Goal: Task Accomplishment & Management: Manage account settings

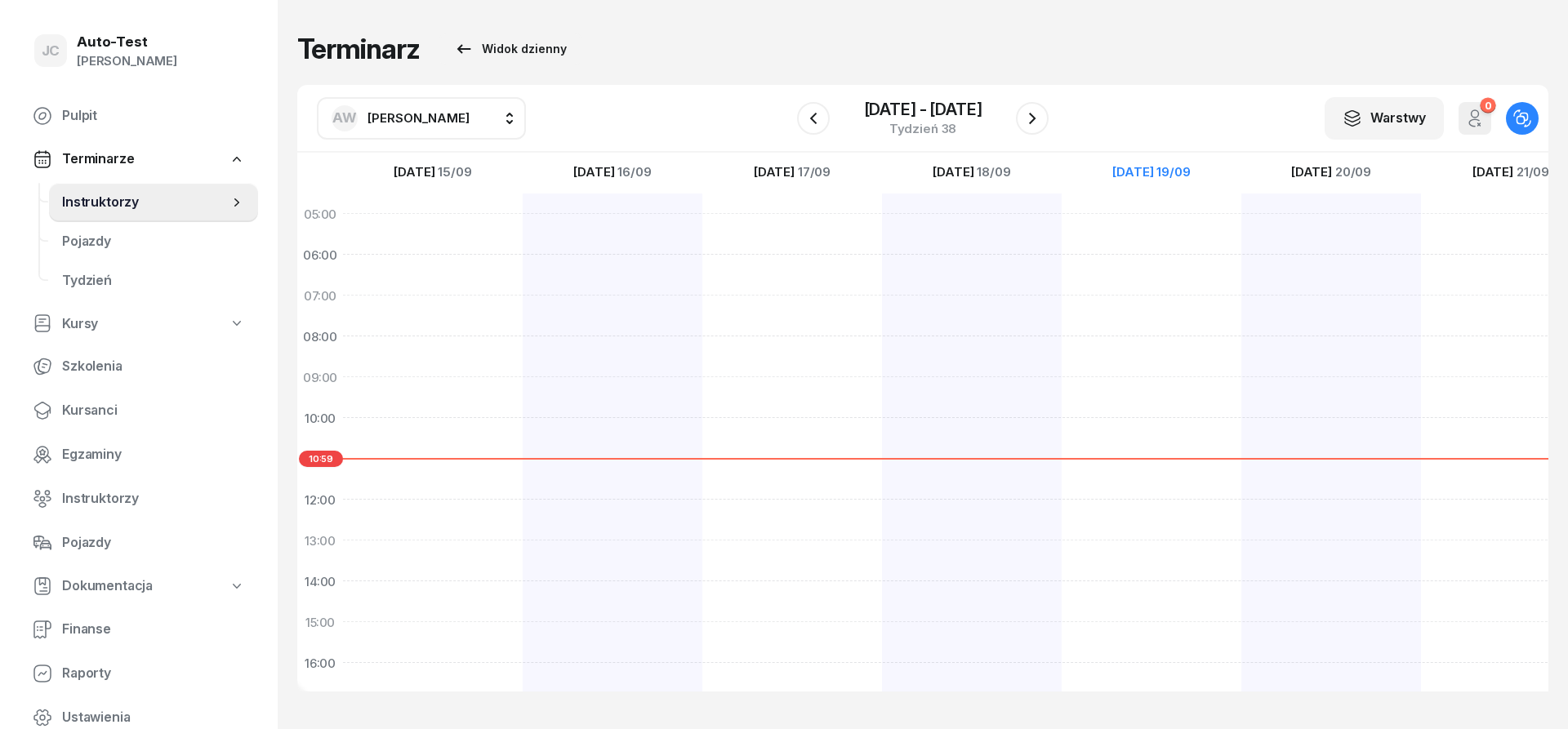
click at [430, 123] on span "[PERSON_NAME]" at bounding box center [419, 118] width 102 height 16
type input "jerz"
click at [470, 226] on span "[PERSON_NAME]" at bounding box center [426, 225] width 101 height 21
click at [810, 126] on icon "button" at bounding box center [812, 118] width 19 height 19
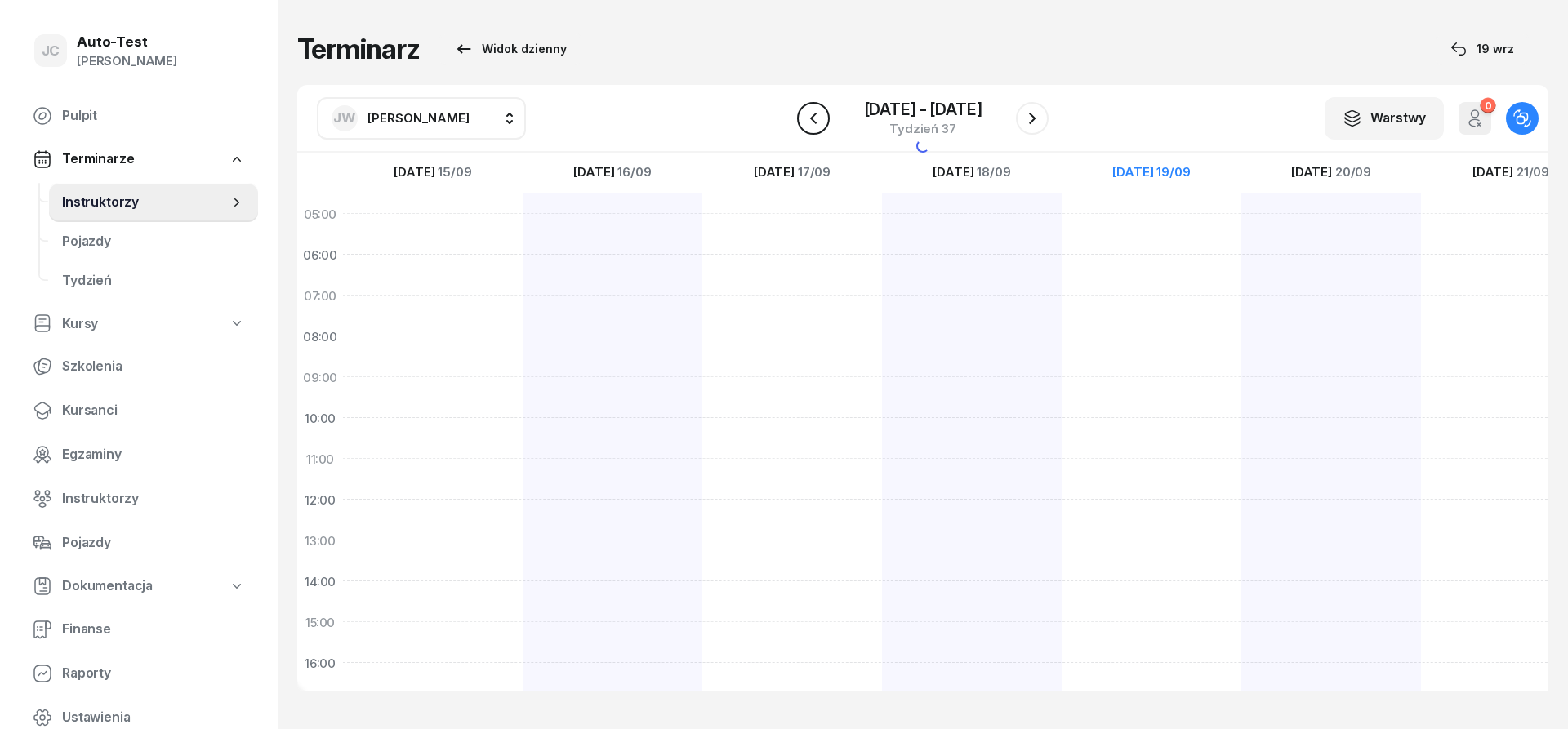
click at [810, 126] on icon "button" at bounding box center [812, 118] width 19 height 19
click at [810, 125] on icon "button" at bounding box center [812, 118] width 19 height 19
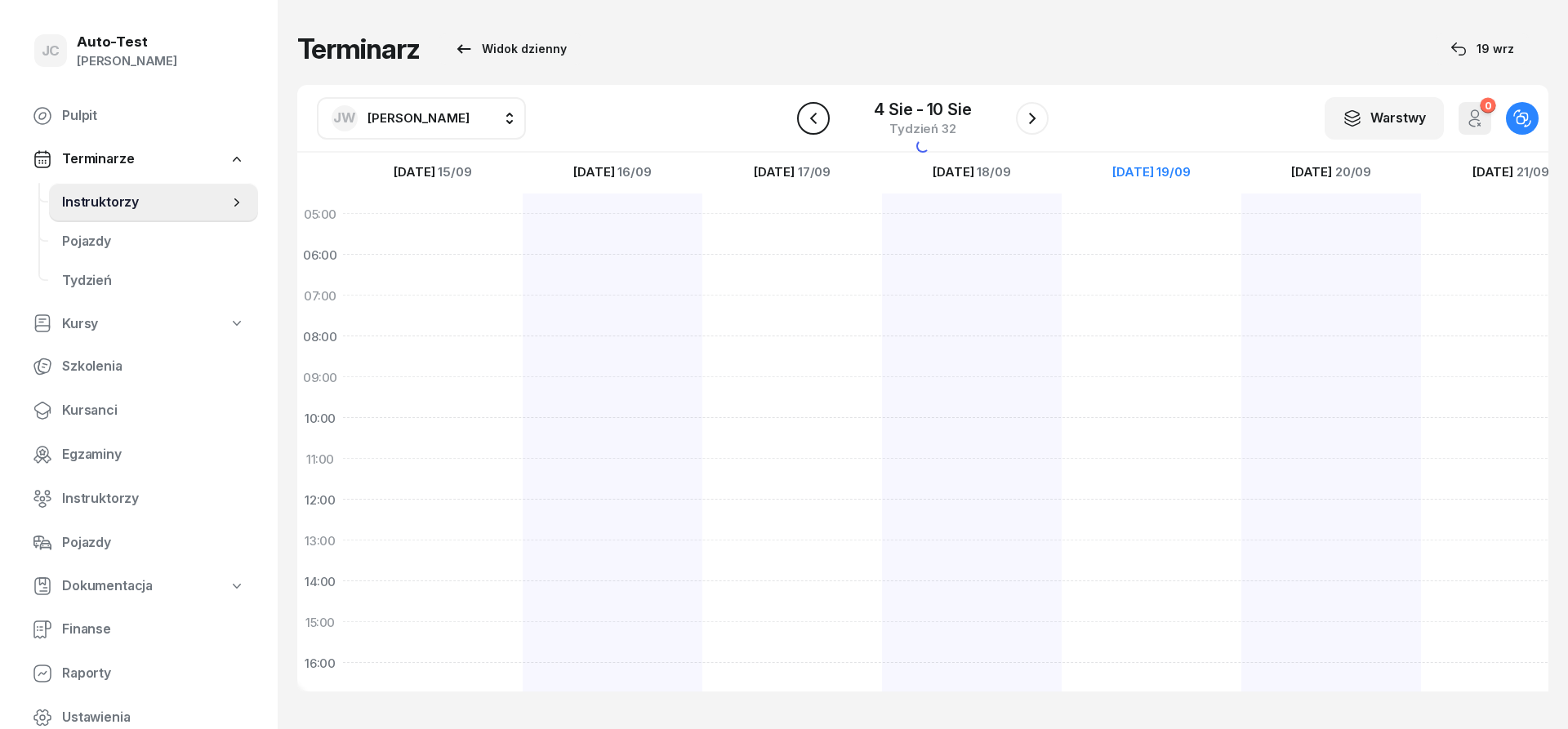
click at [810, 123] on icon "button" at bounding box center [812, 118] width 19 height 19
click at [810, 122] on icon "button" at bounding box center [812, 118] width 19 height 19
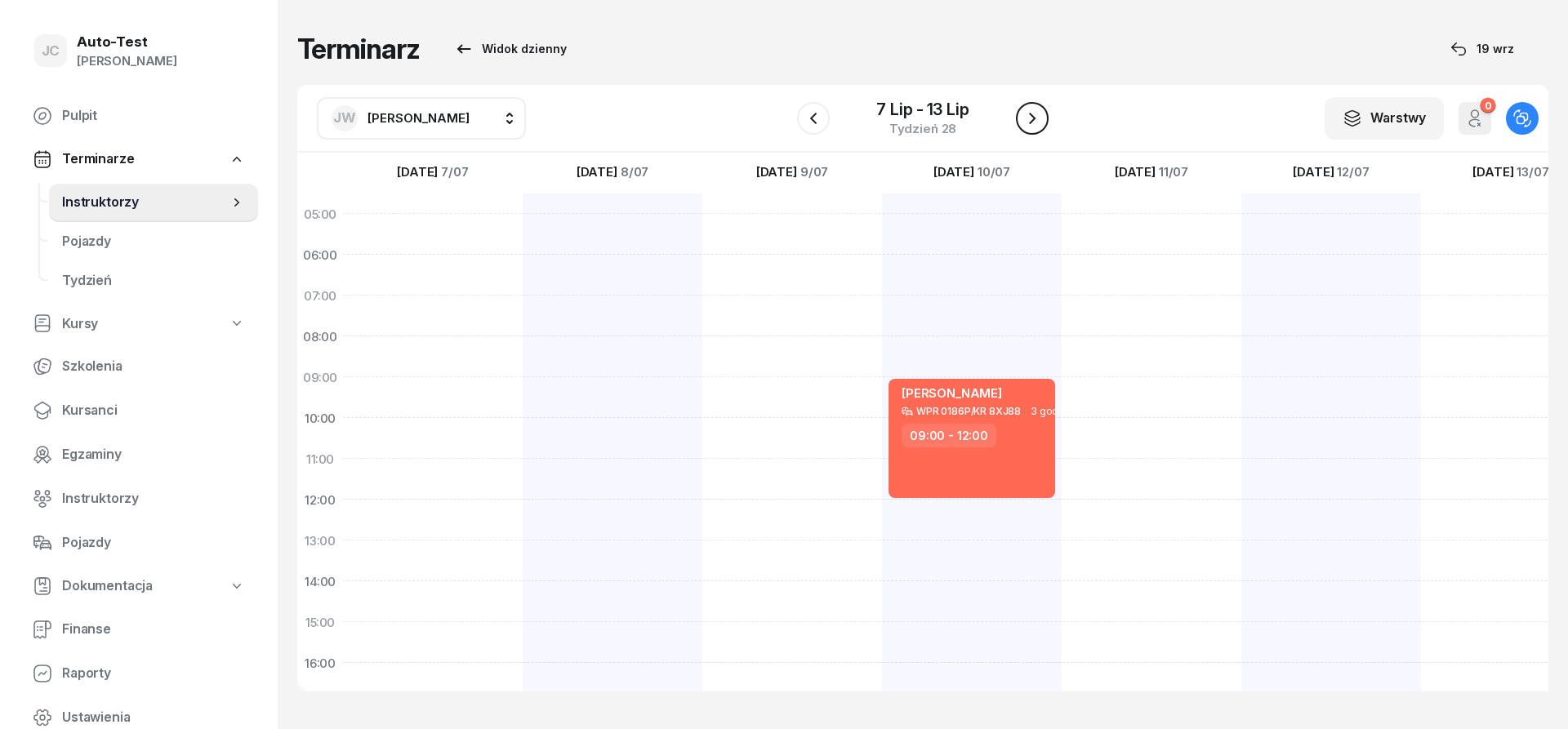
click at [1034, 115] on icon "button" at bounding box center [1031, 118] width 19 height 19
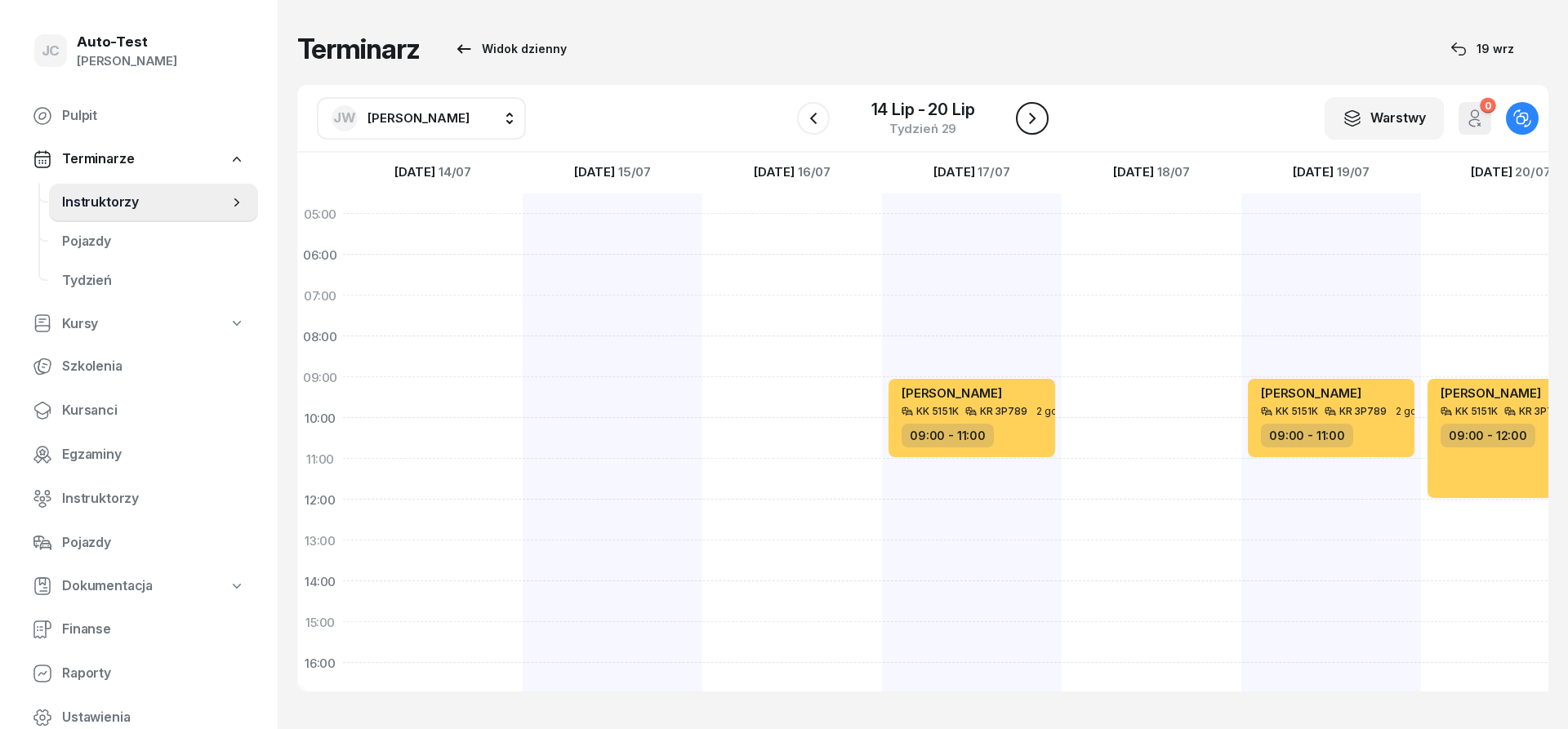
click at [1034, 115] on icon "button" at bounding box center [1031, 118] width 19 height 19
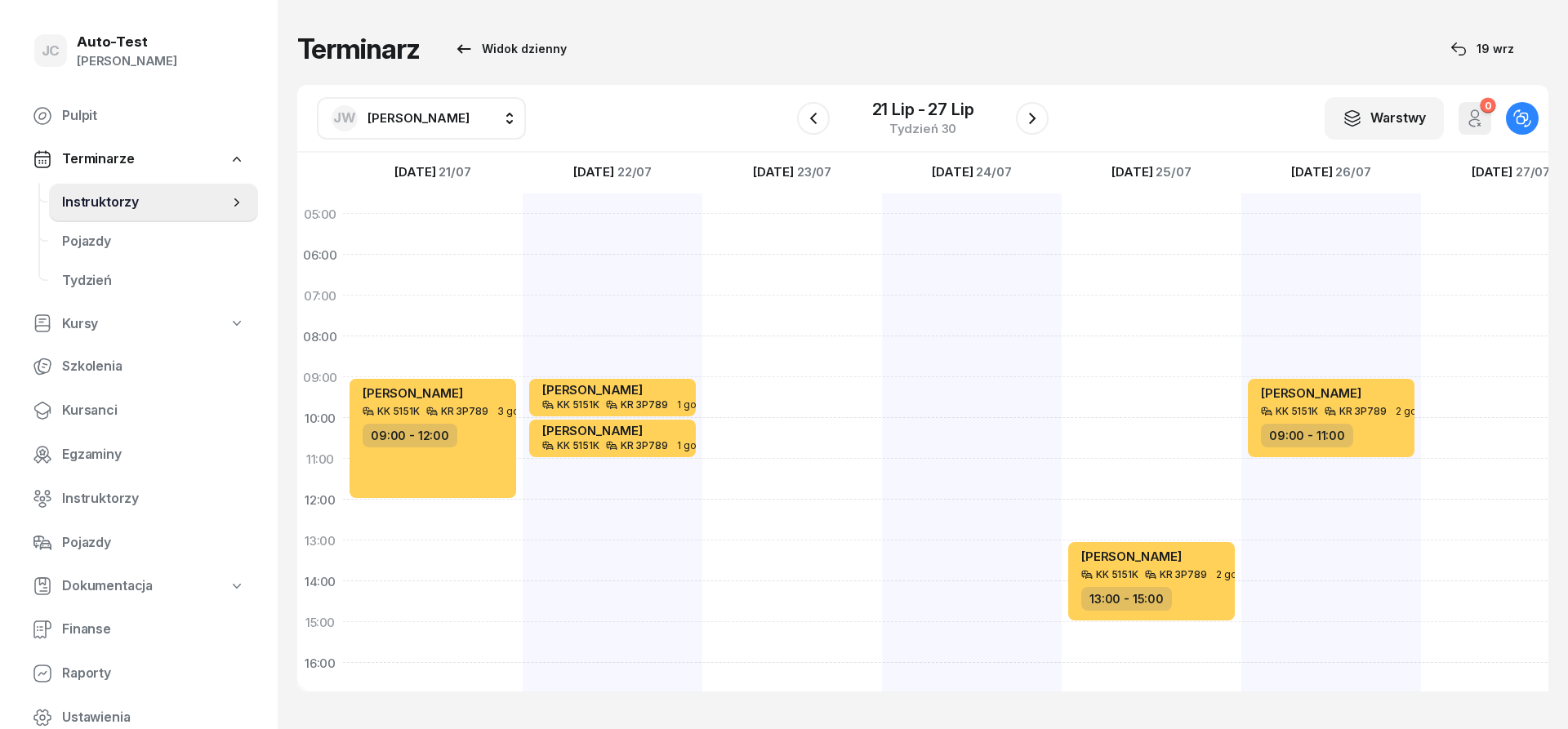
click at [1134, 381] on div "[PERSON_NAME] KK 5151K KR 3P789 2 godz. 13:00 - 15:00" at bounding box center [1151, 602] width 179 height 817
select select "09"
select select "11"
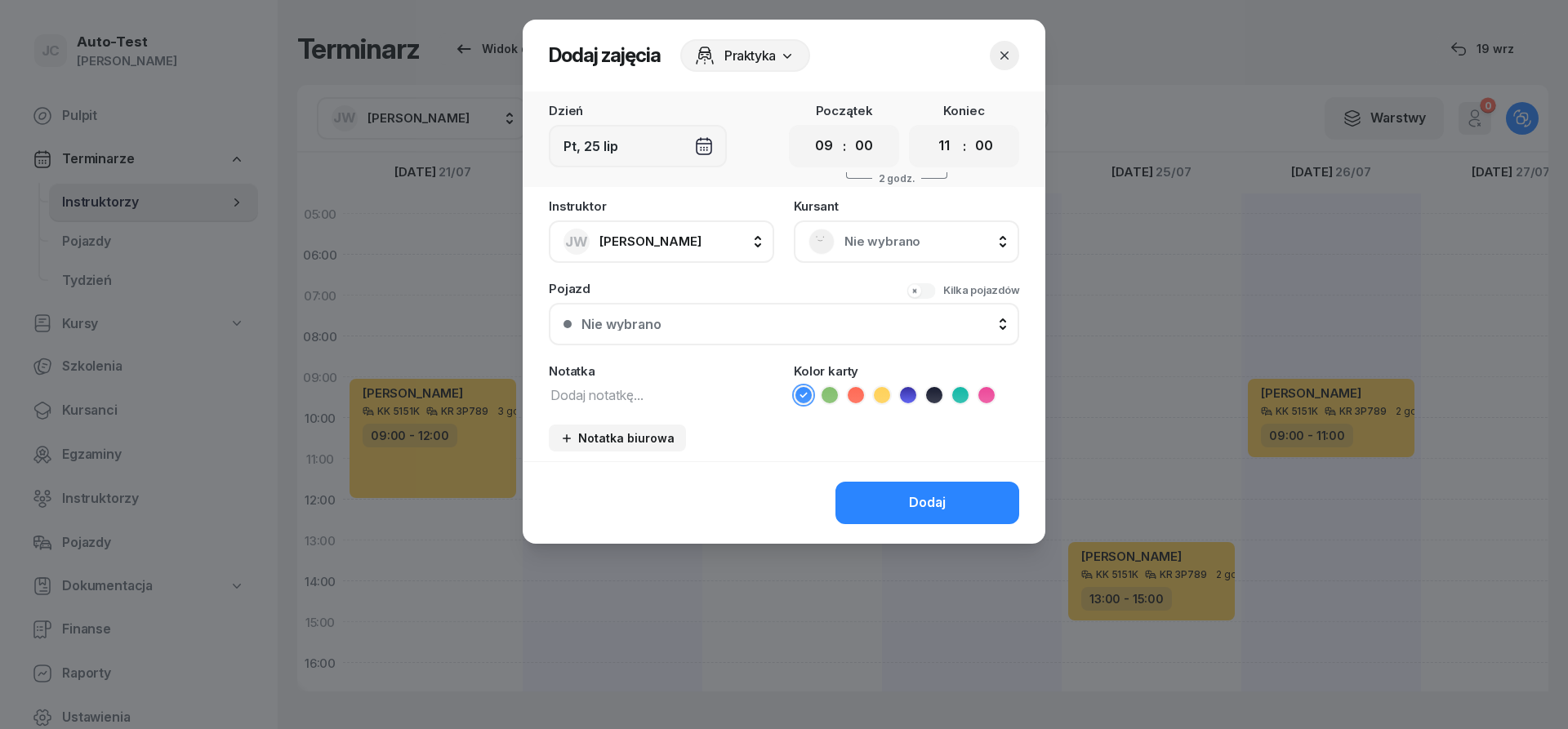
click at [917, 234] on span "Nie wybrano" at bounding box center [924, 241] width 160 height 21
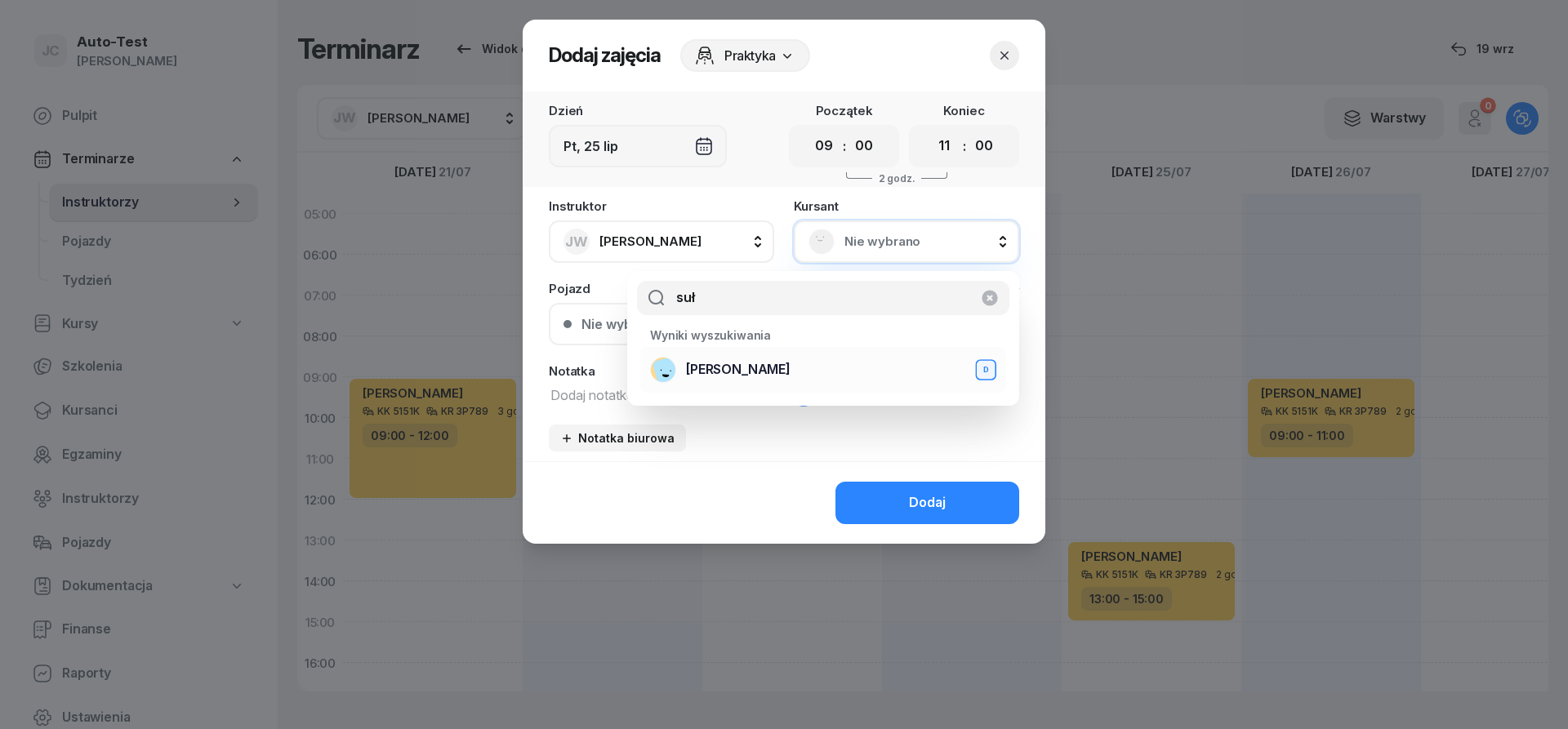
type input "suł"
click at [767, 377] on span "[PERSON_NAME]" at bounding box center [738, 370] width 105 height 21
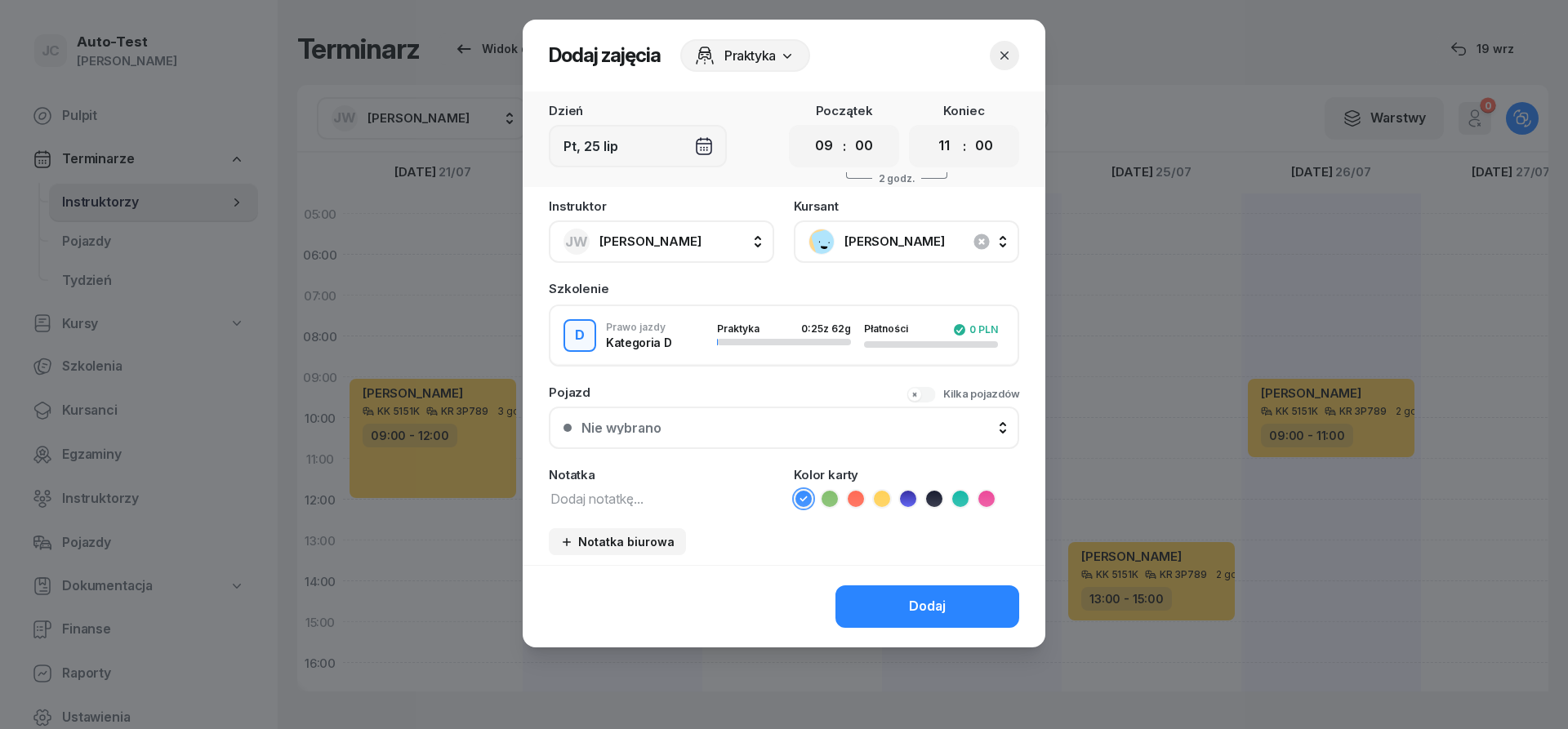
click at [740, 438] on button "Nie wybrano" at bounding box center [783, 427] width 470 height 43
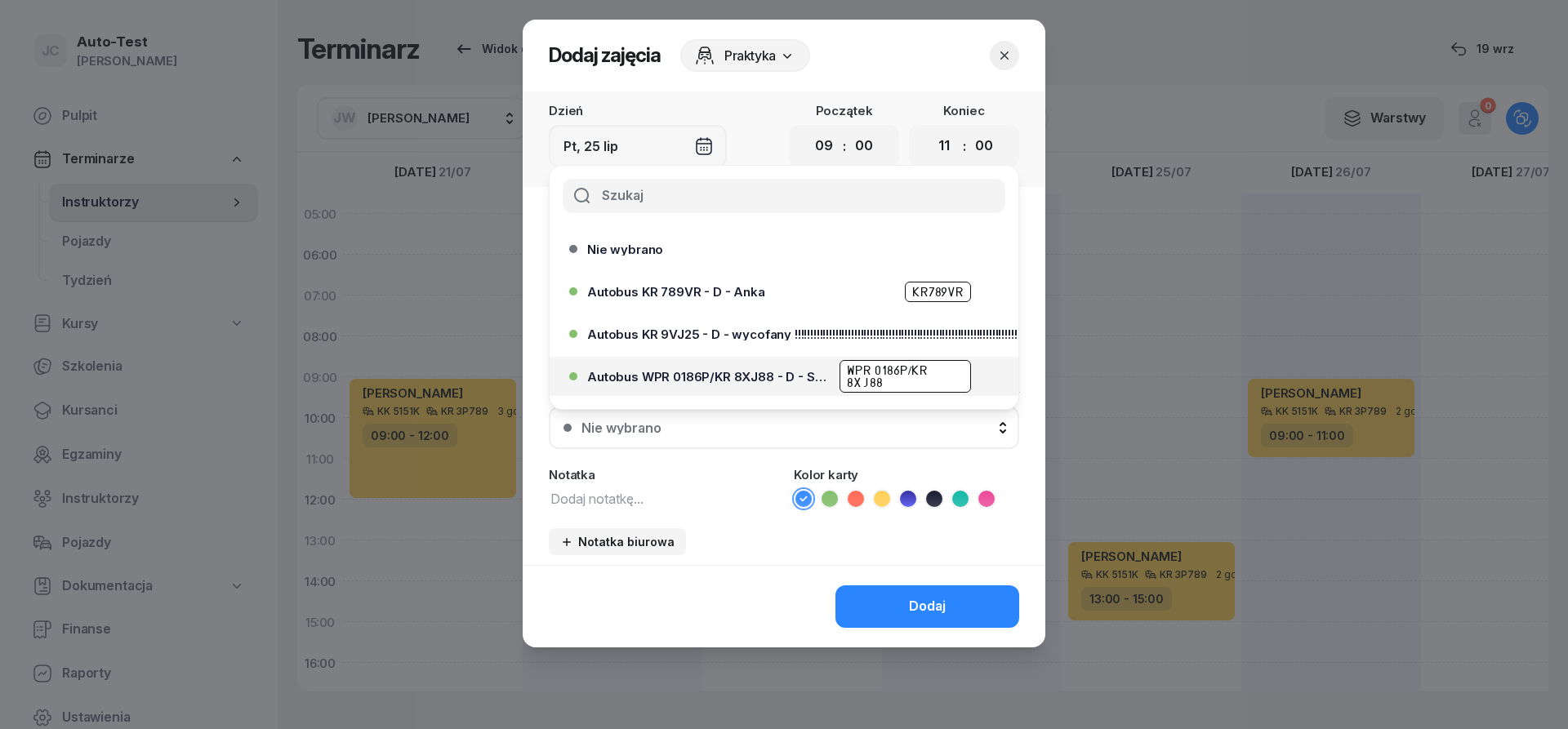
click at [768, 378] on span "Autobus WPR 0186P/KR 8XJ88 - D - Szef" at bounding box center [709, 377] width 243 height 13
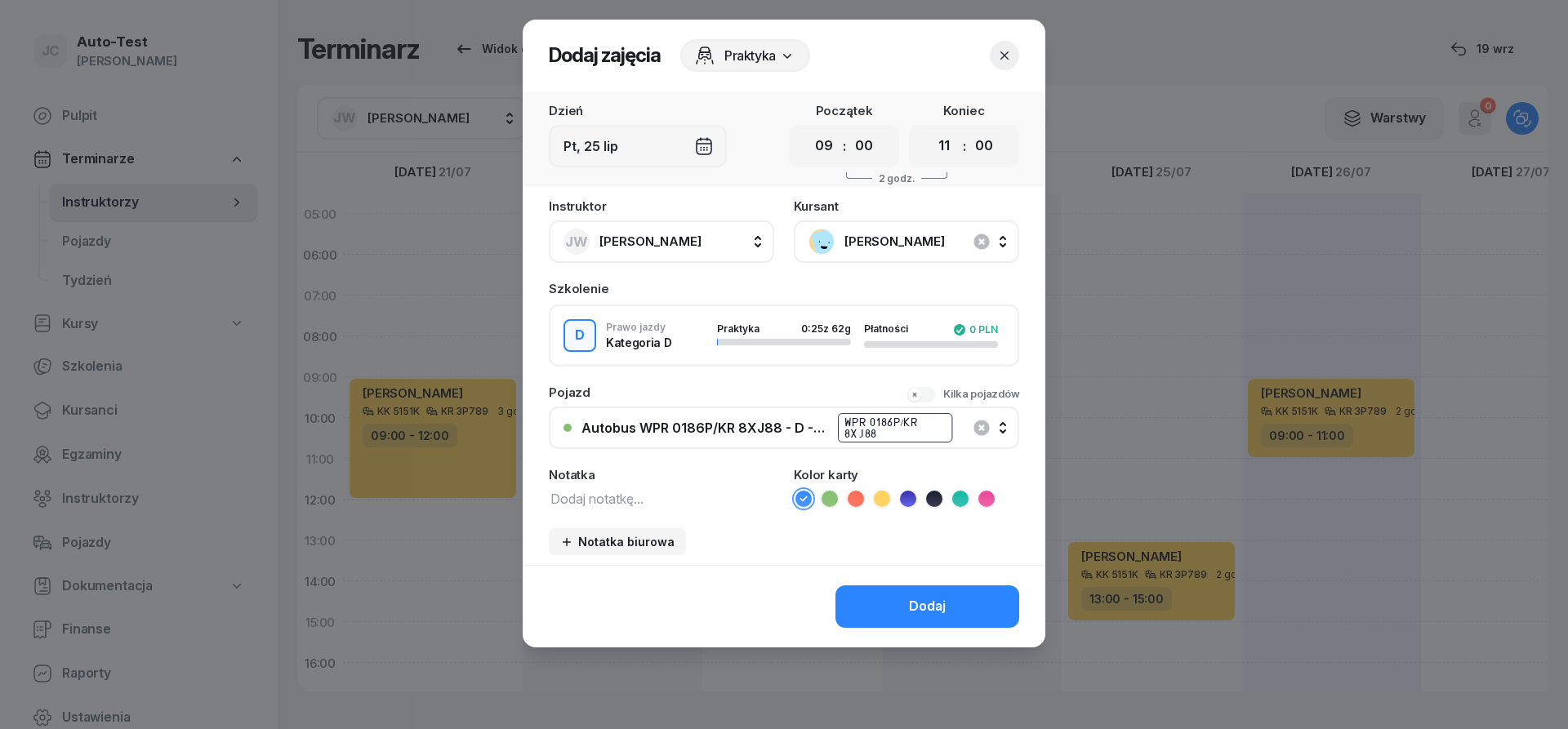
click at [859, 504] on icon at bounding box center [855, 499] width 16 height 16
click at [906, 603] on button "Dodaj" at bounding box center [926, 607] width 183 height 43
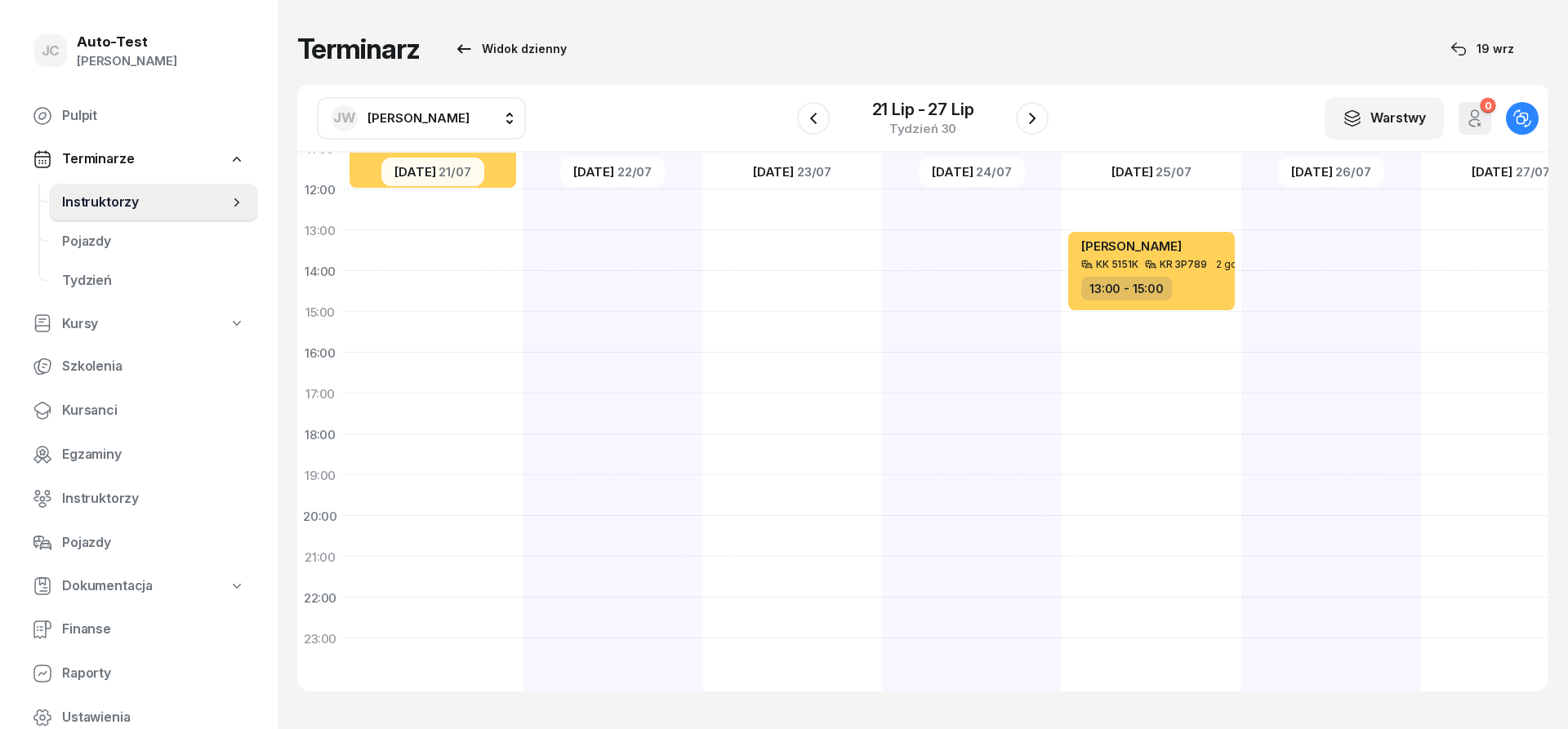
scroll to position [318, 0]
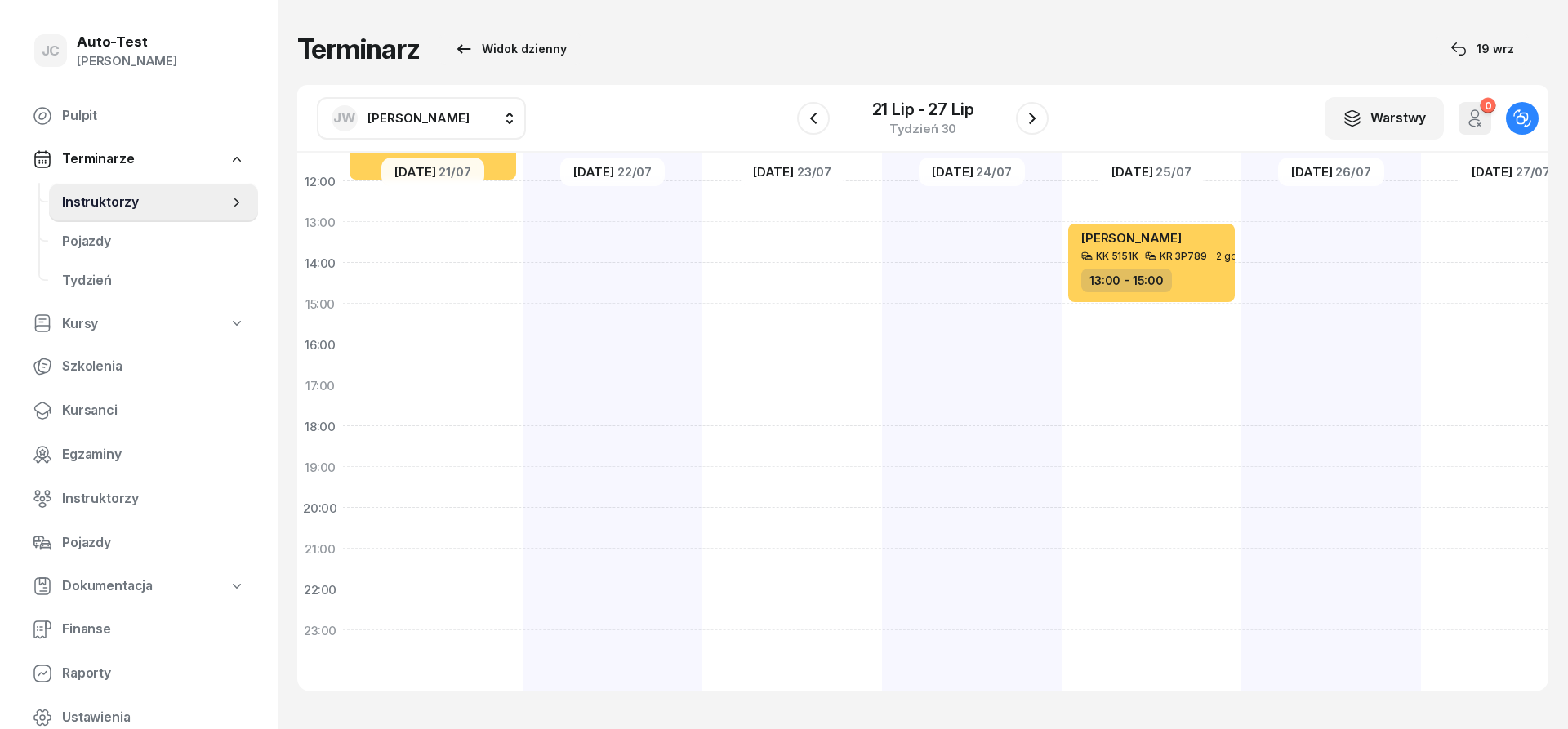
click at [1308, 479] on div "[PERSON_NAME] KK 5151K KR 3P789 2 godz. 09:00 - 11:00" at bounding box center [1331, 283] width 179 height 817
select select "19"
select select "21"
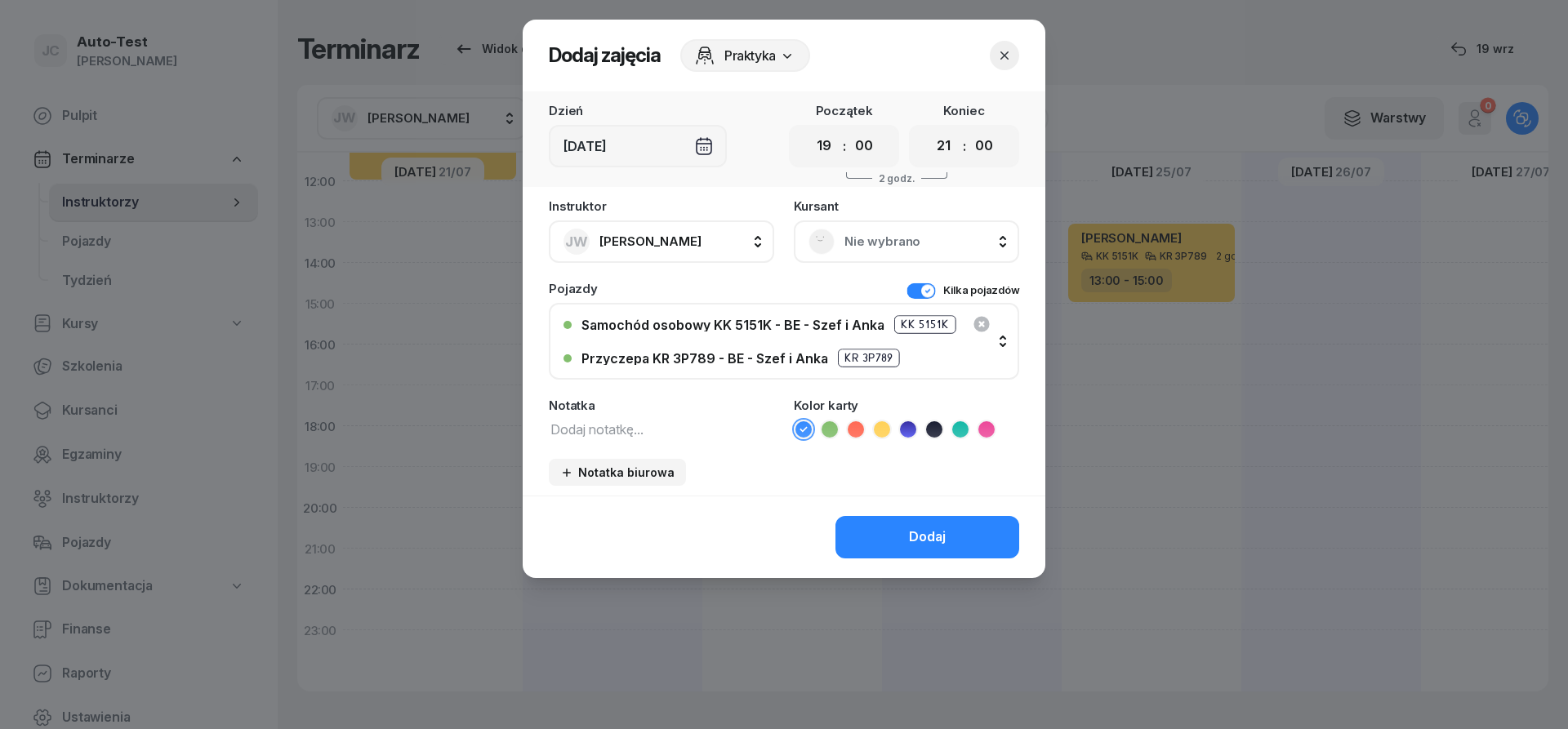
click at [859, 243] on span "Nie wybrano" at bounding box center [924, 241] width 160 height 21
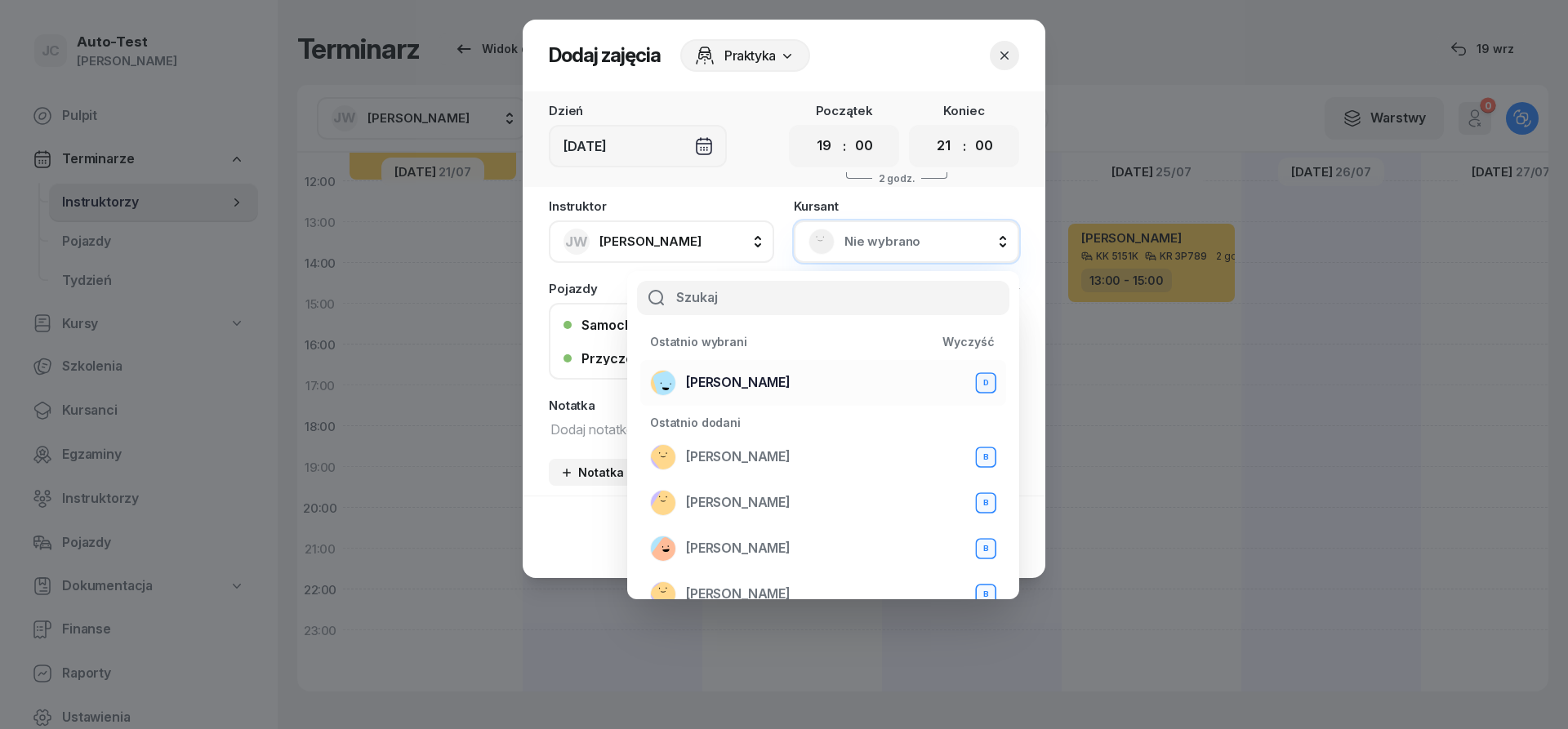
click at [766, 388] on span "[PERSON_NAME]" at bounding box center [738, 383] width 105 height 21
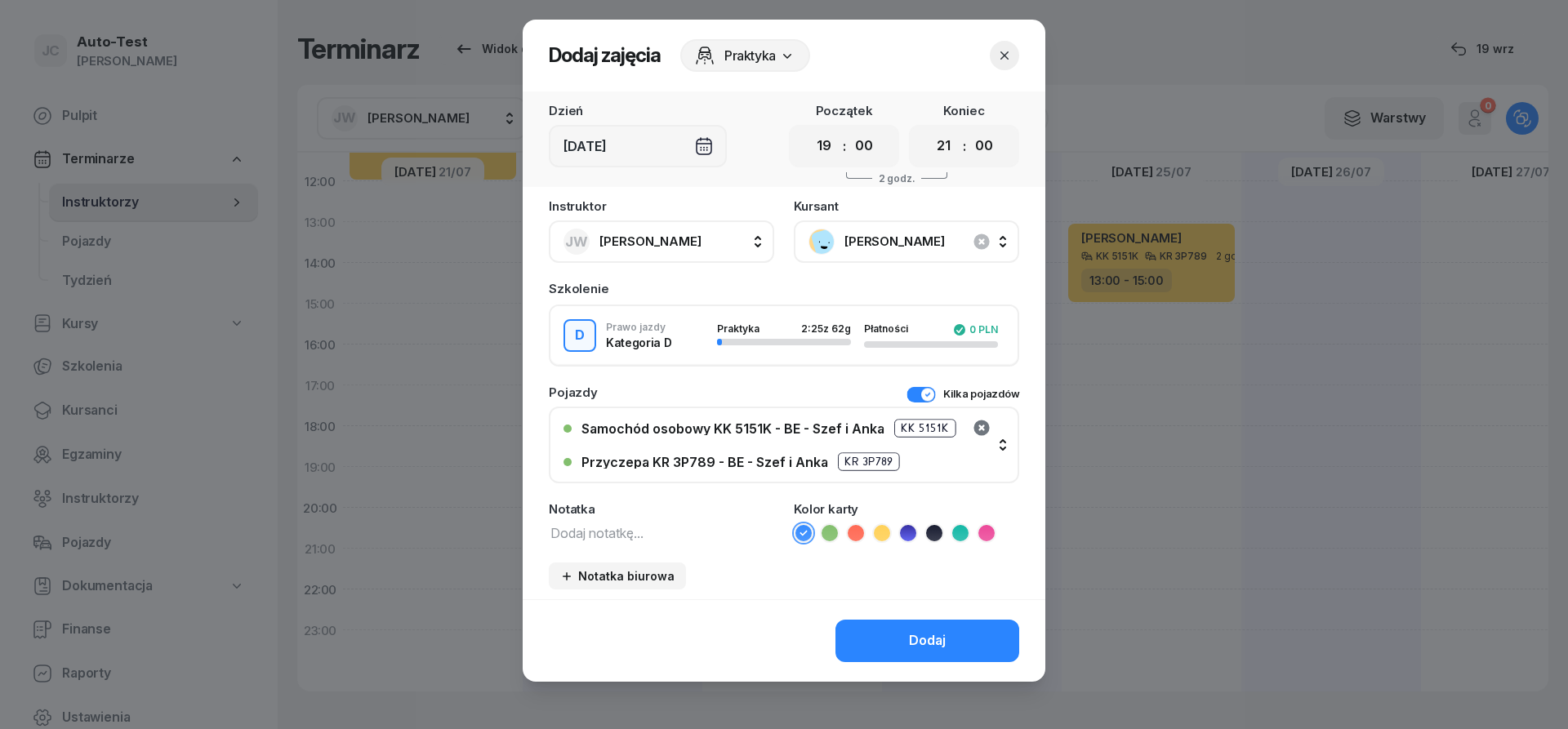
click at [980, 425] on icon "button" at bounding box center [981, 427] width 16 height 16
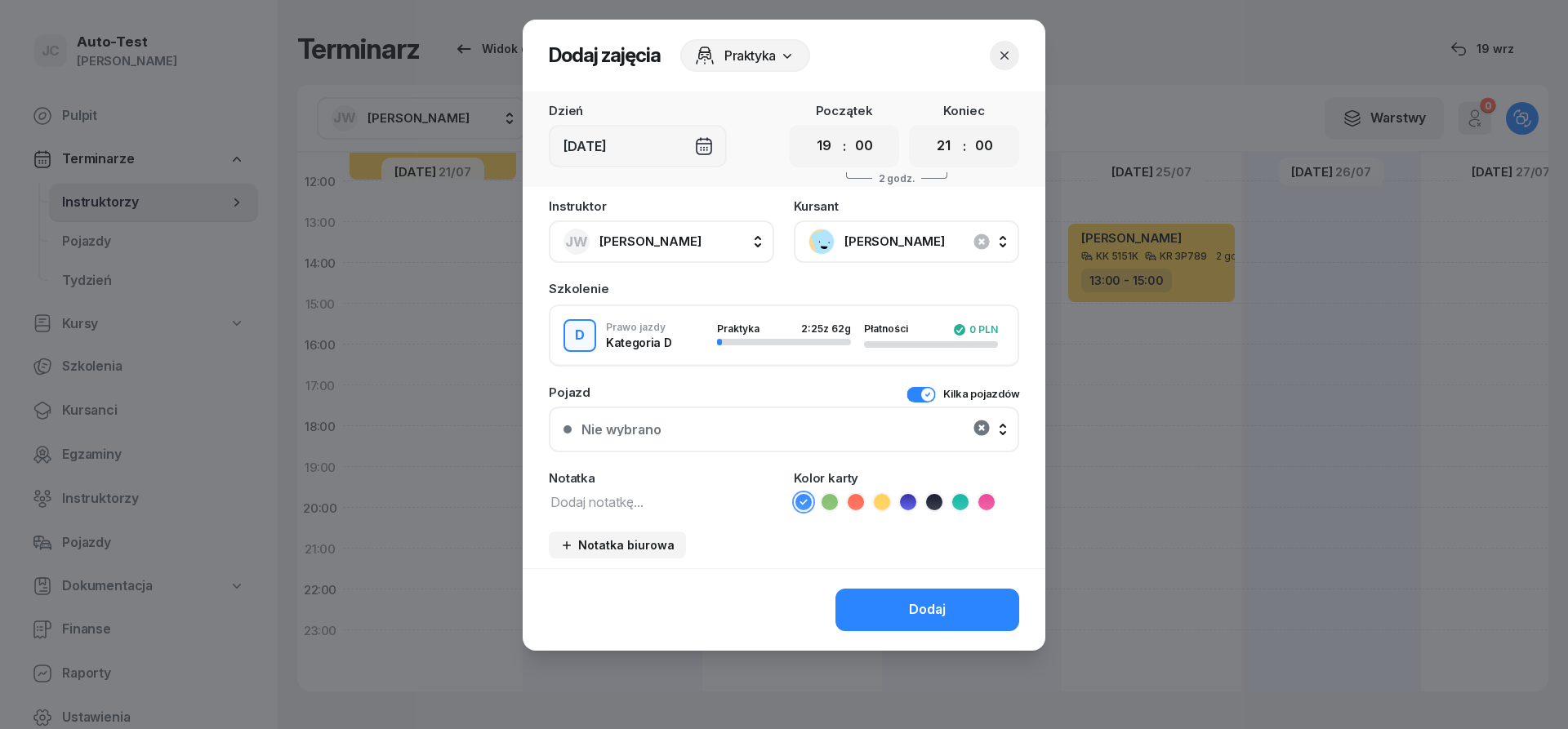
click at [980, 425] on icon "button" at bounding box center [981, 427] width 16 height 16
click at [921, 394] on button "Kilka pojazdów" at bounding box center [962, 394] width 113 height 16
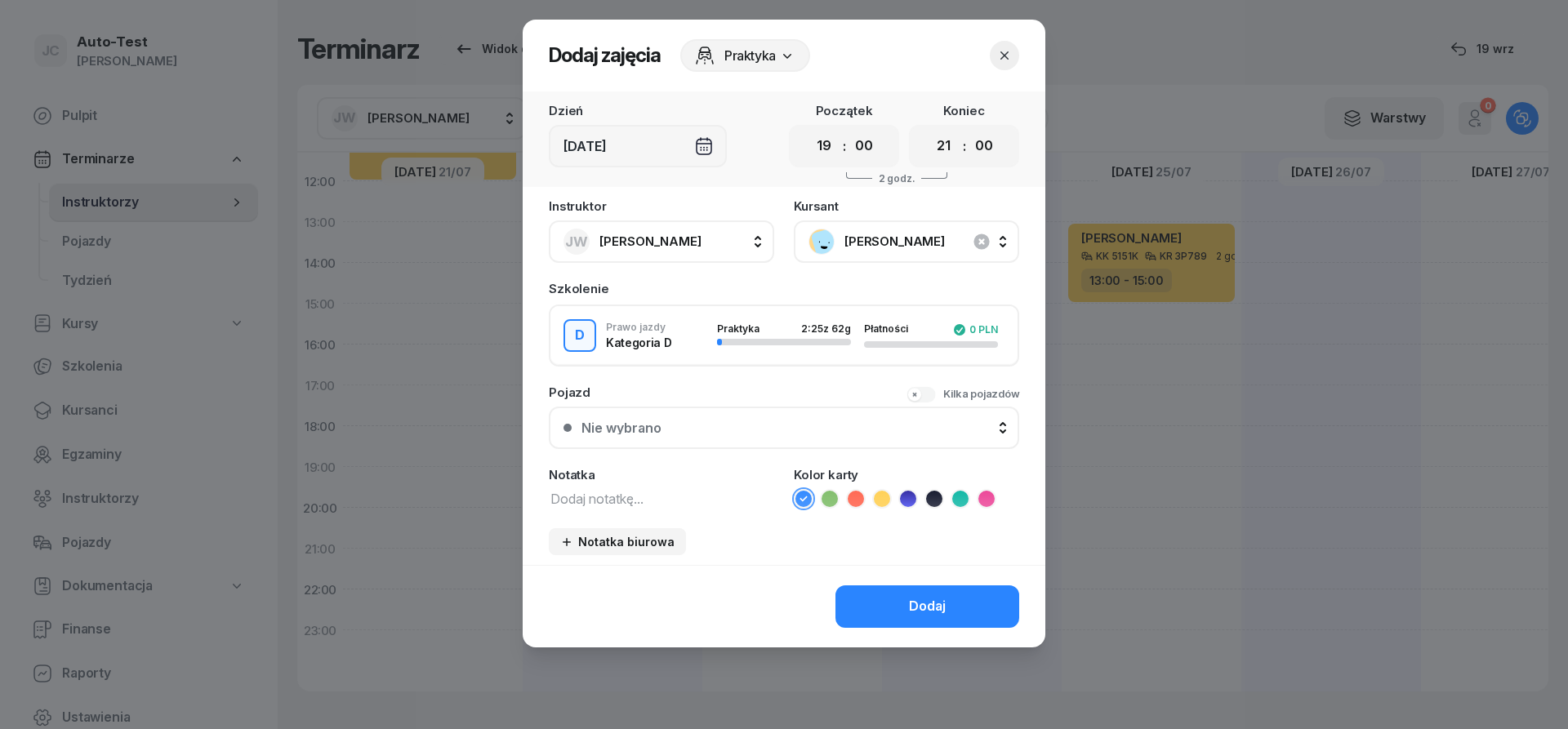
click at [781, 420] on button "Nie wybrano" at bounding box center [783, 427] width 470 height 43
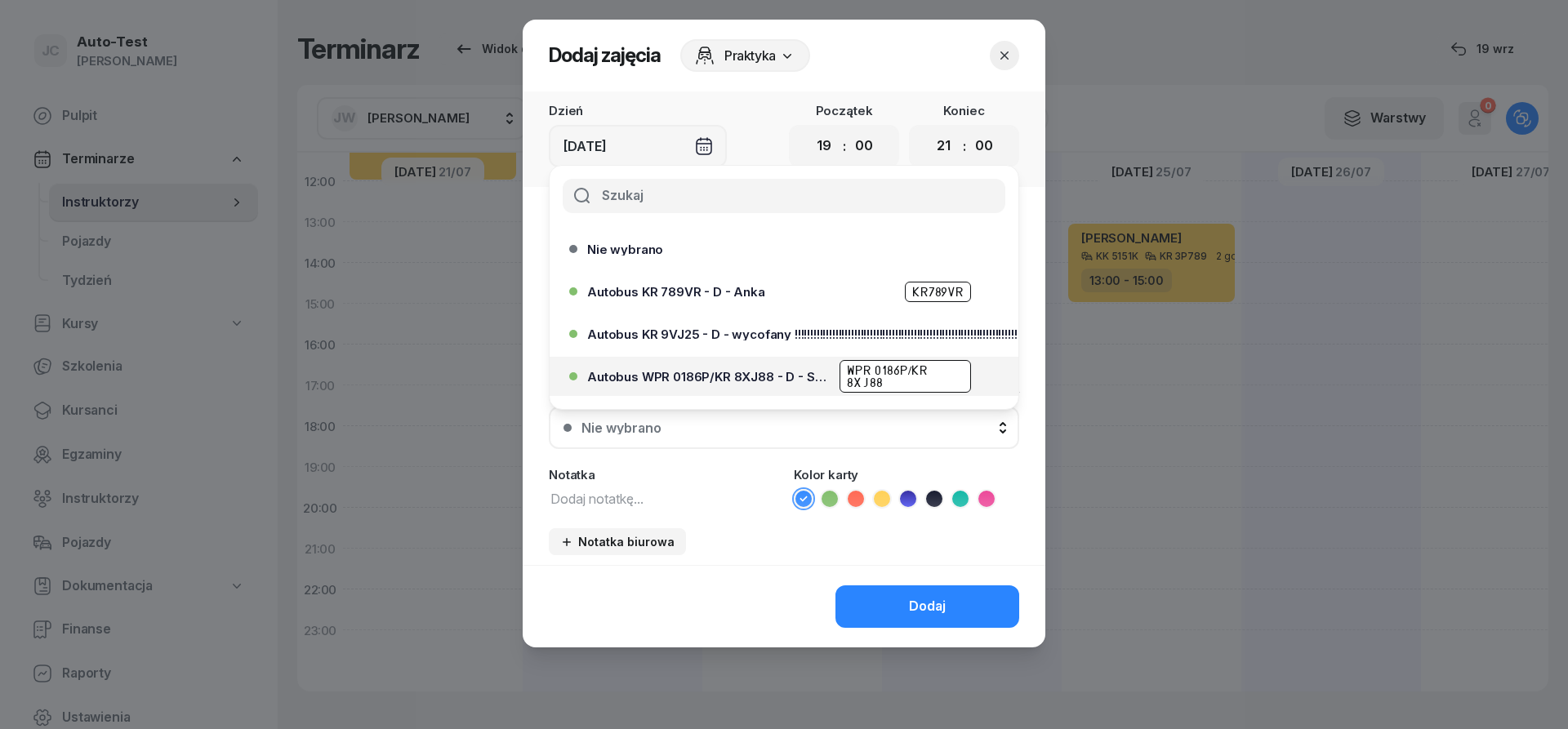
click at [778, 384] on div "Autobus WPR 0186P/KR 8XJ88 - D - Szef WPR 0186P/KR 8XJ88" at bounding box center [788, 376] width 402 height 33
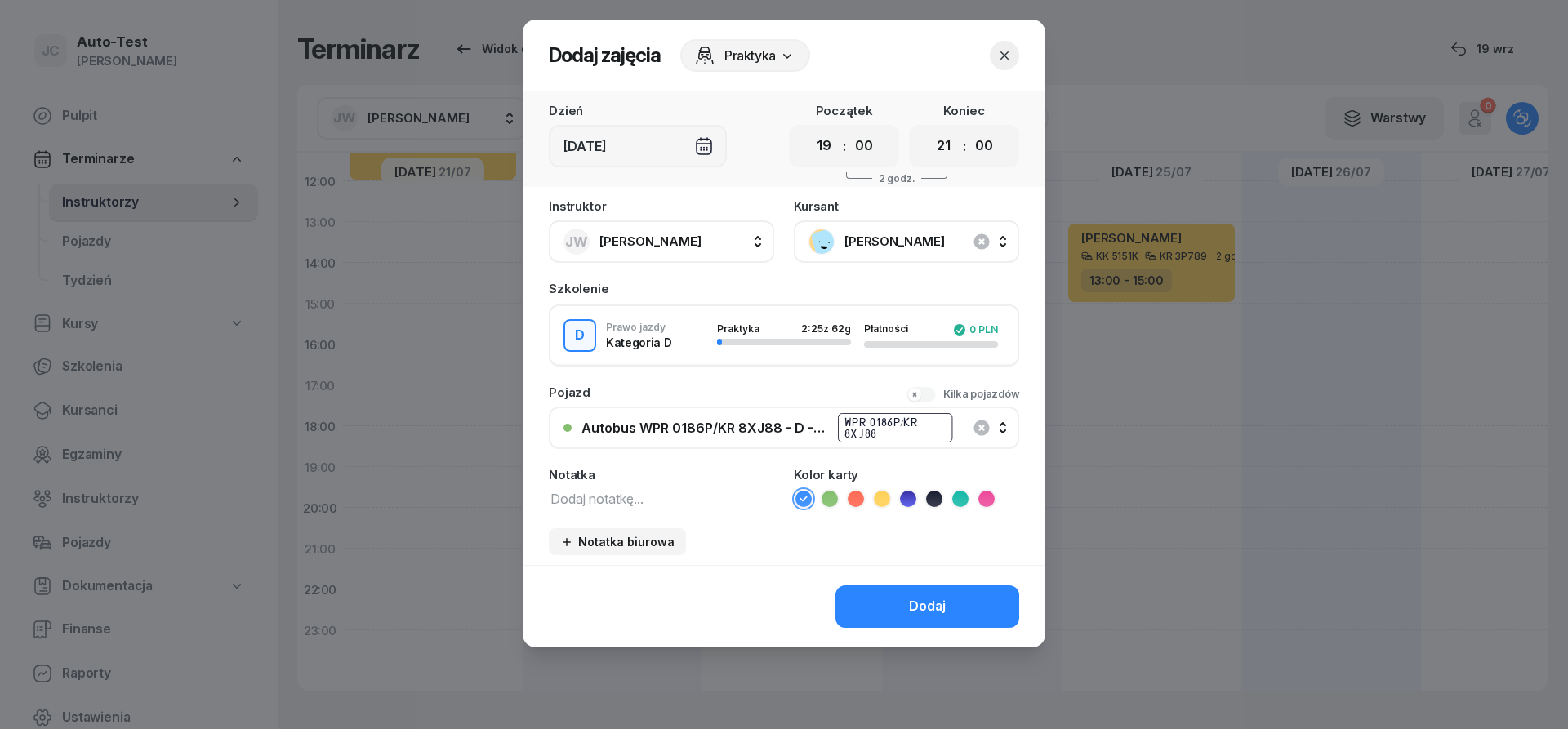
drag, startPoint x: 854, startPoint y: 503, endPoint x: 857, endPoint y: 515, distance: 12.4
click at [855, 503] on icon at bounding box center [855, 499] width 16 height 16
click at [890, 597] on button "Dodaj" at bounding box center [926, 607] width 183 height 43
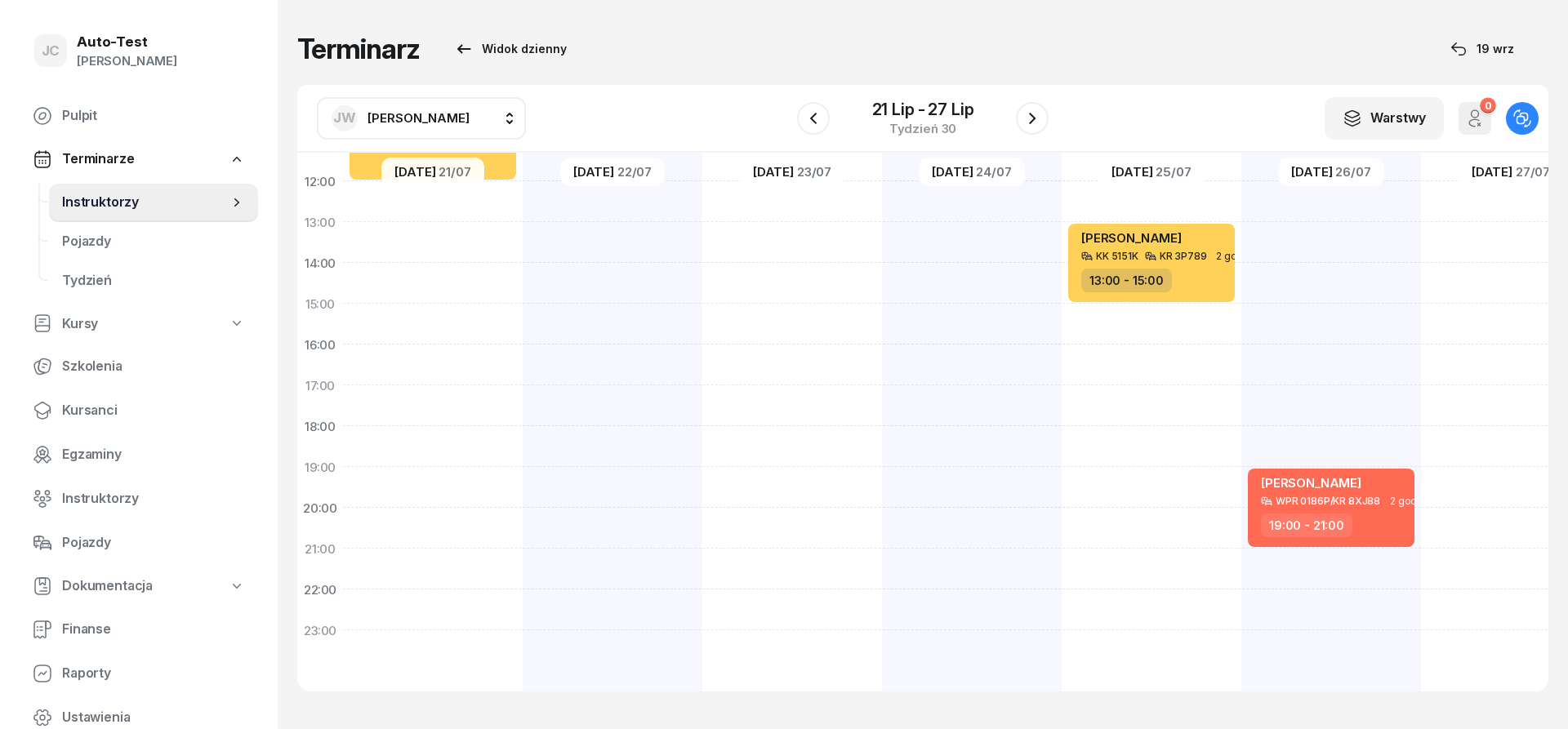
click at [437, 108] on span "[PERSON_NAME]" at bounding box center [419, 118] width 102 height 21
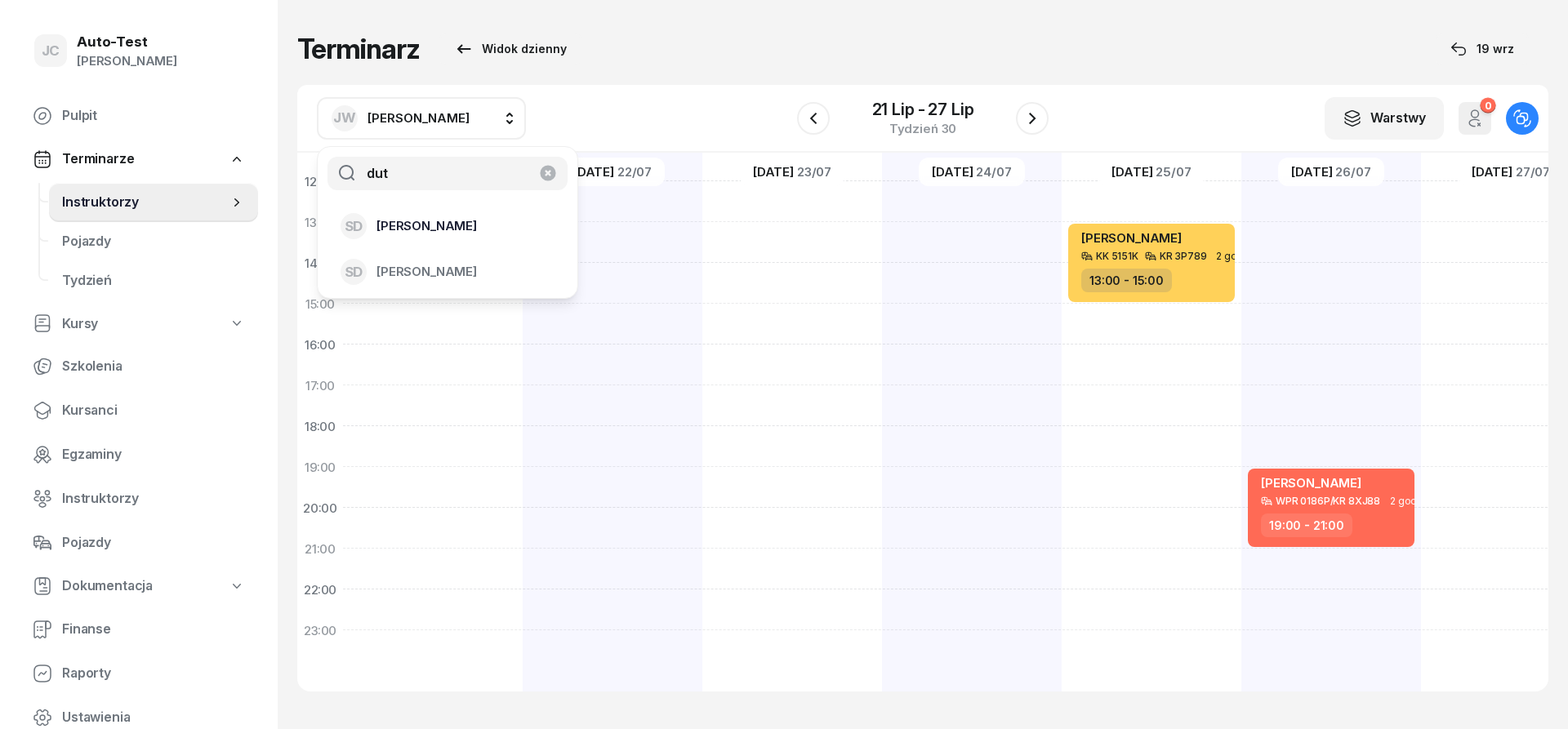
type input "dut"
click at [477, 229] on span "[PERSON_NAME]" at bounding box center [426, 225] width 101 height 21
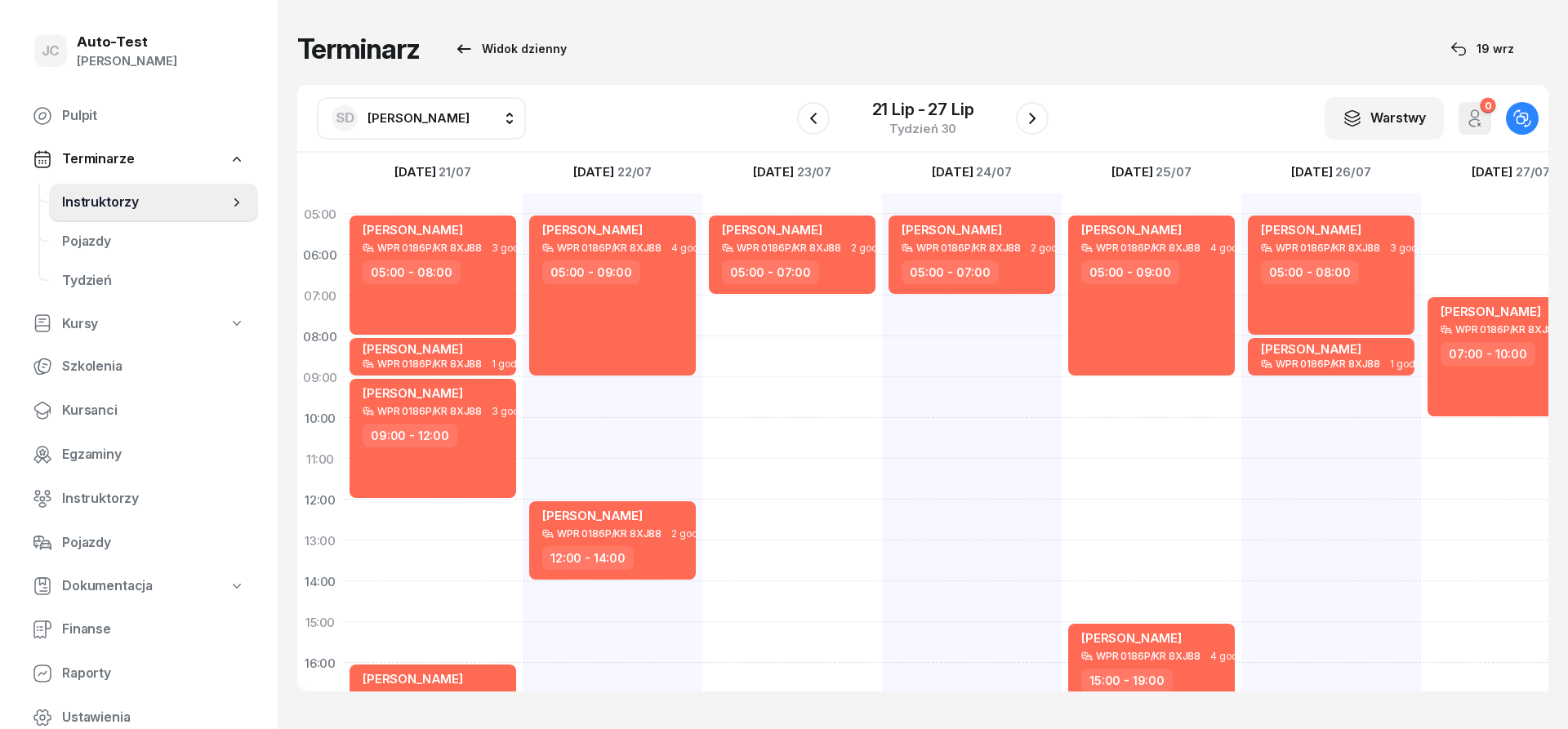
click at [1475, 220] on div "[PERSON_NAME] WPR 0186P/KR 8XJ88 3 godz. 07:00 - 10:00" at bounding box center [1510, 602] width 179 height 817
select select "05"
select select "07"
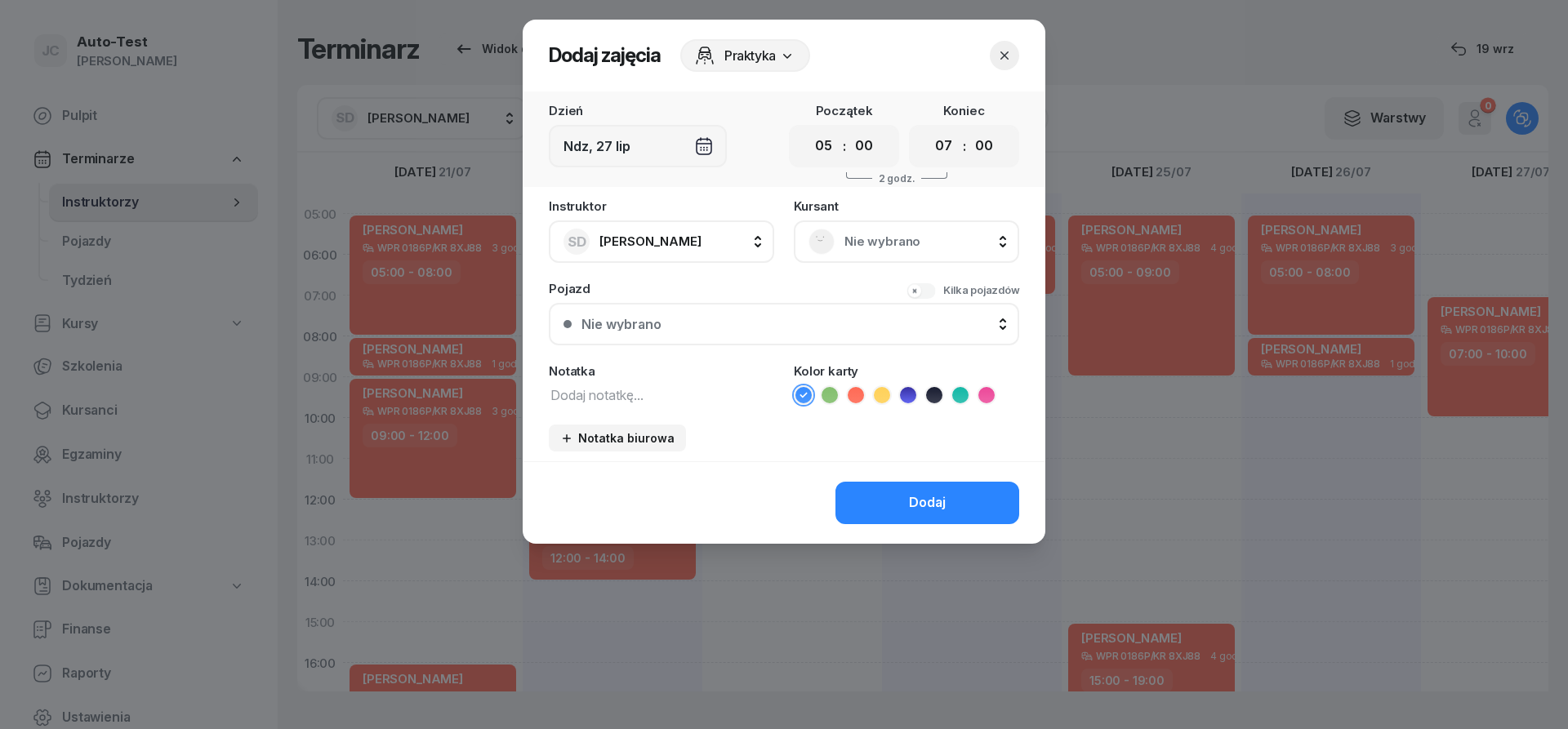
click at [874, 235] on span "Nie wybrano" at bounding box center [924, 241] width 160 height 21
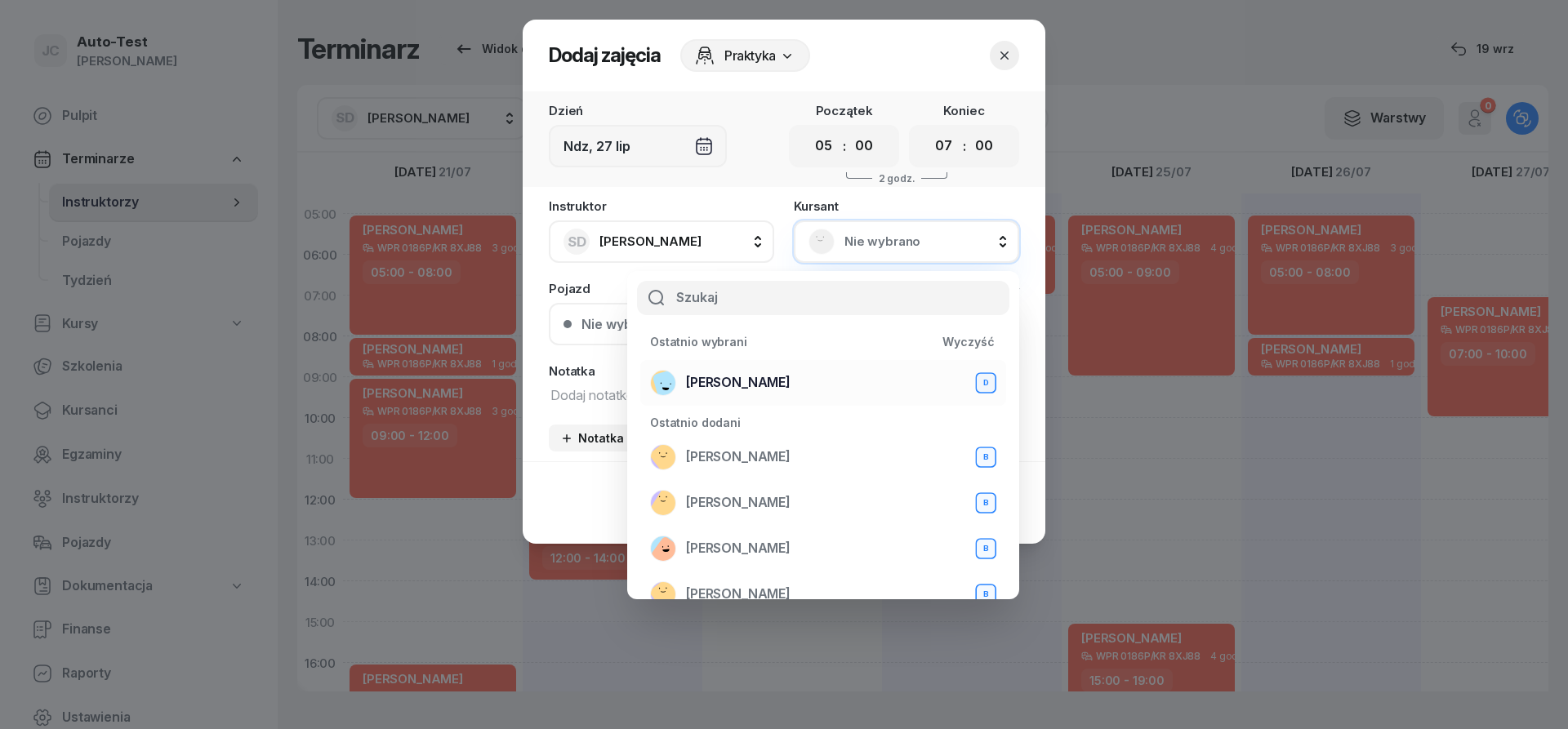
click at [754, 382] on span "[PERSON_NAME]" at bounding box center [738, 383] width 105 height 21
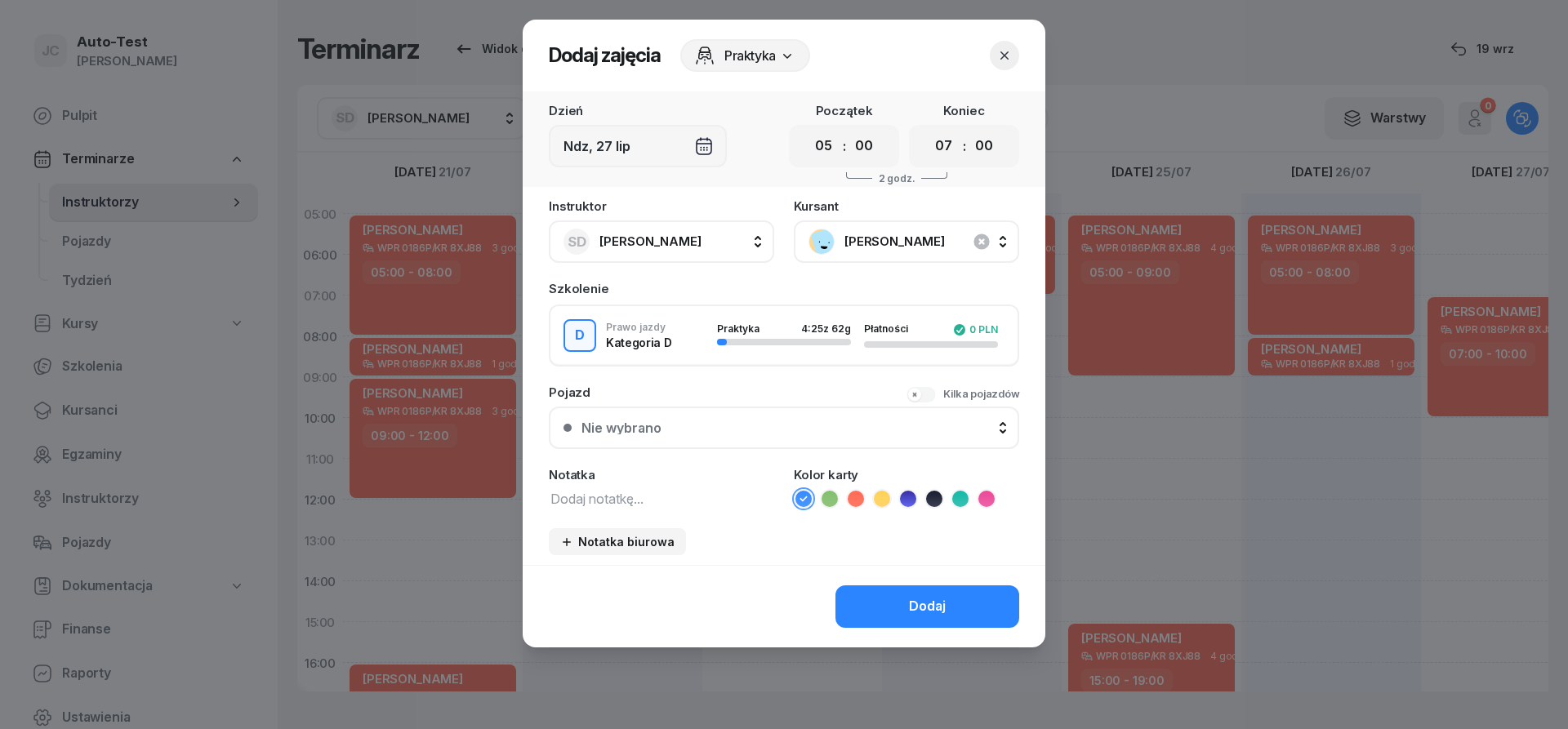
click at [758, 421] on button "Nie wybrano" at bounding box center [783, 427] width 470 height 43
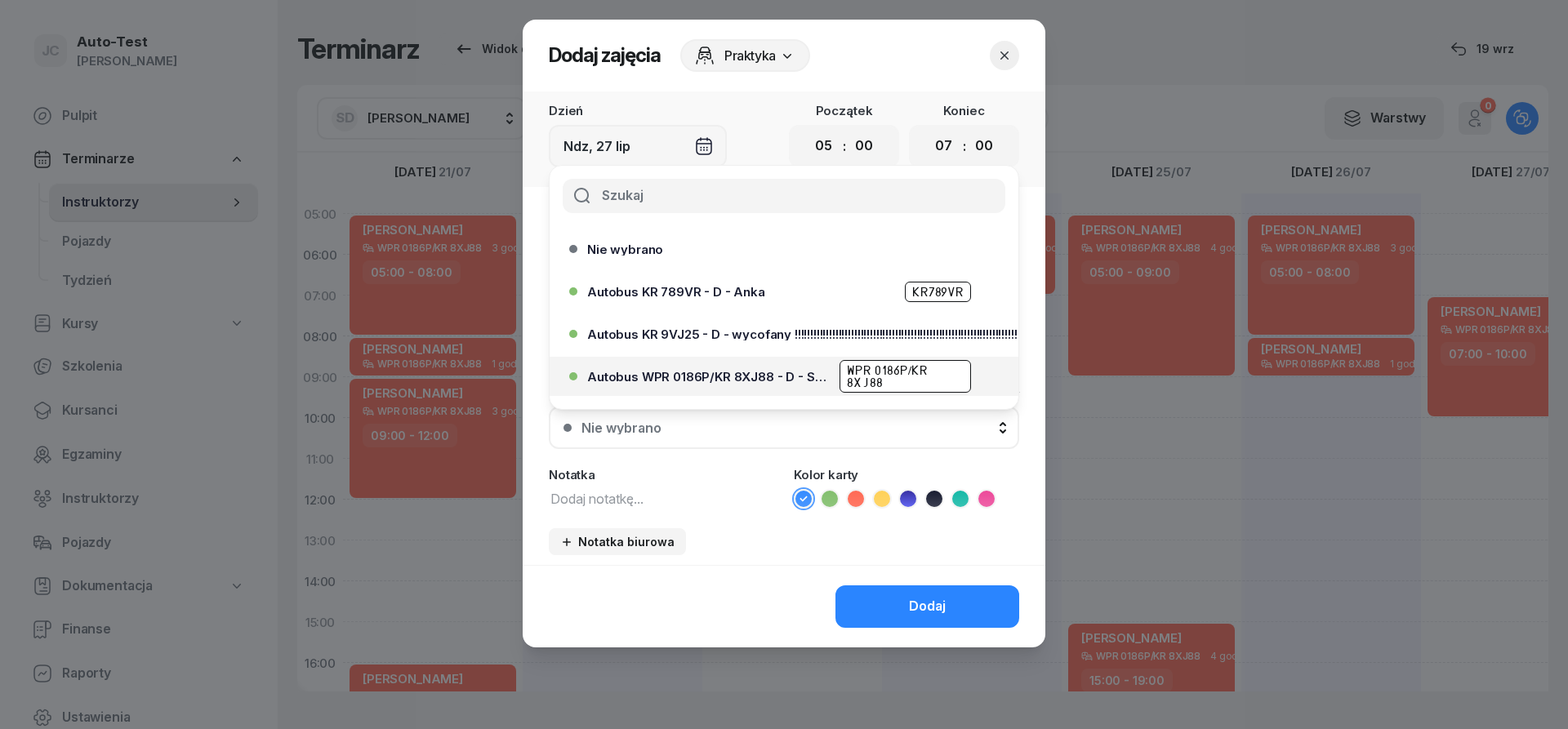
click at [785, 381] on span "Autobus WPR 0186P/KR 8XJ88 - D - Szef" at bounding box center [709, 377] width 243 height 13
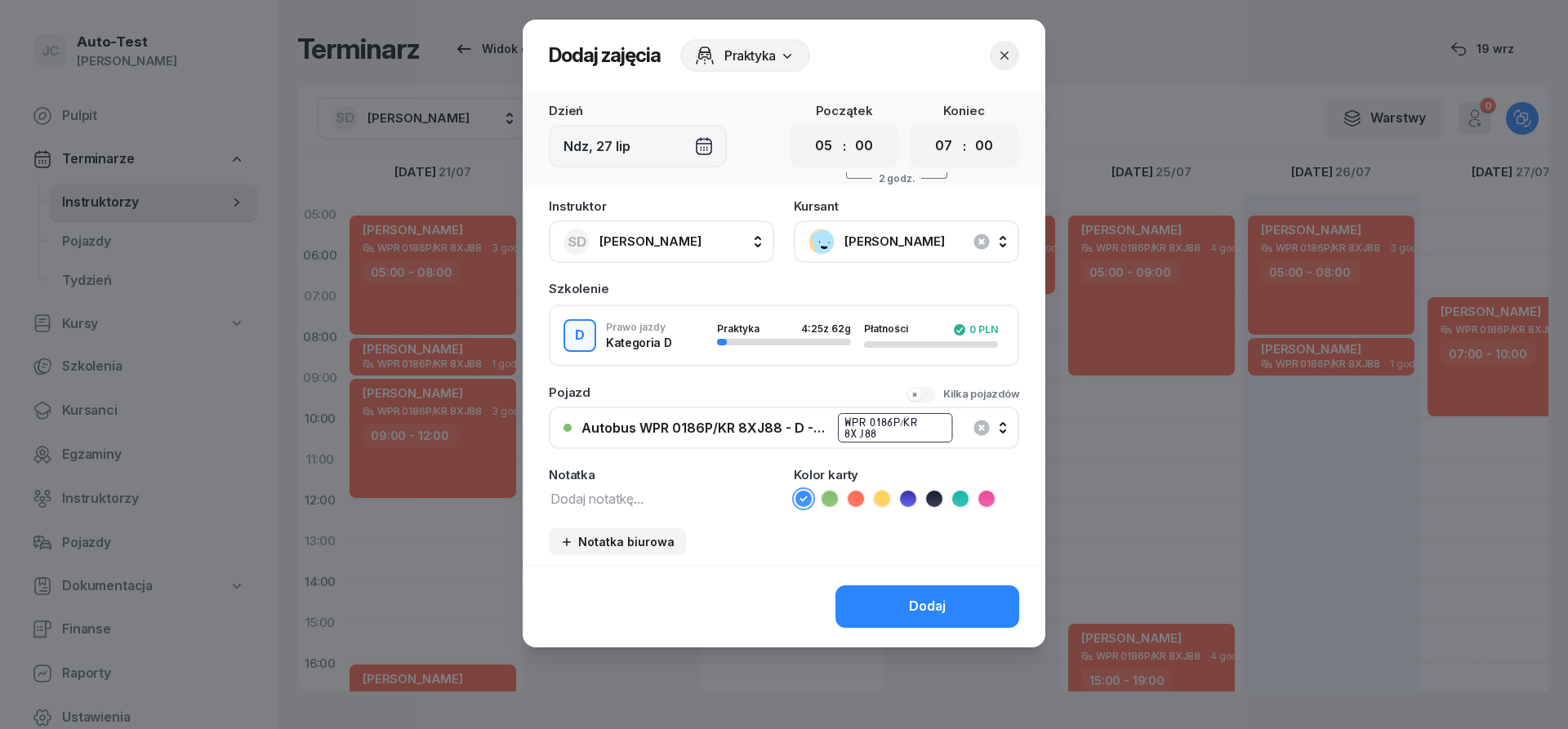
click at [858, 503] on icon at bounding box center [855, 499] width 16 height 16
click at [896, 597] on button "Dodaj" at bounding box center [926, 607] width 183 height 43
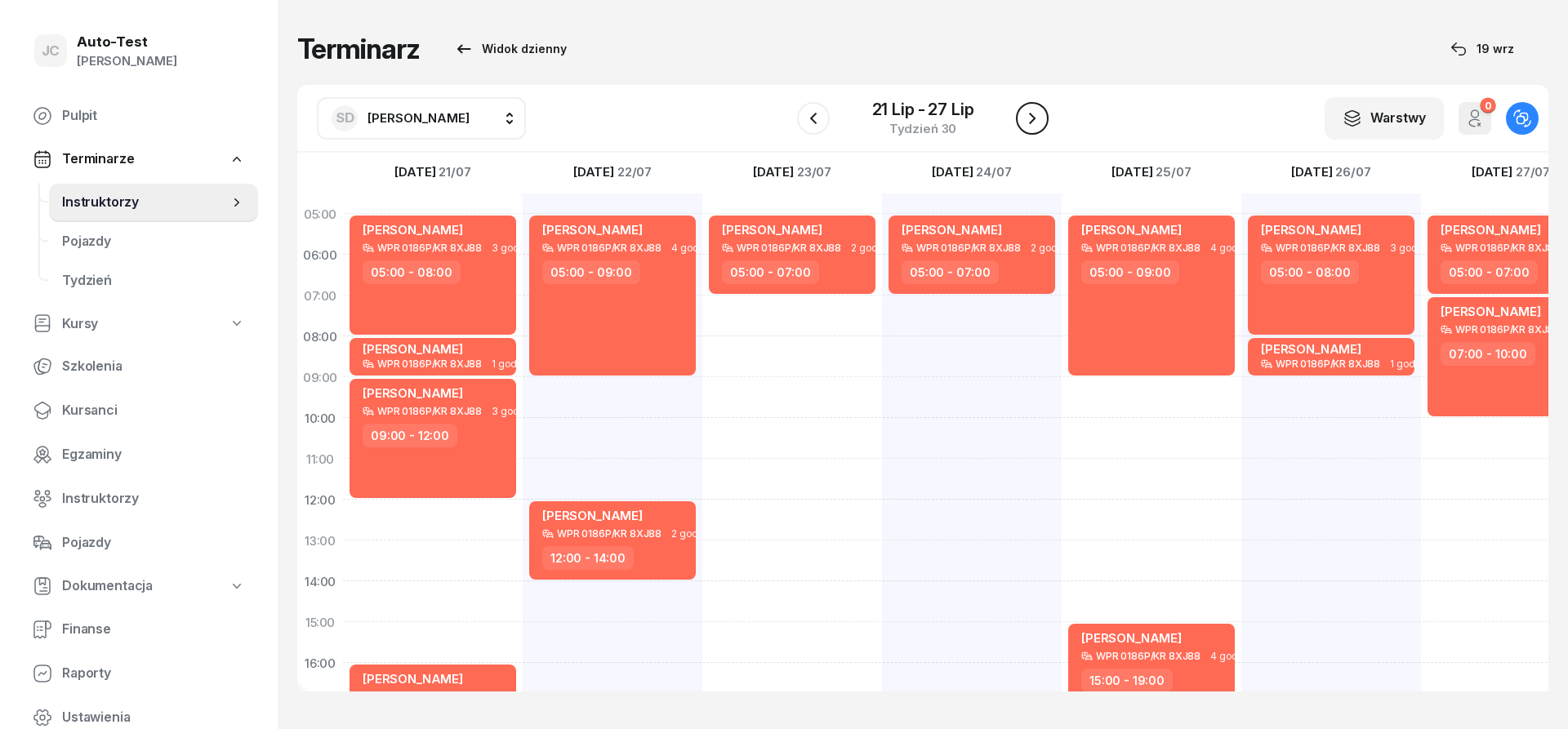
click at [1035, 115] on icon "button" at bounding box center [1031, 118] width 19 height 19
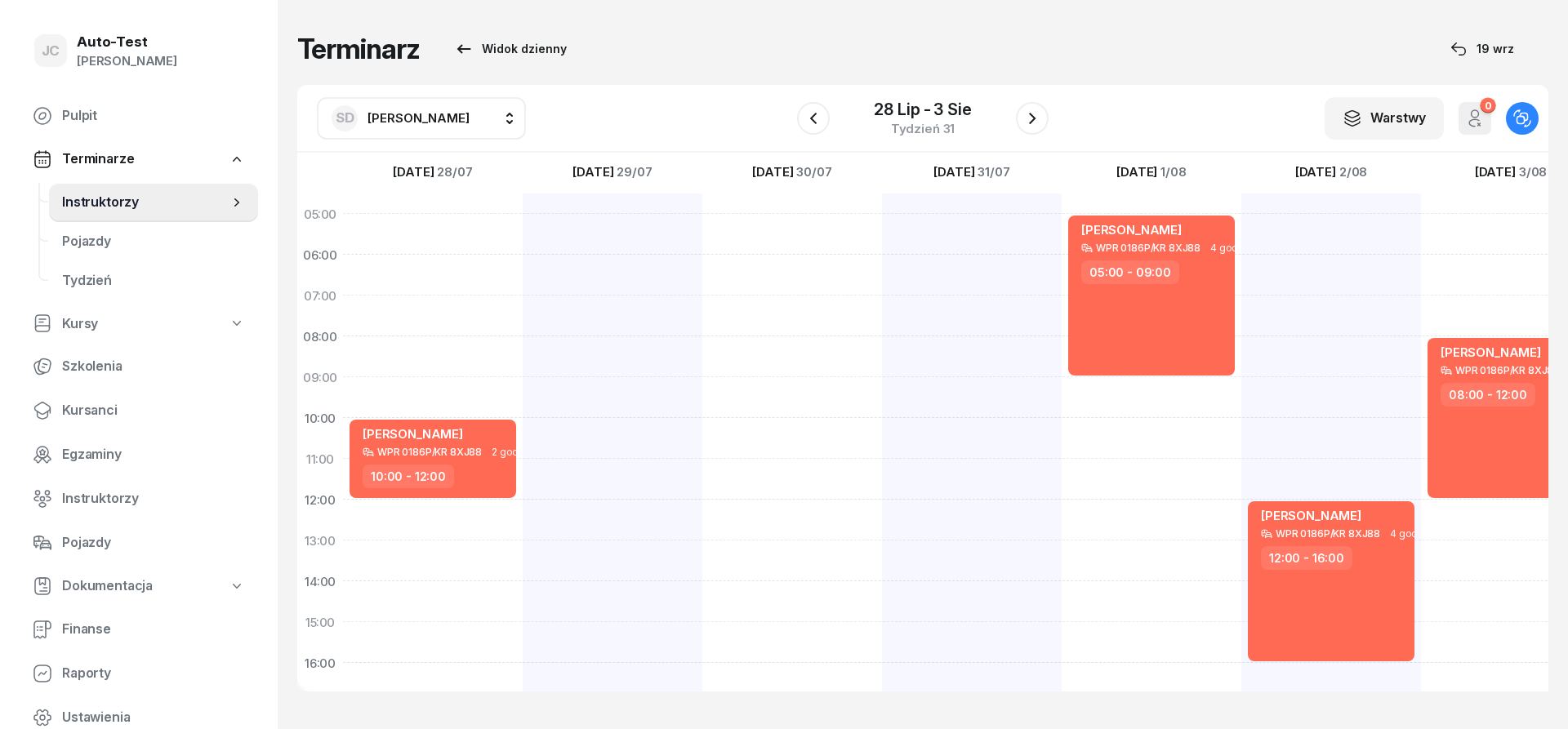
click at [469, 353] on div "[PERSON_NAME] WPR 0186P/KR 8XJ88 2 godz. 10:00 - 12:00" at bounding box center [432, 602] width 179 height 817
select select "08"
select select "10"
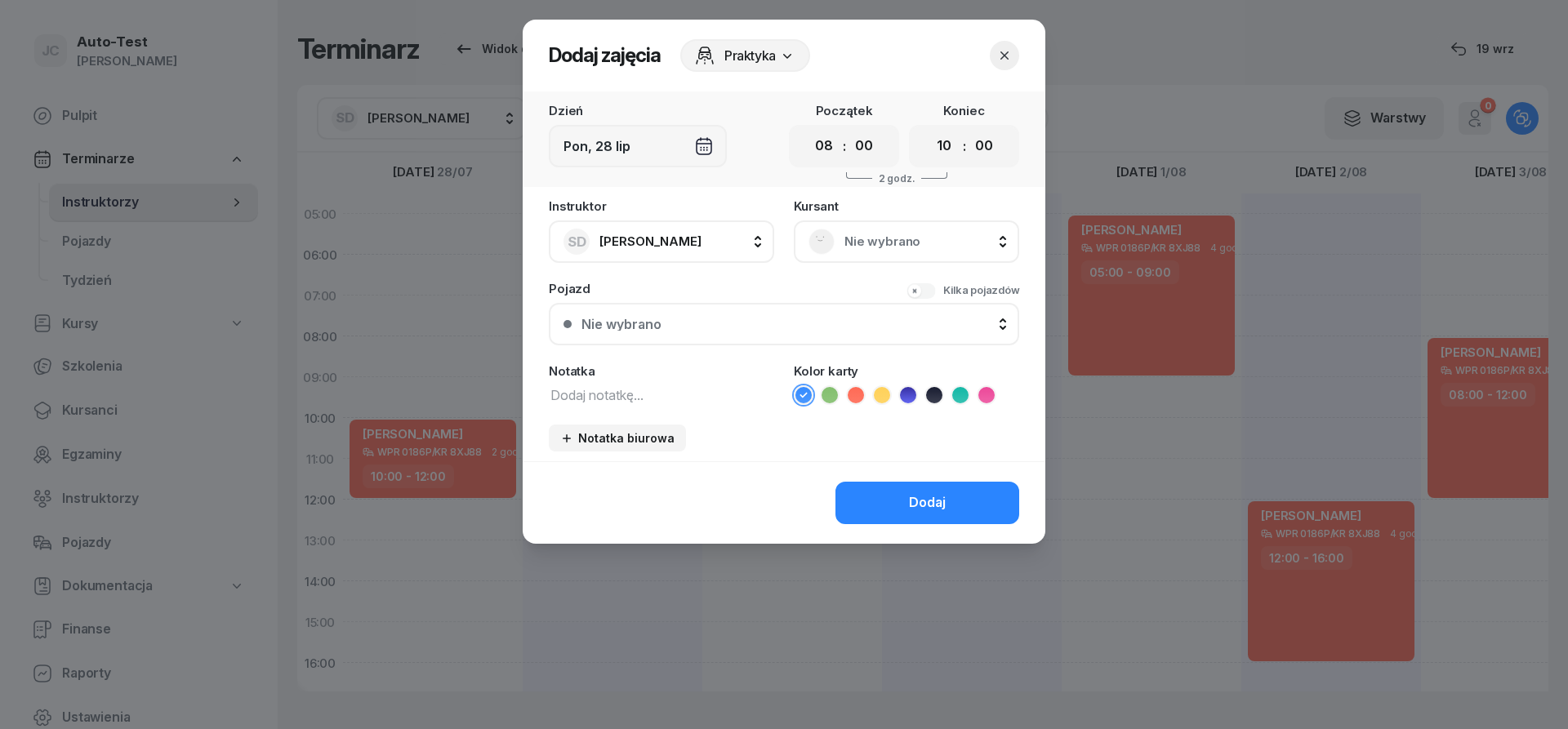
click at [852, 246] on span "Nie wybrano" at bounding box center [924, 241] width 160 height 21
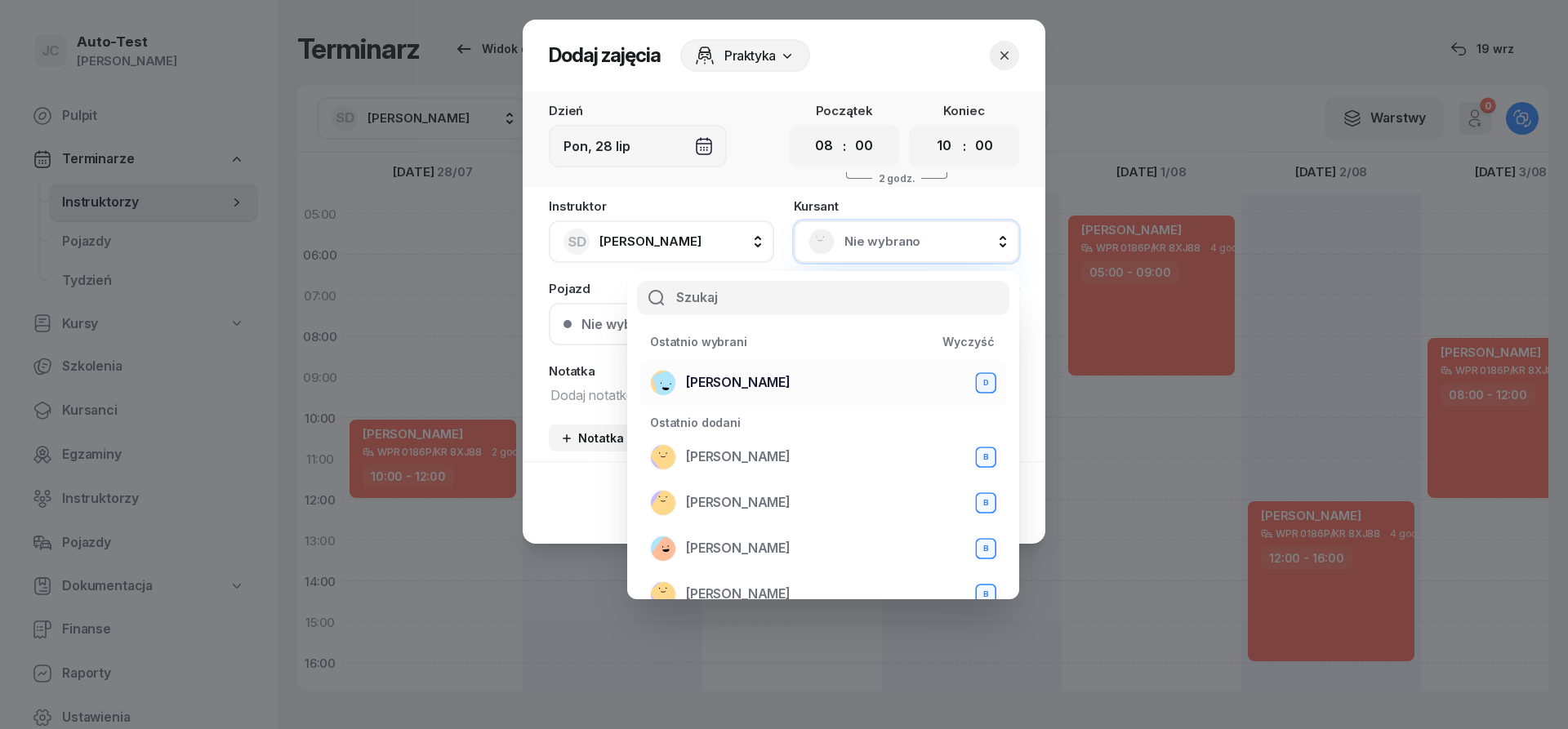
click at [797, 386] on div "[PERSON_NAME] D" at bounding box center [823, 383] width 346 height 26
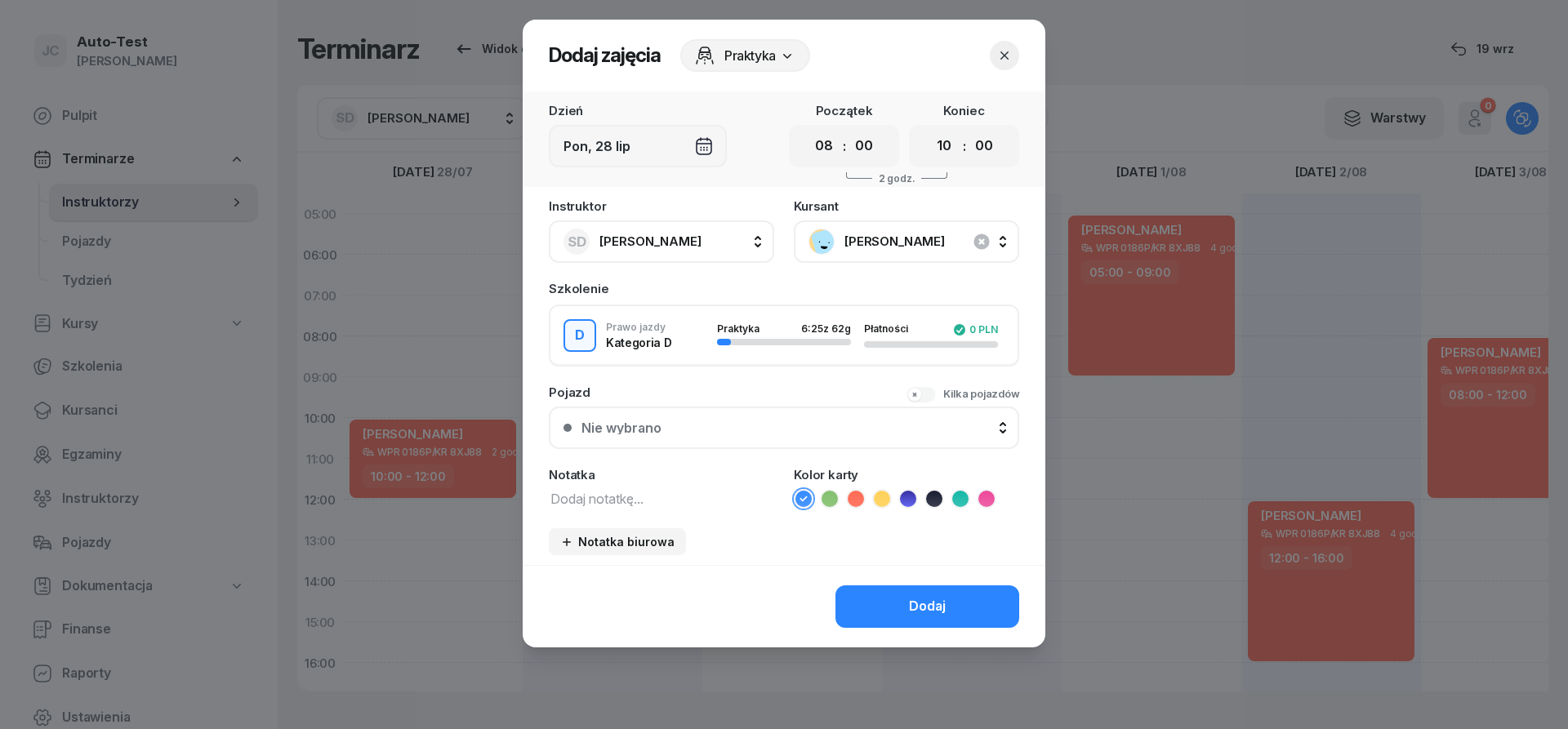
click at [729, 452] on div "Instruktor SD [PERSON_NAME] AW [PERSON_NAME] AH [PERSON_NAME] BM [PERSON_NAME] …" at bounding box center [784, 383] width 523 height 365
click at [751, 429] on div "Nie wybrano" at bounding box center [792, 428] width 423 height 13
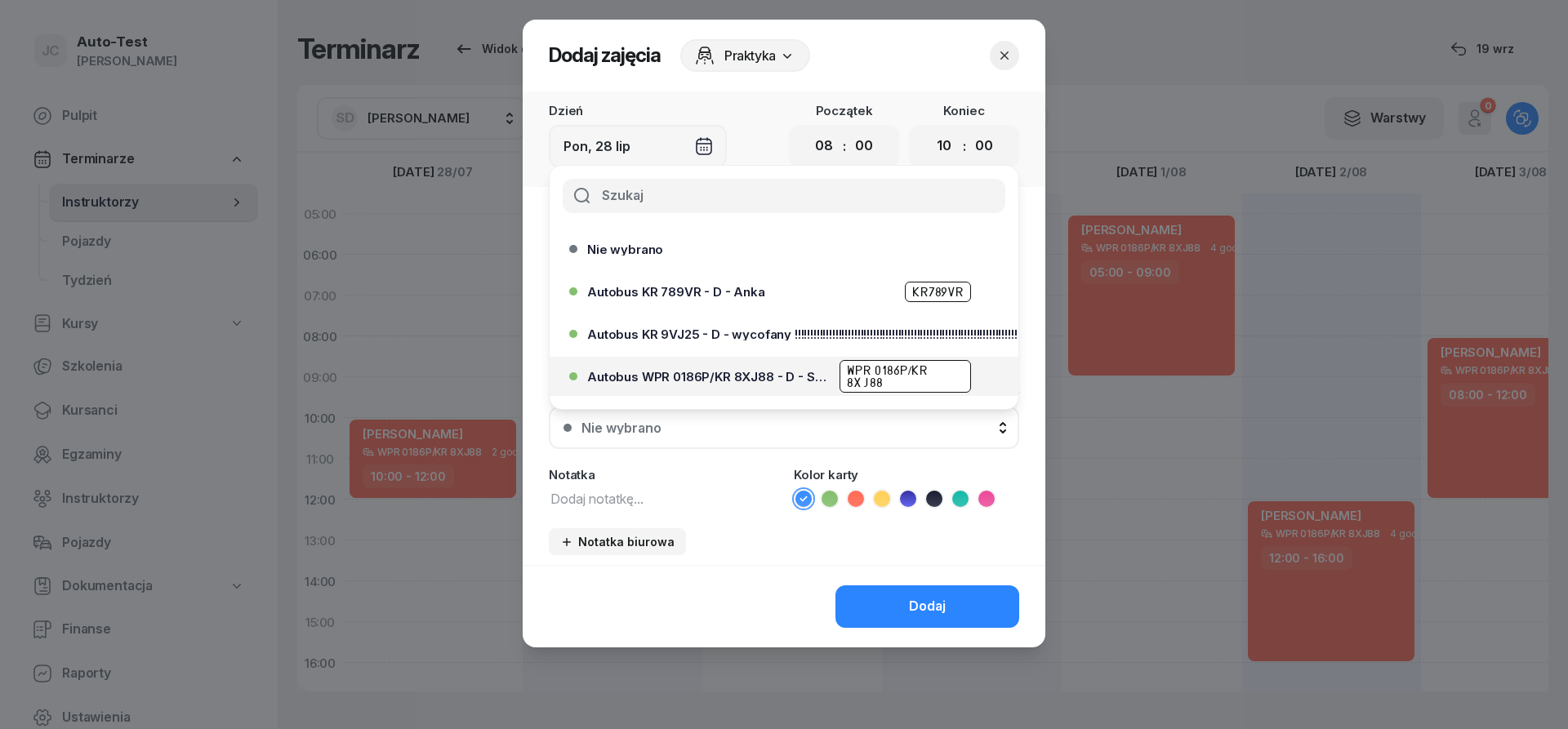
click at [771, 385] on div "Autobus WPR 0186P/KR 8XJ88 - D - Szef WPR 0186P/KR 8XJ88" at bounding box center [788, 376] width 402 height 33
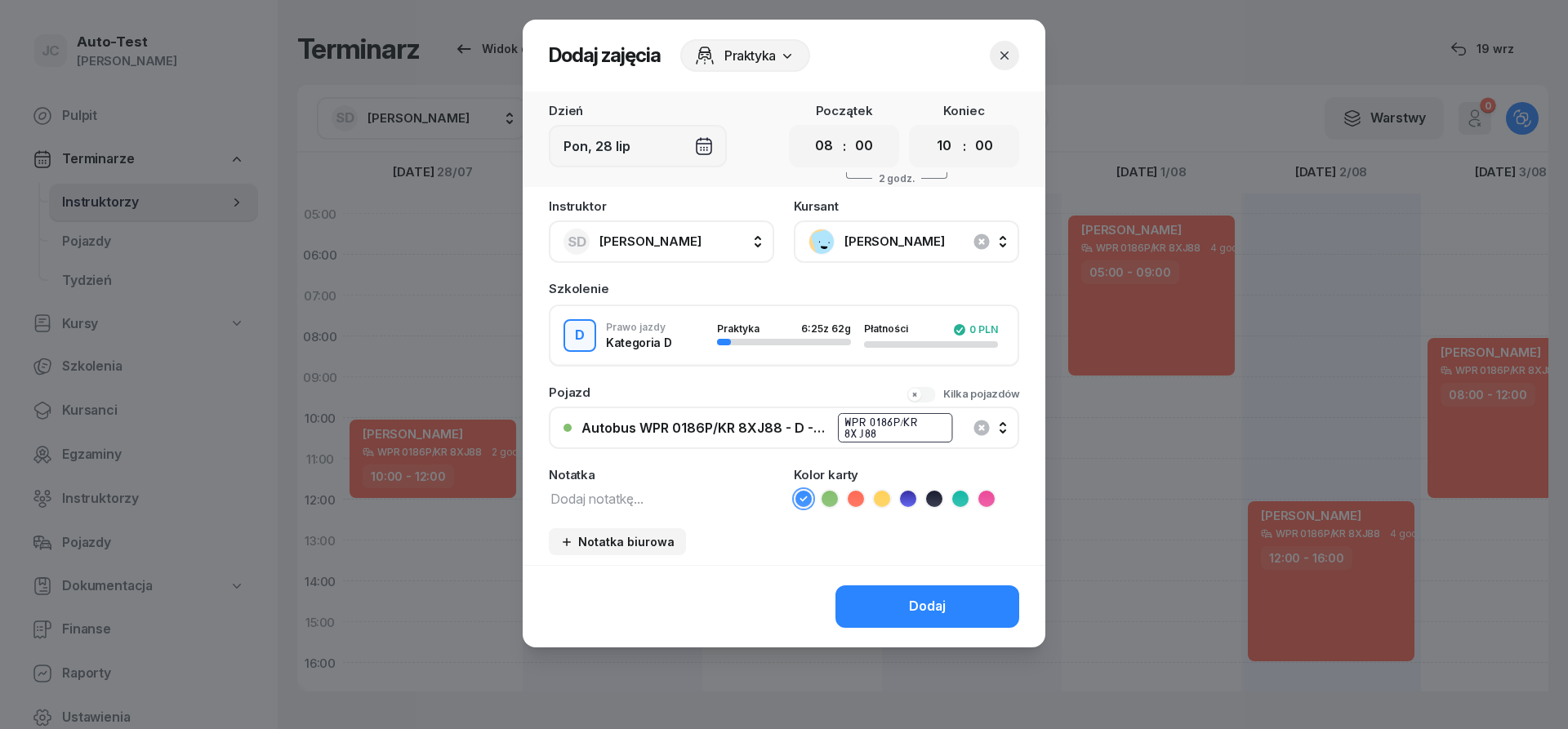
click at [859, 499] on icon at bounding box center [855, 499] width 8 height 6
click at [890, 599] on button "Dodaj" at bounding box center [926, 607] width 183 height 43
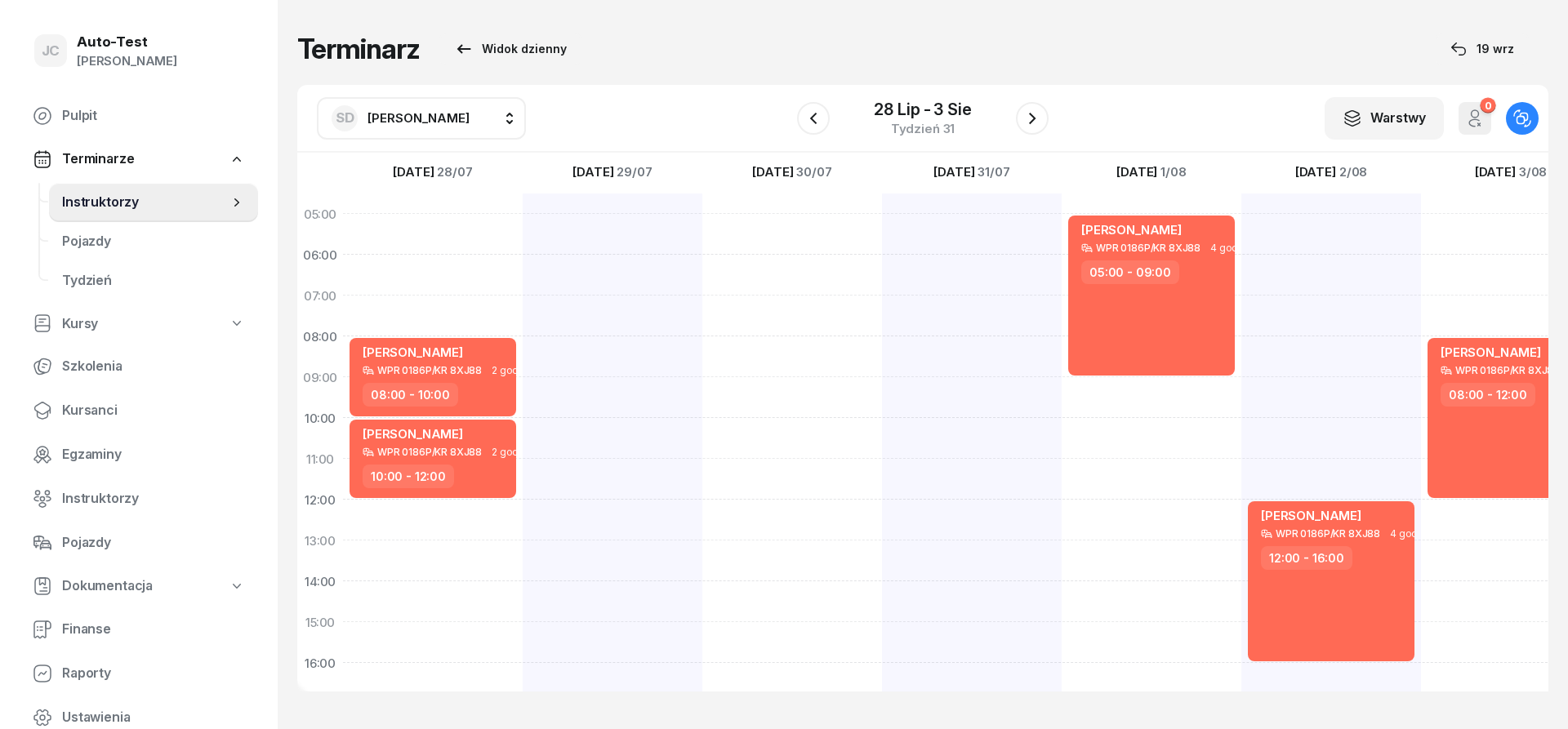
click at [617, 525] on div at bounding box center [612, 602] width 179 height 817
select select "12"
select select "14"
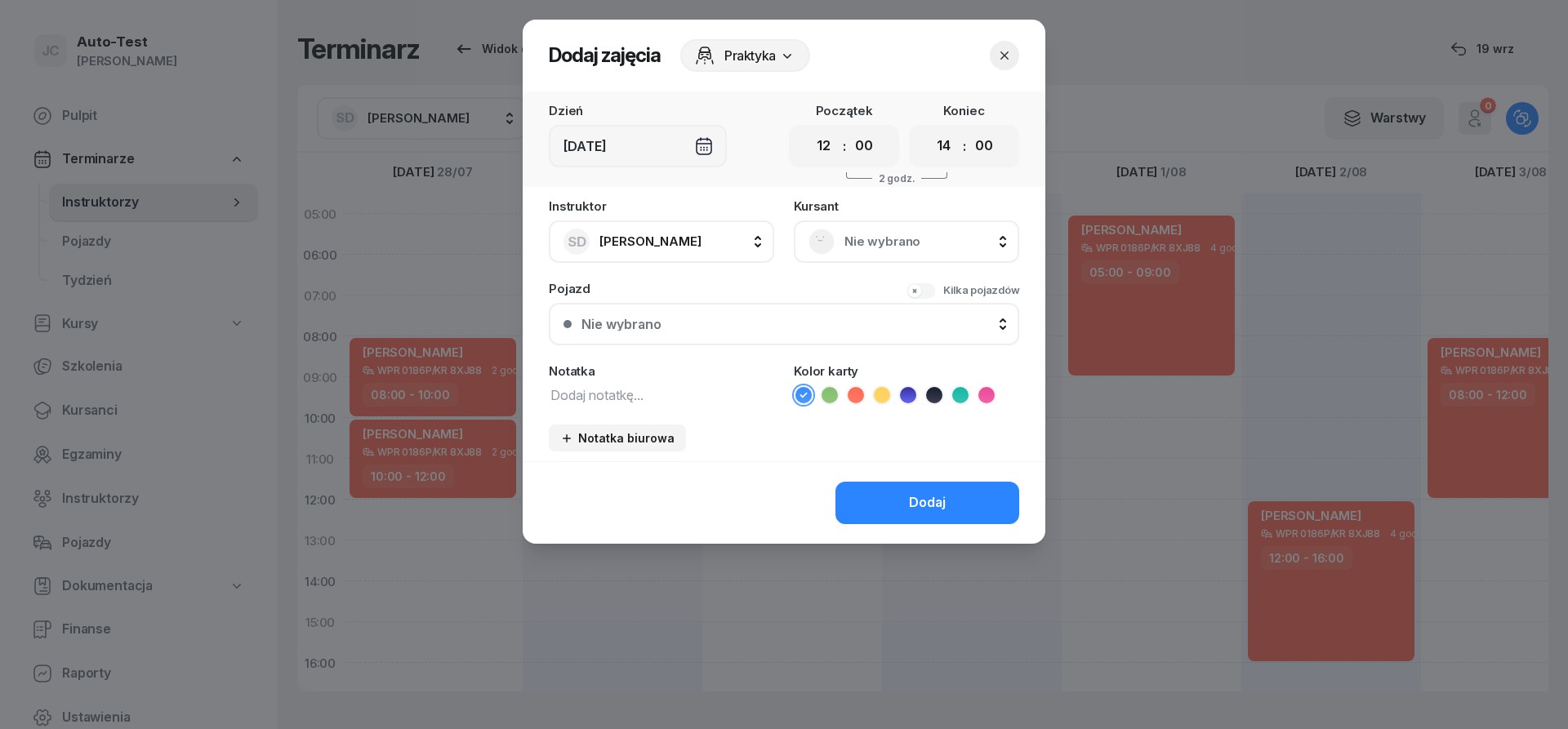
drag, startPoint x: 883, startPoint y: 235, endPoint x: 881, endPoint y: 252, distance: 17.1
click at [883, 236] on span "Nie wybrano" at bounding box center [924, 241] width 160 height 21
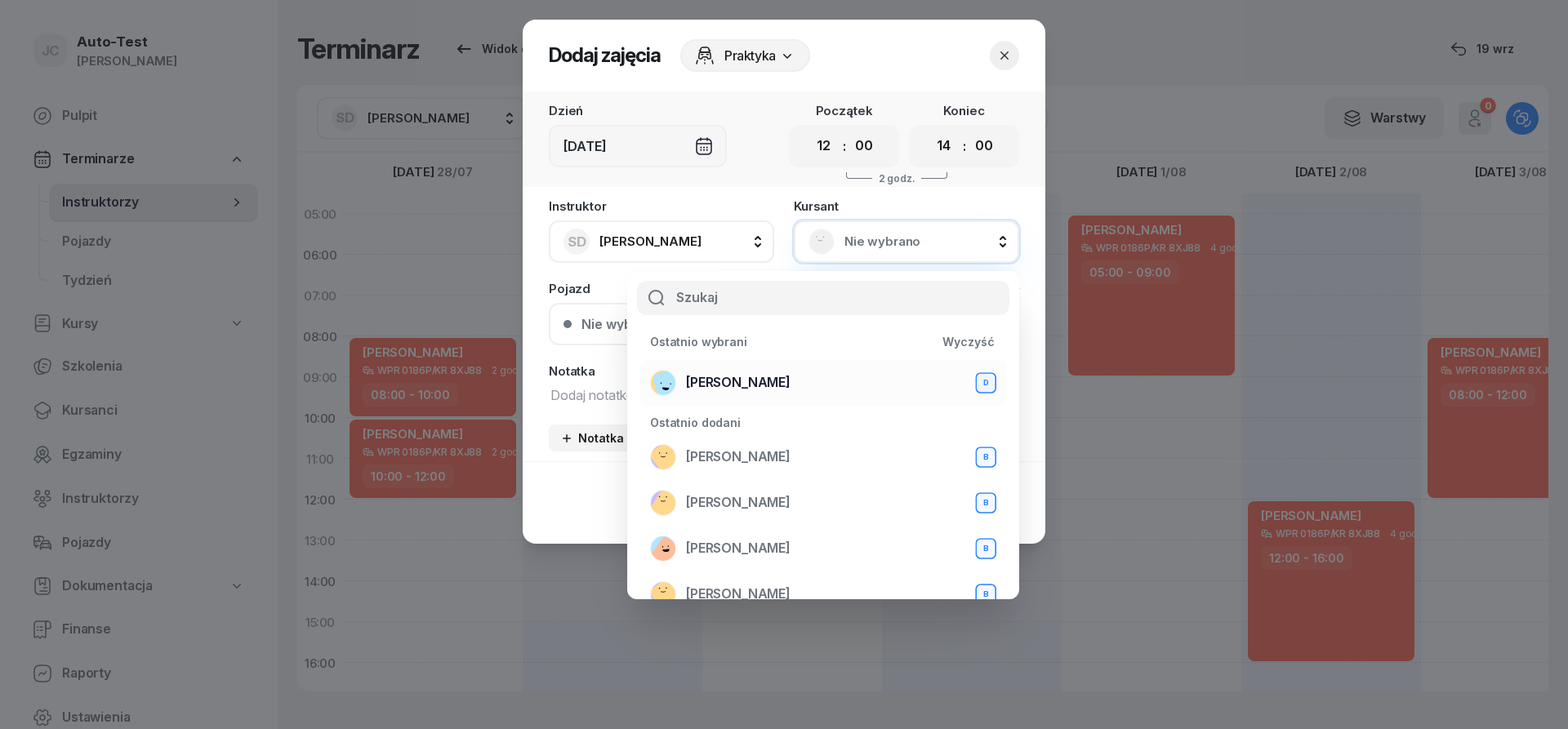
click at [795, 383] on div "[PERSON_NAME] D" at bounding box center [823, 383] width 346 height 26
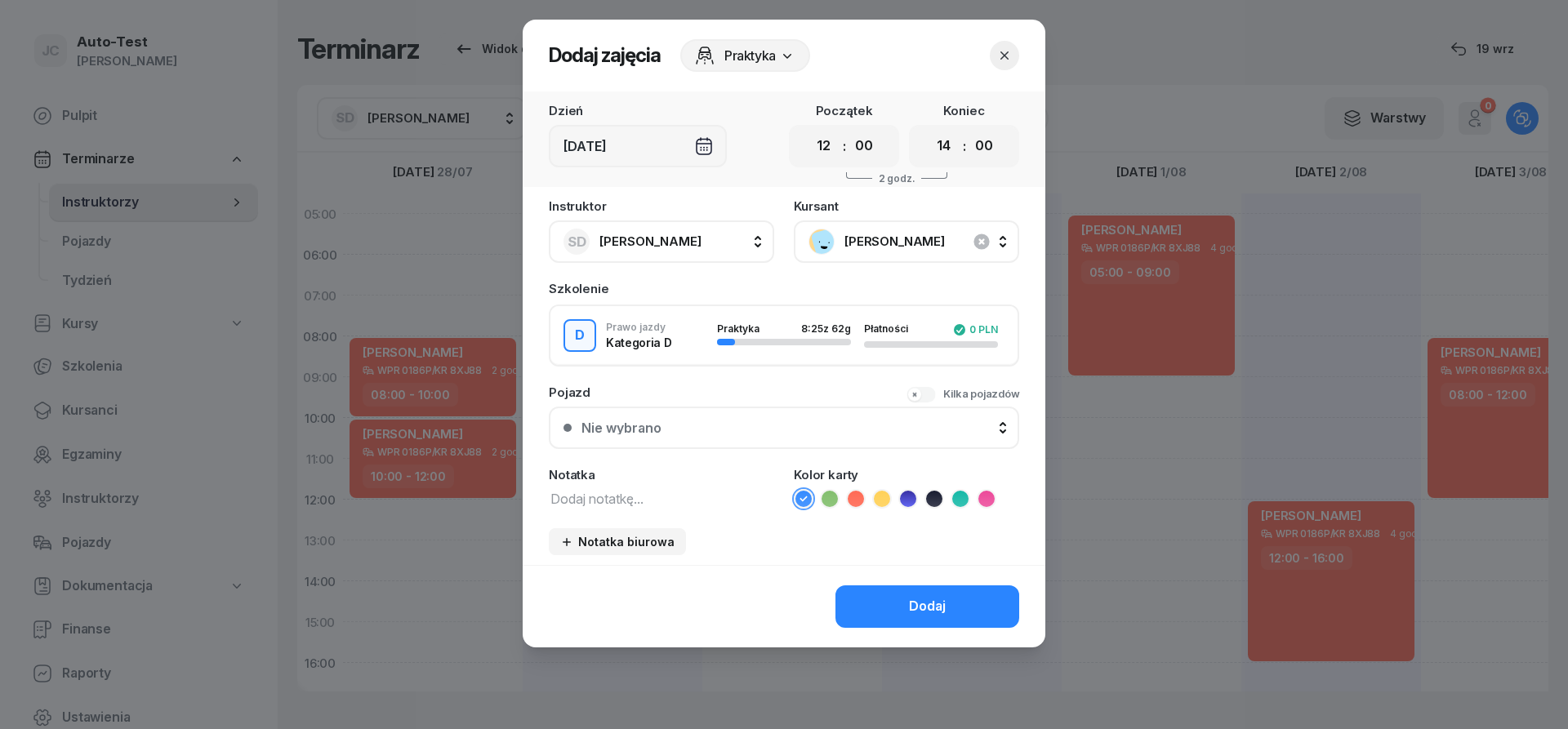
click at [761, 439] on button "Nie wybrano" at bounding box center [783, 427] width 470 height 43
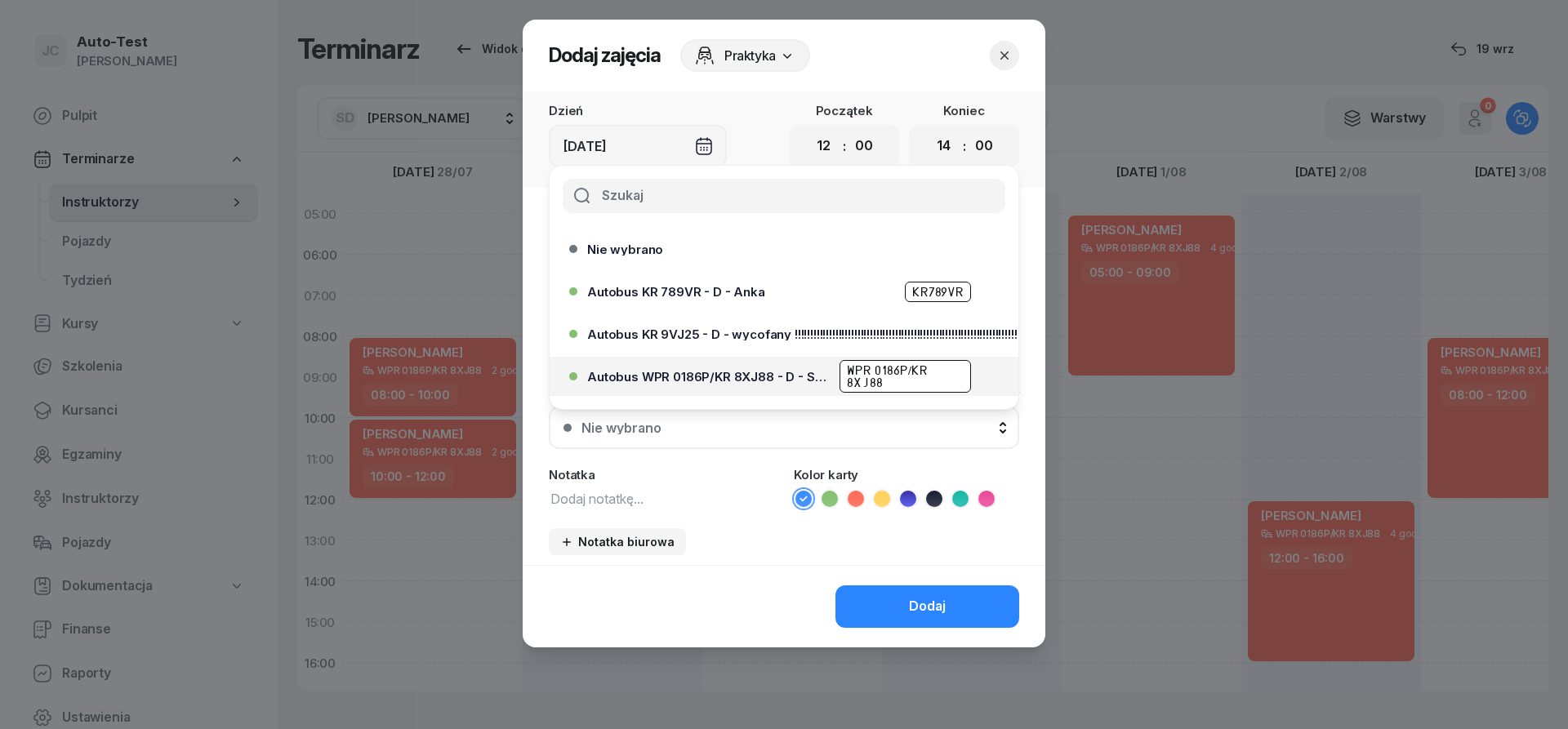
click at [766, 385] on div "Autobus WPR 0186P/KR 8XJ88 - D - Szef WPR 0186P/KR 8XJ88" at bounding box center [788, 376] width 402 height 33
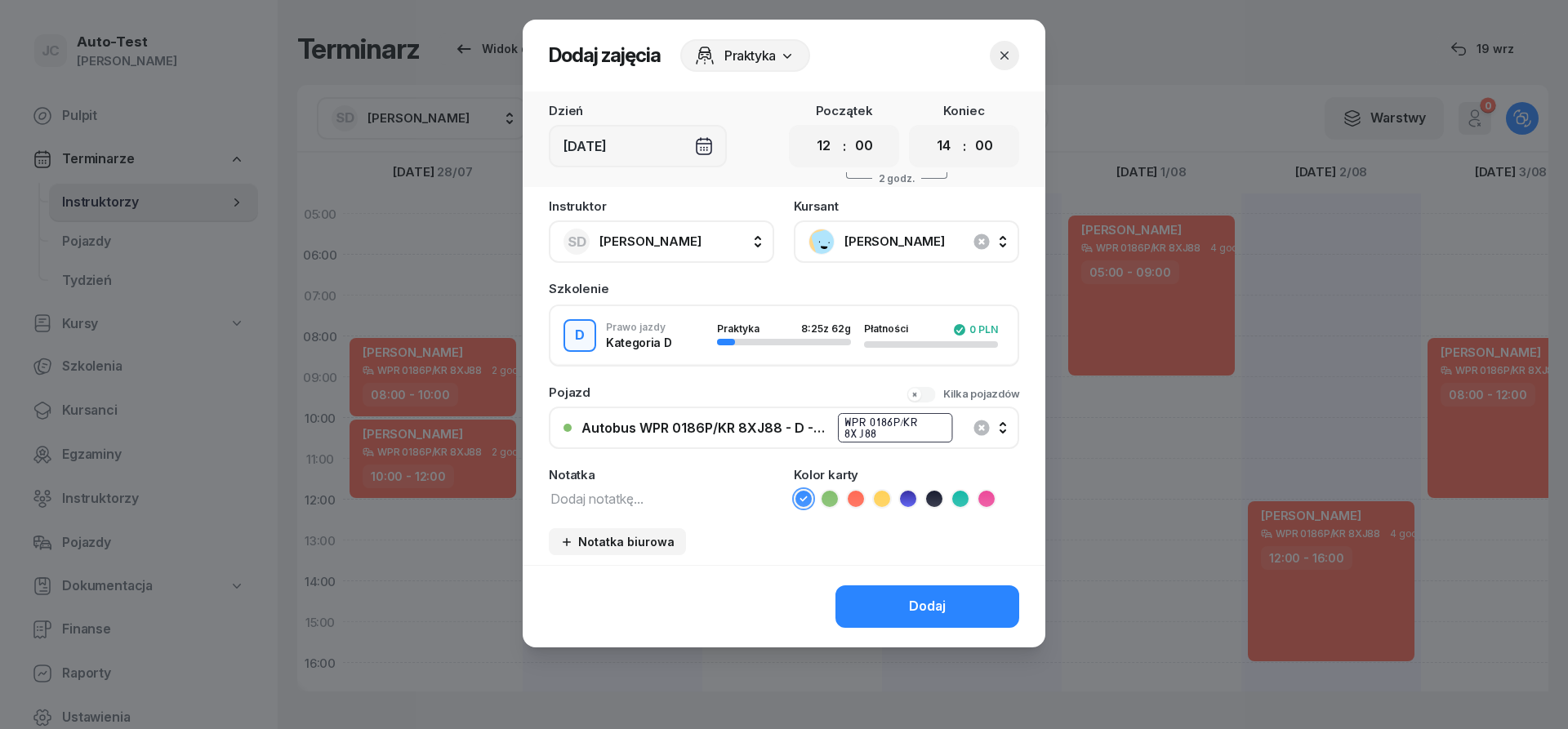
click at [852, 498] on icon at bounding box center [855, 499] width 16 height 16
click at [895, 617] on button "Dodaj" at bounding box center [926, 607] width 183 height 43
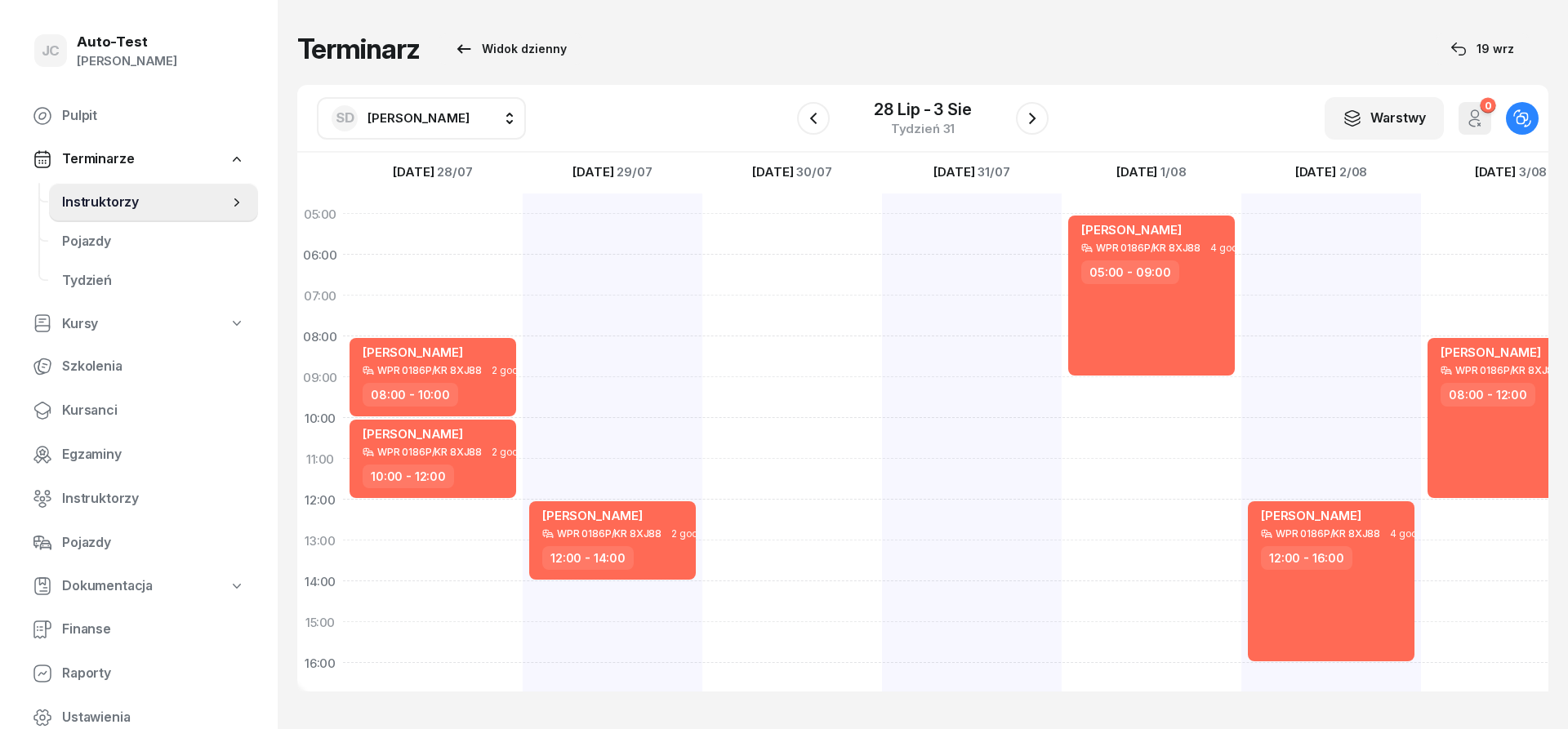
click at [799, 401] on div at bounding box center [792, 602] width 179 height 817
select select "09"
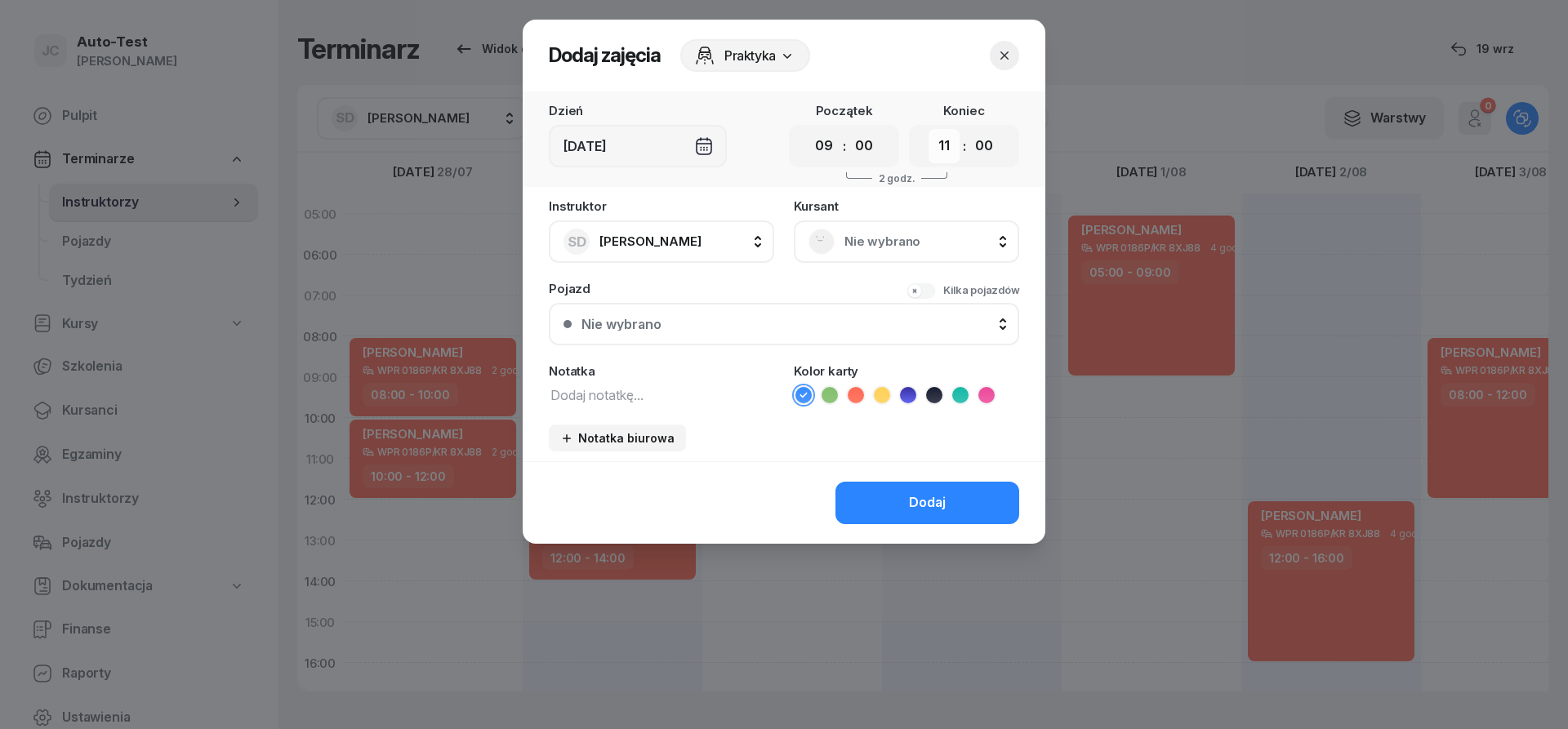
click at [928, 129] on select "00 01 02 03 04 05 06 07 08 09 10 11 12 13 14 15 16 17 18 19 20 21 22 23" at bounding box center [943, 146] width 31 height 34
select select "12"
click option "12" at bounding box center [0, 0] width 0 height 0
click at [839, 243] on div "Nie wybrano" at bounding box center [906, 241] width 196 height 26
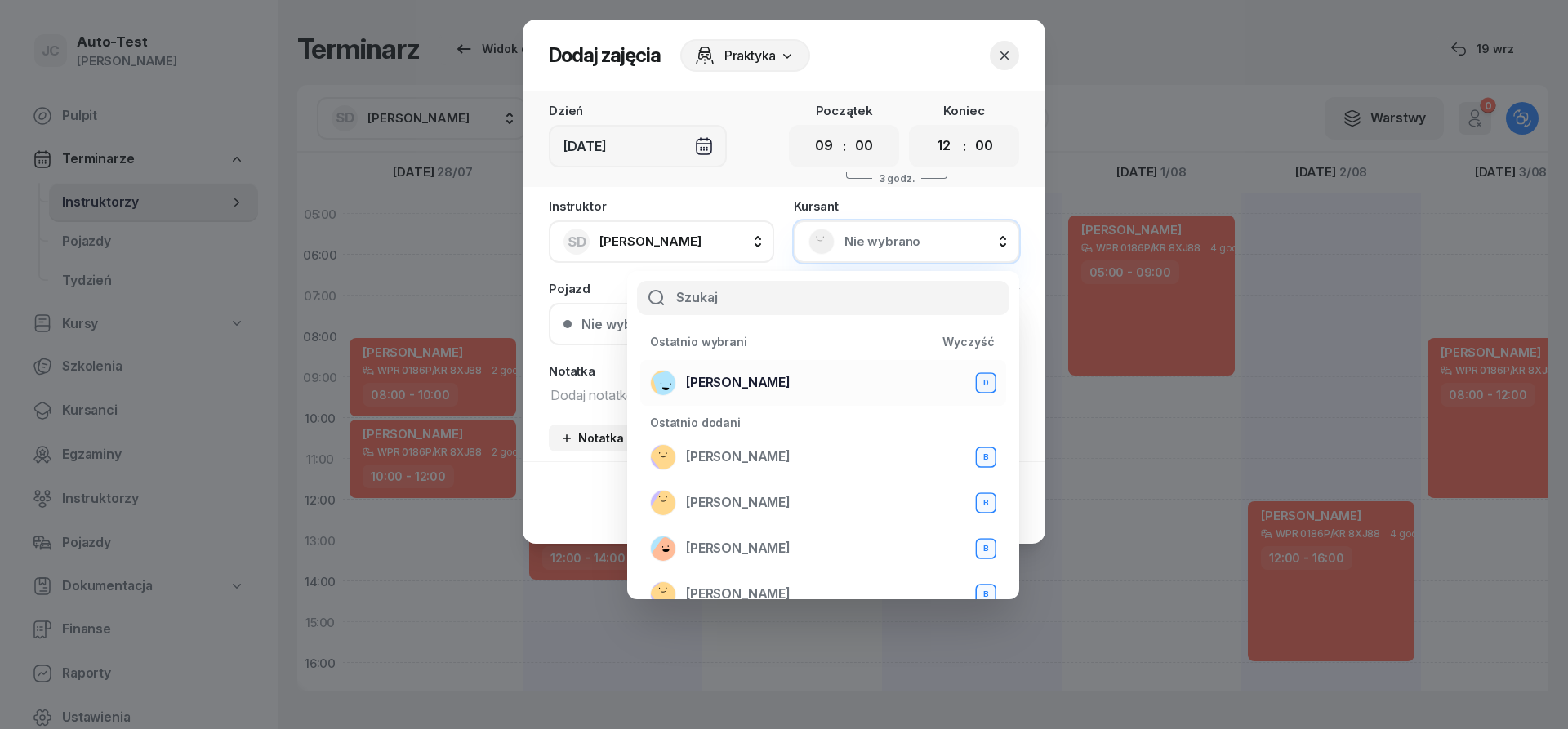
click at [776, 388] on span "[PERSON_NAME]" at bounding box center [738, 383] width 105 height 21
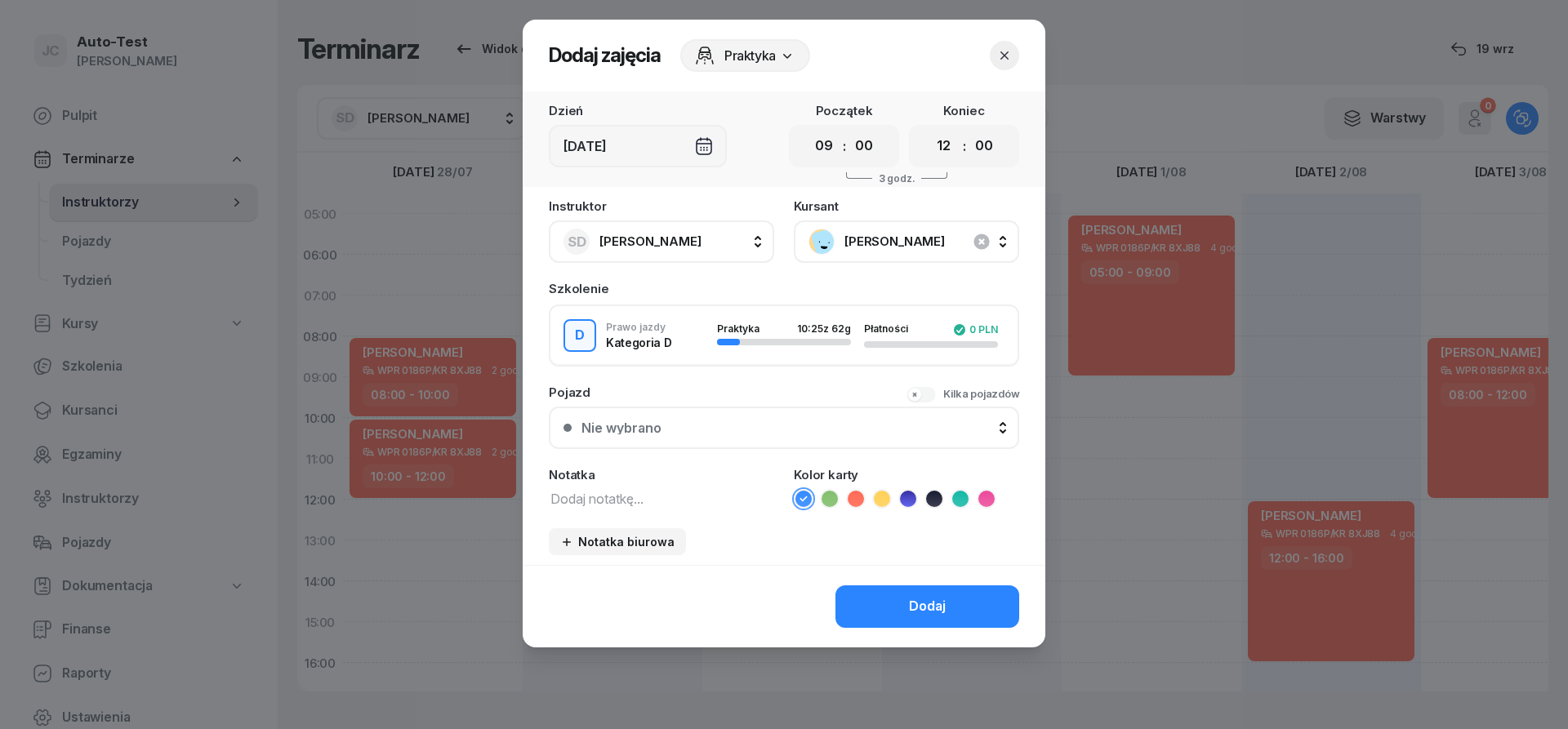
click at [749, 437] on button "Nie wybrano" at bounding box center [783, 427] width 470 height 43
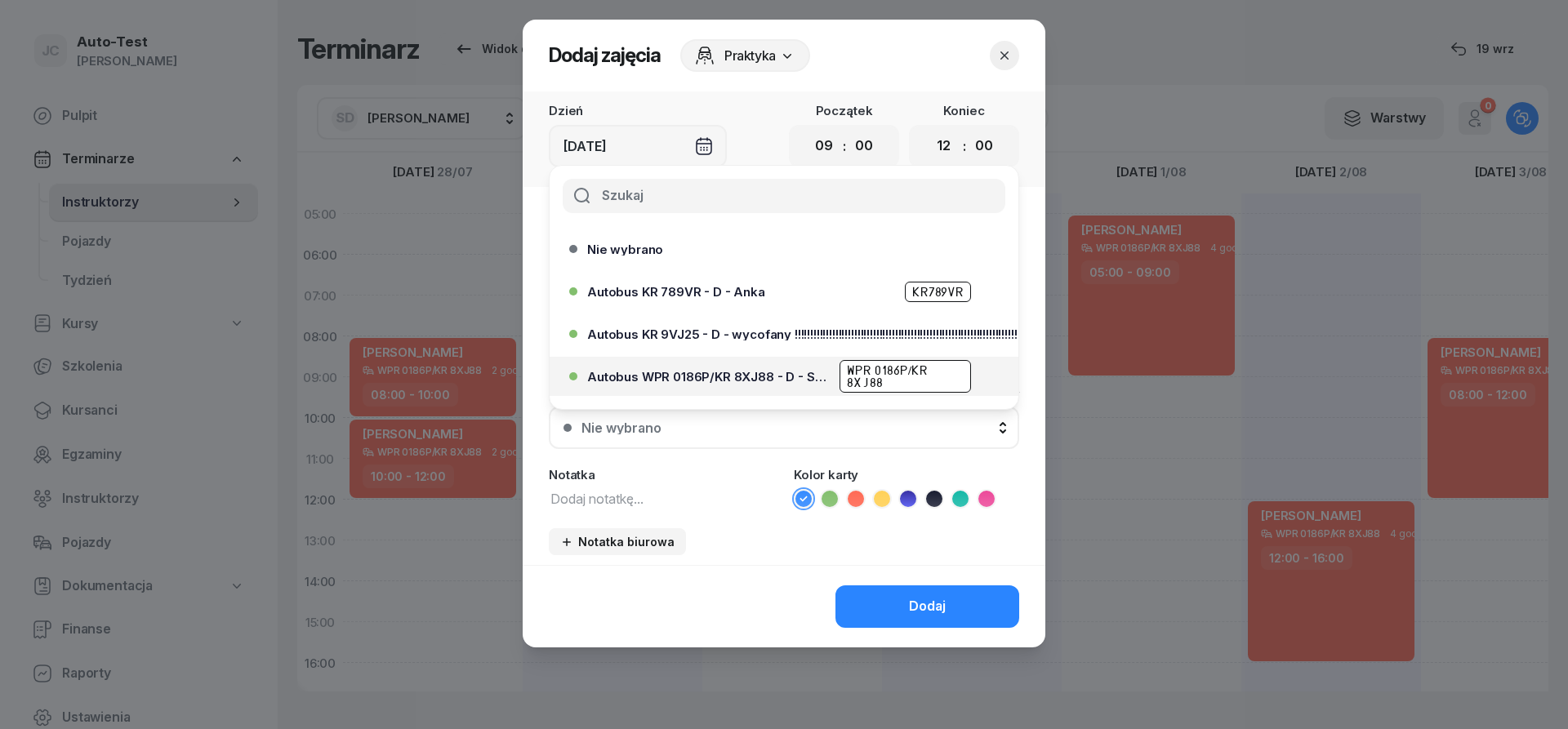
click at [756, 385] on div "Autobus WPR 0186P/KR 8XJ88 - D - Szef WPR 0186P/KR 8XJ88" at bounding box center [778, 376] width 420 height 26
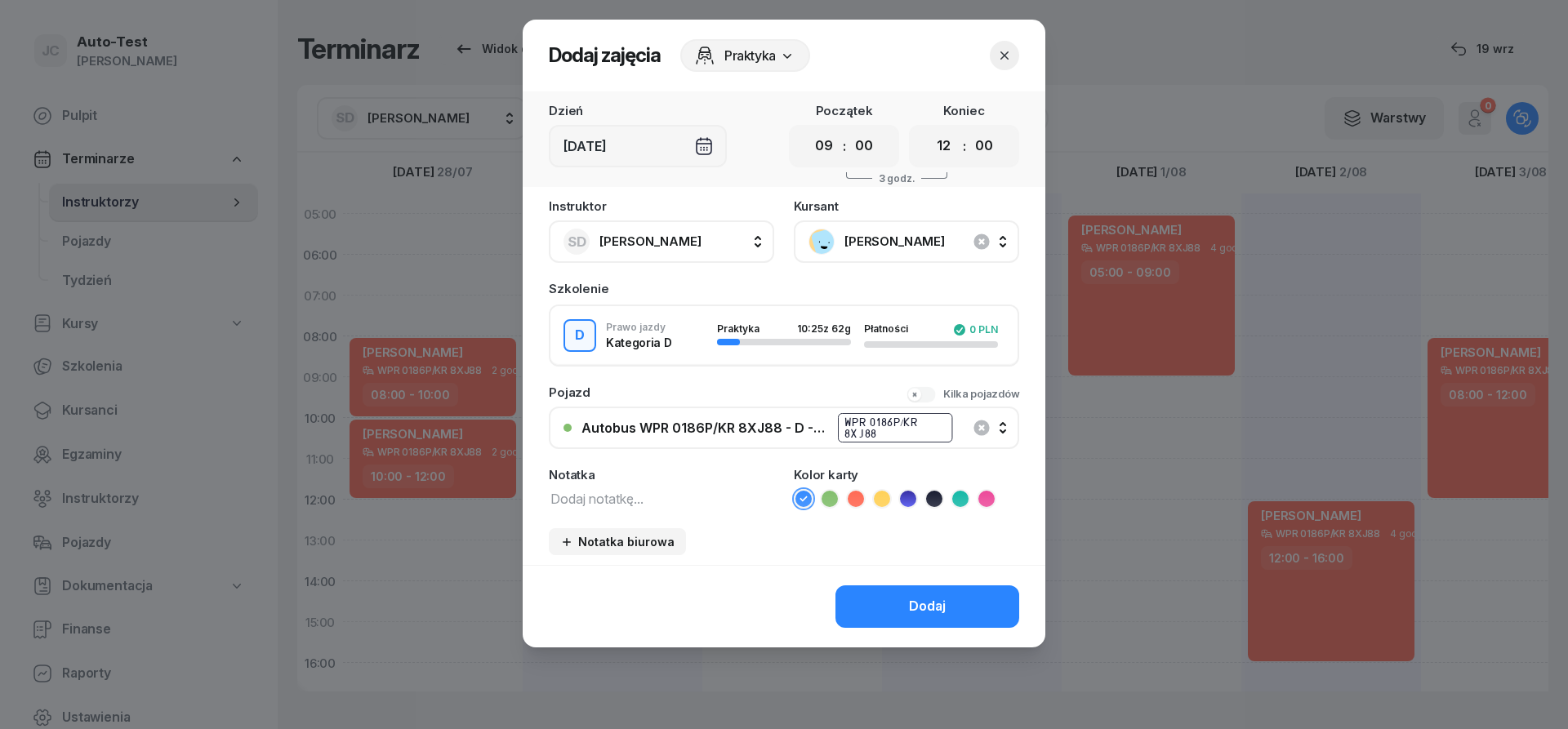
click at [859, 500] on icon at bounding box center [855, 499] width 16 height 16
click at [889, 606] on button "Dodaj" at bounding box center [926, 607] width 183 height 43
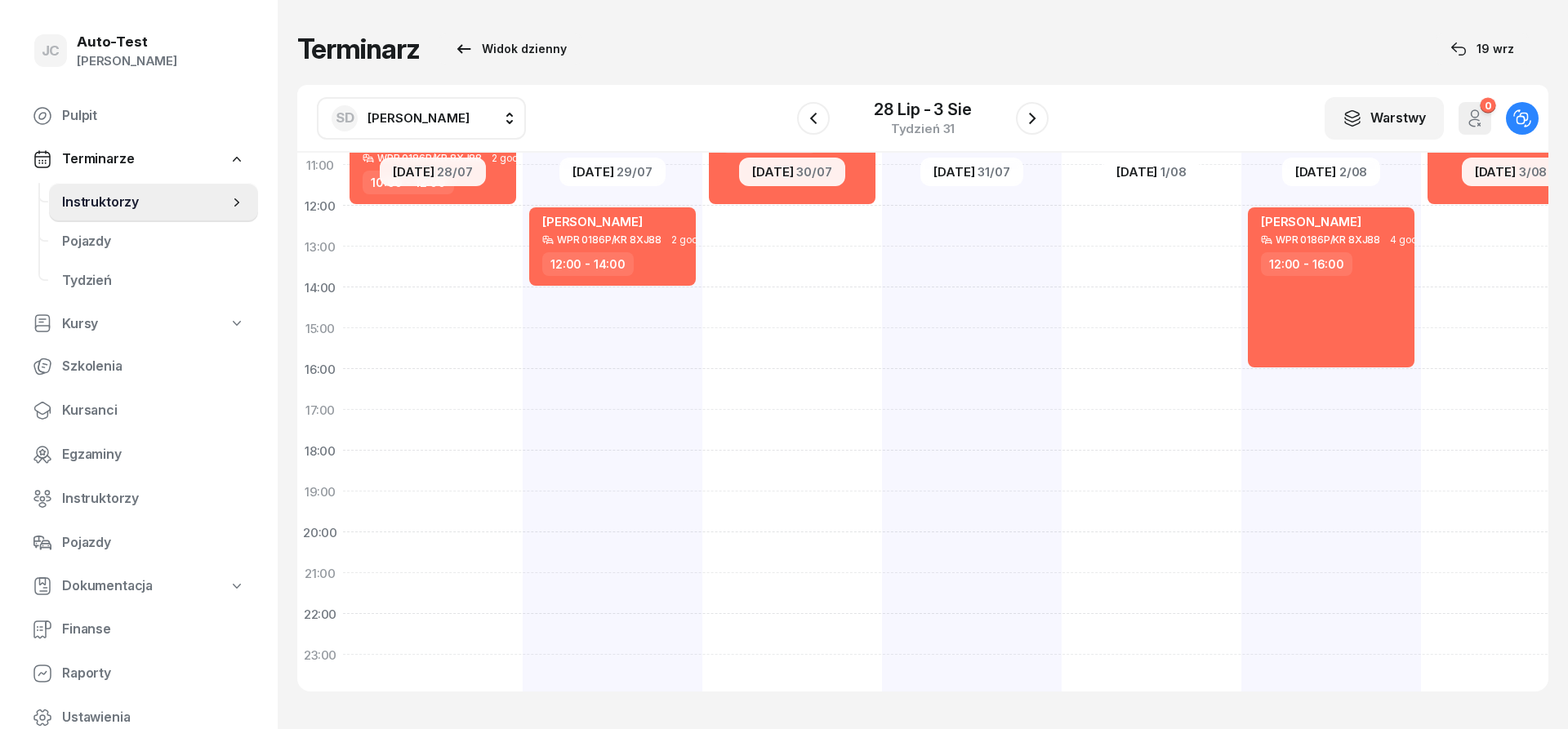
click at [1299, 385] on div "[PERSON_NAME] WPR 0186P/KR 8XJ88 4 godz. 12:00 - 16:00" at bounding box center [1331, 308] width 179 height 817
select select "16"
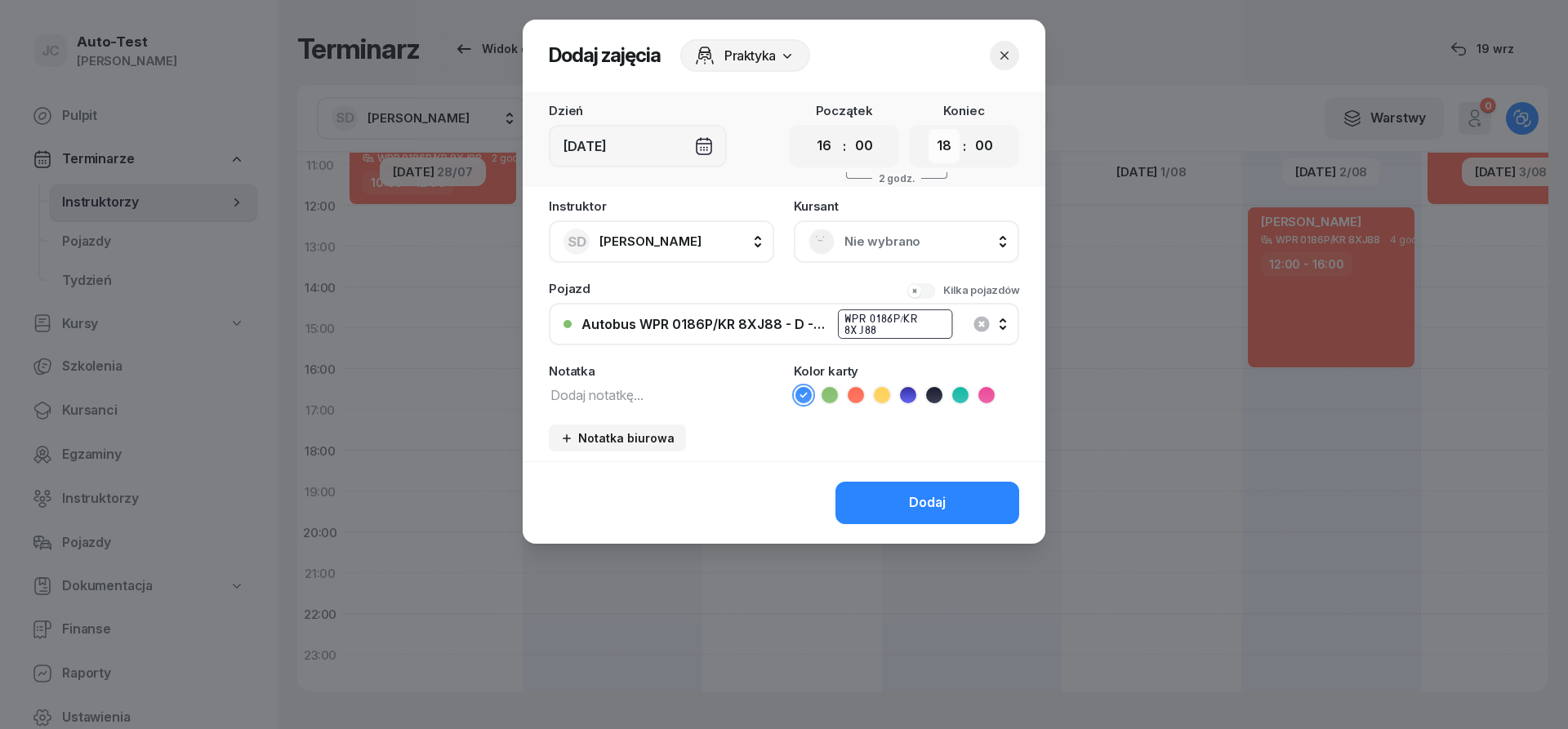
click at [928, 129] on select "00 01 02 03 04 05 06 07 08 09 10 11 12 13 14 15 16 17 18 19 20 21 22 23" at bounding box center [943, 146] width 31 height 34
select select "19"
click option "19" at bounding box center [0, 0] width 0 height 0
click at [847, 243] on span "Nie wybrano" at bounding box center [924, 241] width 160 height 21
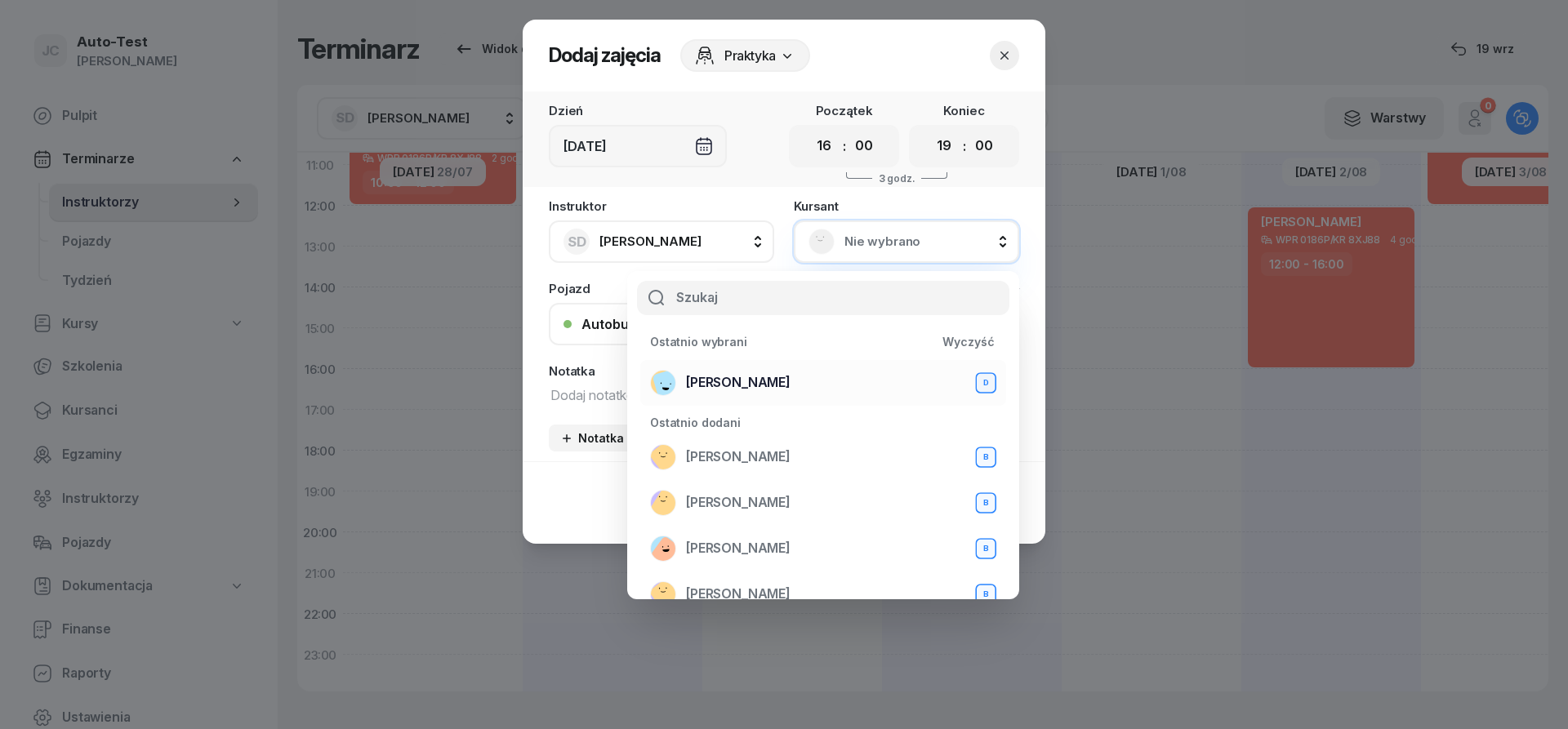
click at [795, 381] on div "[PERSON_NAME] D" at bounding box center [823, 383] width 346 height 26
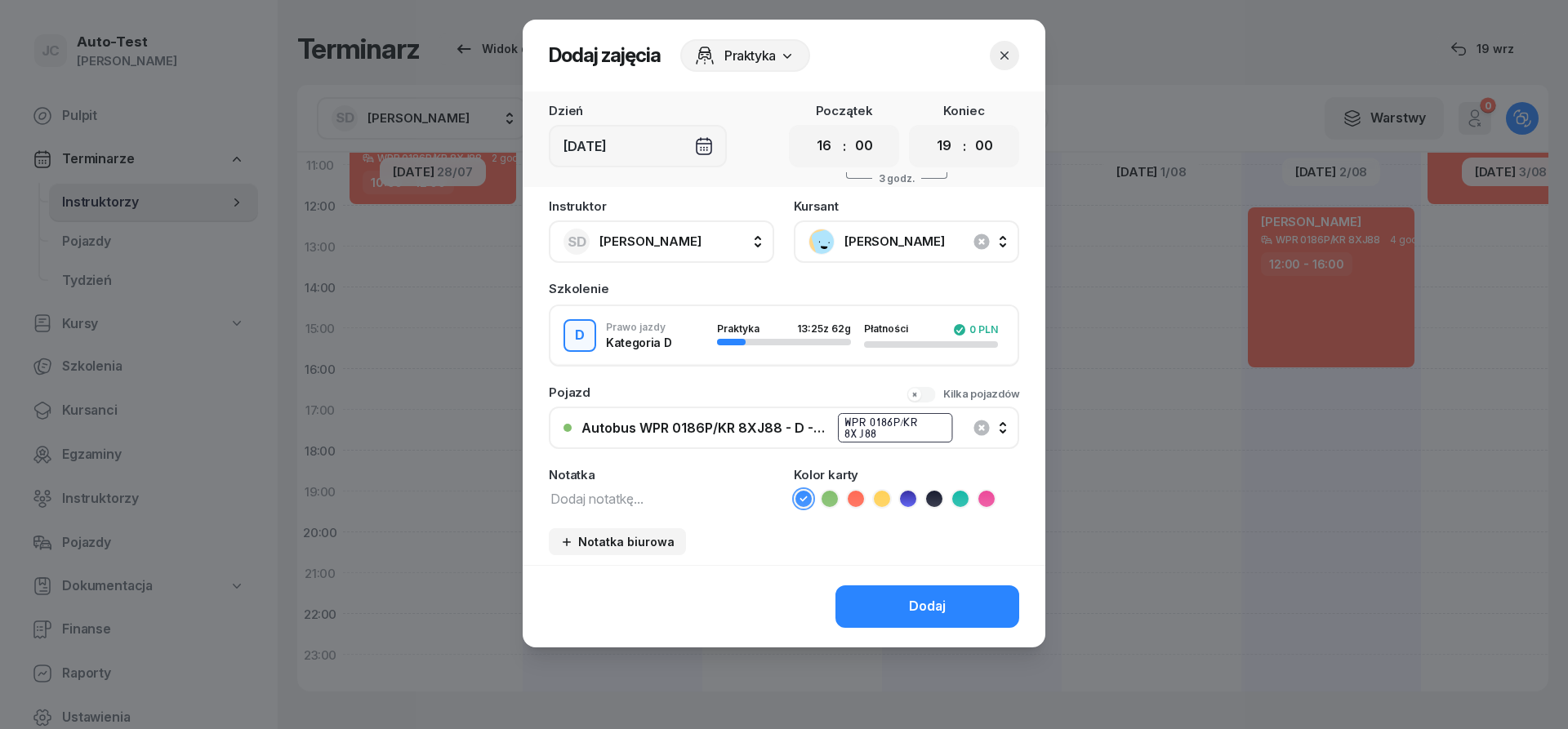
click at [853, 498] on icon at bounding box center [855, 499] width 16 height 16
click at [774, 427] on div "Autobus WPR 0186P/KR 8XJ88 - D - Szef" at bounding box center [704, 428] width 246 height 13
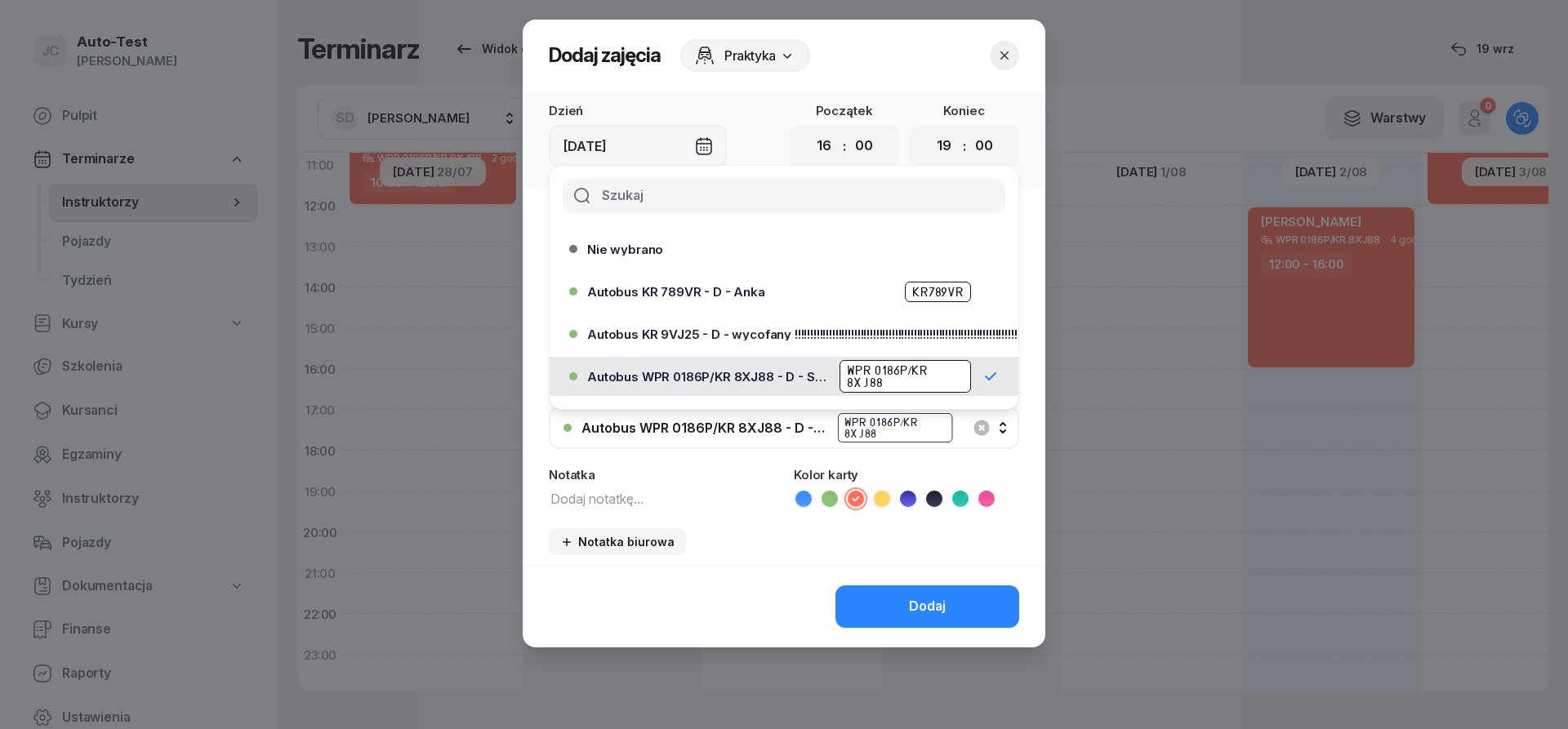
click at [774, 427] on div "Autobus WPR 0186P/KR 8XJ88 - D - Szef" at bounding box center [704, 428] width 246 height 13
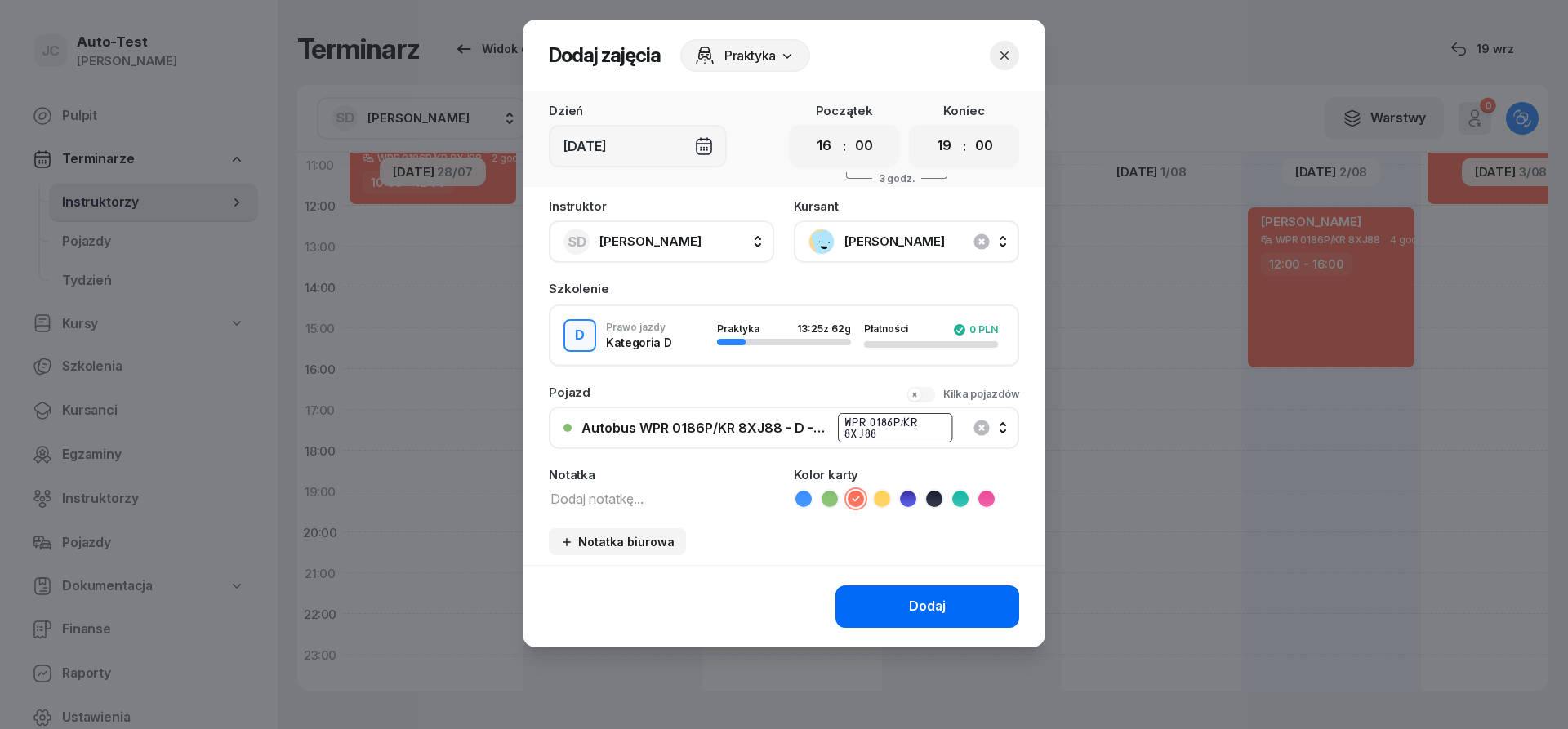
click at [911, 593] on button "Dodaj" at bounding box center [926, 607] width 183 height 43
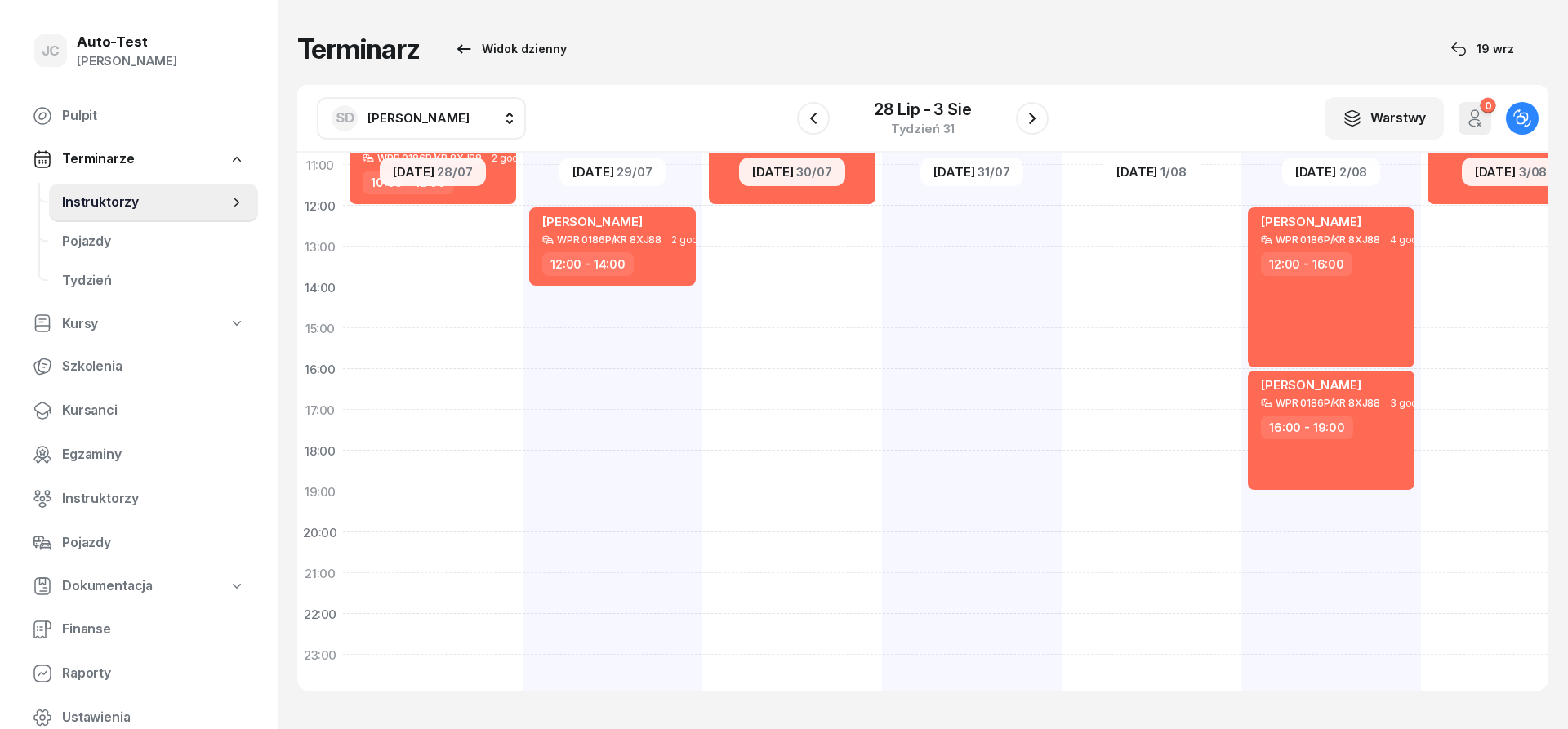
click at [1467, 312] on div "[PERSON_NAME] WPR 0186P/KR 8XJ88 4 godz. 08:00 - 12:00" at bounding box center [1510, 308] width 179 height 817
select select "14"
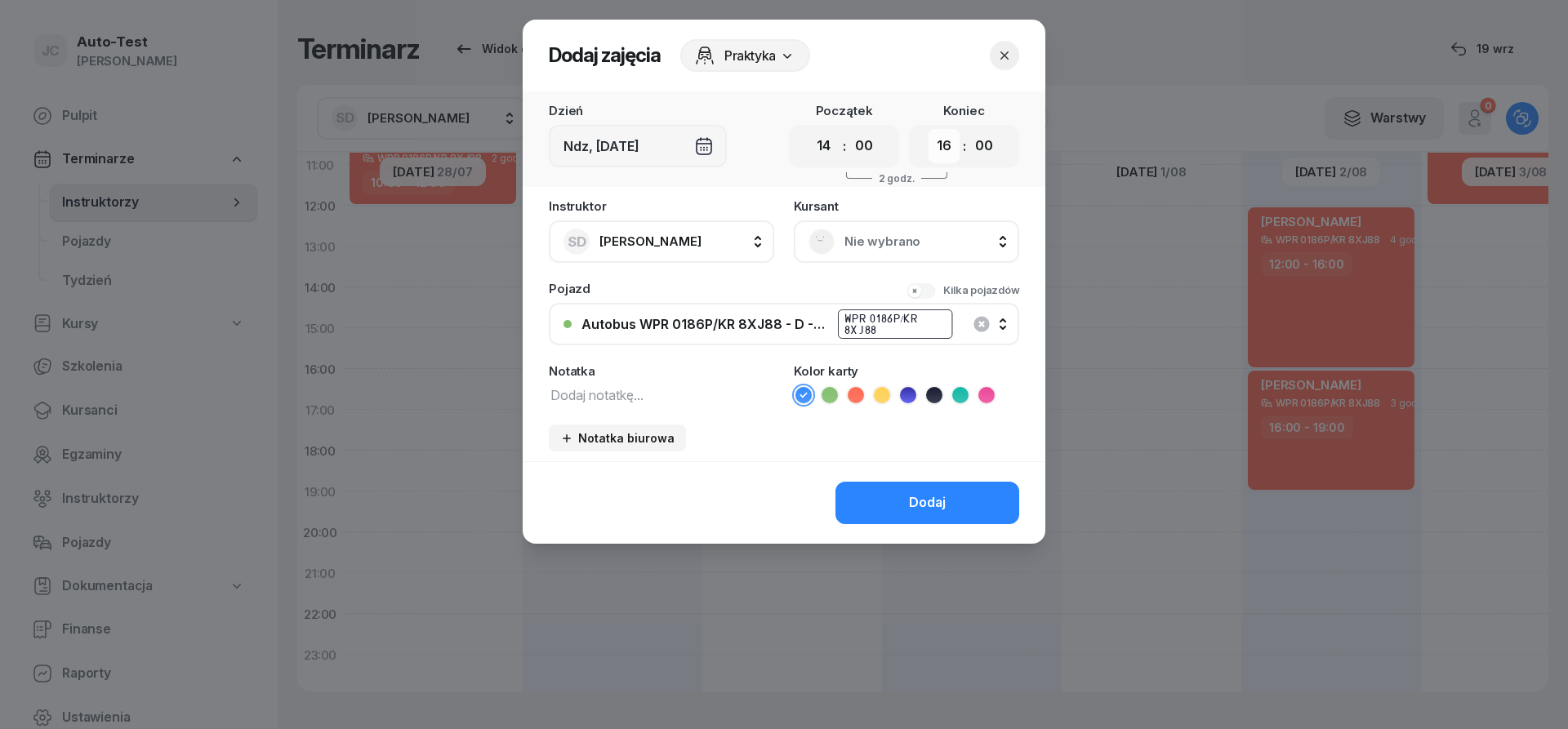
click at [928, 129] on select "00 01 02 03 04 05 06 07 08 09 10 11 12 13 14 15 16 17 18 19 20 21 22 23" at bounding box center [943, 146] width 31 height 34
select select "17"
click option "17" at bounding box center [0, 0] width 0 height 0
click at [863, 244] on span "Nie wybrano" at bounding box center [924, 241] width 160 height 21
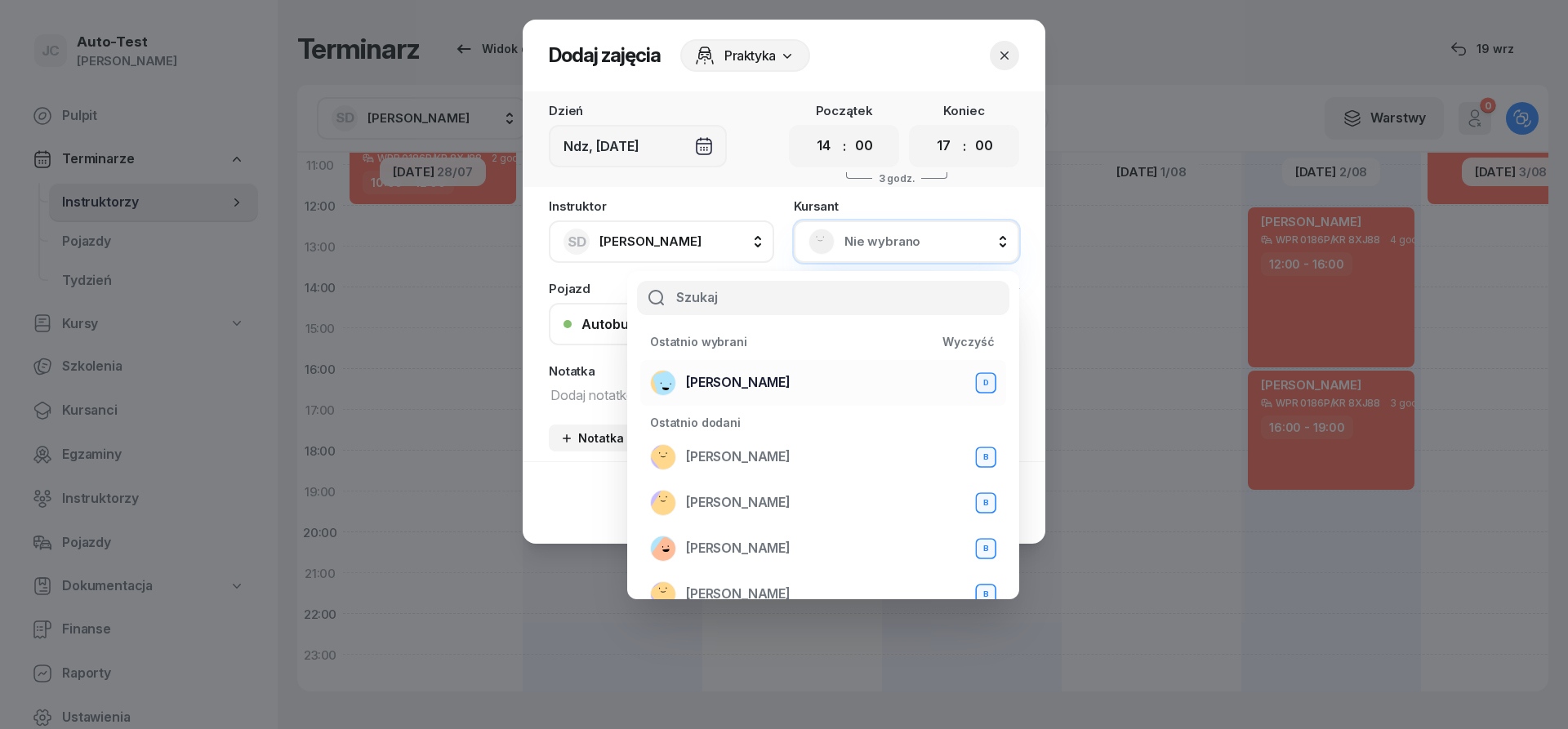
click at [761, 375] on span "[PERSON_NAME]" at bounding box center [738, 383] width 105 height 21
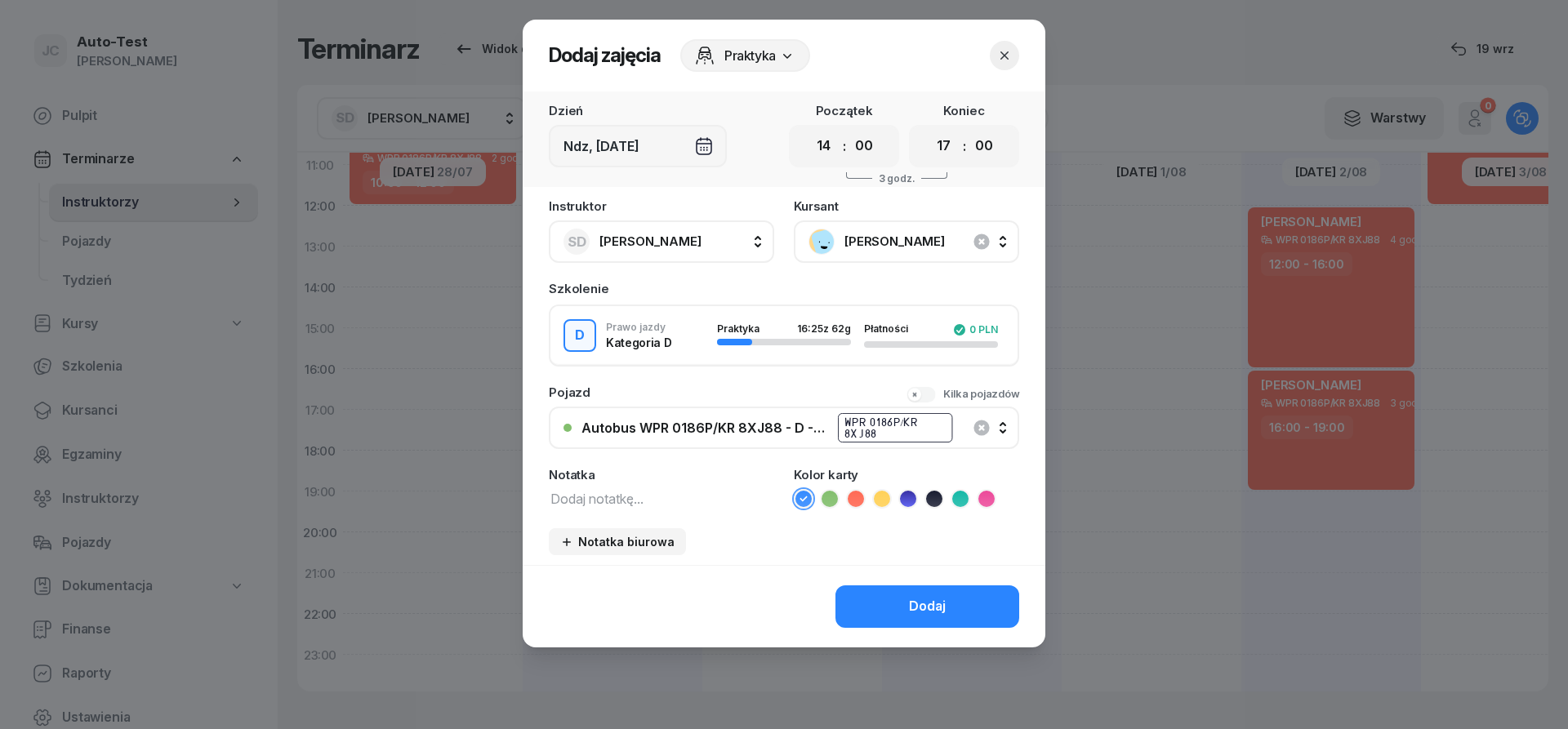
click at [859, 499] on icon at bounding box center [855, 499] width 16 height 16
click at [893, 608] on button "Dodaj" at bounding box center [926, 607] width 183 height 43
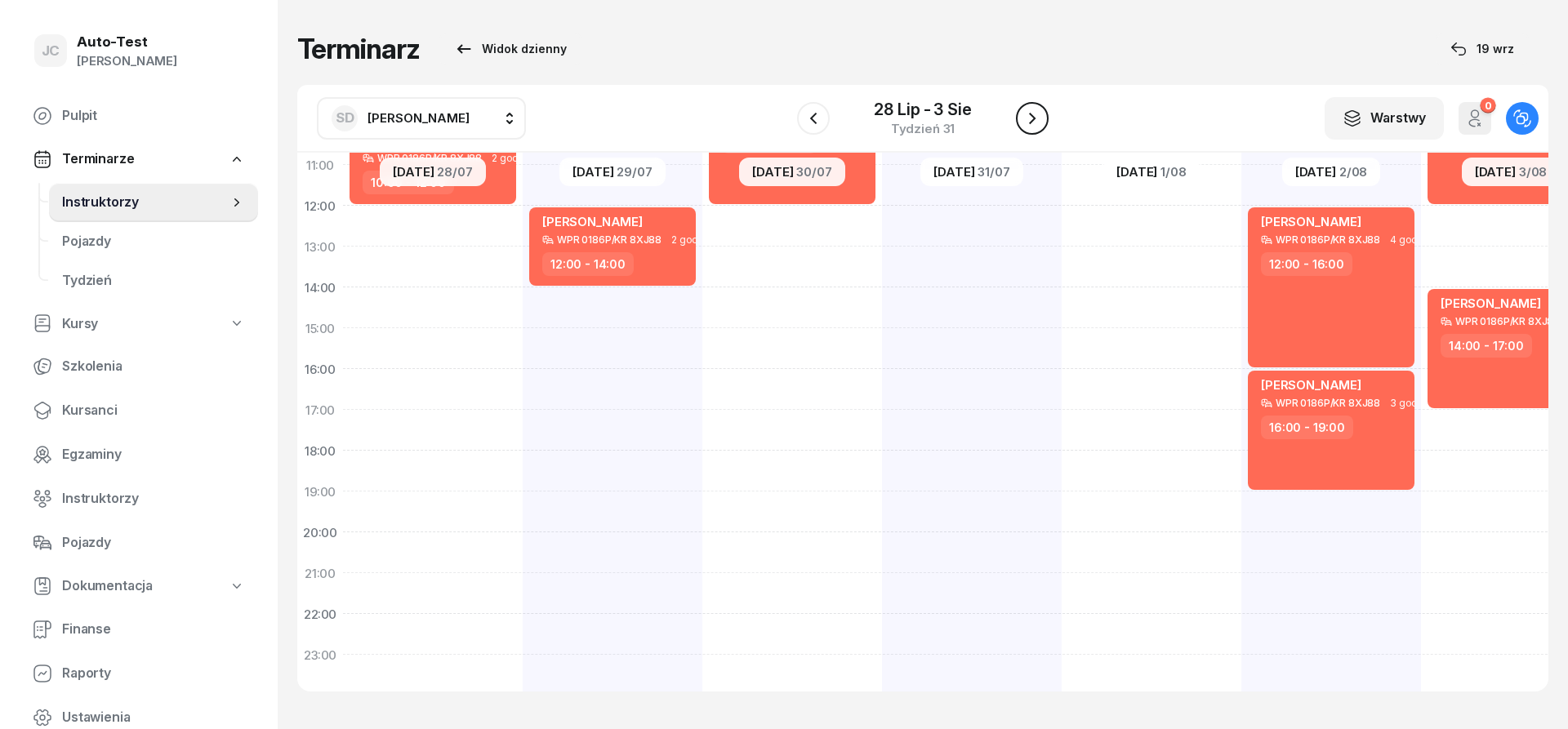
click at [1023, 117] on icon "button" at bounding box center [1031, 118] width 19 height 19
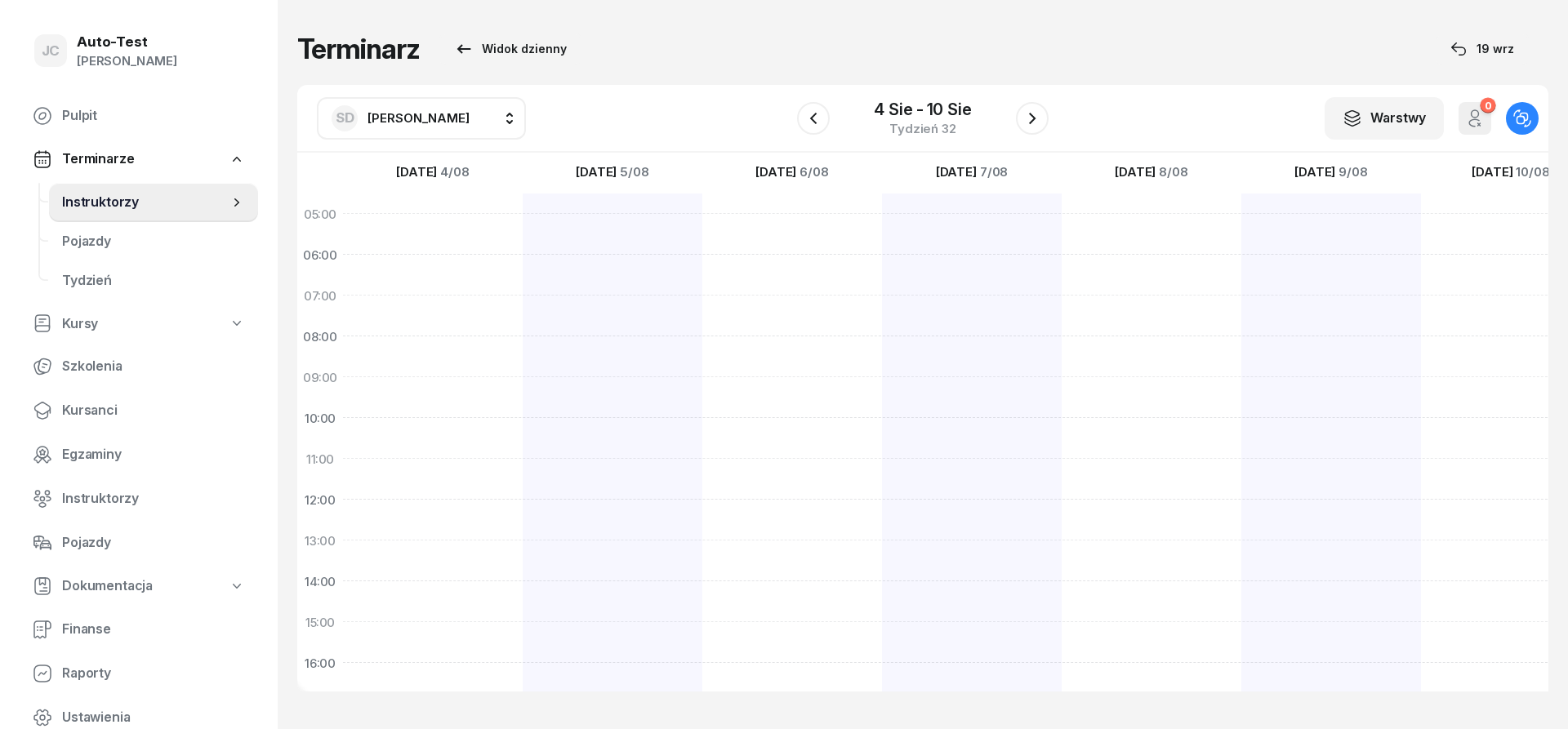
click at [468, 349] on div at bounding box center [432, 602] width 179 height 817
select select "08"
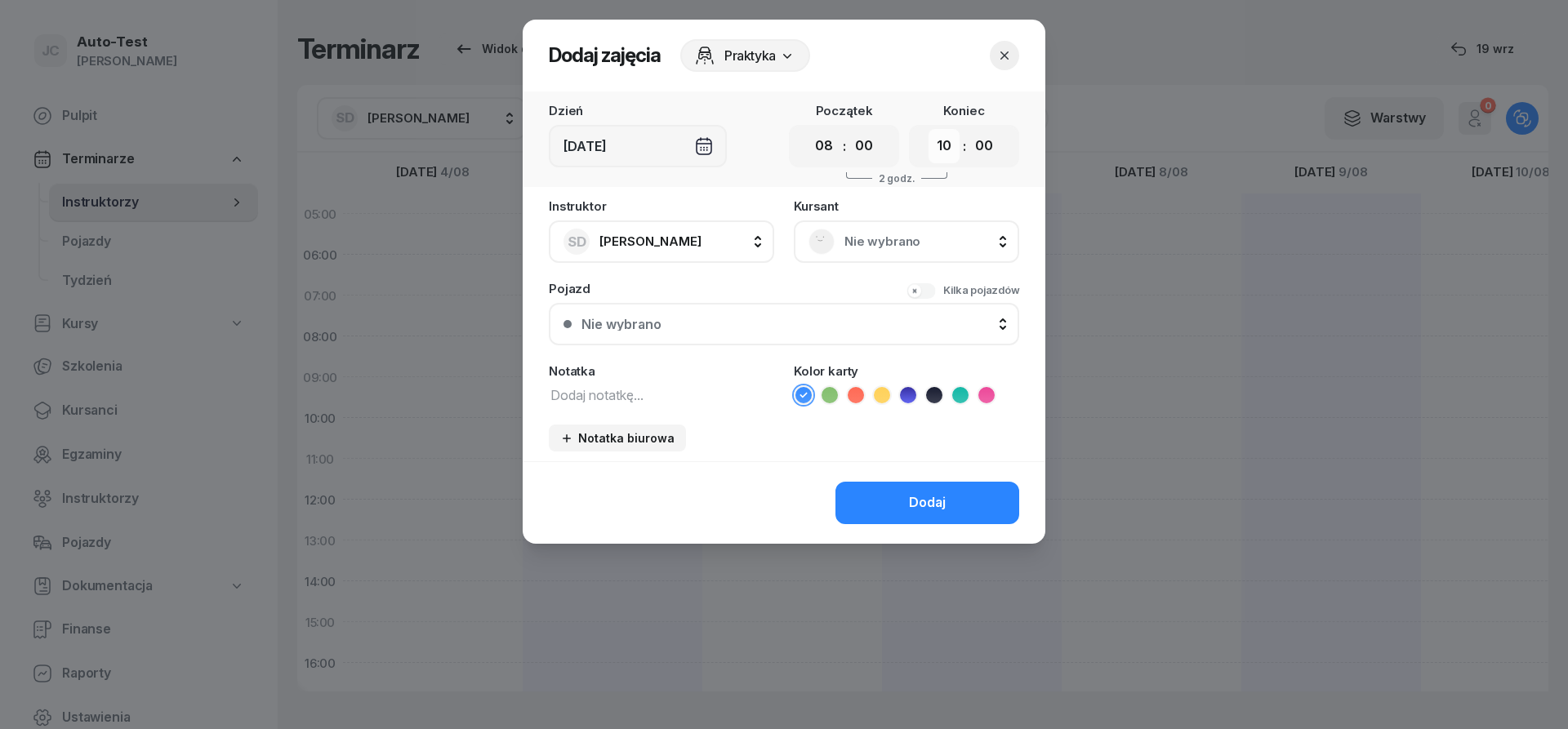
click at [928, 129] on select "00 01 02 03 04 05 06 07 08 09 10 11 12 13 14 15 16 17 18 19 20 21 22 23" at bounding box center [943, 146] width 31 height 34
select select "11"
click option "11" at bounding box center [0, 0] width 0 height 0
drag, startPoint x: 841, startPoint y: 235, endPoint x: 853, endPoint y: 248, distance: 17.7
click at [843, 238] on div "Nie wybrano" at bounding box center [906, 241] width 196 height 26
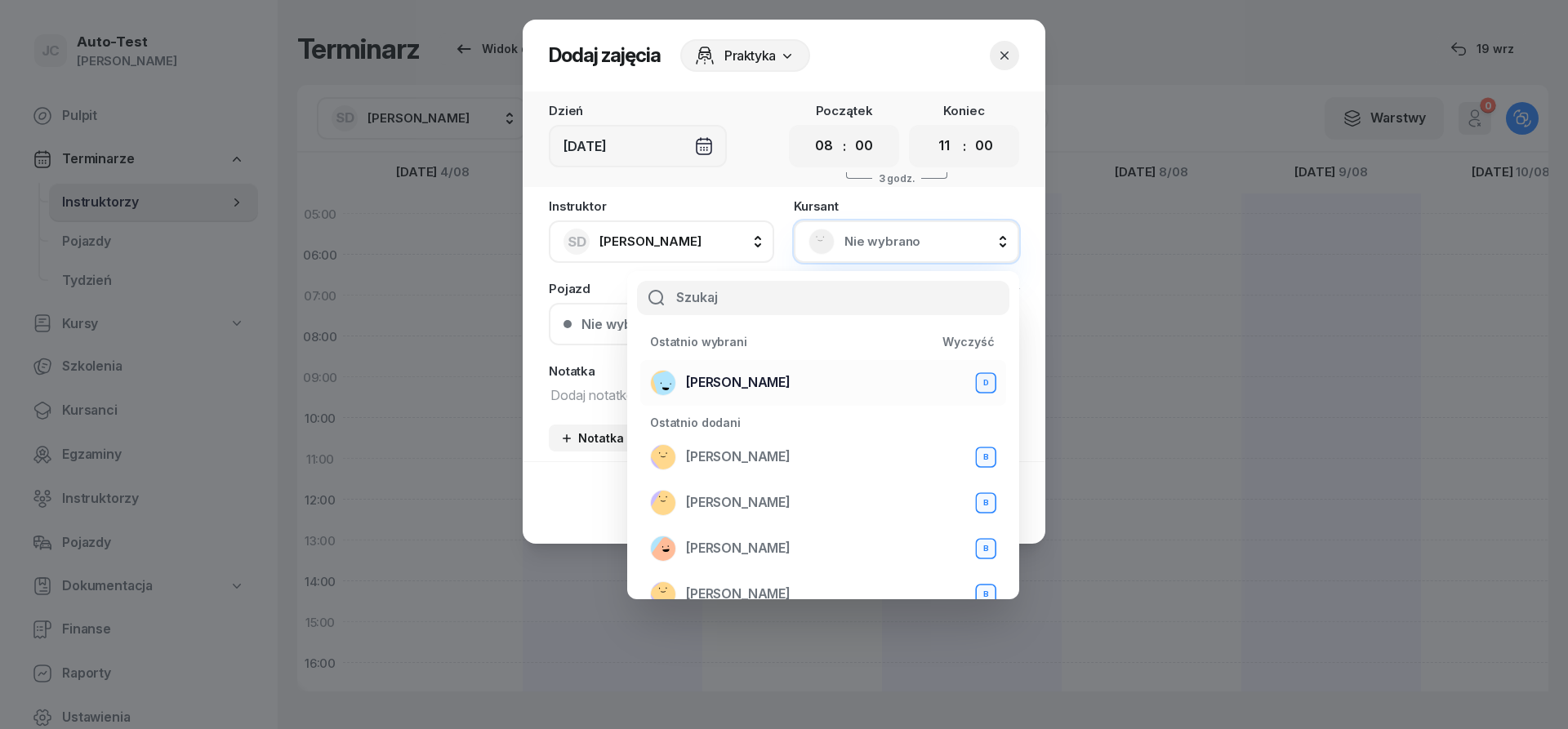
click at [787, 389] on div "[PERSON_NAME] D" at bounding box center [823, 383] width 346 height 26
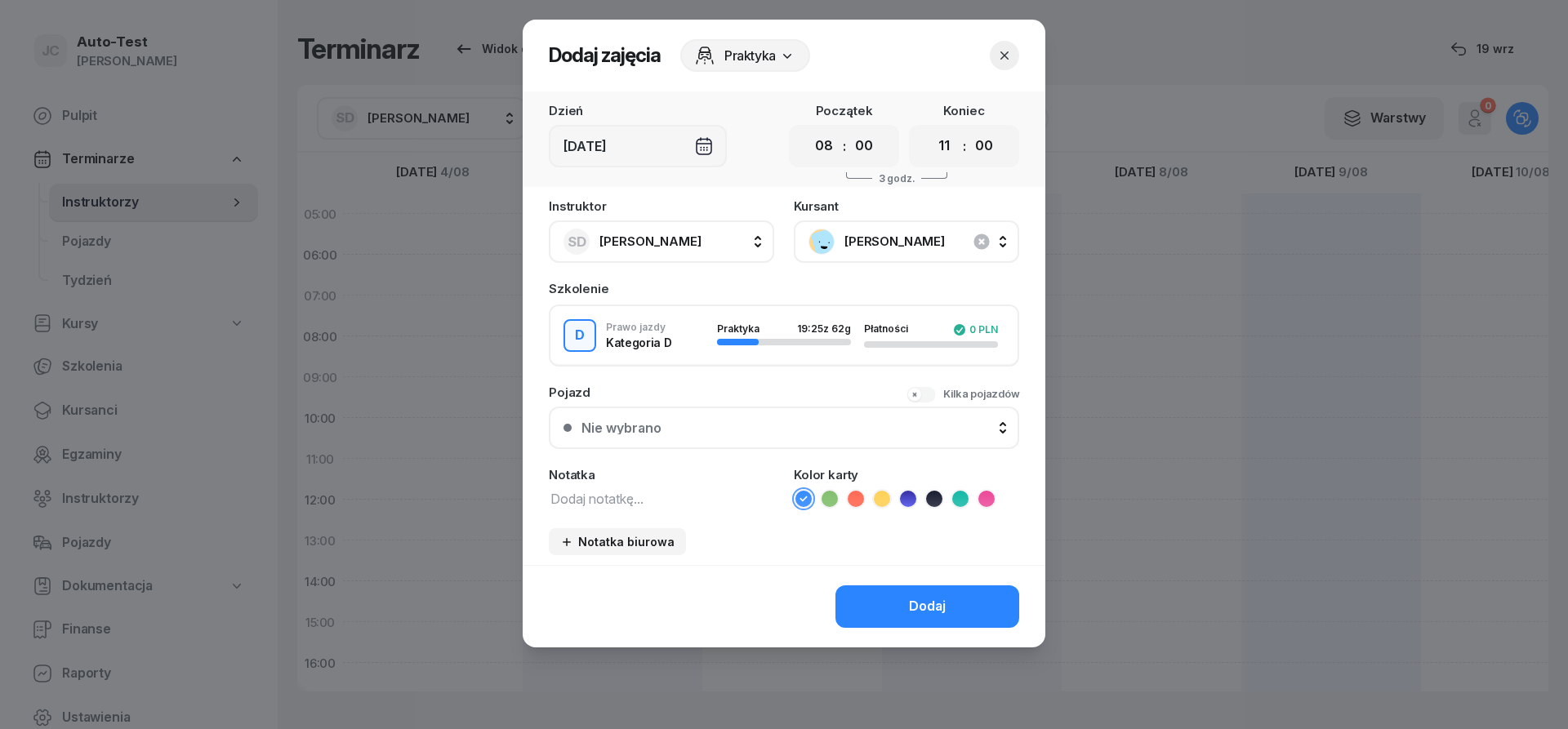
drag, startPoint x: 739, startPoint y: 396, endPoint x: 737, endPoint y: 411, distance: 15.1
click at [738, 398] on div "Pojazd Kilka pojazdów" at bounding box center [783, 392] width 470 height 13
click at [738, 414] on button "Nie wybrano" at bounding box center [783, 427] width 470 height 43
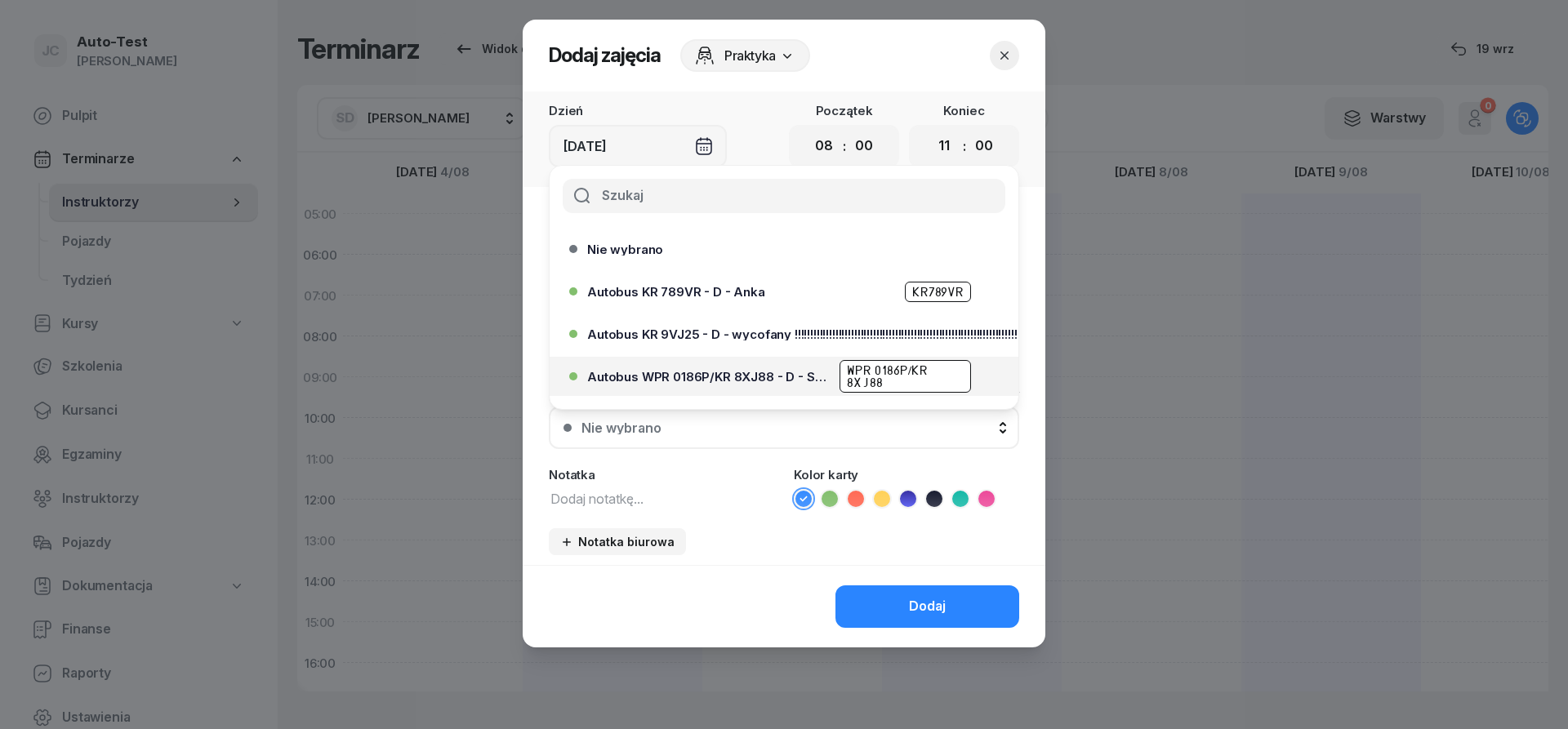
click at [760, 380] on span "Autobus WPR 0186P/KR 8XJ88 - D - Szef" at bounding box center [709, 377] width 243 height 13
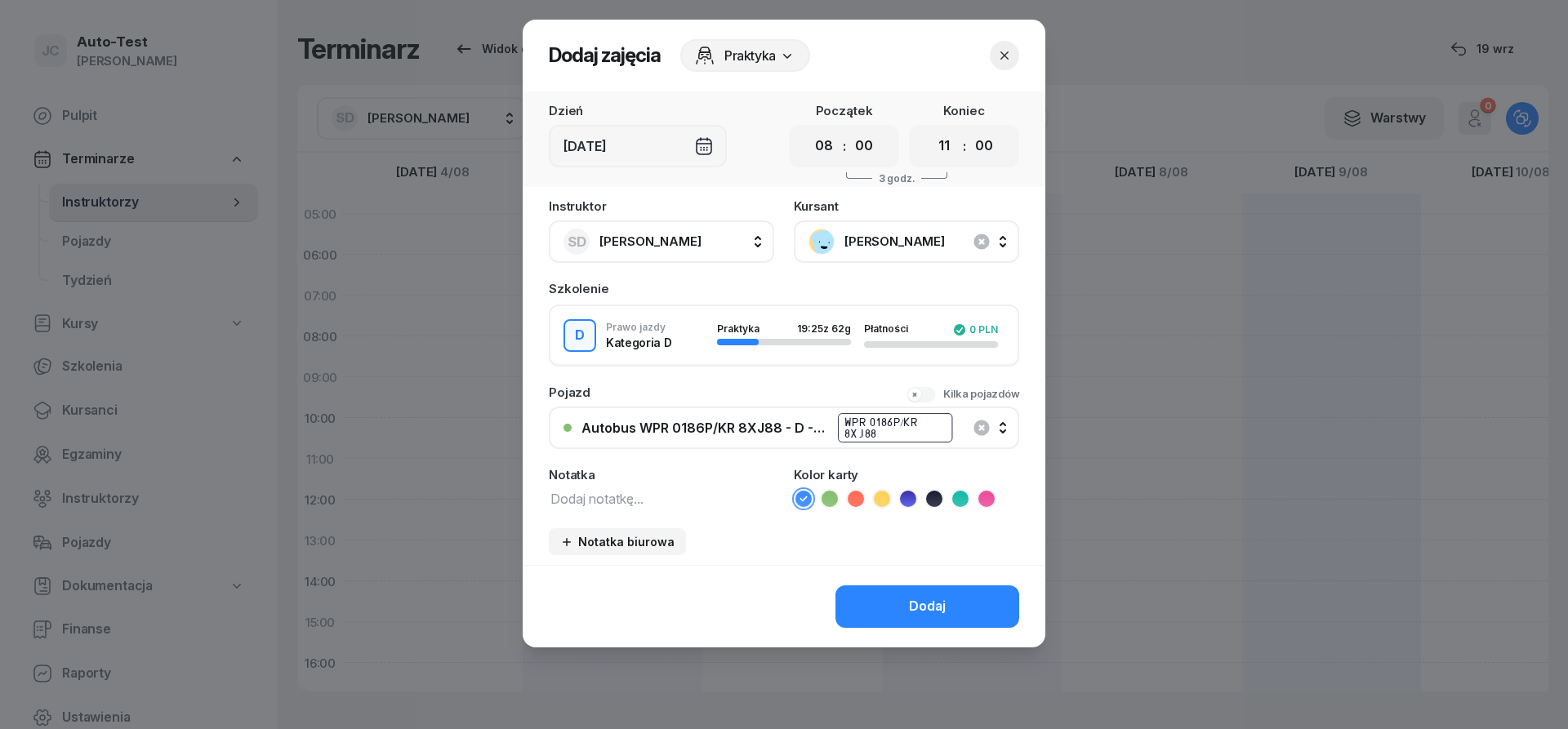
click at [850, 499] on icon at bounding box center [855, 499] width 16 height 16
click at [900, 597] on button "Dodaj" at bounding box center [926, 607] width 183 height 43
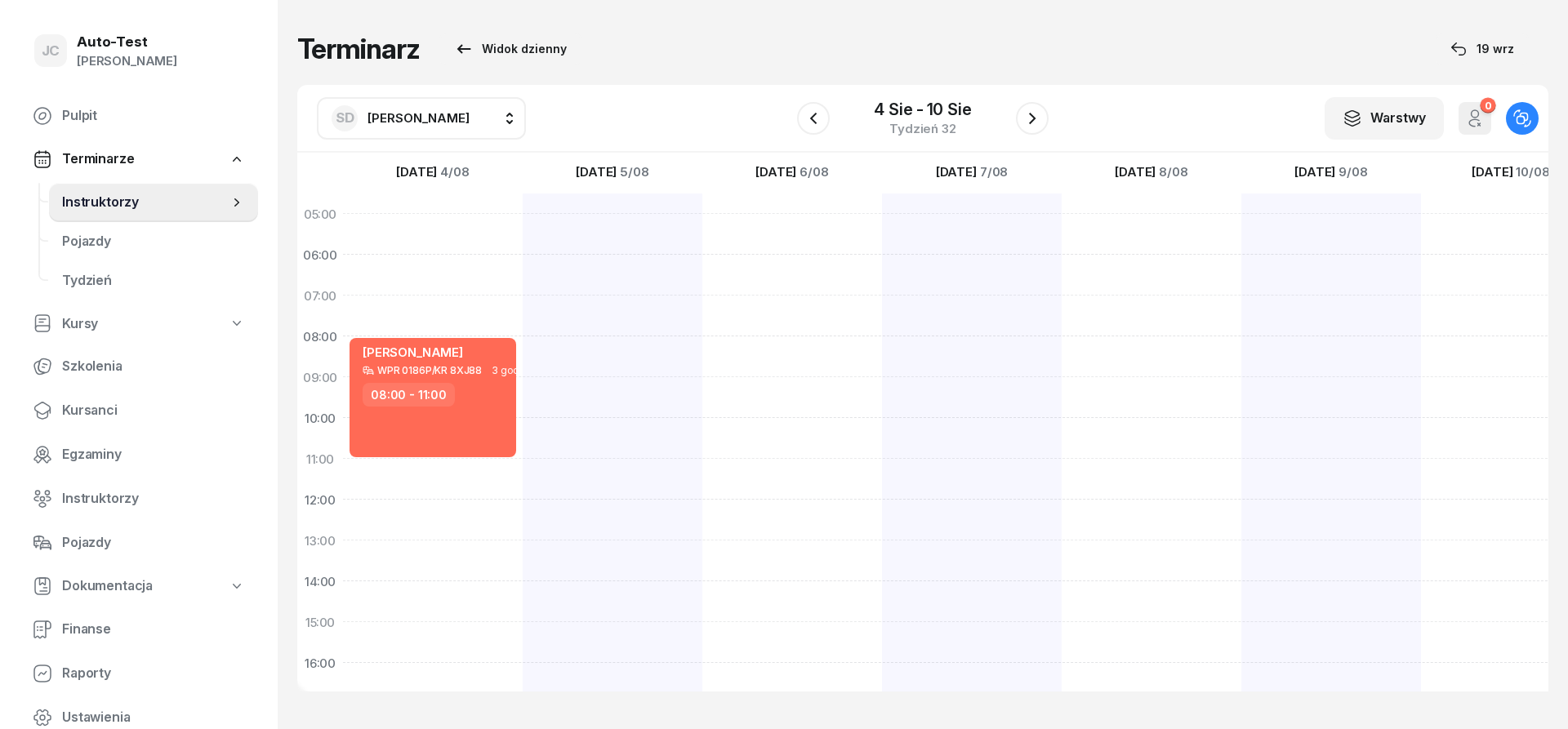
click at [620, 308] on div at bounding box center [612, 602] width 179 height 817
select select "07"
select select "09"
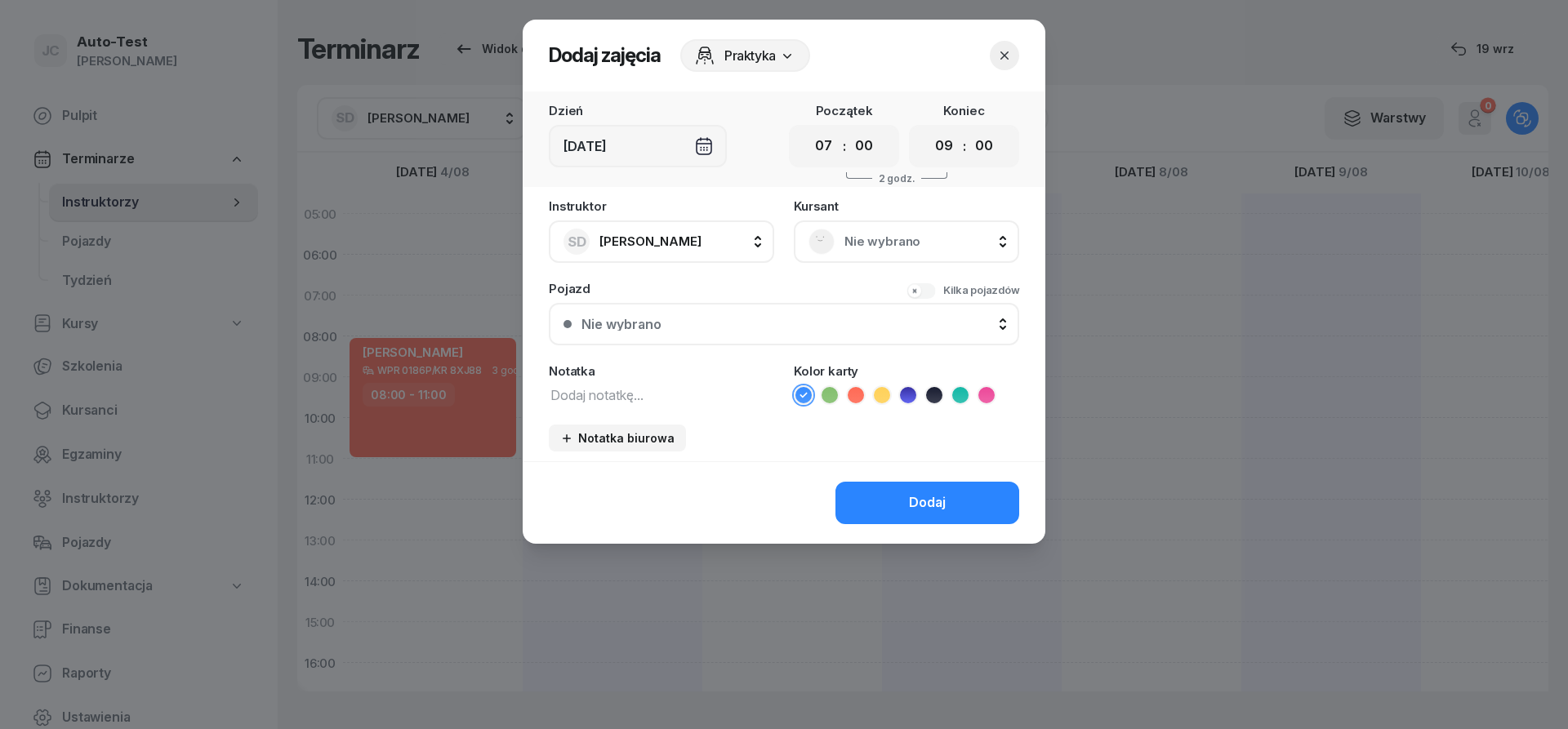
click at [866, 233] on span "Nie wybrano" at bounding box center [924, 241] width 160 height 21
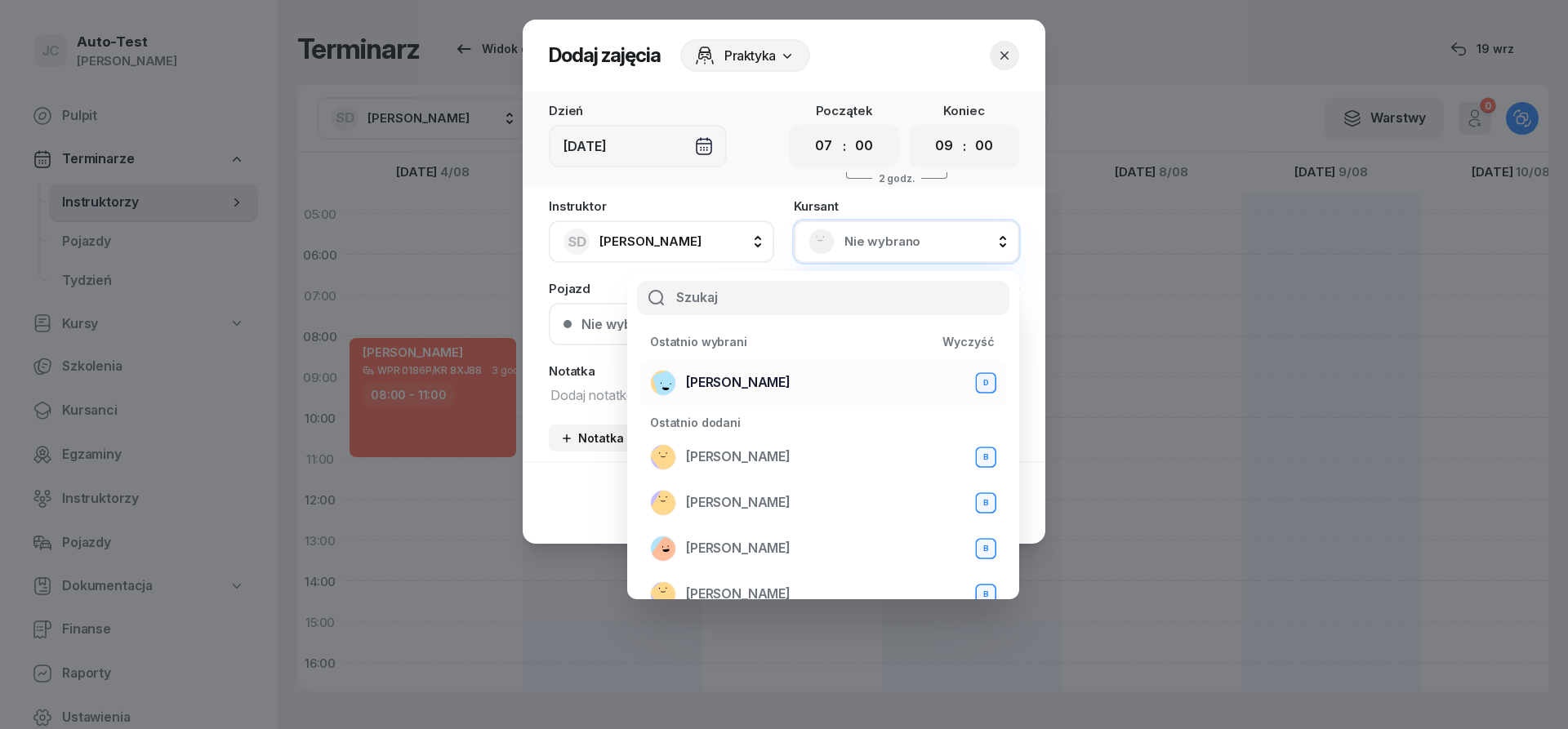
click at [756, 376] on span "[PERSON_NAME]" at bounding box center [738, 383] width 105 height 21
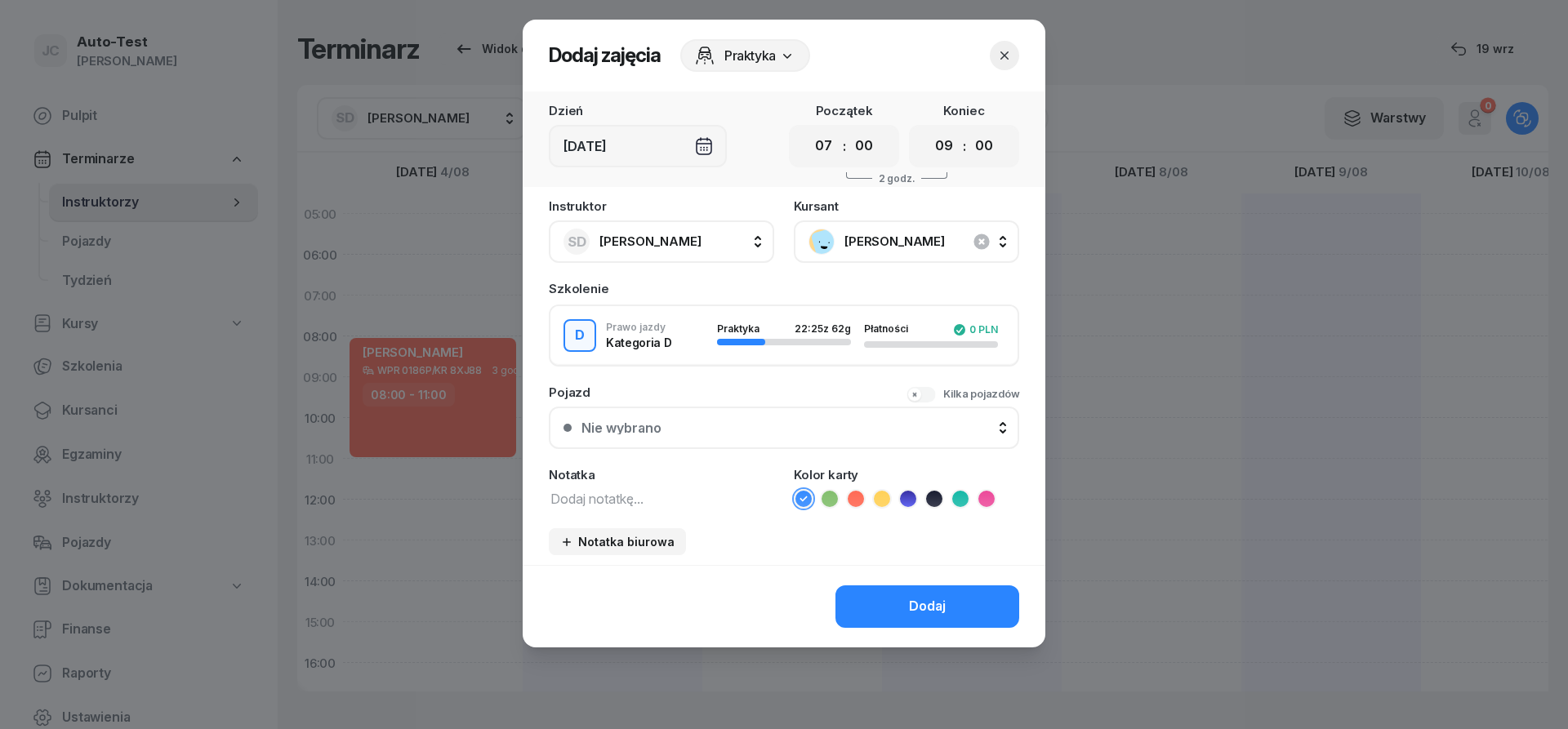
click at [745, 421] on div "Nie wybrano" at bounding box center [792, 428] width 423 height 13
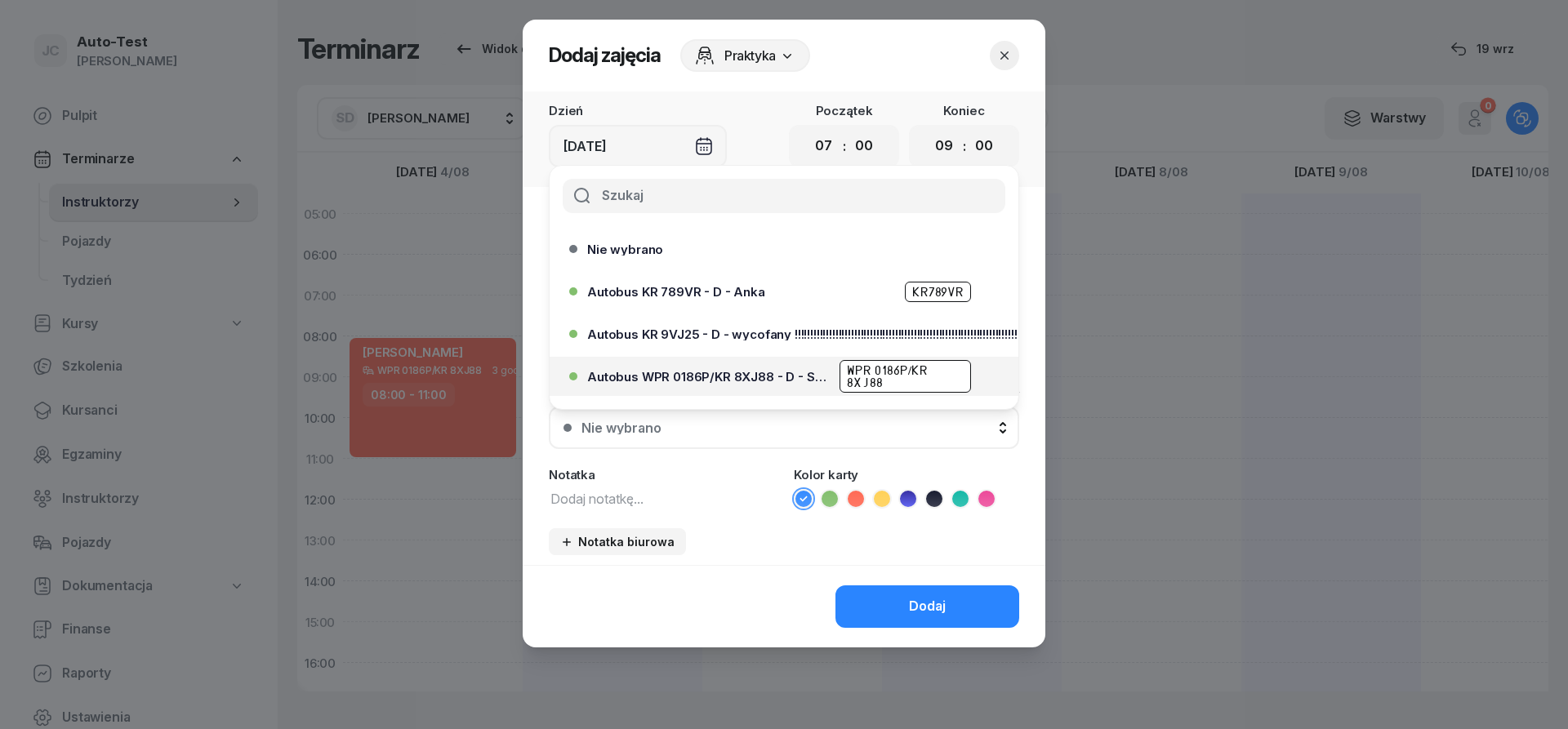
click at [756, 373] on span "Autobus WPR 0186P/KR 8XJ88 - D - Szef" at bounding box center [709, 377] width 243 height 13
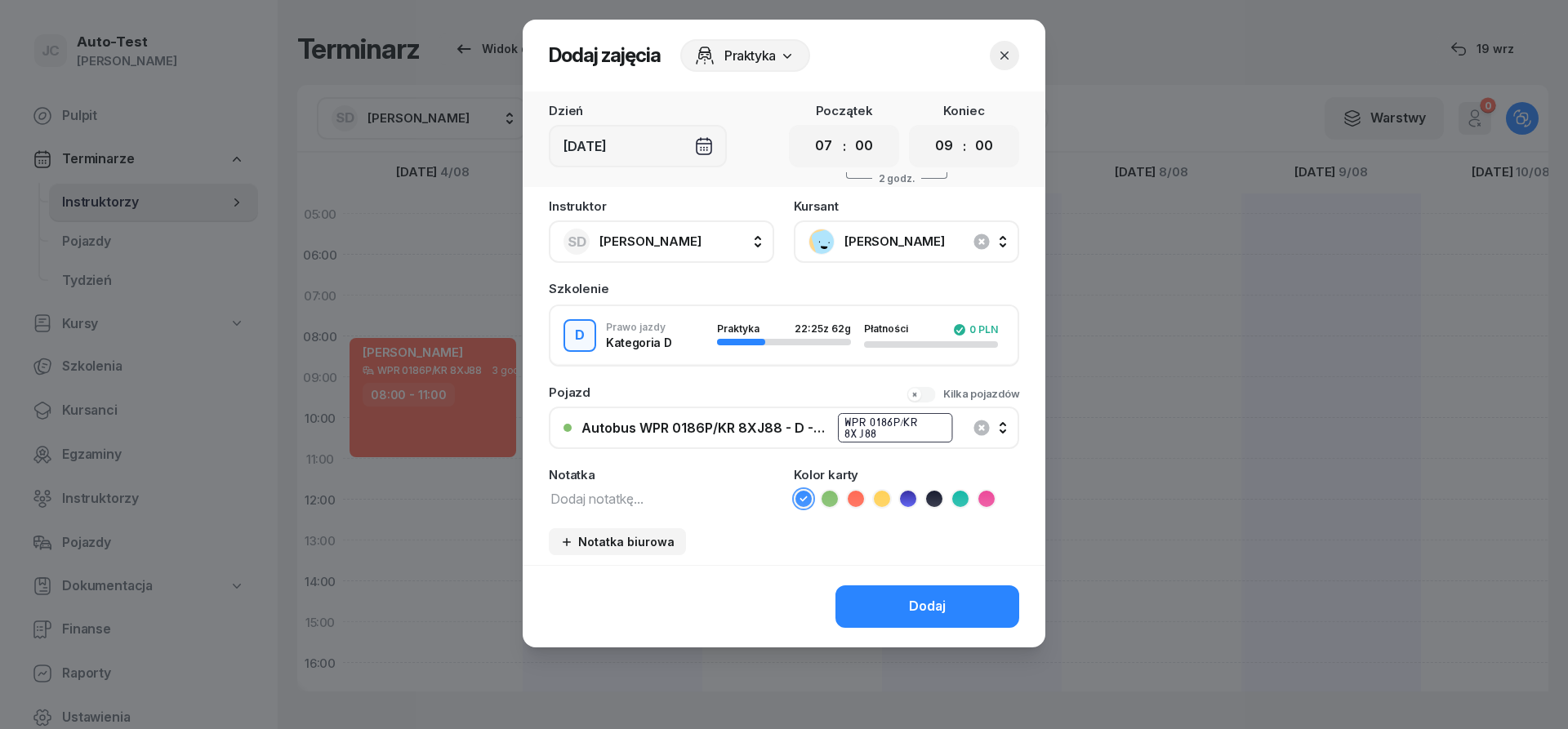
click at [850, 498] on icon at bounding box center [855, 499] width 16 height 16
click at [877, 631] on div "Dodaj" at bounding box center [784, 607] width 523 height 82
click at [879, 616] on button "Dodaj" at bounding box center [926, 607] width 183 height 43
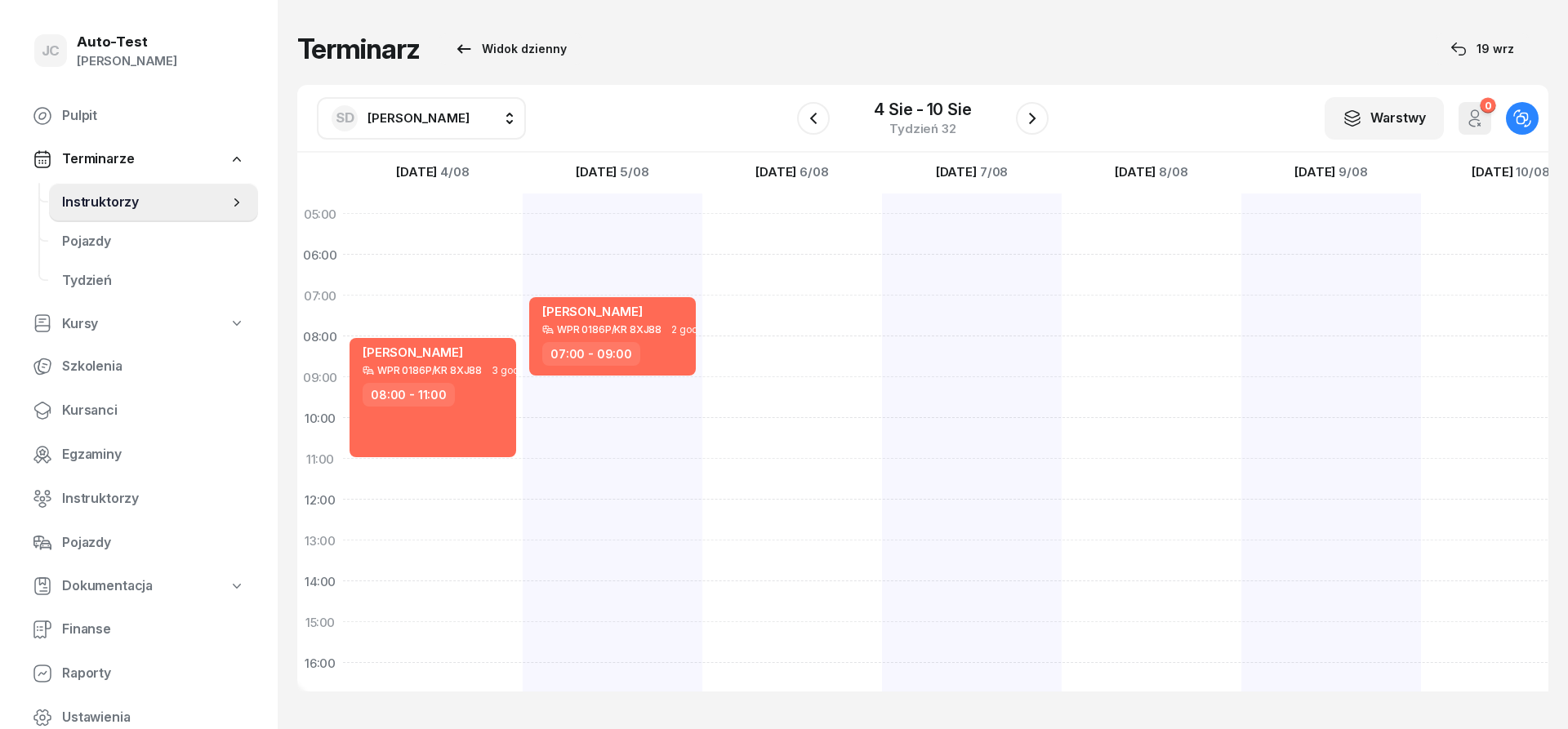
click at [800, 312] on div at bounding box center [792, 602] width 179 height 817
select select "07"
select select "09"
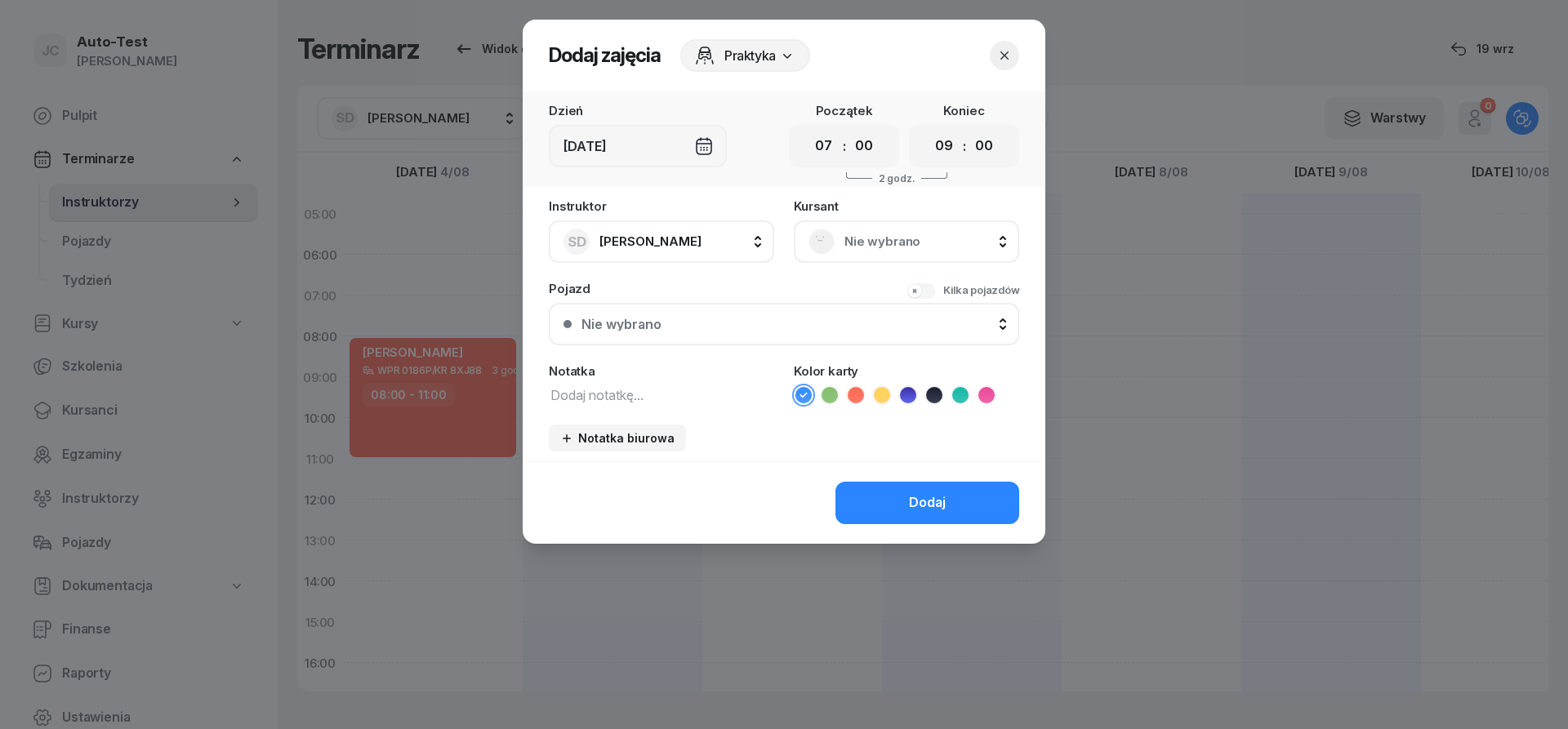
click at [914, 235] on span "Nie wybrano" at bounding box center [924, 241] width 160 height 21
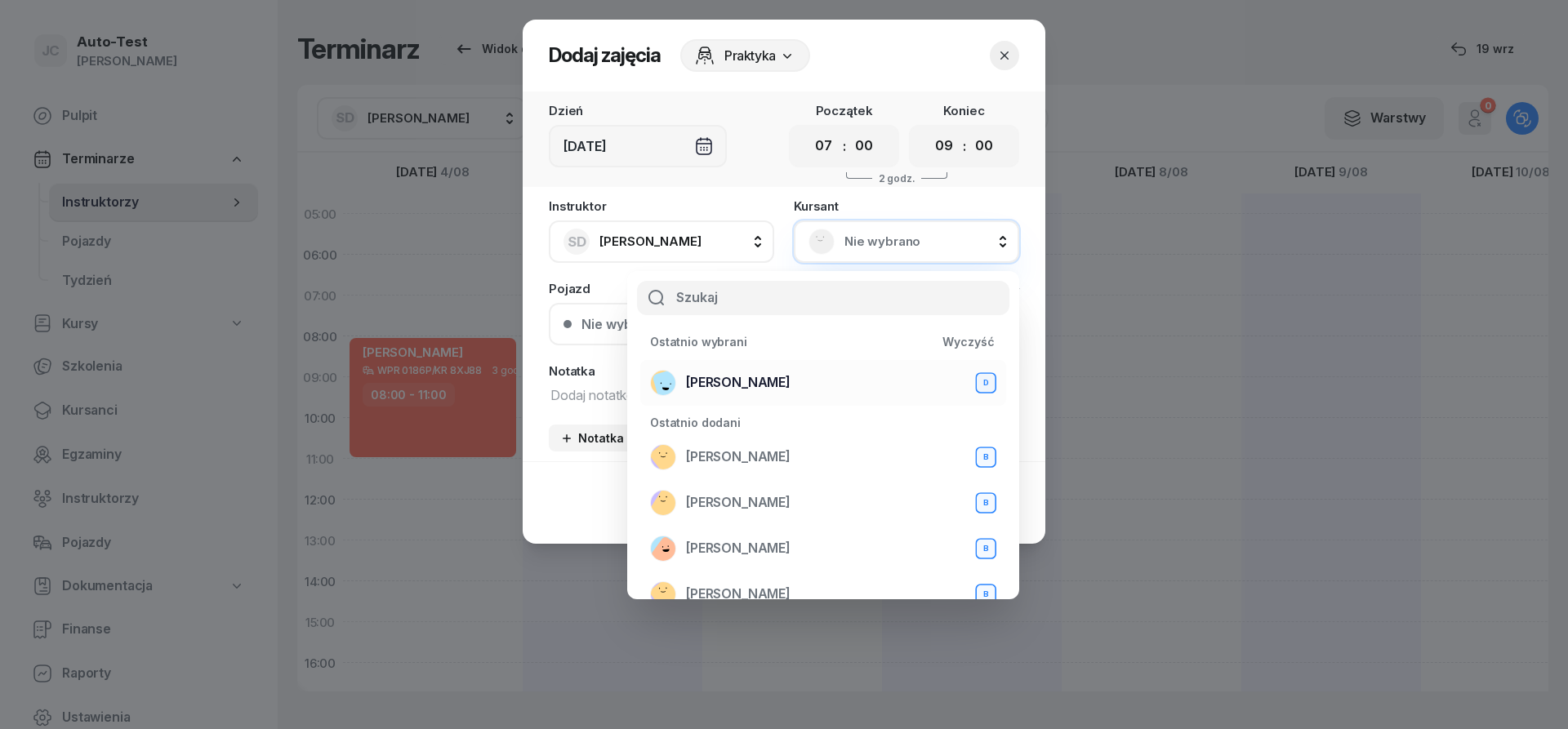
click at [754, 383] on span "[PERSON_NAME]" at bounding box center [738, 383] width 105 height 21
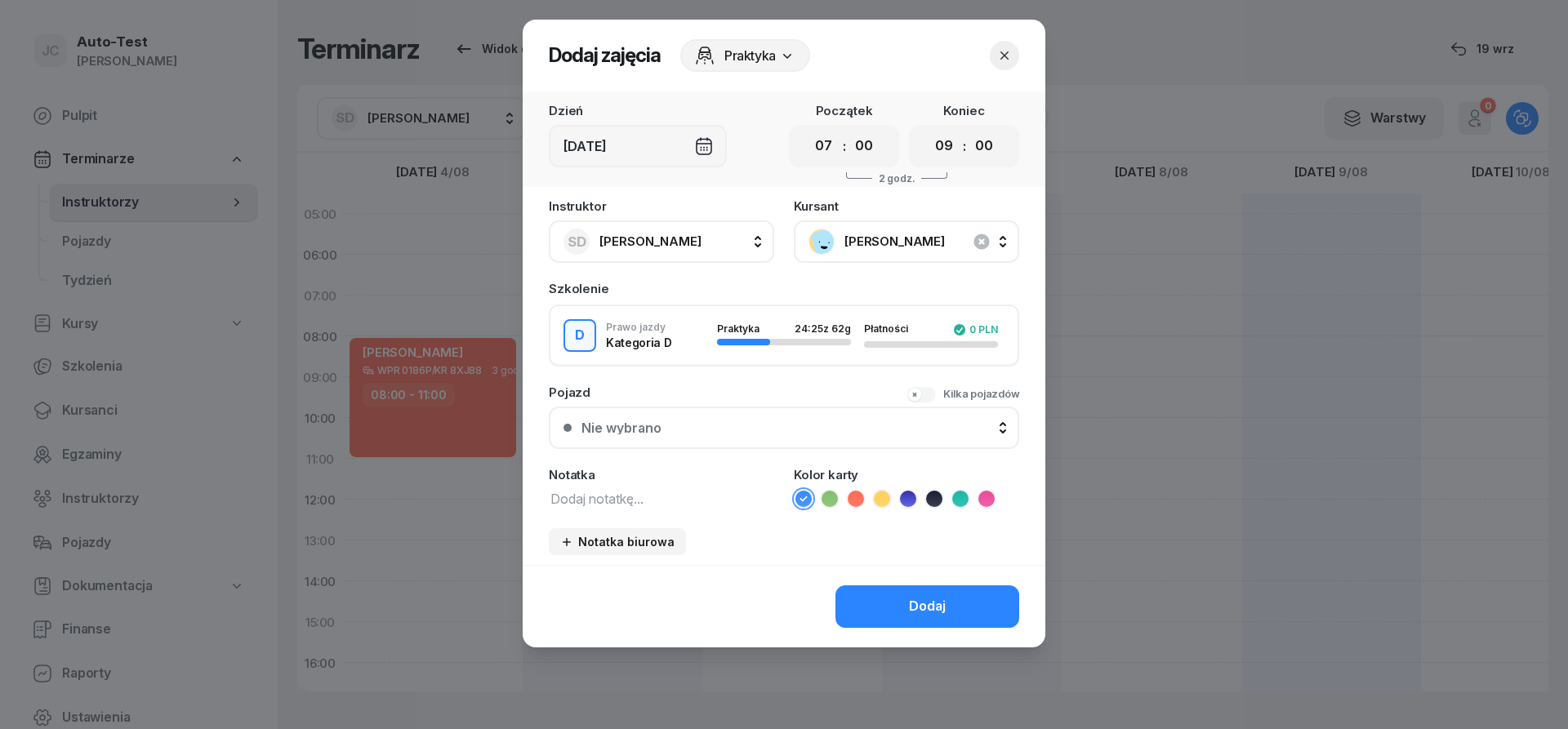
click at [750, 450] on div "Instruktor SD [PERSON_NAME] AW [PERSON_NAME] AH [PERSON_NAME] BM [PERSON_NAME] …" at bounding box center [784, 383] width 523 height 365
click at [756, 437] on button "Nie wybrano" at bounding box center [783, 427] width 470 height 43
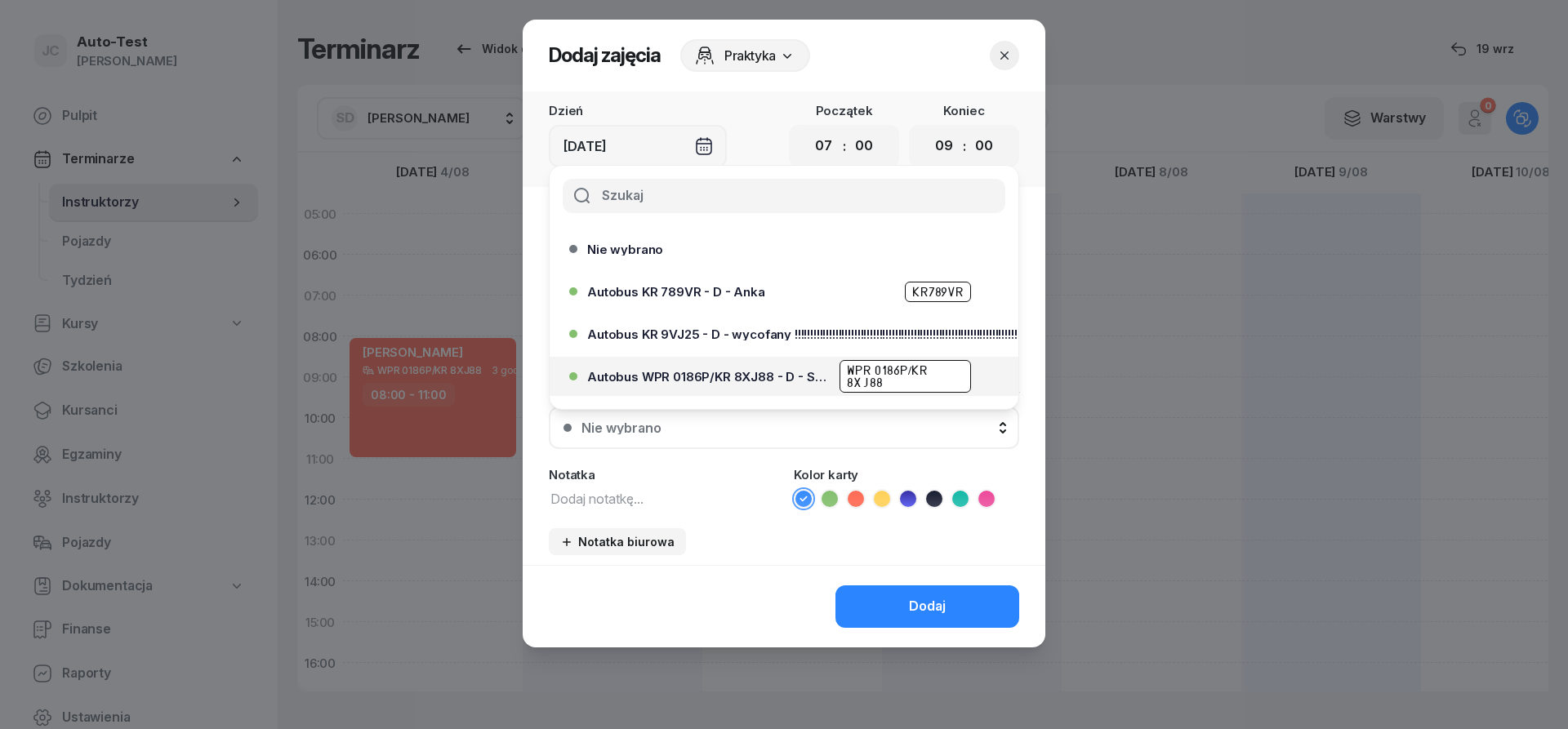
click at [742, 383] on div "Autobus WPR 0186P/KR 8XJ88 - D - Szef WPR 0186P/KR 8XJ88" at bounding box center [788, 376] width 402 height 33
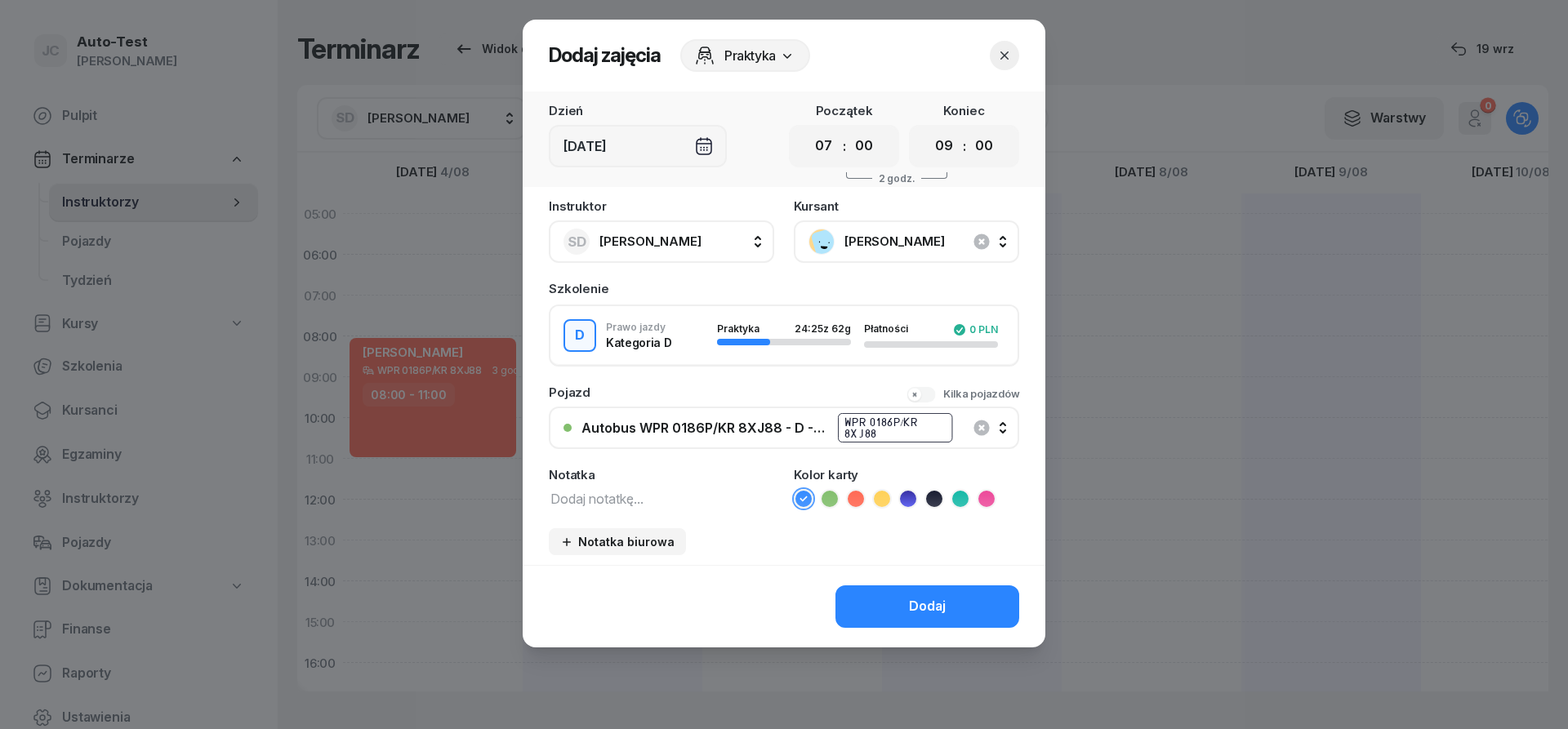
click at [858, 499] on icon at bounding box center [855, 499] width 8 height 6
click at [881, 597] on button "Dodaj" at bounding box center [926, 607] width 183 height 43
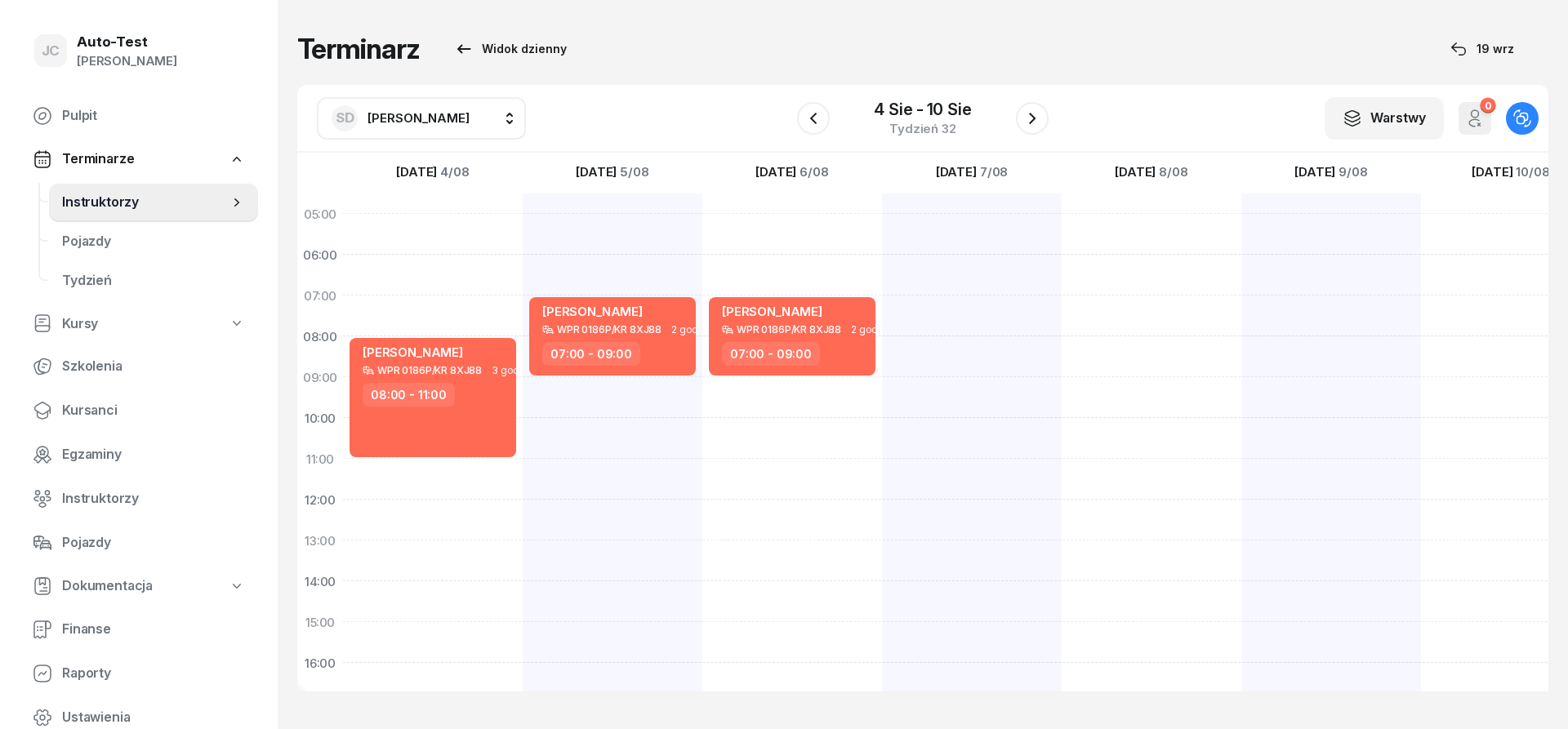
click at [957, 390] on div at bounding box center [972, 602] width 179 height 817
select select "09"
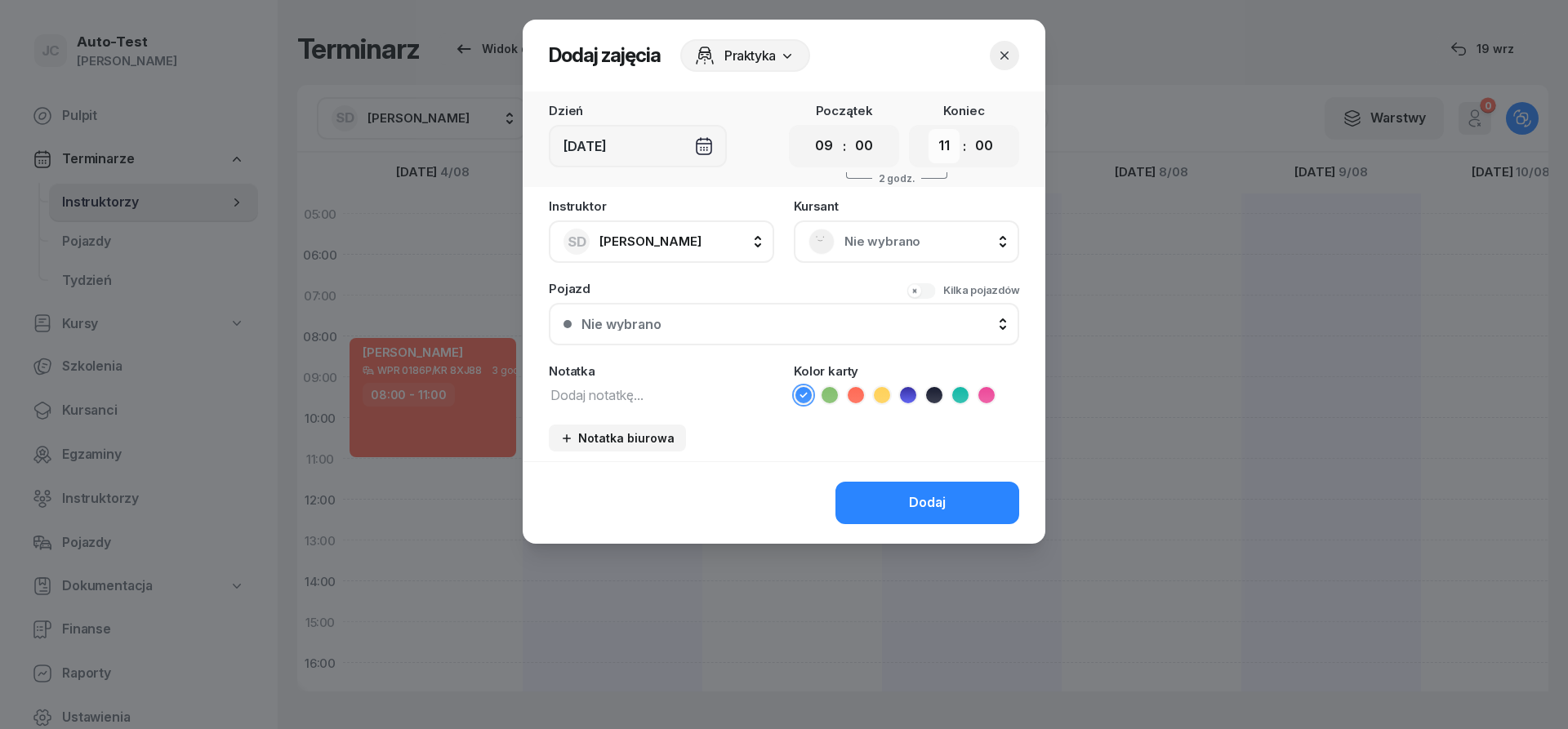
click at [928, 129] on select "00 01 02 03 04 05 06 07 08 09 10 11 12 13 14 15 16 17 18 19 20 21 22 23" at bounding box center [943, 146] width 31 height 34
select select "12"
click option "12" at bounding box center [0, 0] width 0 height 0
click at [838, 240] on div "Nie wybrano" at bounding box center [906, 241] width 196 height 26
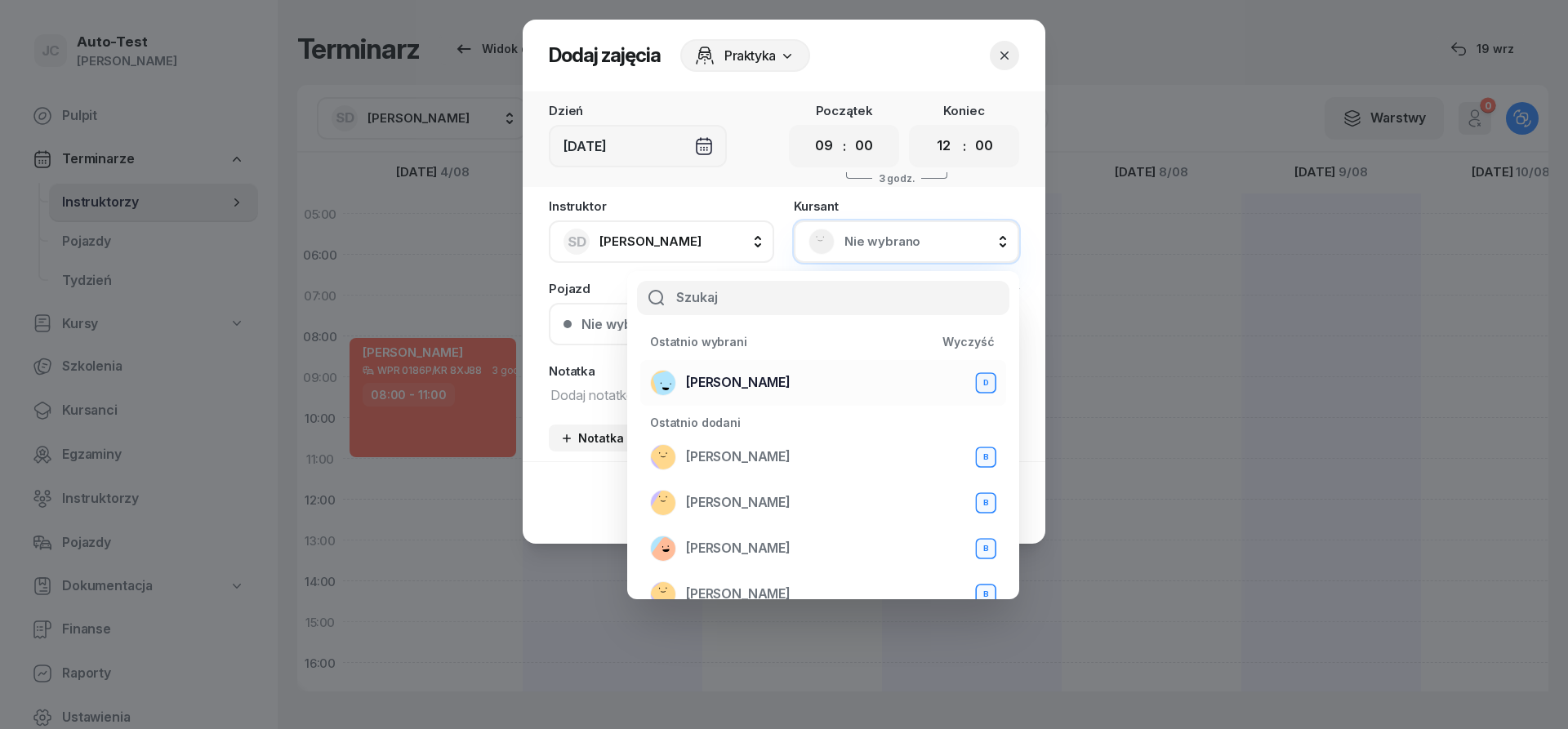
click at [784, 387] on div "[PERSON_NAME] D" at bounding box center [823, 383] width 346 height 26
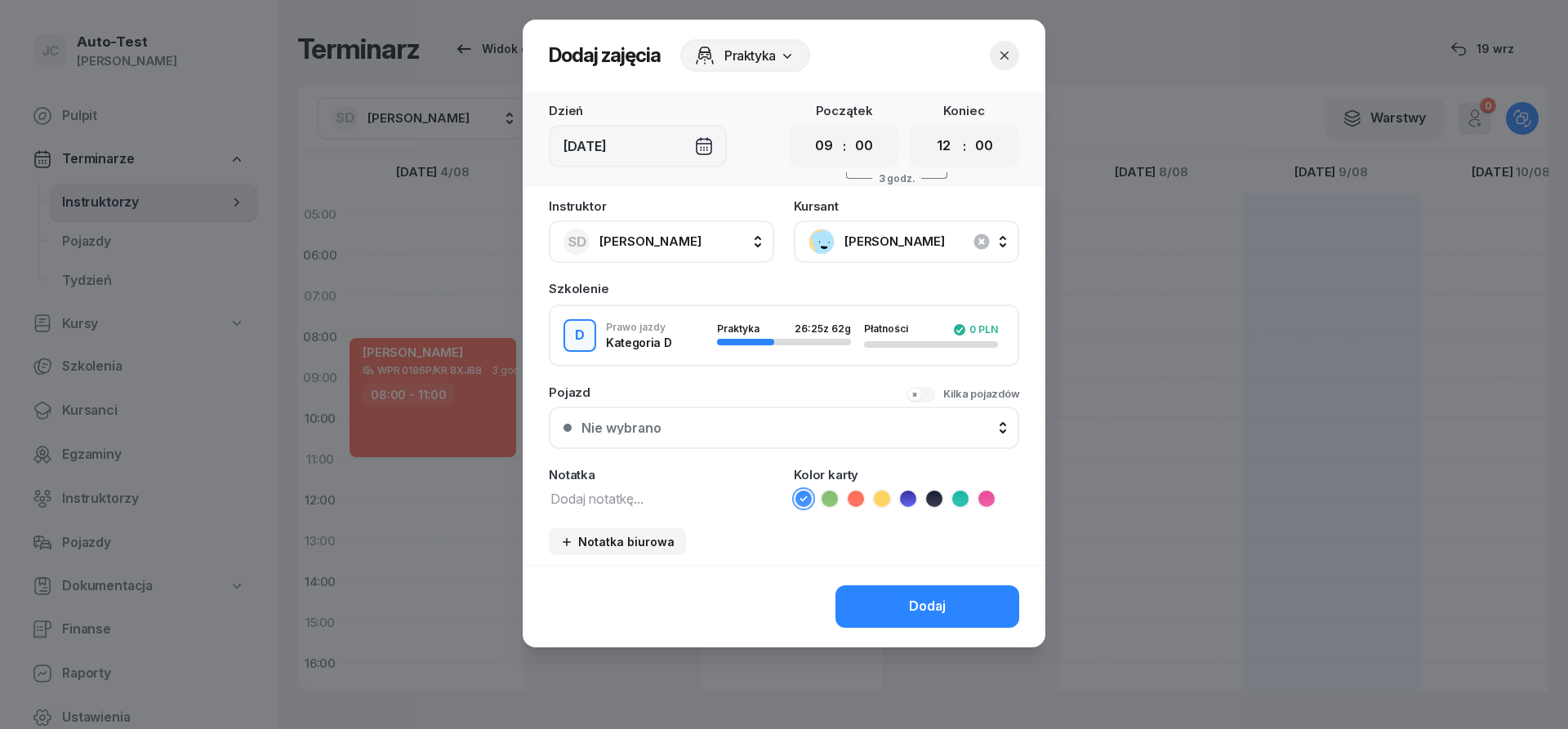
click at [755, 421] on div "Nie wybrano" at bounding box center [792, 428] width 423 height 13
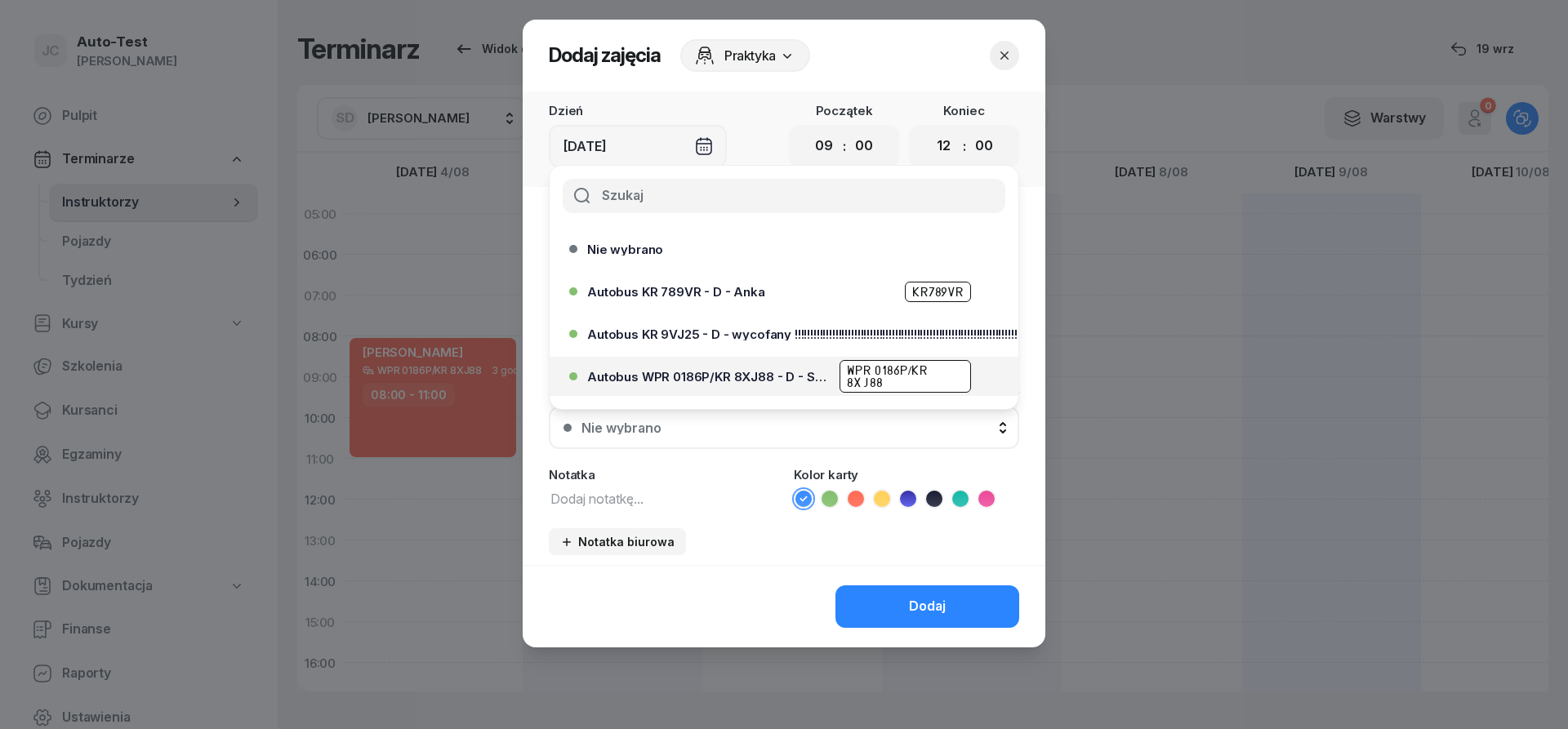
click at [756, 381] on span "Autobus WPR 0186P/KR 8XJ88 - D - Szef" at bounding box center [709, 377] width 243 height 13
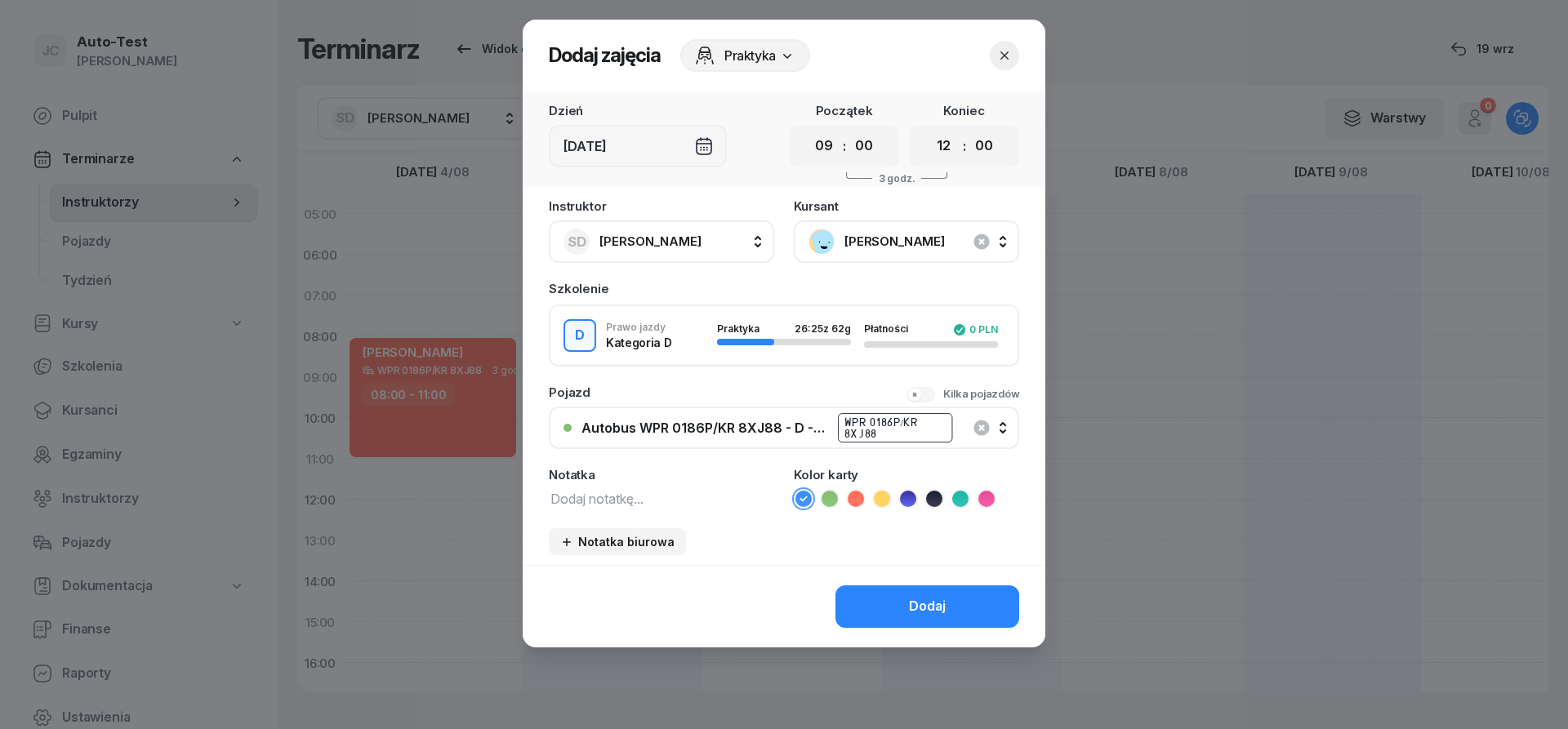
drag, startPoint x: 853, startPoint y: 500, endPoint x: 891, endPoint y: 613, distance: 119.2
click at [853, 501] on icon at bounding box center [855, 499] width 16 height 16
drag, startPoint x: 911, startPoint y: 633, endPoint x: 905, endPoint y: 621, distance: 13.4
click at [911, 632] on div "Dodaj" at bounding box center [784, 607] width 523 height 82
click at [905, 620] on button "Dodaj" at bounding box center [926, 607] width 183 height 43
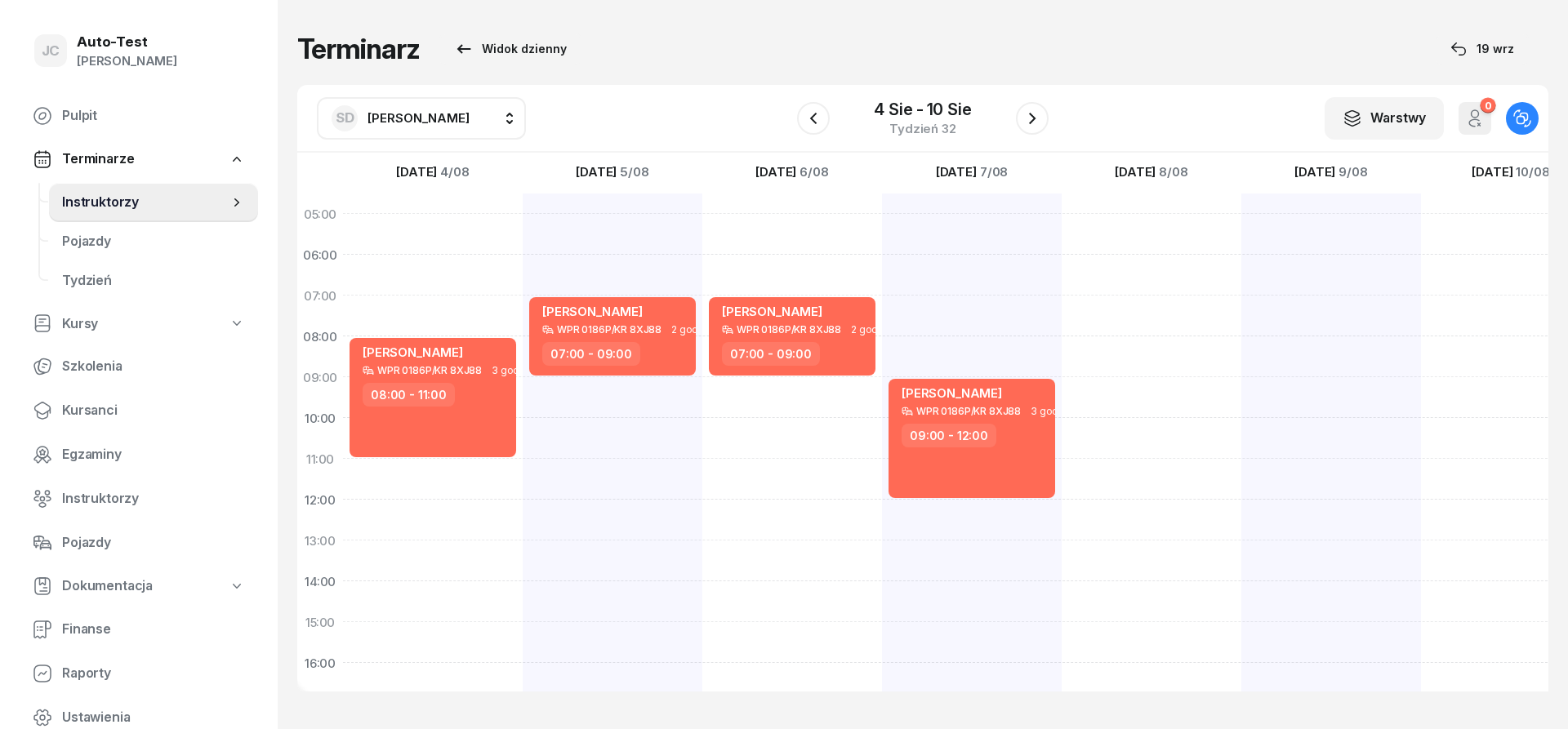
click at [1120, 223] on div at bounding box center [1151, 602] width 179 height 817
select select "05"
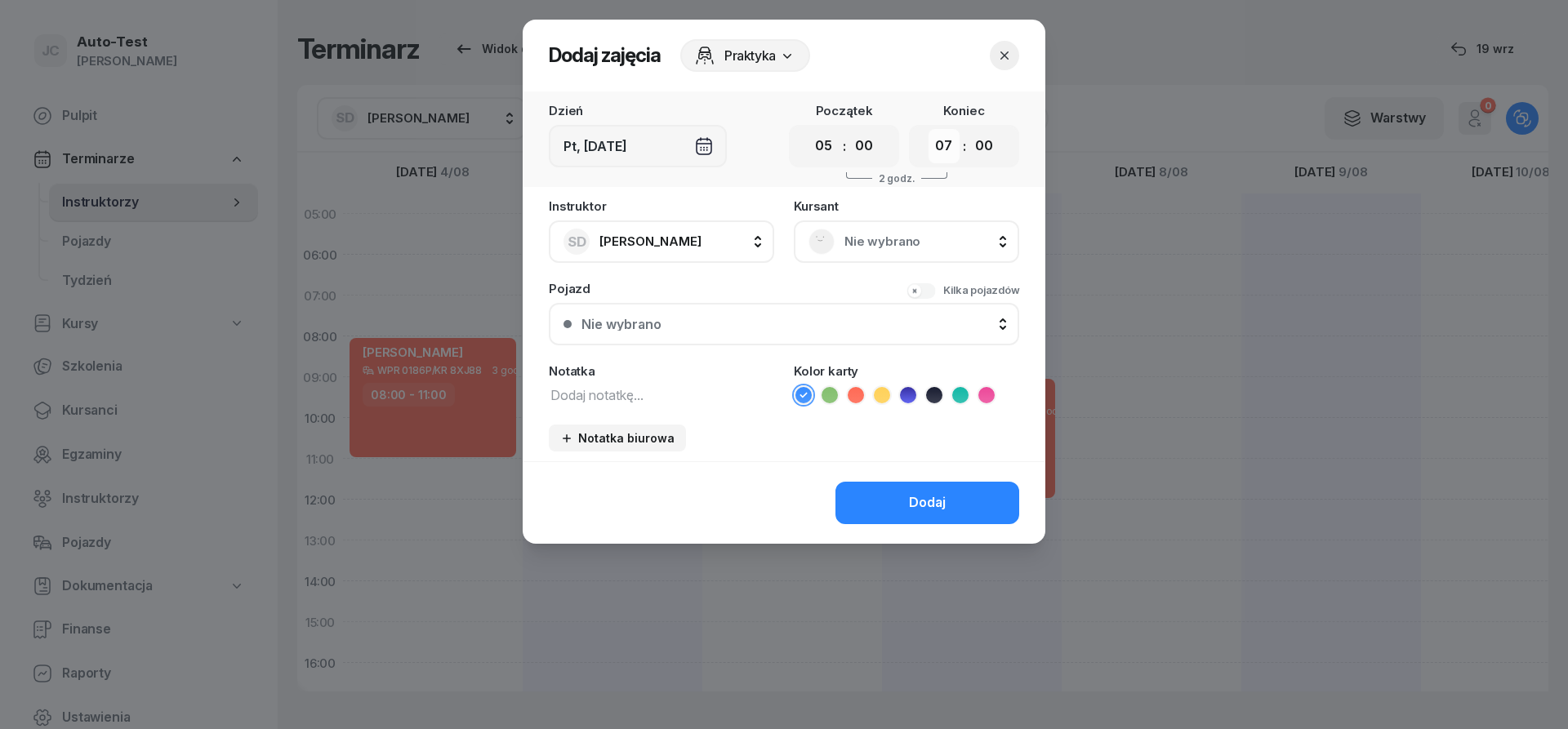
click at [928, 129] on select "00 01 02 03 04 05 06 07 08 09 10 11 12 13 14 15 16 17 18 19 20 21 22 23" at bounding box center [943, 146] width 31 height 34
select select "06"
click option "06" at bounding box center [0, 0] width 0 height 0
click at [895, 242] on span "Nie wybrano" at bounding box center [924, 241] width 160 height 21
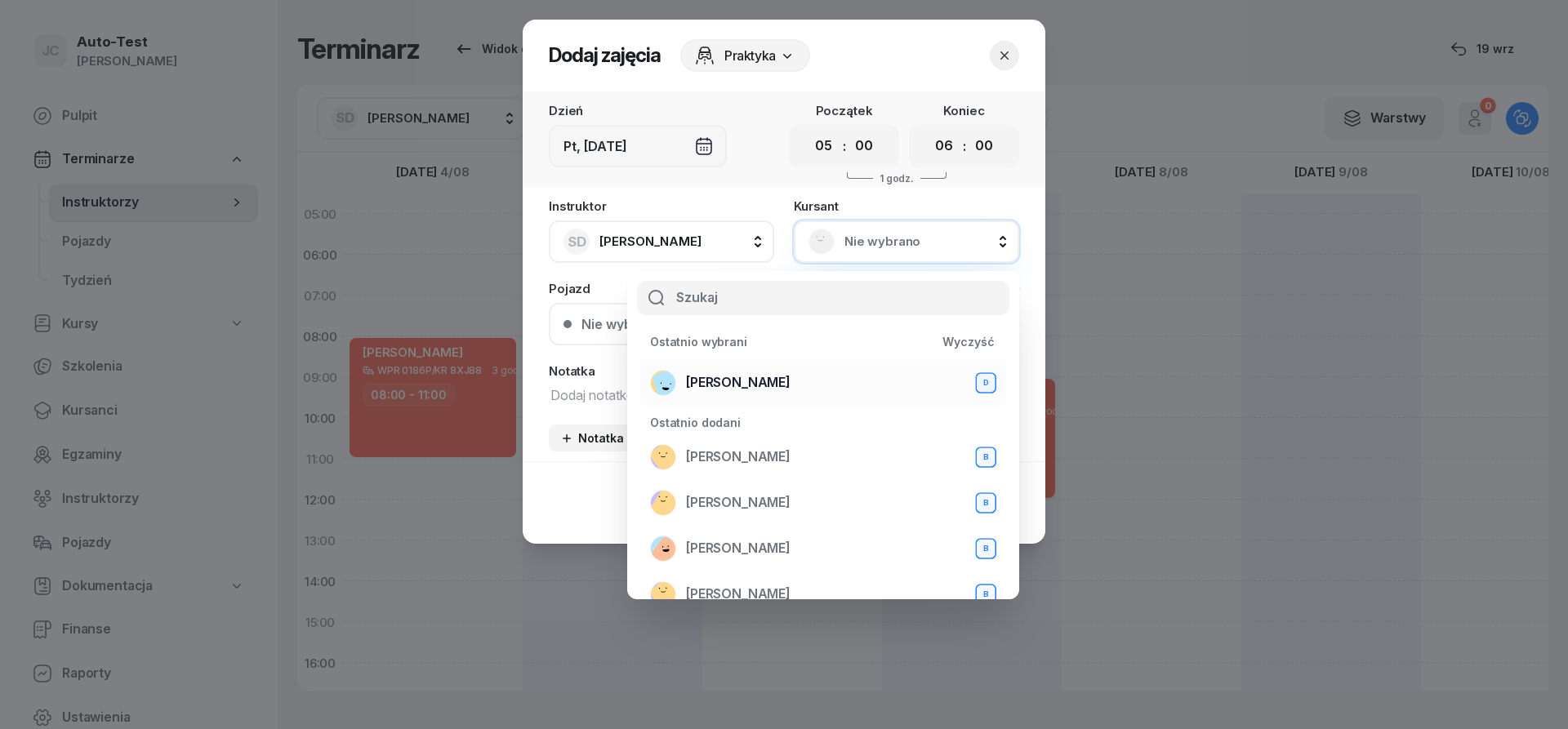
click at [767, 376] on span "[PERSON_NAME]" at bounding box center [738, 383] width 105 height 21
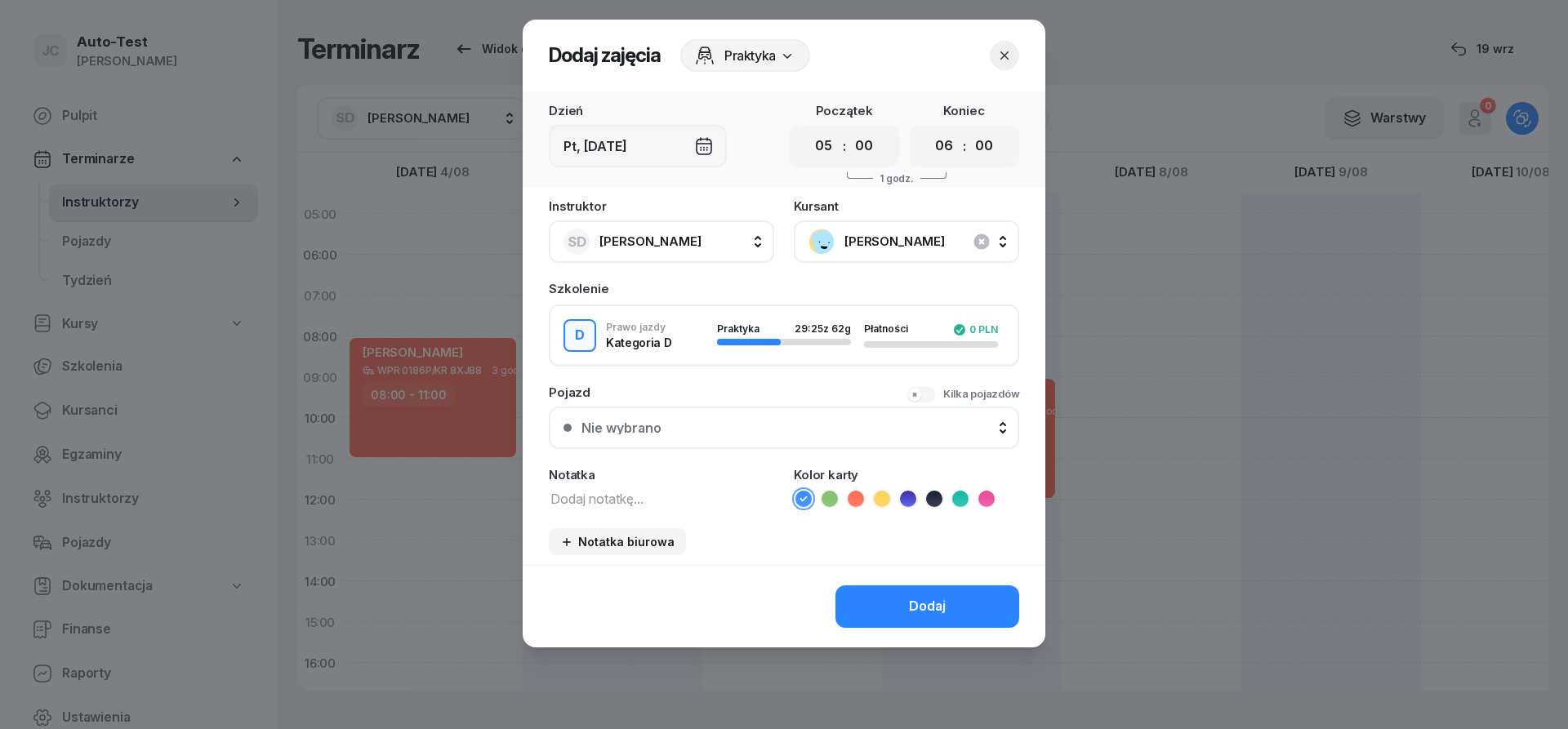
click at [761, 427] on div "Nie wybrano" at bounding box center [792, 428] width 423 height 13
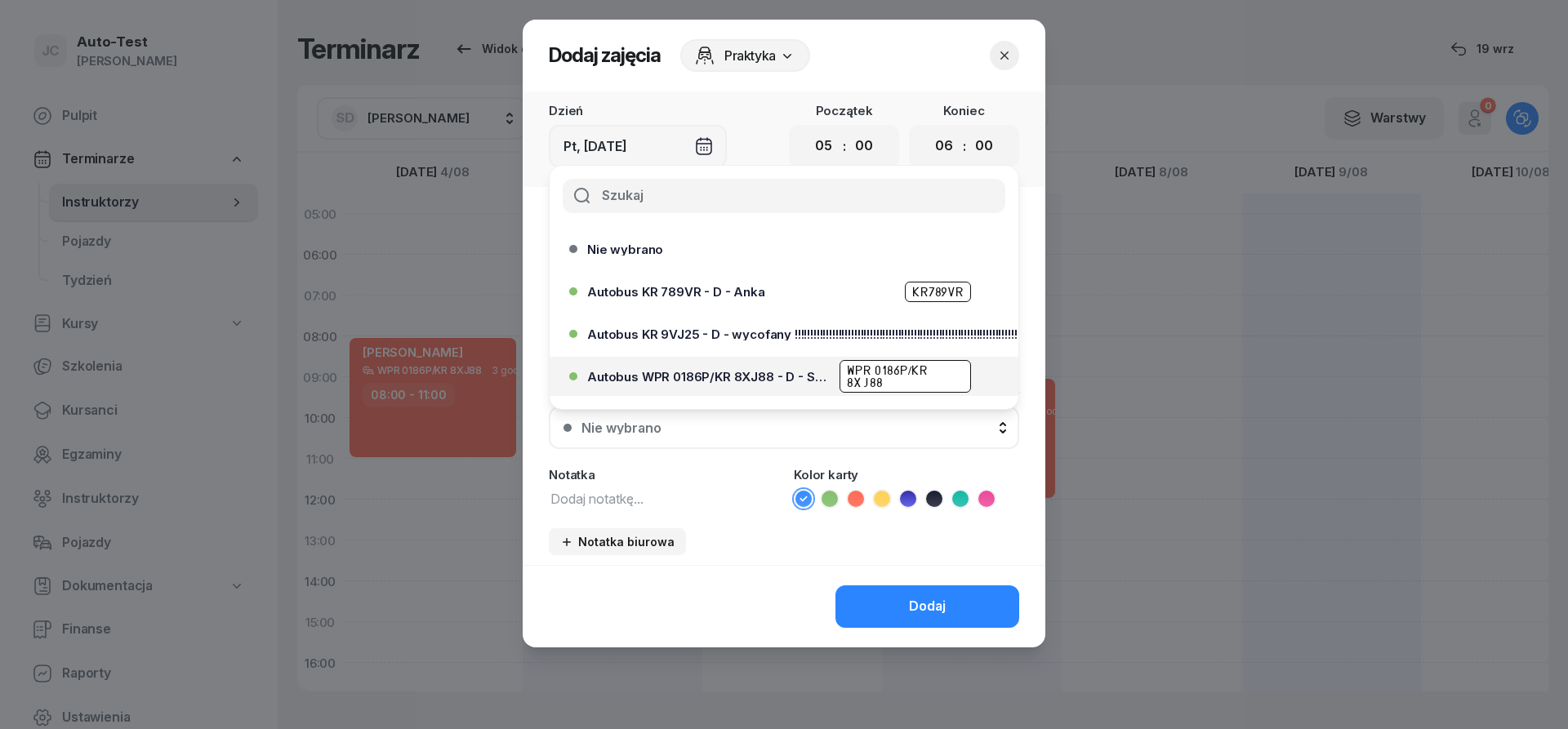
click at [764, 375] on span "Autobus WPR 0186P/KR 8XJ88 - D - Szef" at bounding box center [709, 377] width 243 height 13
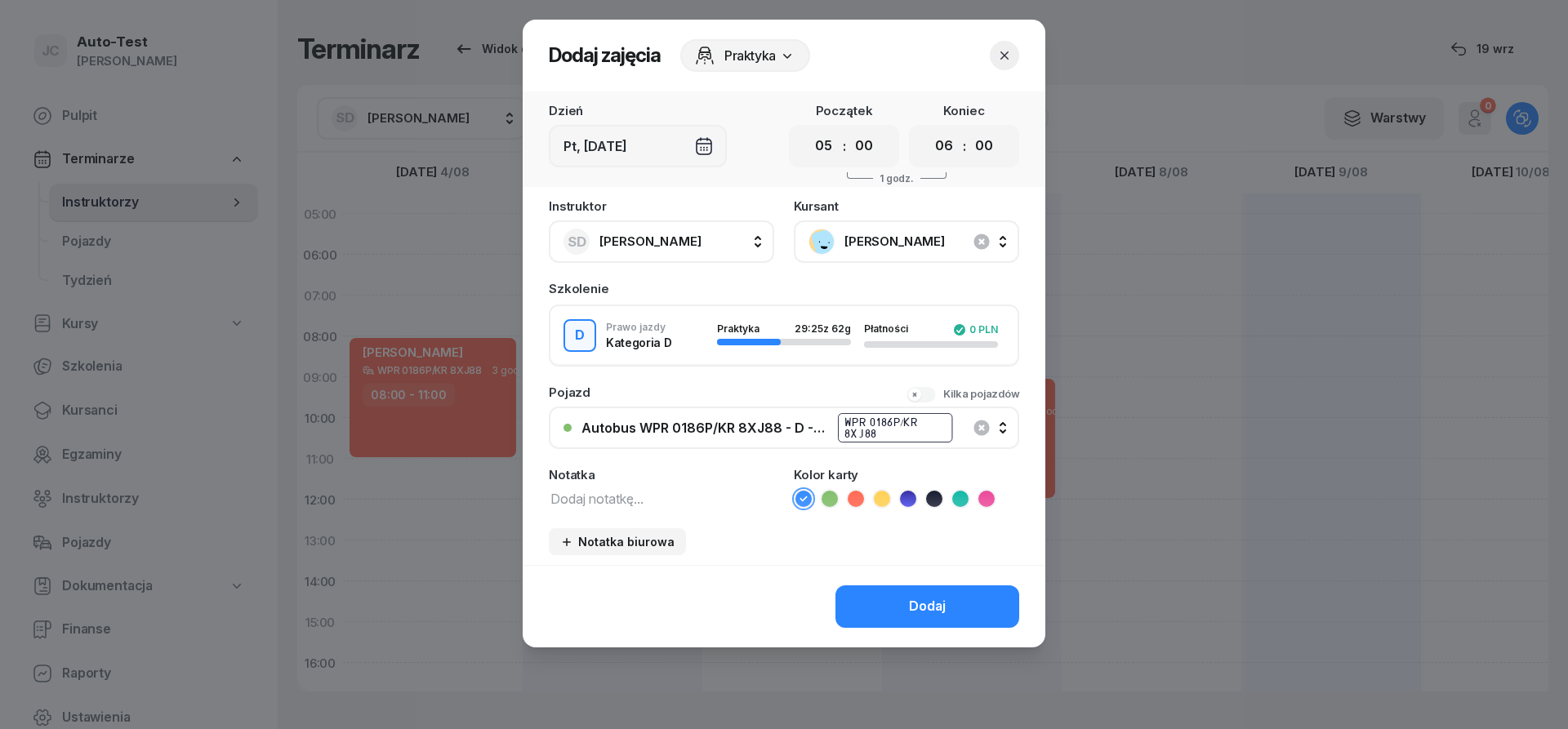
click at [860, 503] on icon at bounding box center [855, 499] width 16 height 16
click at [893, 600] on button "Dodaj" at bounding box center [926, 607] width 183 height 43
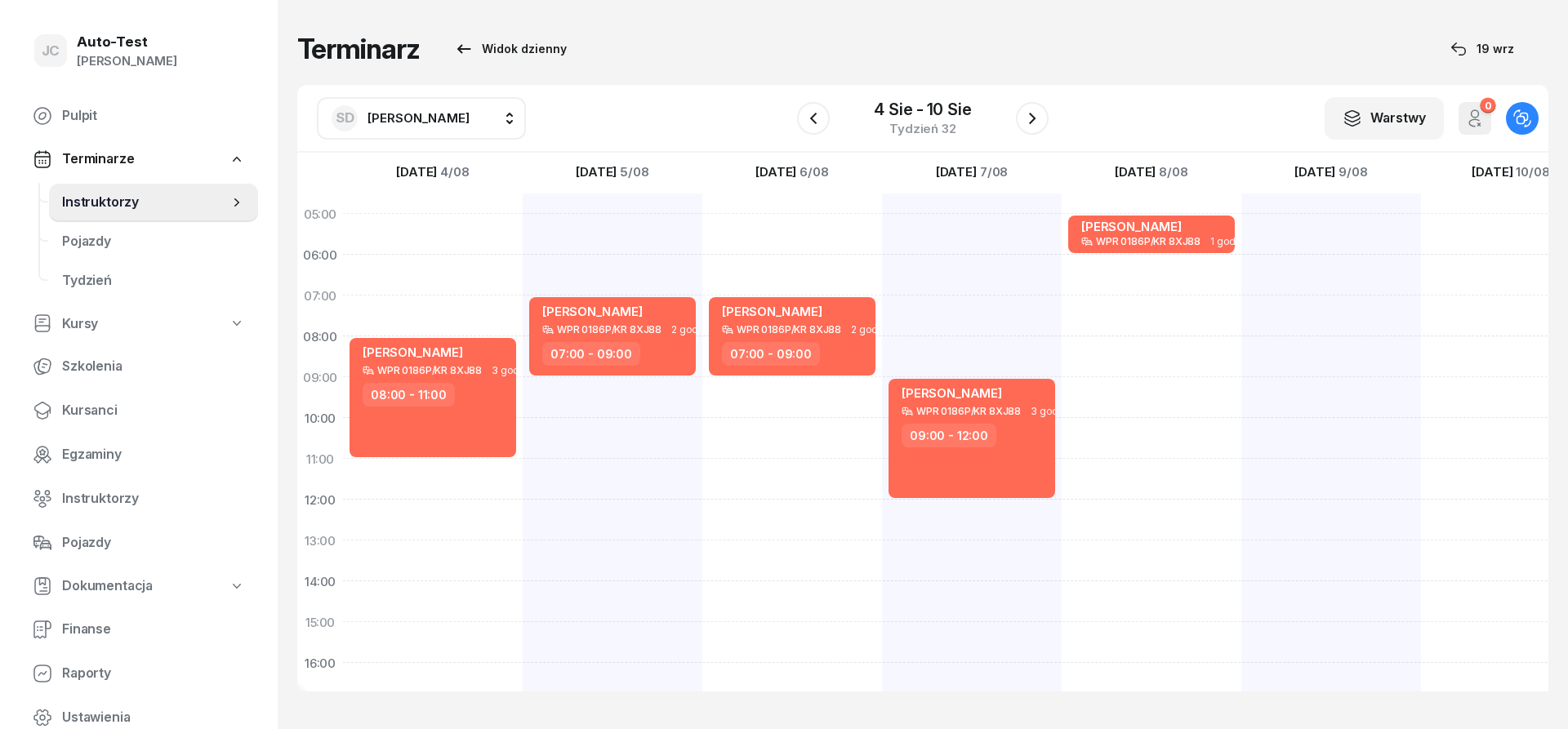
click at [1294, 235] on div at bounding box center [1331, 602] width 179 height 817
select select "05"
select select "07"
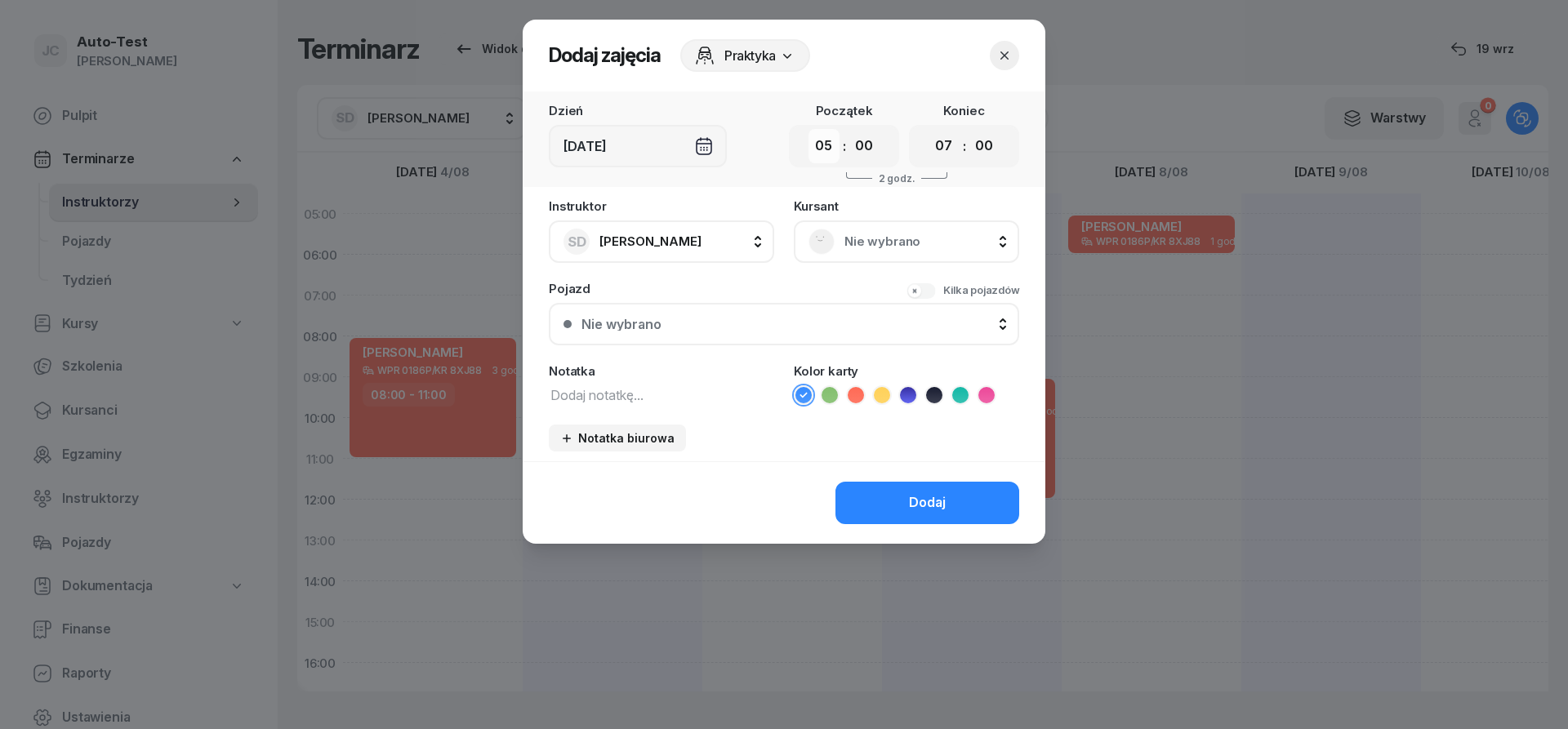
click at [808, 129] on select "00 01 02 03 04 05 06 07 08 09 10 11 12 13 14 15 16 17 18 19 20 21 22 23" at bounding box center [823, 146] width 31 height 34
select select "06"
click option "06" at bounding box center [0, 0] width 0 height 0
click at [928, 129] on select "00 01 02 03 04 05 06 07 08 09 10 11 12 13 14 15 16 17 18 19 20 21 22 23" at bounding box center [943, 146] width 31 height 34
select select "09"
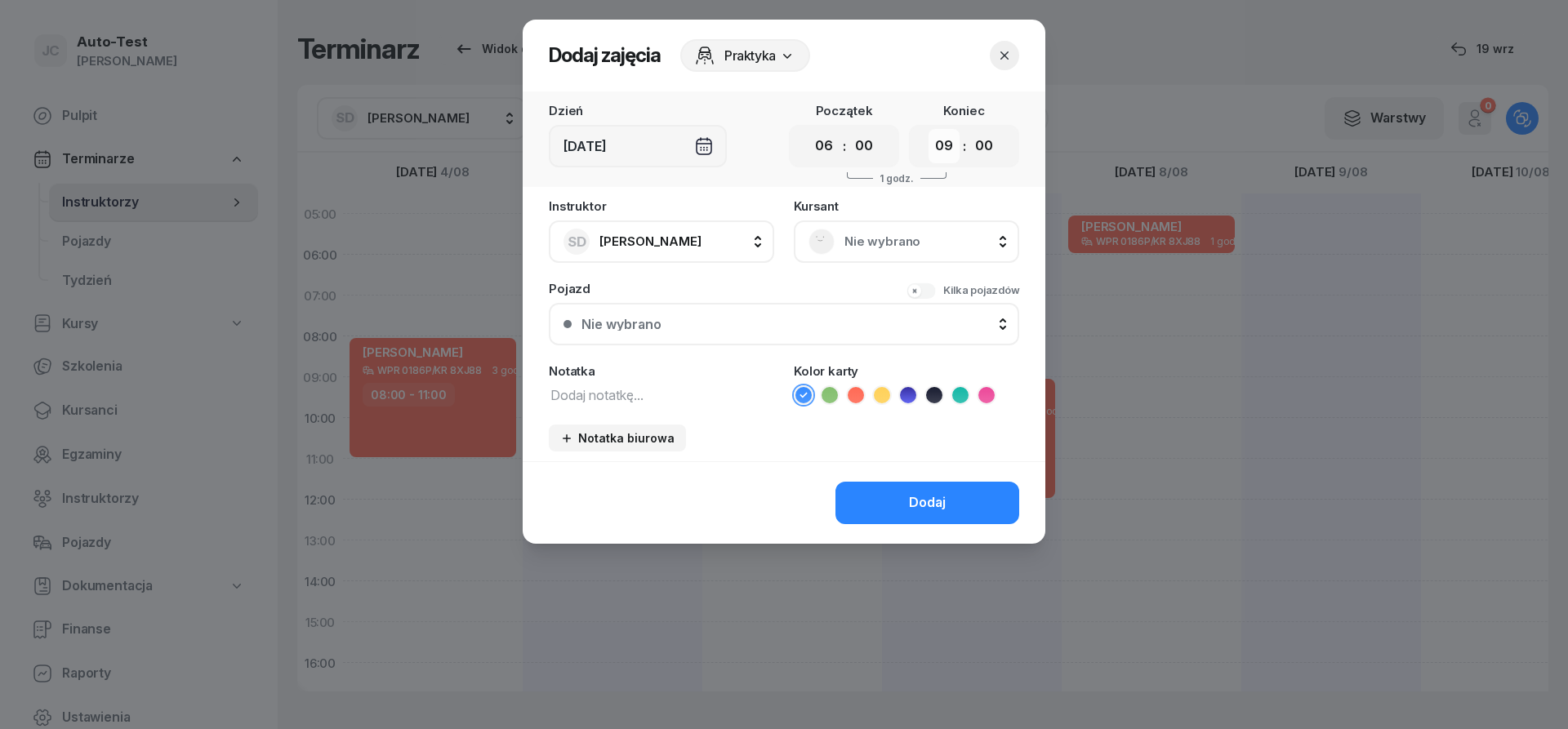
click option "09" at bounding box center [0, 0] width 0 height 0
click at [862, 230] on div "Nie wybrano" at bounding box center [906, 241] width 196 height 26
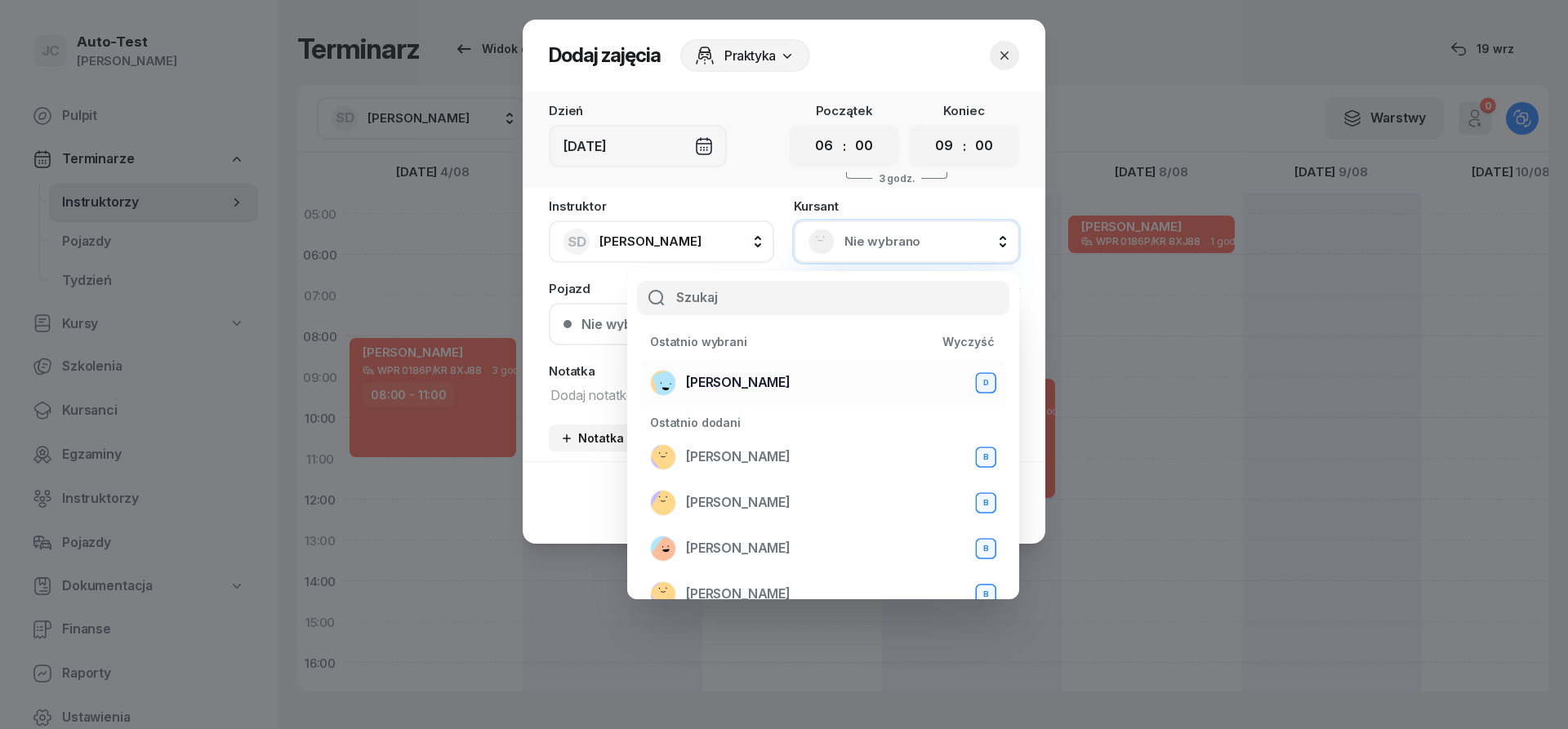
click at [782, 378] on div "[PERSON_NAME] D" at bounding box center [823, 383] width 346 height 26
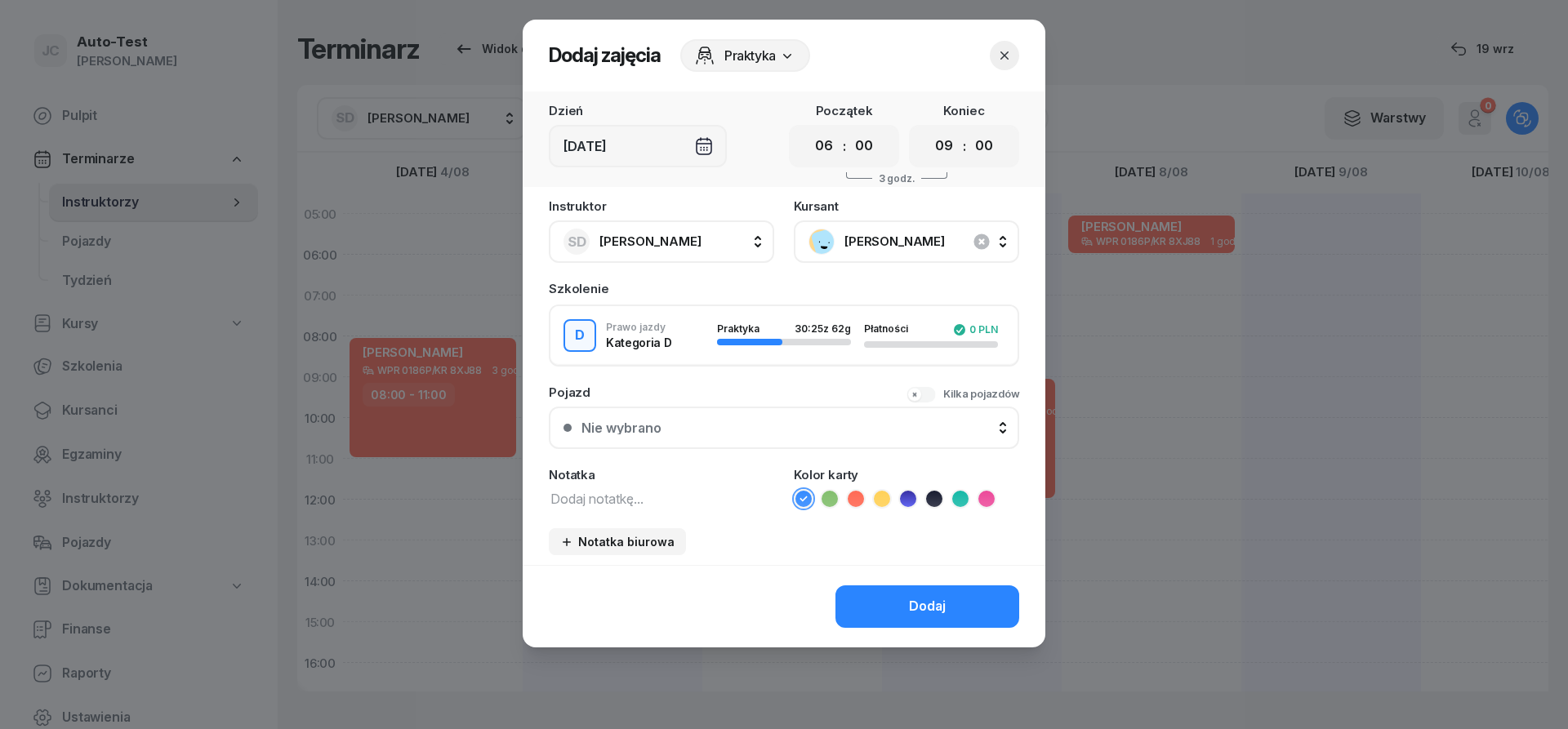
click at [707, 415] on button "Nie wybrano" at bounding box center [783, 427] width 470 height 43
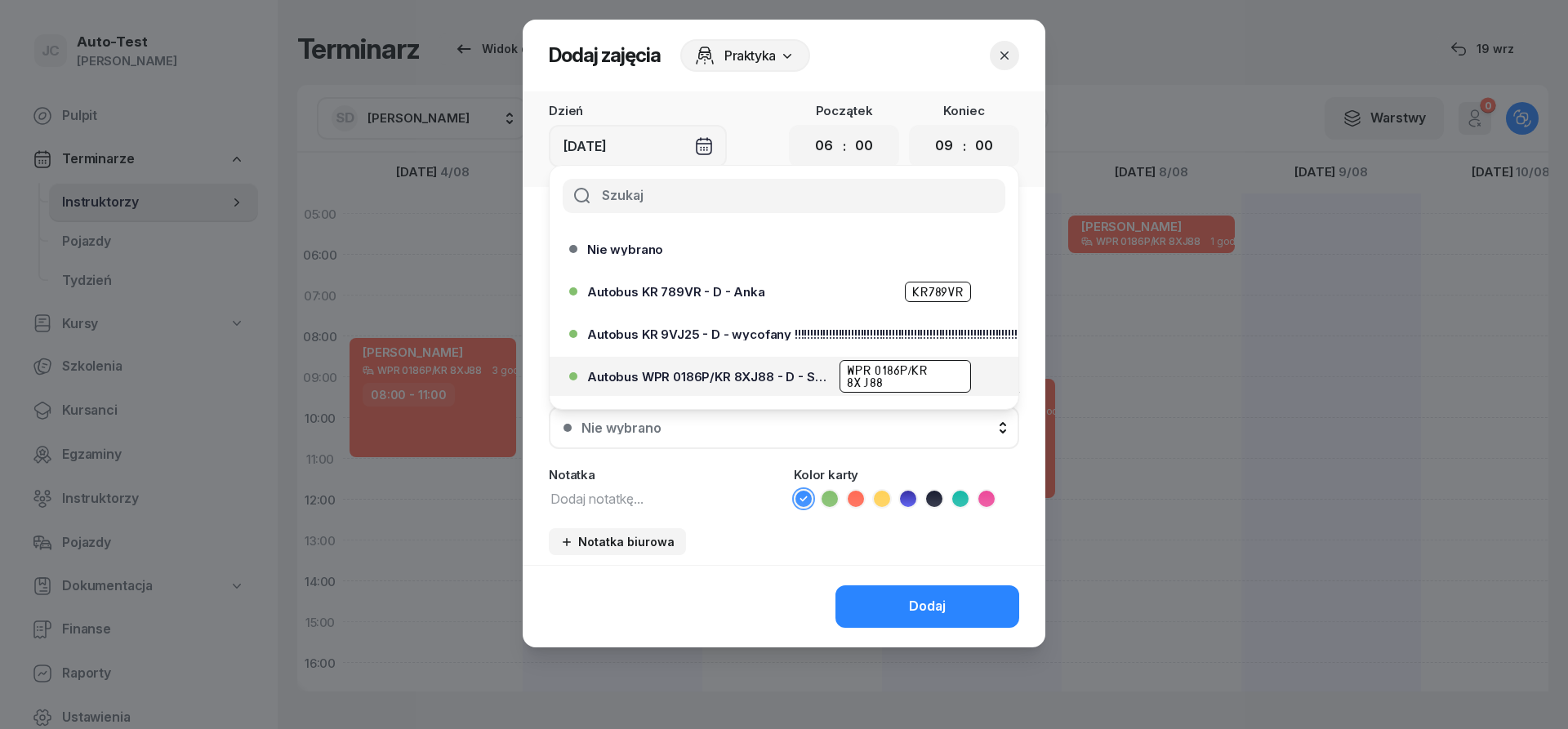
click at [733, 366] on div "Autobus WPR 0186P/KR 8XJ88 - D - Szef WPR 0186P/KR 8XJ88" at bounding box center [778, 376] width 420 height 26
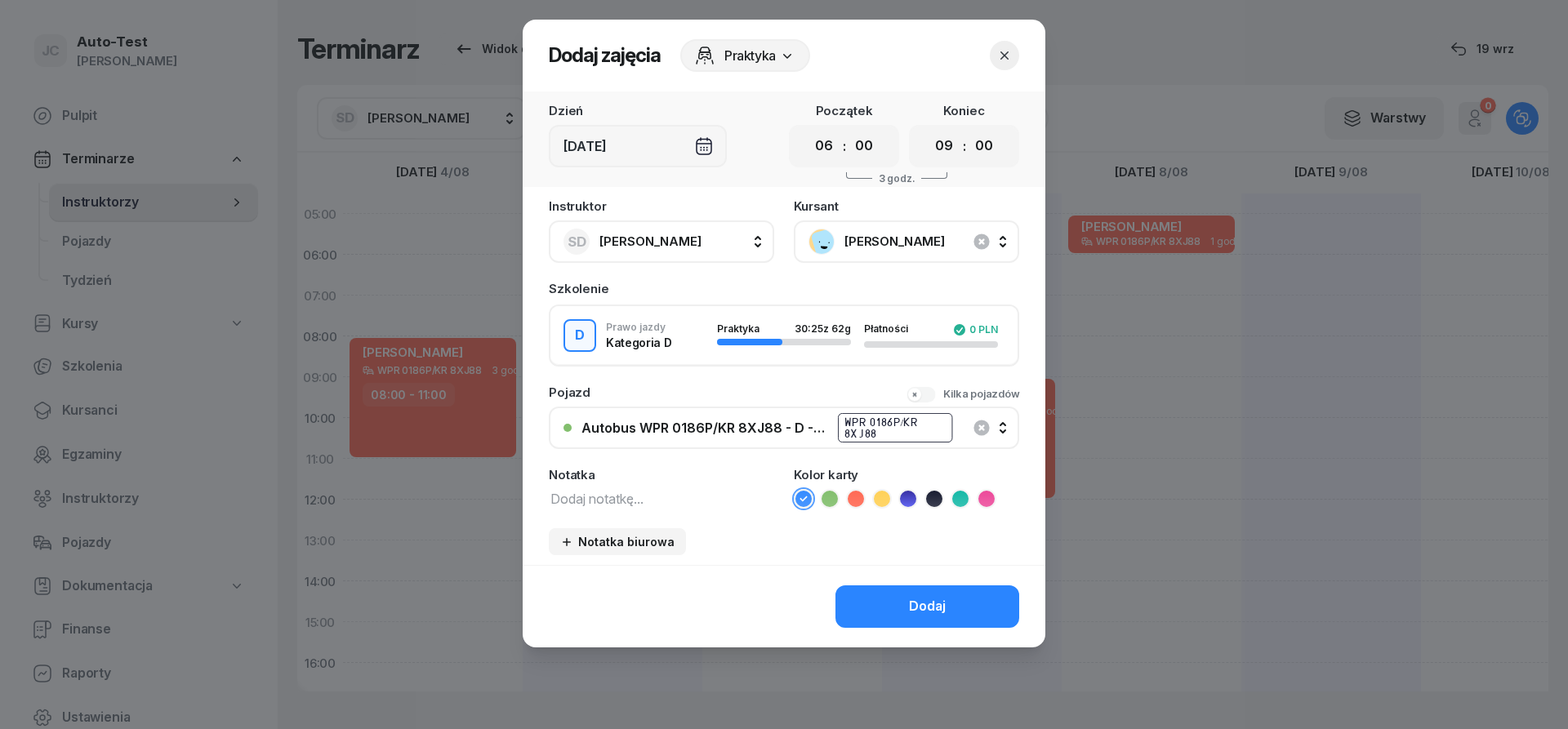
click at [858, 500] on icon at bounding box center [855, 499] width 16 height 16
click at [882, 592] on button "Dodaj" at bounding box center [926, 607] width 183 height 43
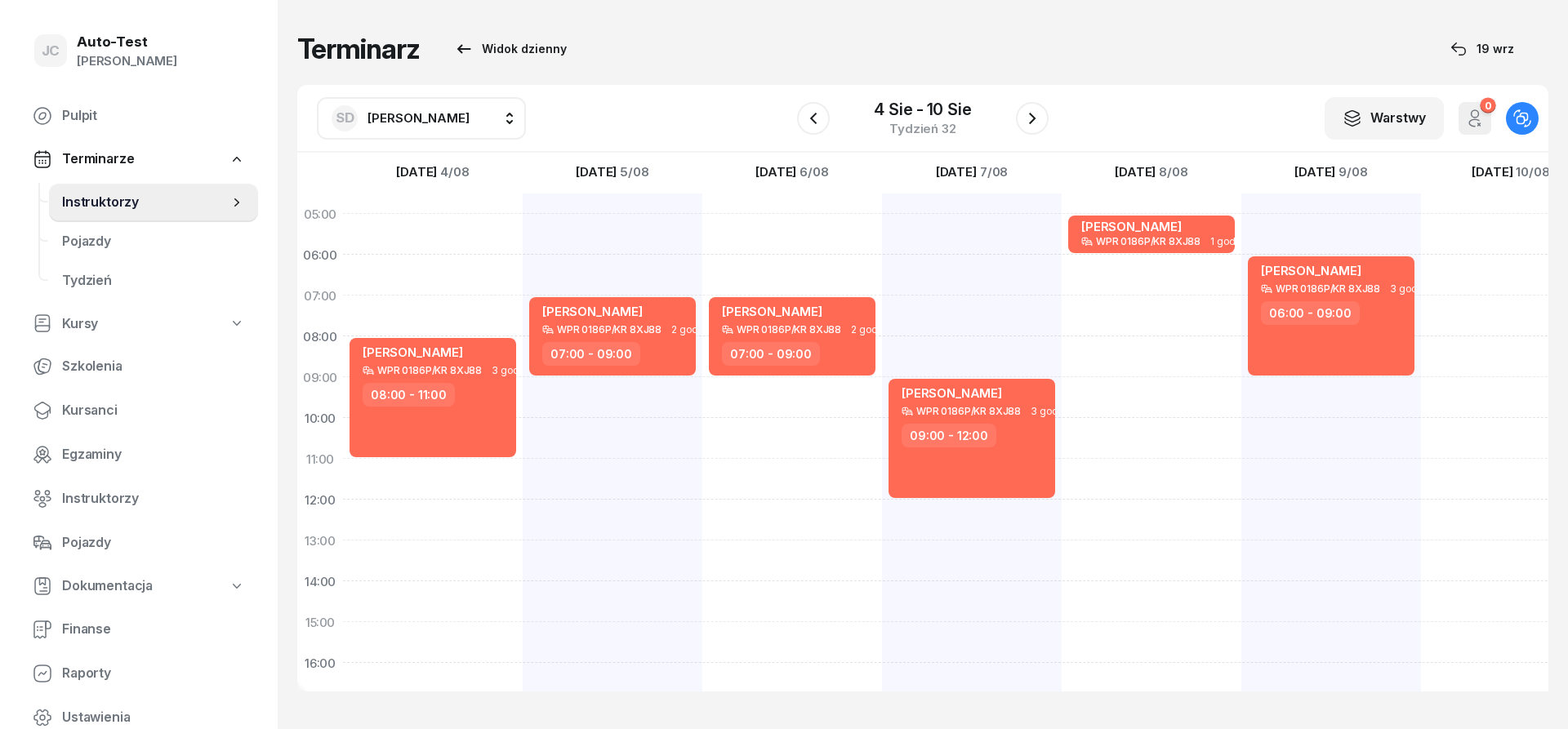
click at [1445, 555] on div at bounding box center [1510, 602] width 179 height 817
select select "13"
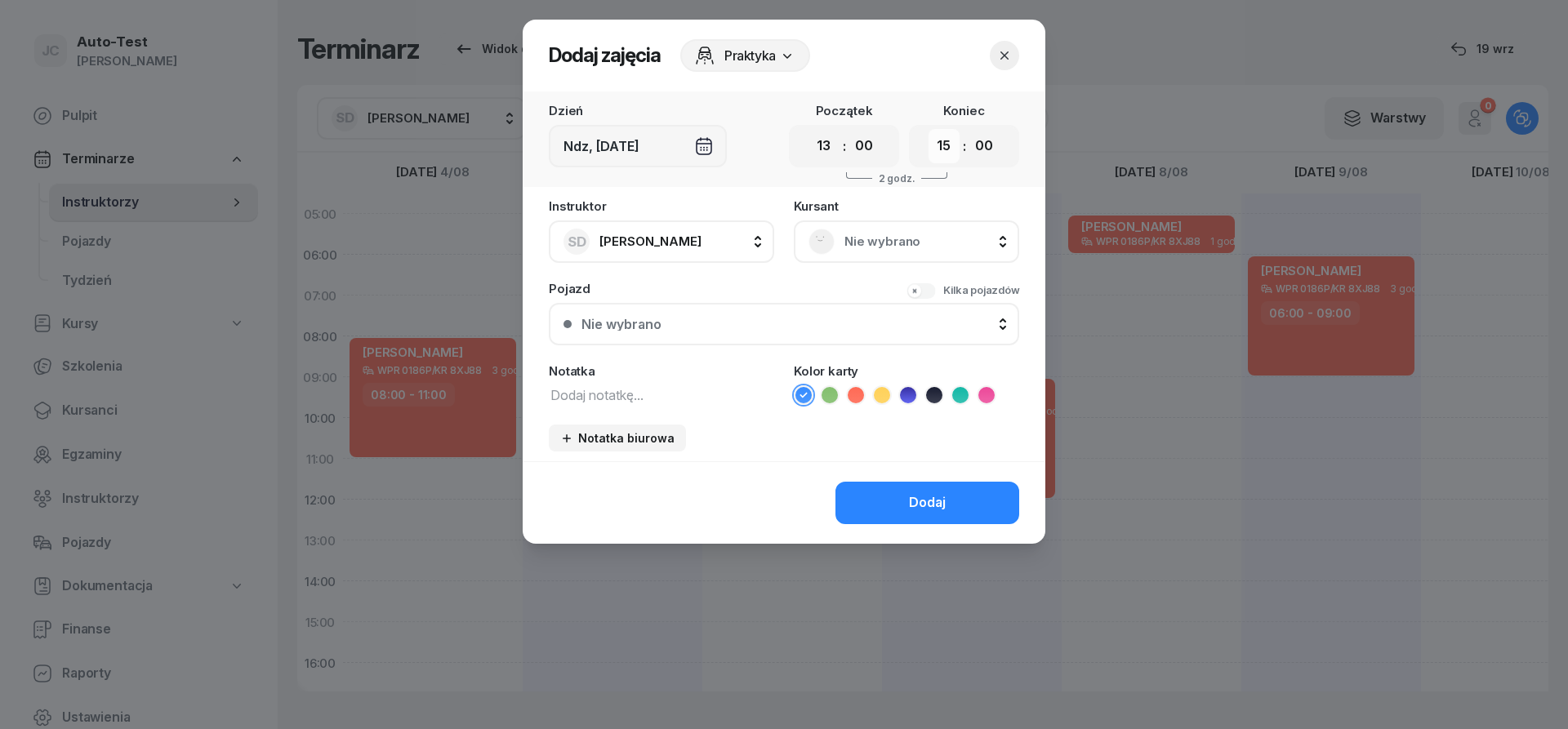
click at [928, 129] on select "00 01 02 03 04 05 06 07 08 09 10 11 12 13 14 15 16 17 18 19 20 21 22 23" at bounding box center [943, 146] width 31 height 34
select select "14"
click option "14" at bounding box center [0, 0] width 0 height 0
click at [842, 252] on div "Nie wybrano" at bounding box center [906, 241] width 196 height 26
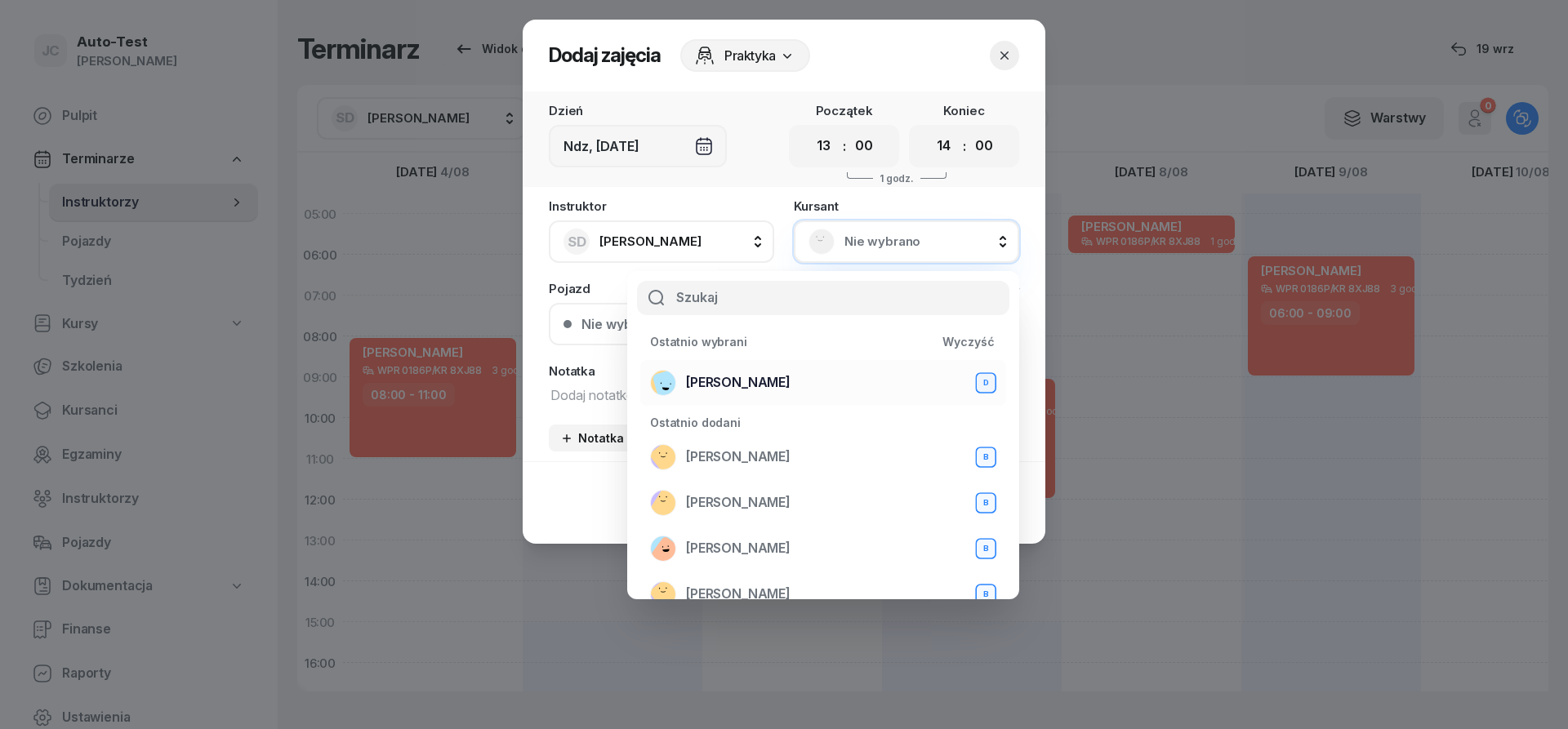
click at [774, 387] on span "[PERSON_NAME]" at bounding box center [738, 383] width 105 height 21
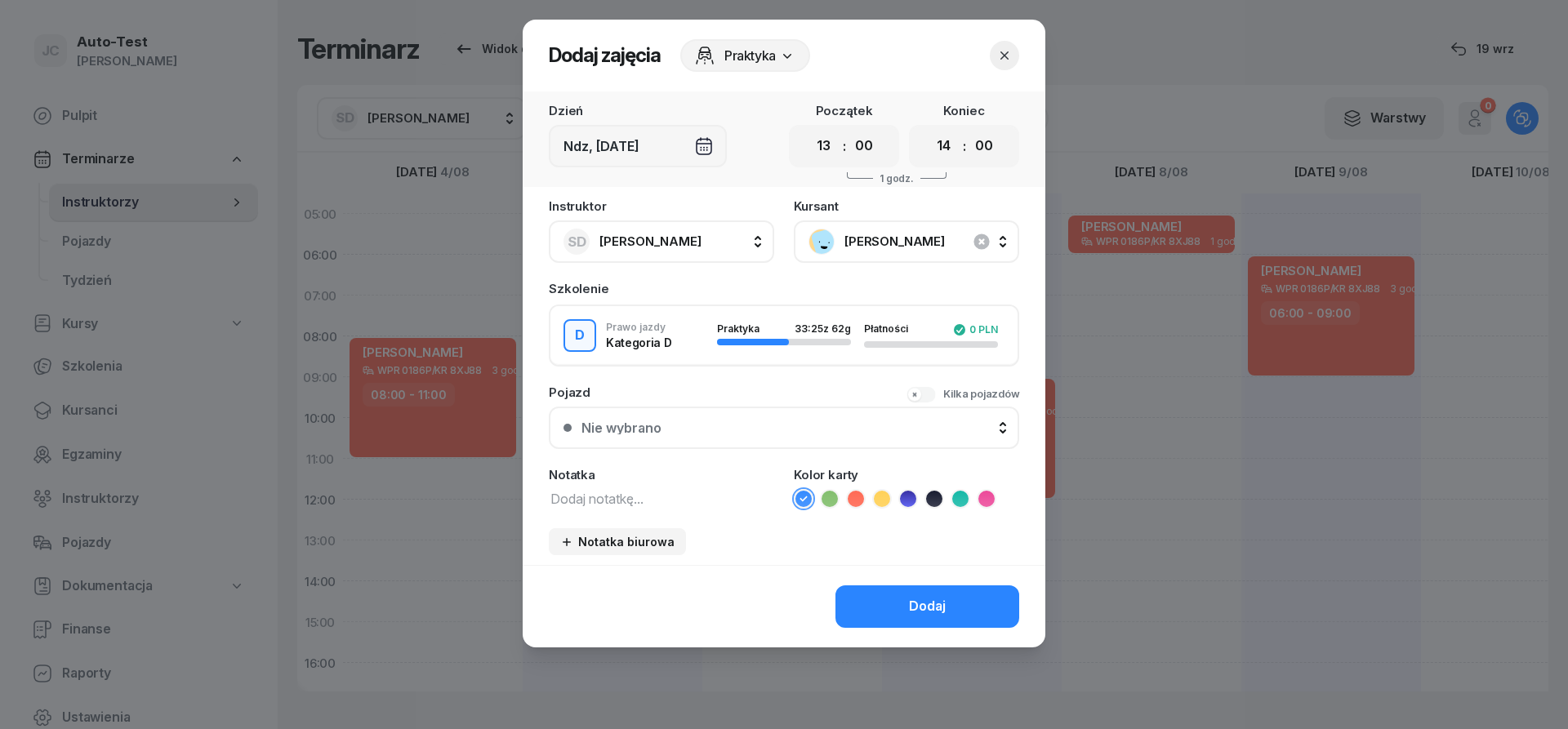
click at [756, 425] on div "Nie wybrano" at bounding box center [792, 428] width 423 height 13
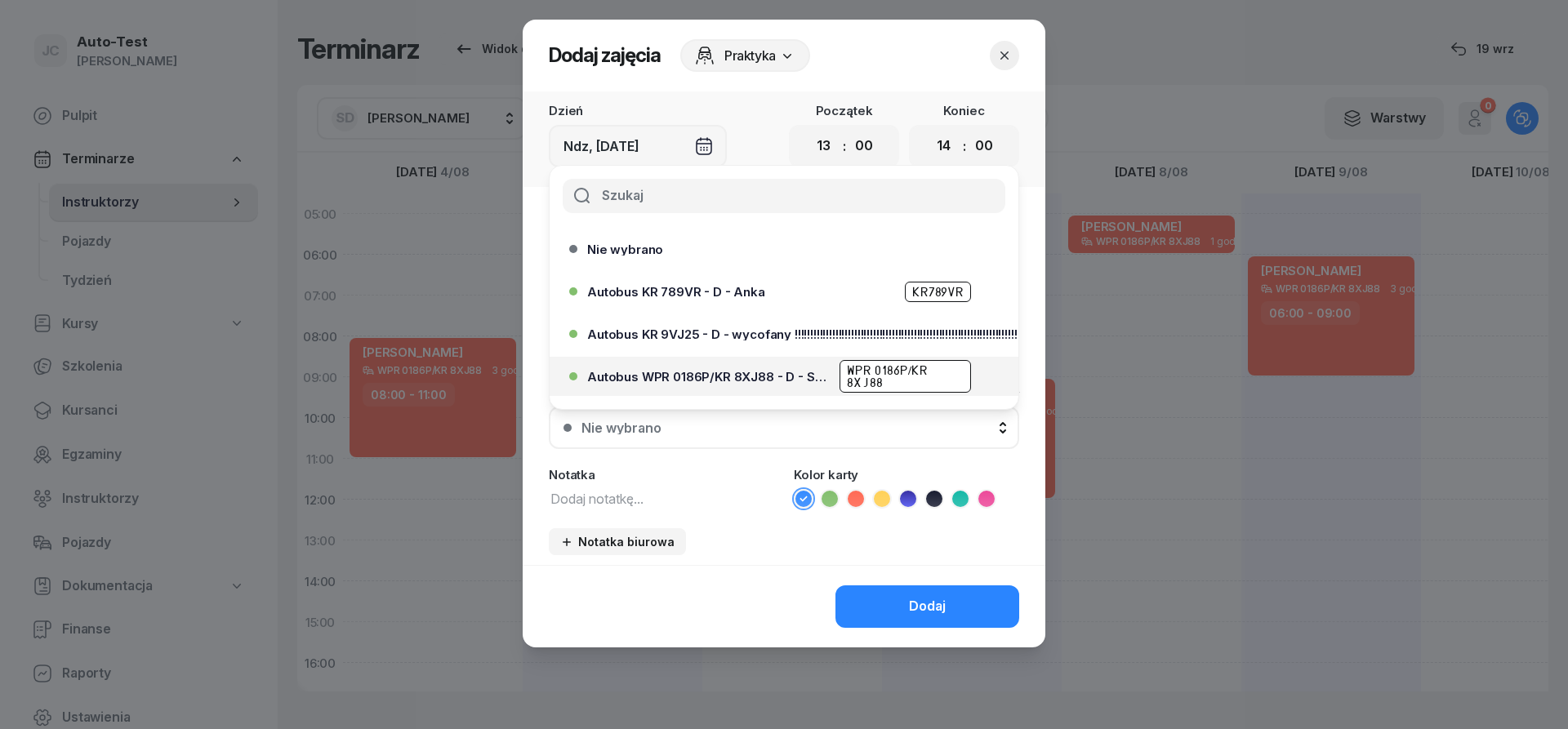
click at [752, 372] on span "Autobus WPR 0186P/KR 8XJ88 - D - Szef" at bounding box center [709, 377] width 243 height 13
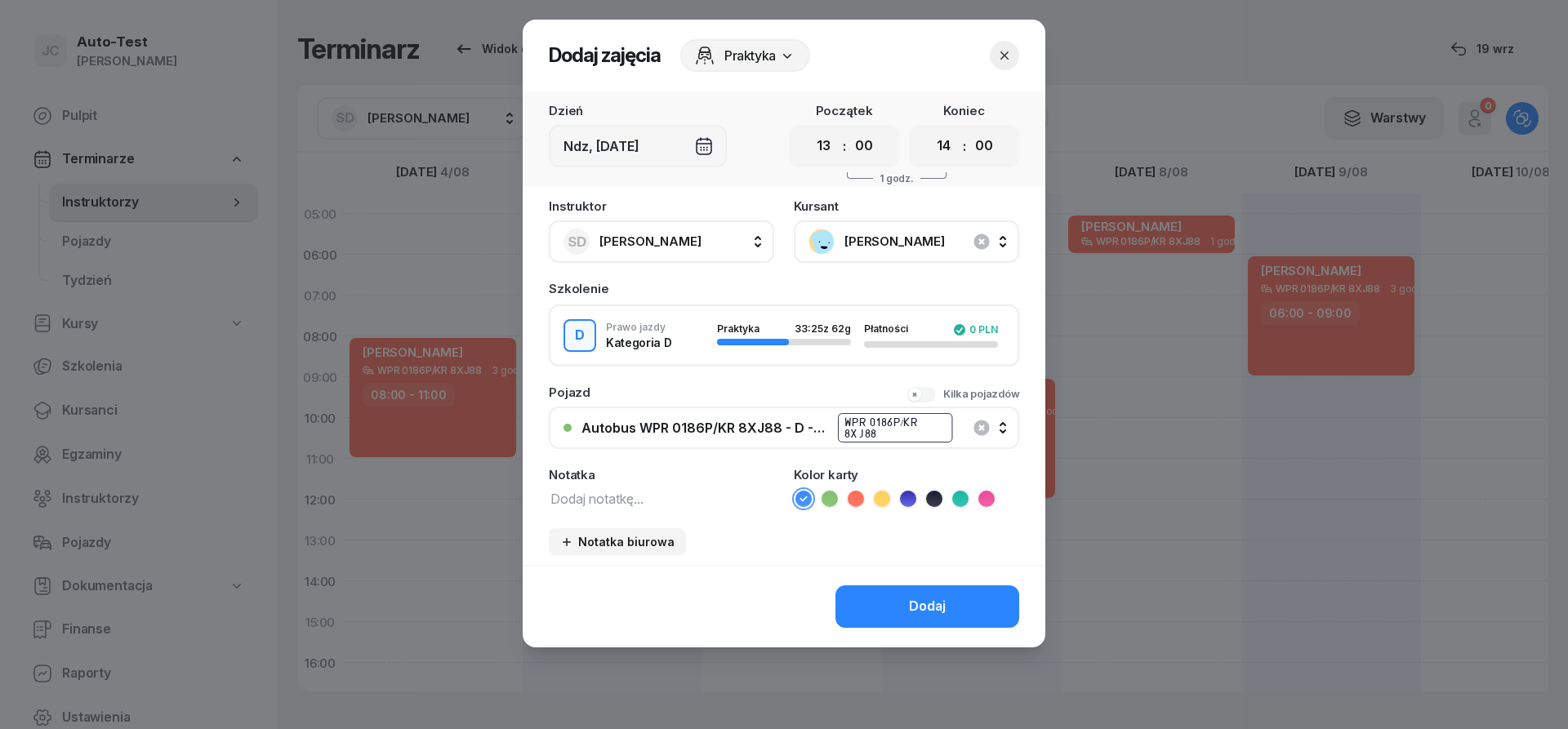
click at [859, 500] on icon at bounding box center [855, 499] width 16 height 16
click at [882, 600] on button "Dodaj" at bounding box center [926, 607] width 183 height 43
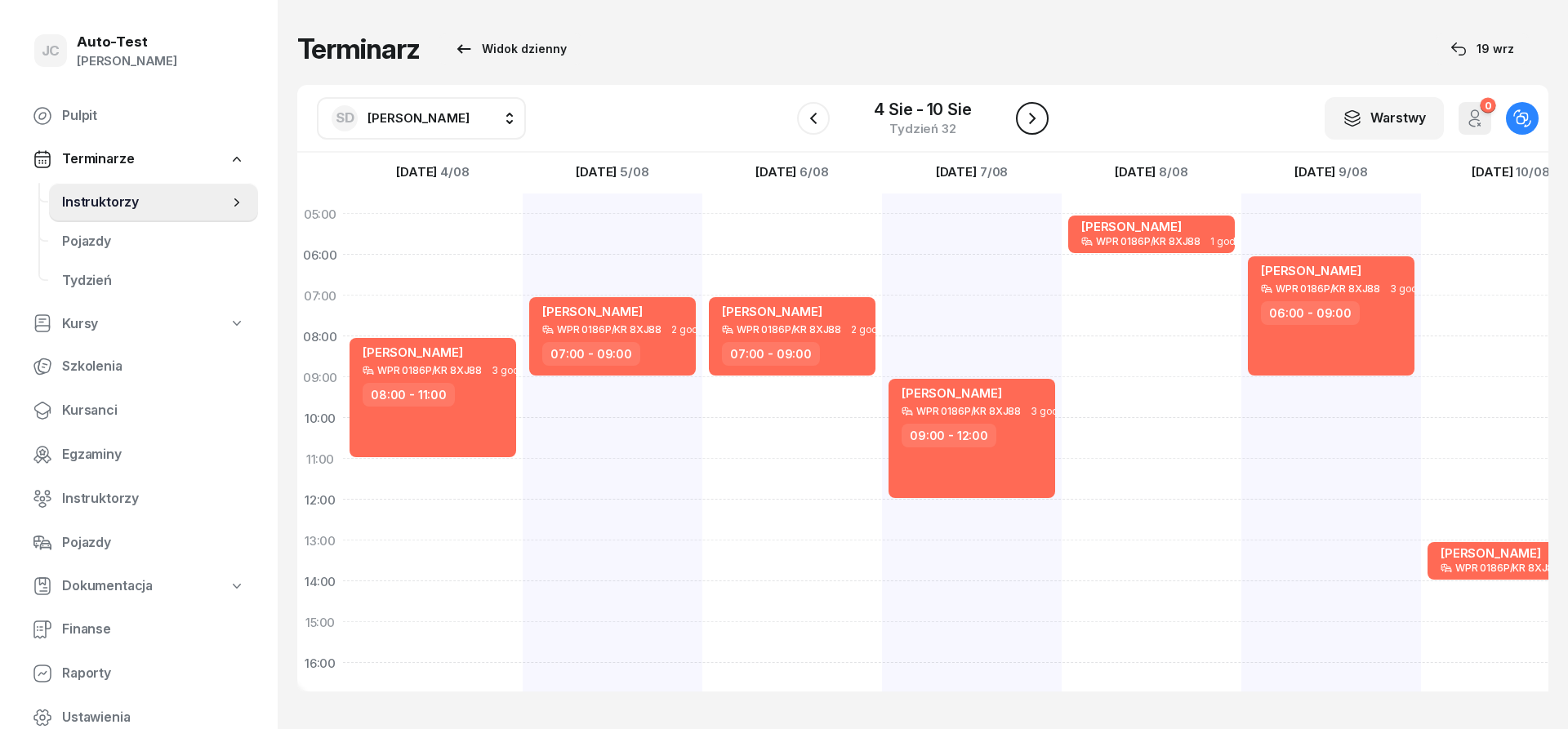
click at [1042, 112] on button "button" at bounding box center [1032, 118] width 33 height 33
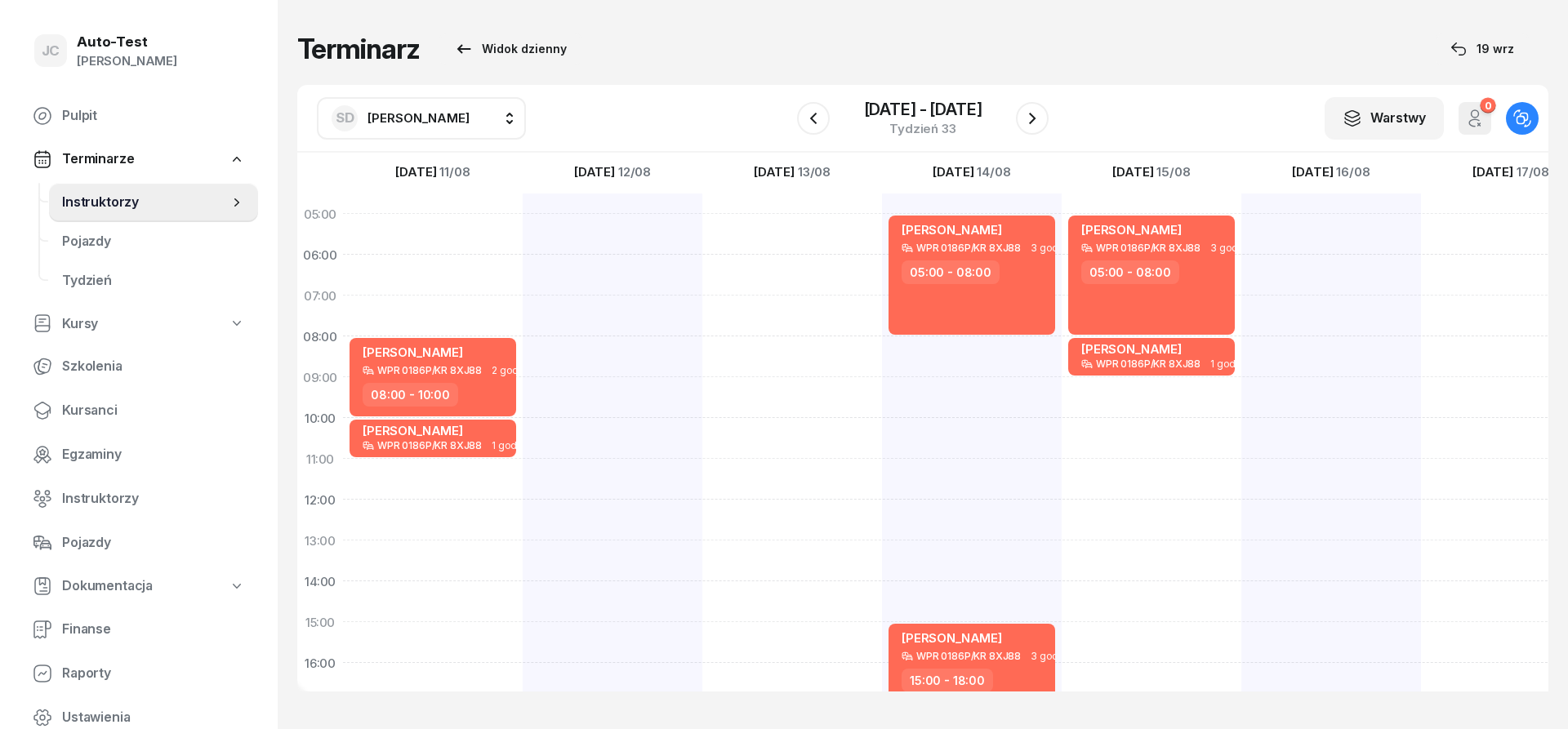
click at [663, 219] on div at bounding box center [612, 602] width 179 height 817
select select "05"
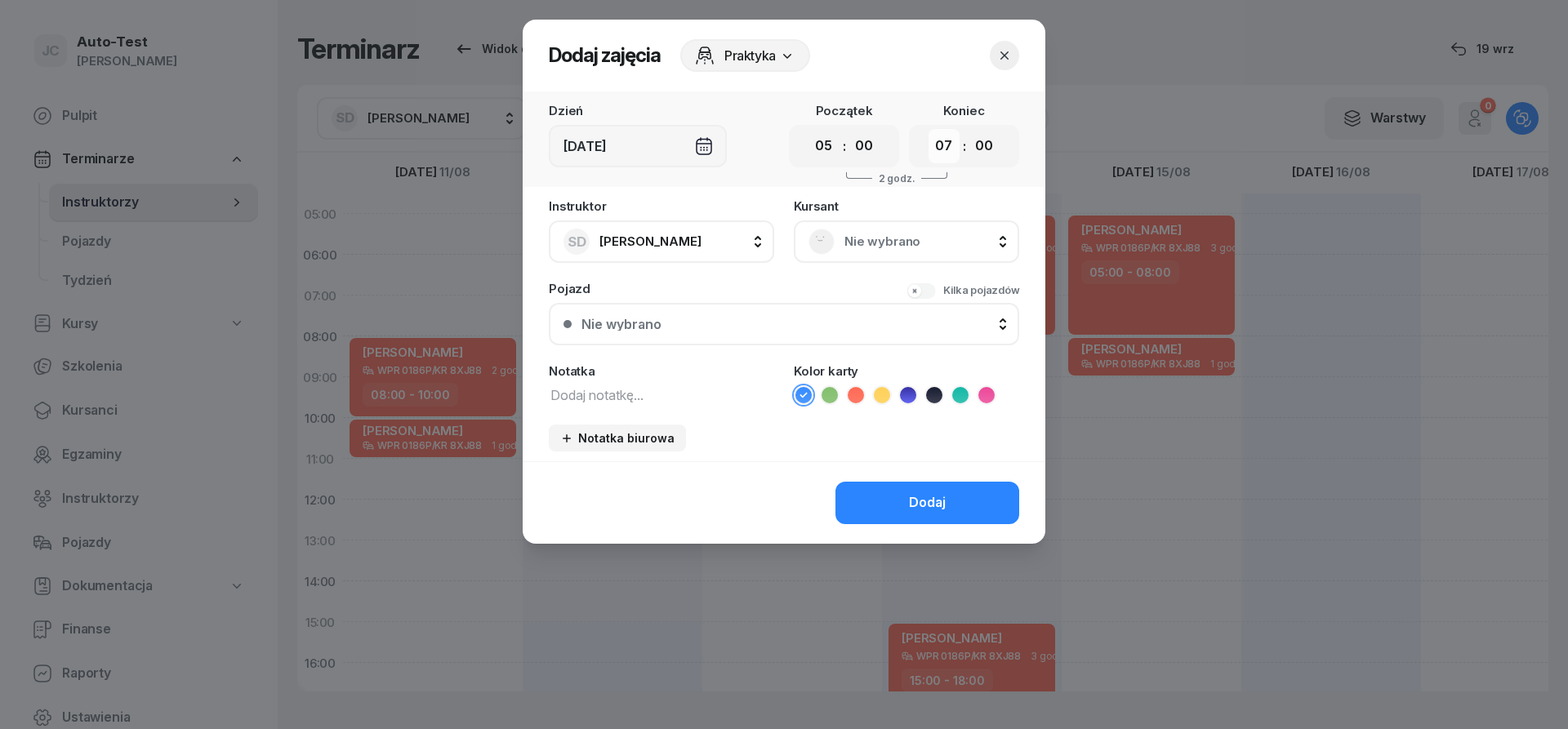
click at [928, 129] on select "00 01 02 03 04 05 06 07 08 09 10 11 12 13 14 15 16 17 18 19 20 21 22 23" at bounding box center [943, 146] width 31 height 34
select select "09"
click option "09" at bounding box center [0, 0] width 0 height 0
click at [848, 245] on span "Nie wybrano" at bounding box center [924, 241] width 160 height 21
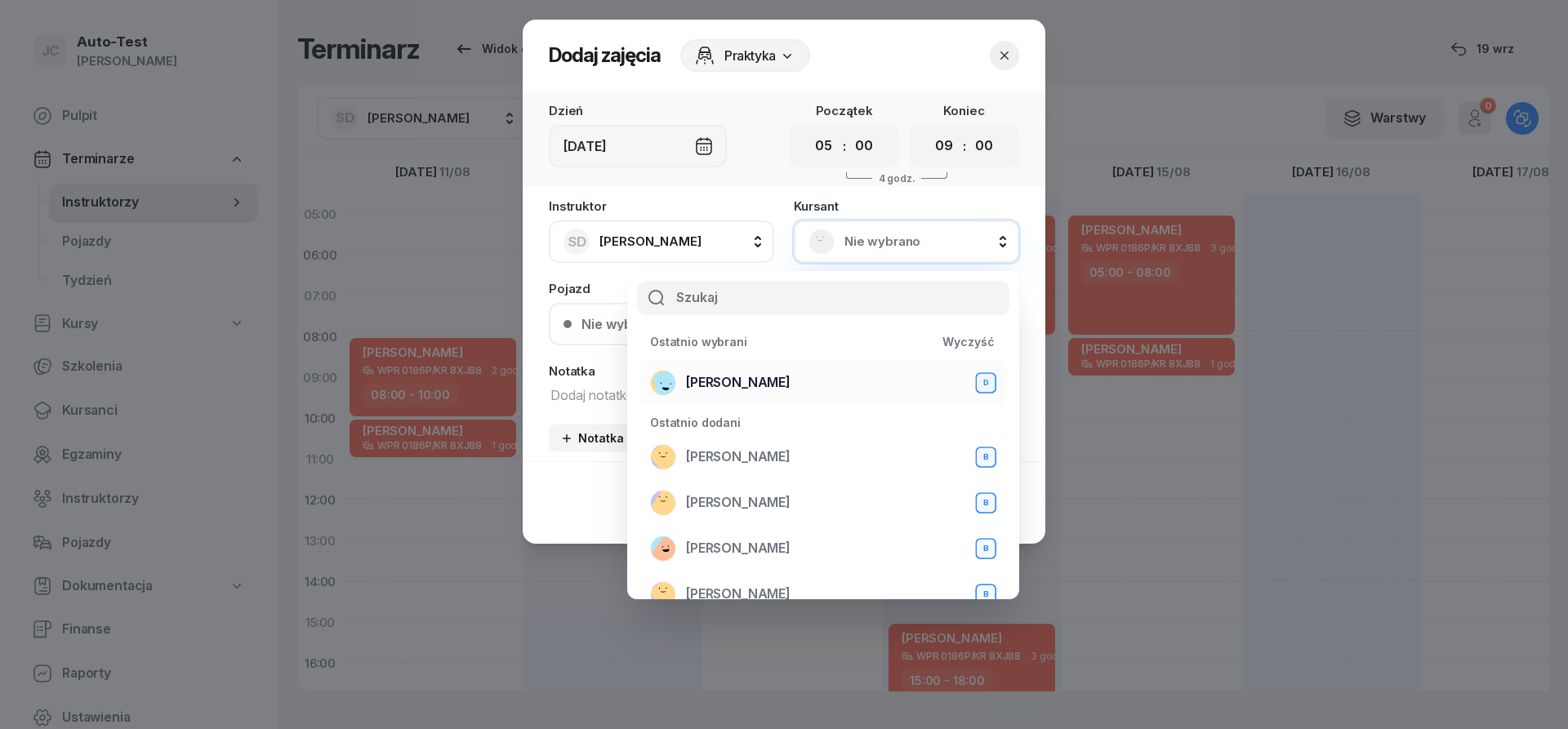
click at [769, 387] on span "[PERSON_NAME]" at bounding box center [738, 383] width 105 height 21
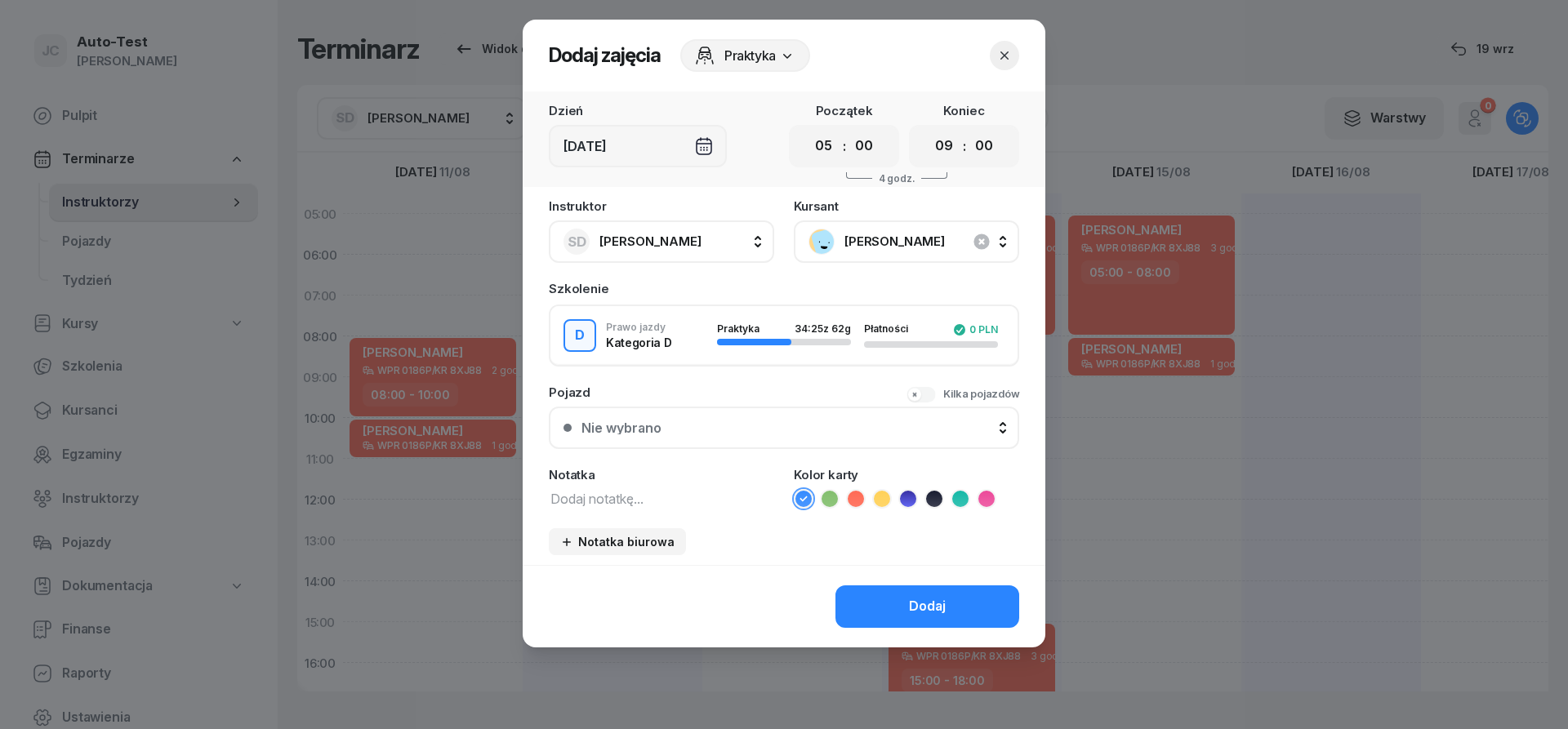
click at [735, 426] on div "Nie wybrano" at bounding box center [792, 428] width 423 height 13
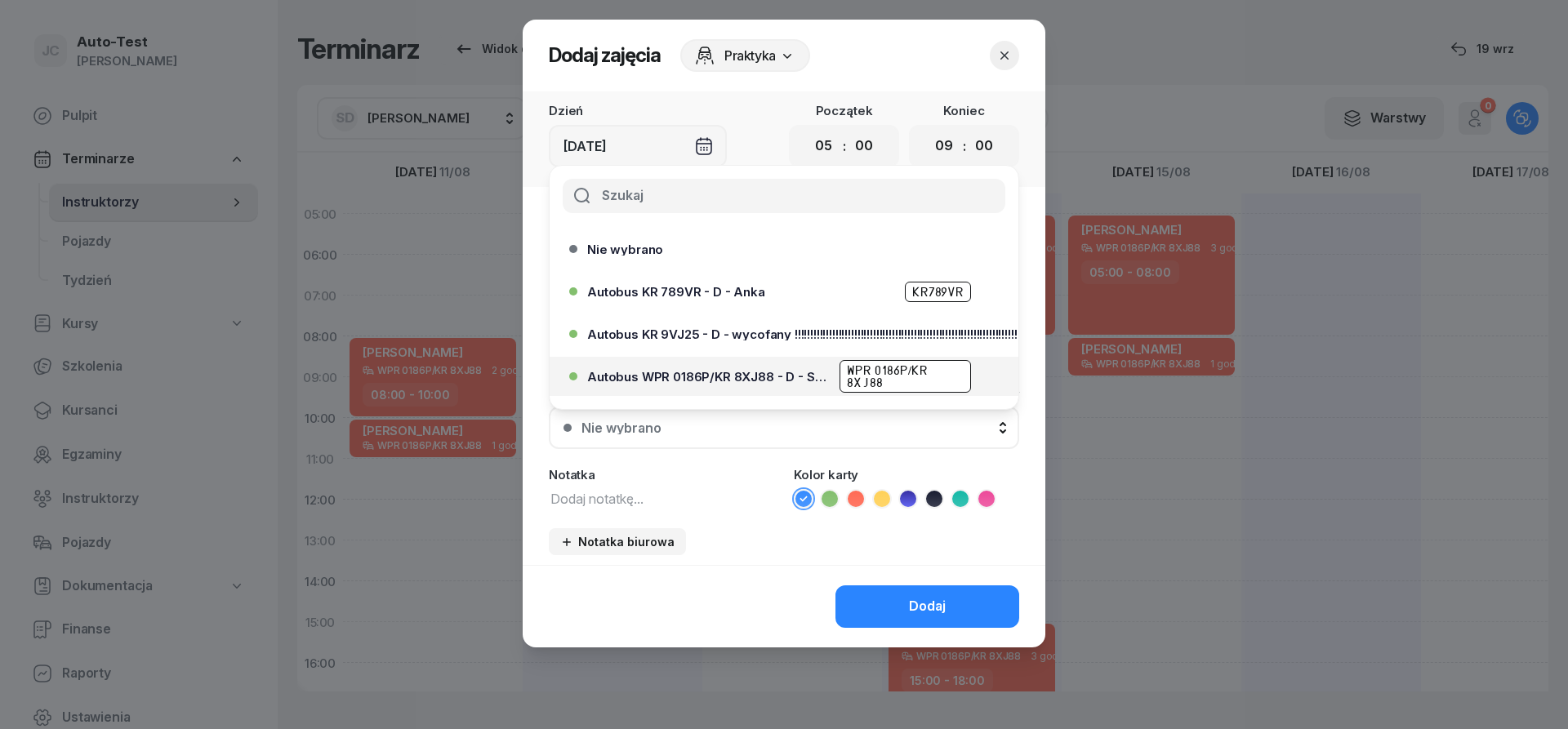
click at [757, 384] on div "Autobus WPR 0186P/KR 8XJ88 - D - Szef WPR 0186P/KR 8XJ88" at bounding box center [788, 376] width 402 height 33
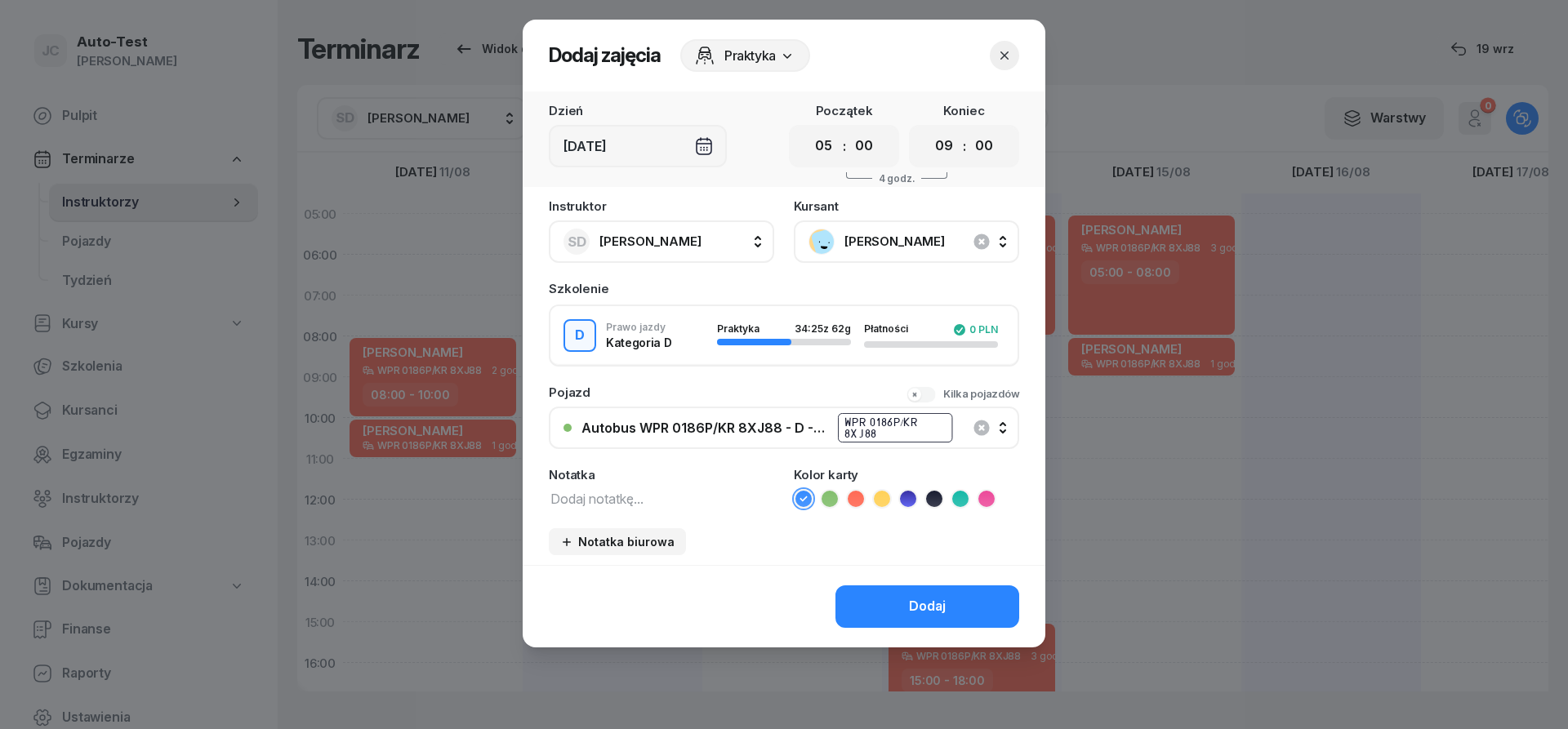
click at [859, 503] on icon at bounding box center [855, 499] width 16 height 16
click at [885, 616] on button "Dodaj" at bounding box center [926, 607] width 183 height 43
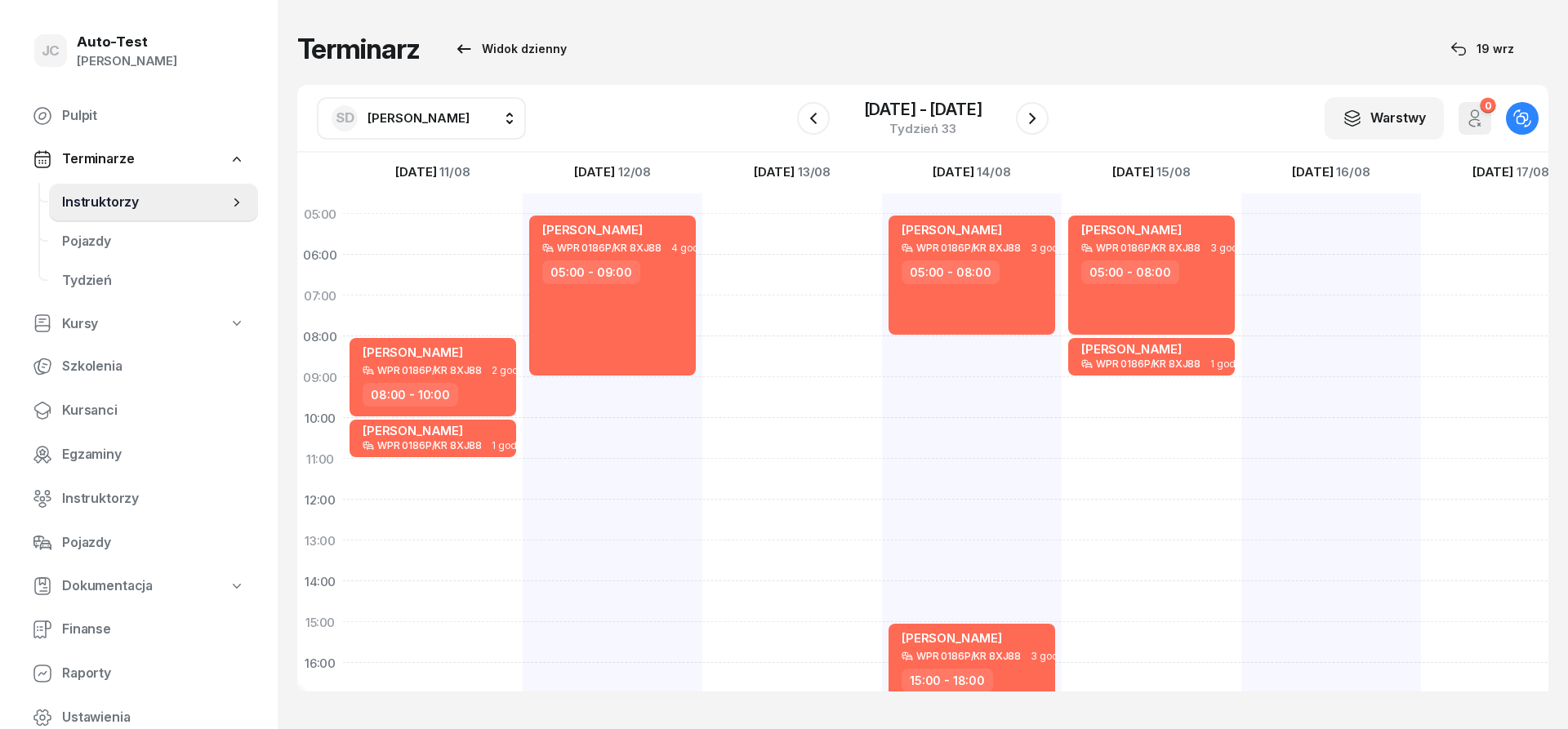
scroll to position [98, 0]
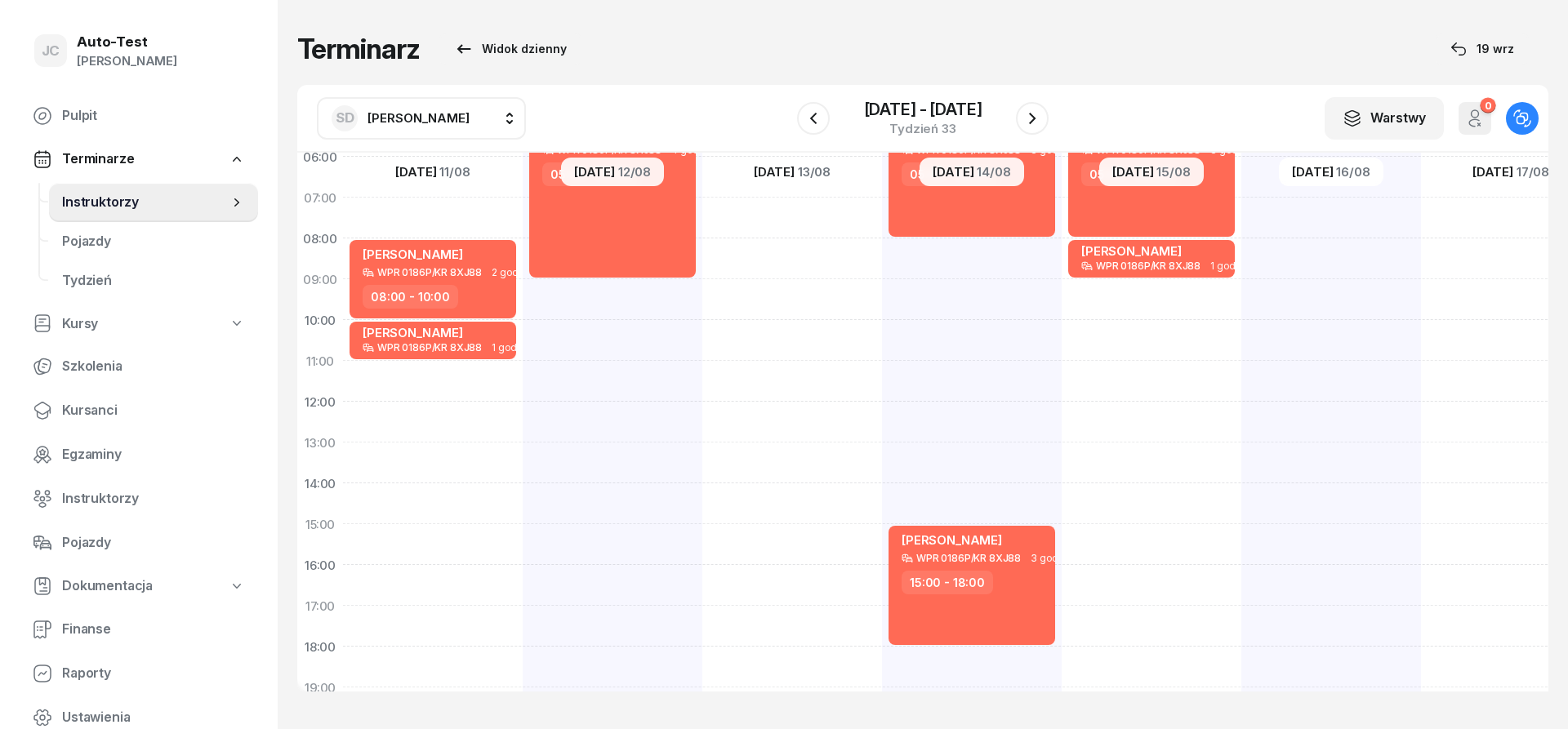
click at [792, 491] on div at bounding box center [792, 504] width 179 height 817
select select "14"
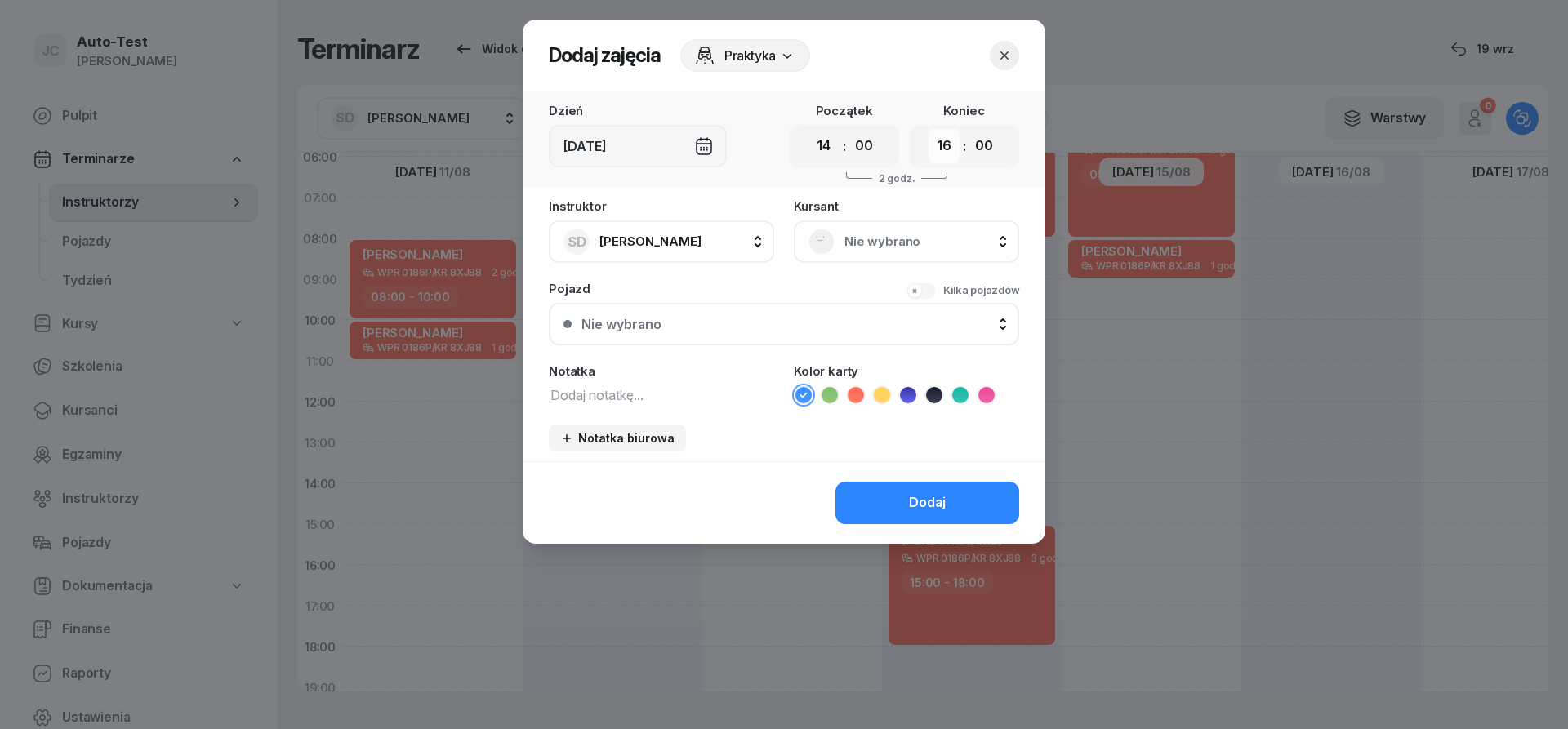
click at [928, 129] on select "00 01 02 03 04 05 06 07 08 09 10 11 12 13 14 15 16 17 18 19 20 21 22 23" at bounding box center [943, 146] width 31 height 34
select select "18"
click option "18" at bounding box center [0, 0] width 0 height 0
drag, startPoint x: 861, startPoint y: 236, endPoint x: 855, endPoint y: 251, distance: 16.2
click at [860, 239] on span "Nie wybrano" at bounding box center [924, 241] width 160 height 21
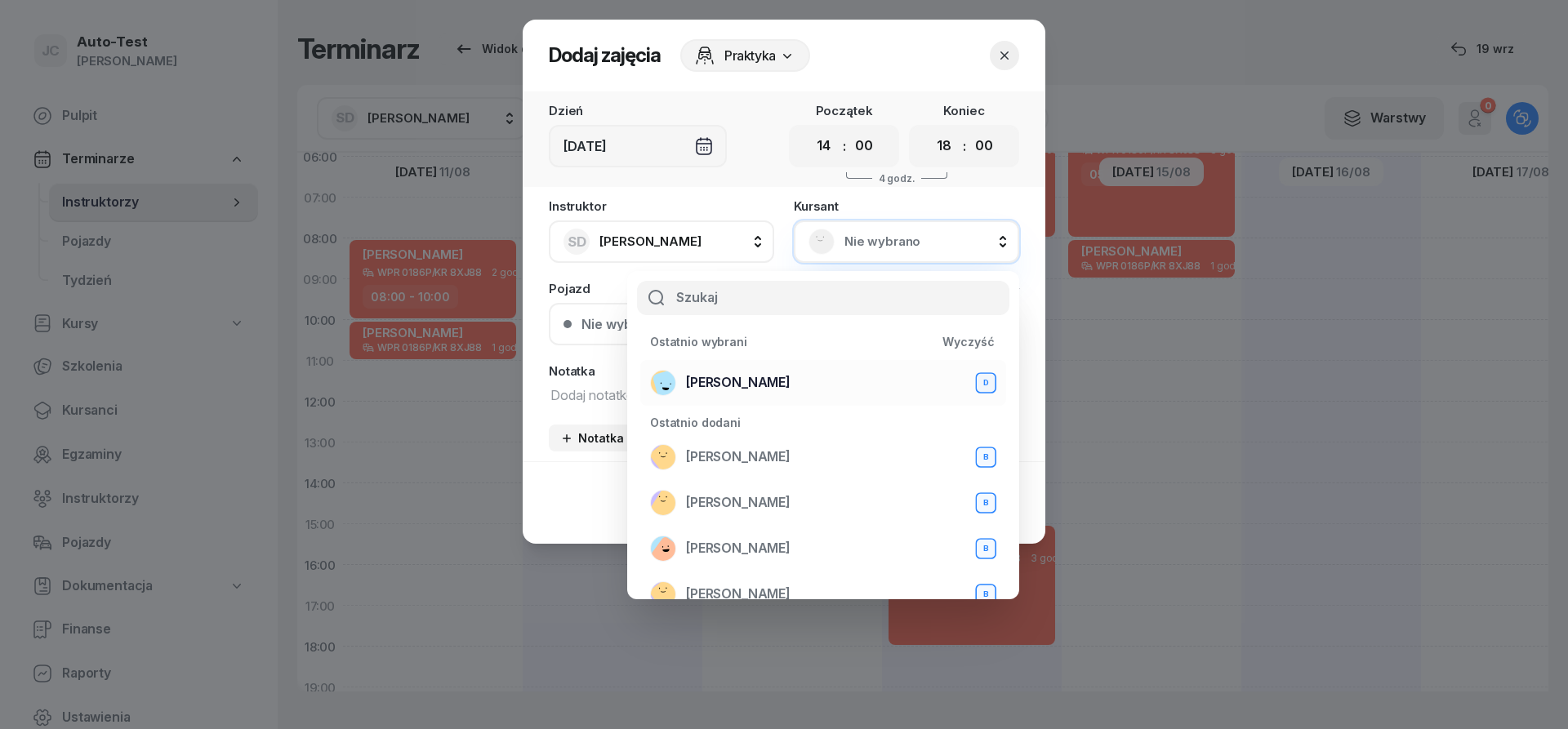
click at [781, 385] on div "[PERSON_NAME] D" at bounding box center [823, 383] width 346 height 26
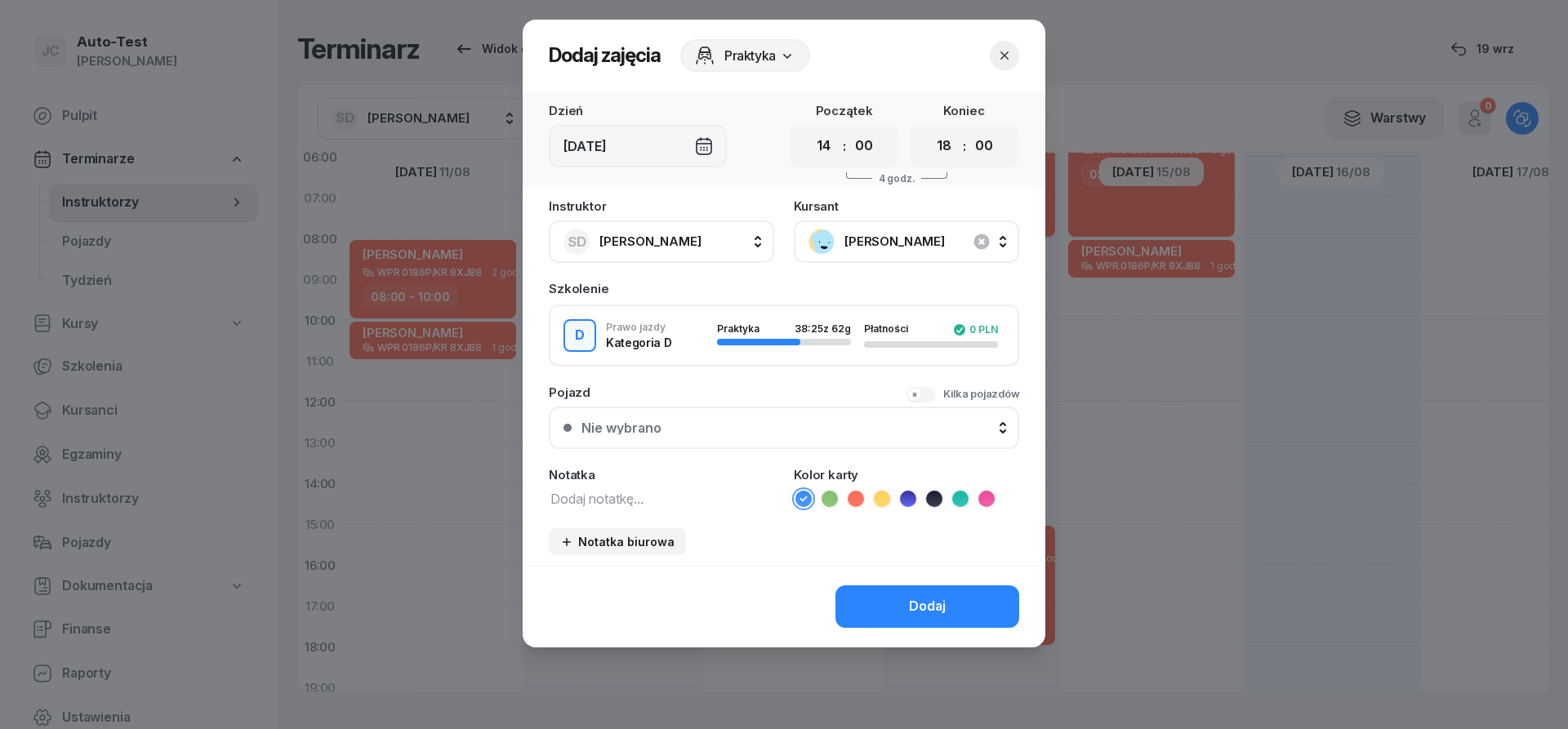
click at [741, 436] on button "Nie wybrano" at bounding box center [783, 427] width 470 height 43
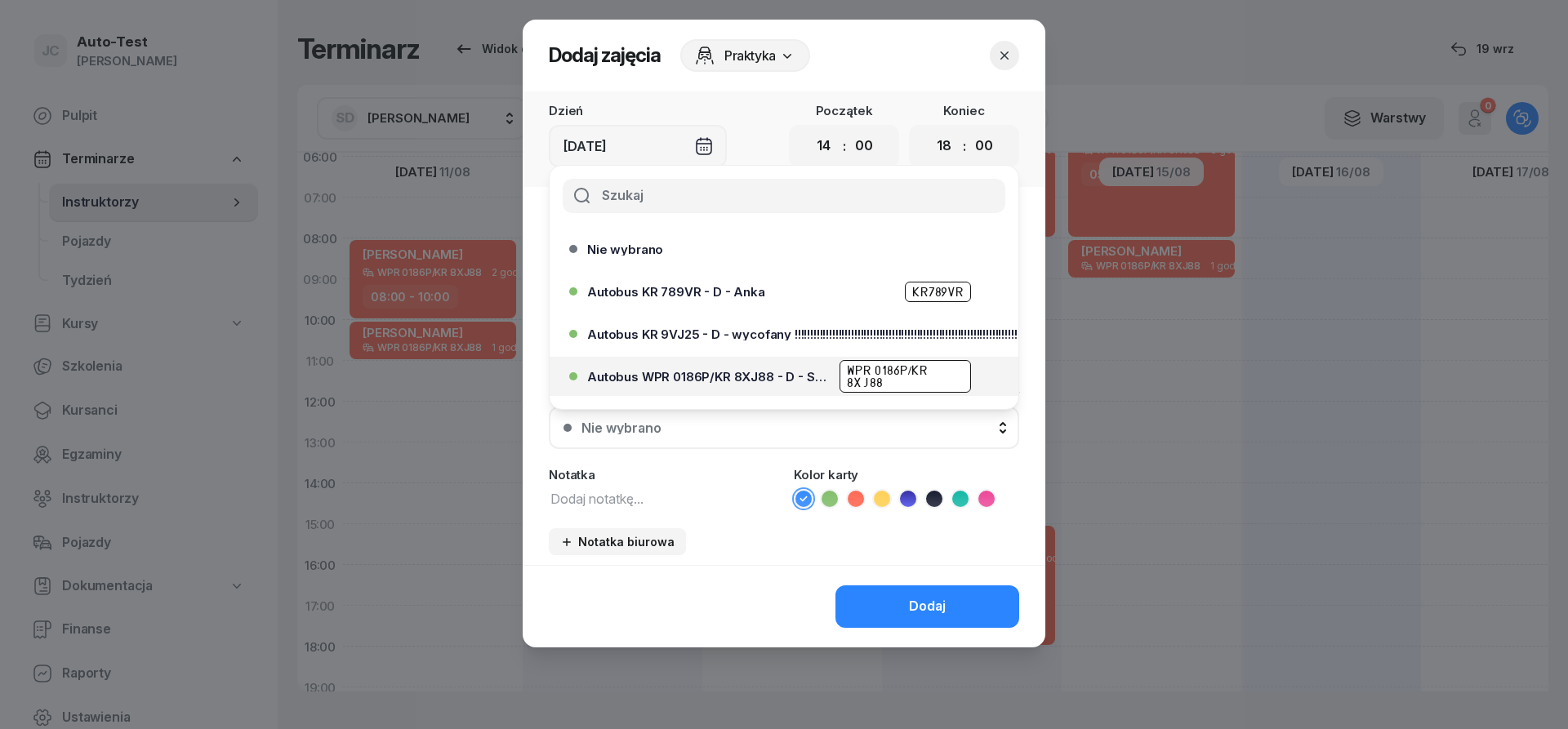
click at [750, 380] on span "Autobus WPR 0186P/KR 8XJ88 - D - Szef" at bounding box center [709, 377] width 243 height 13
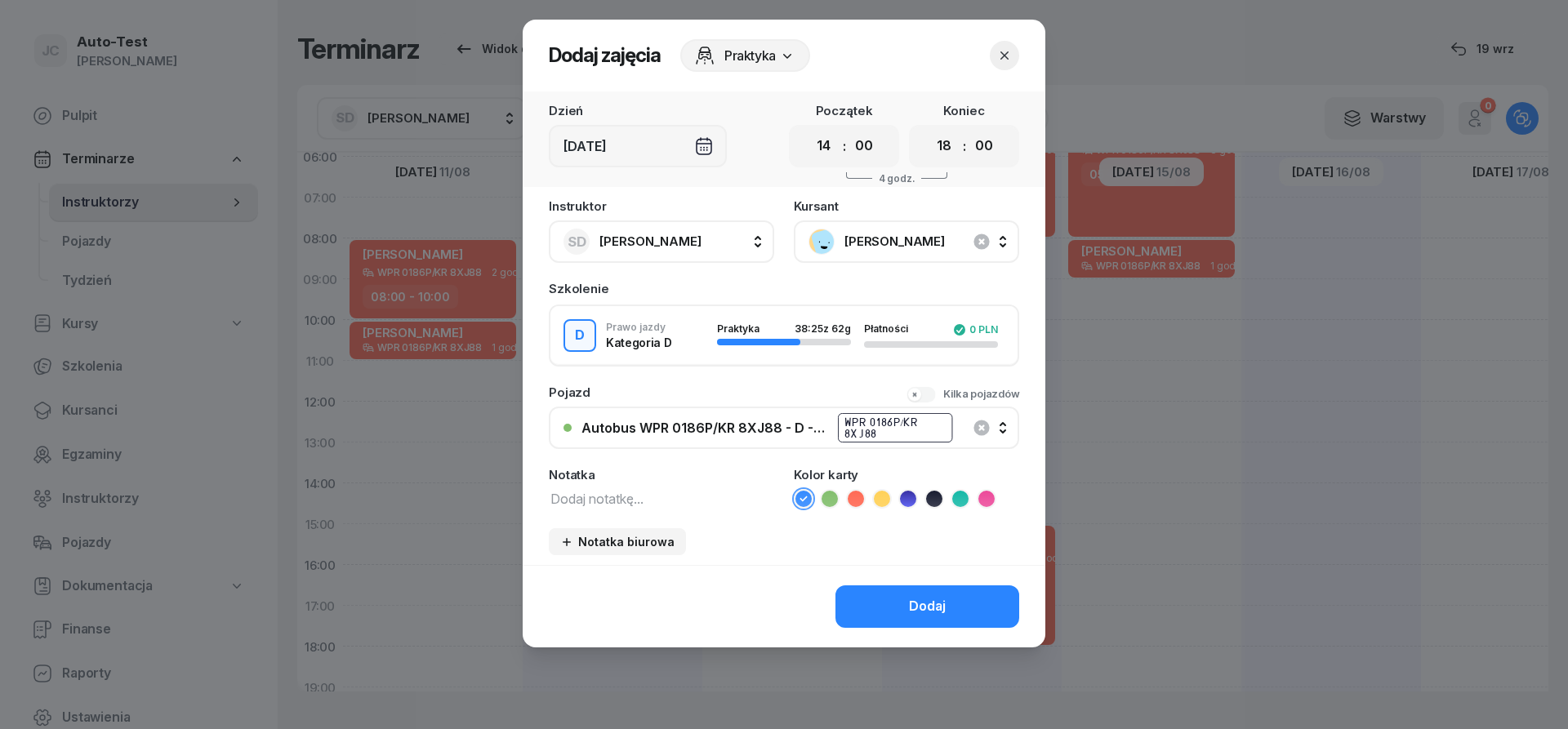
click at [857, 496] on icon at bounding box center [855, 499] width 16 height 16
click at [889, 598] on button "Dodaj" at bounding box center [926, 607] width 183 height 43
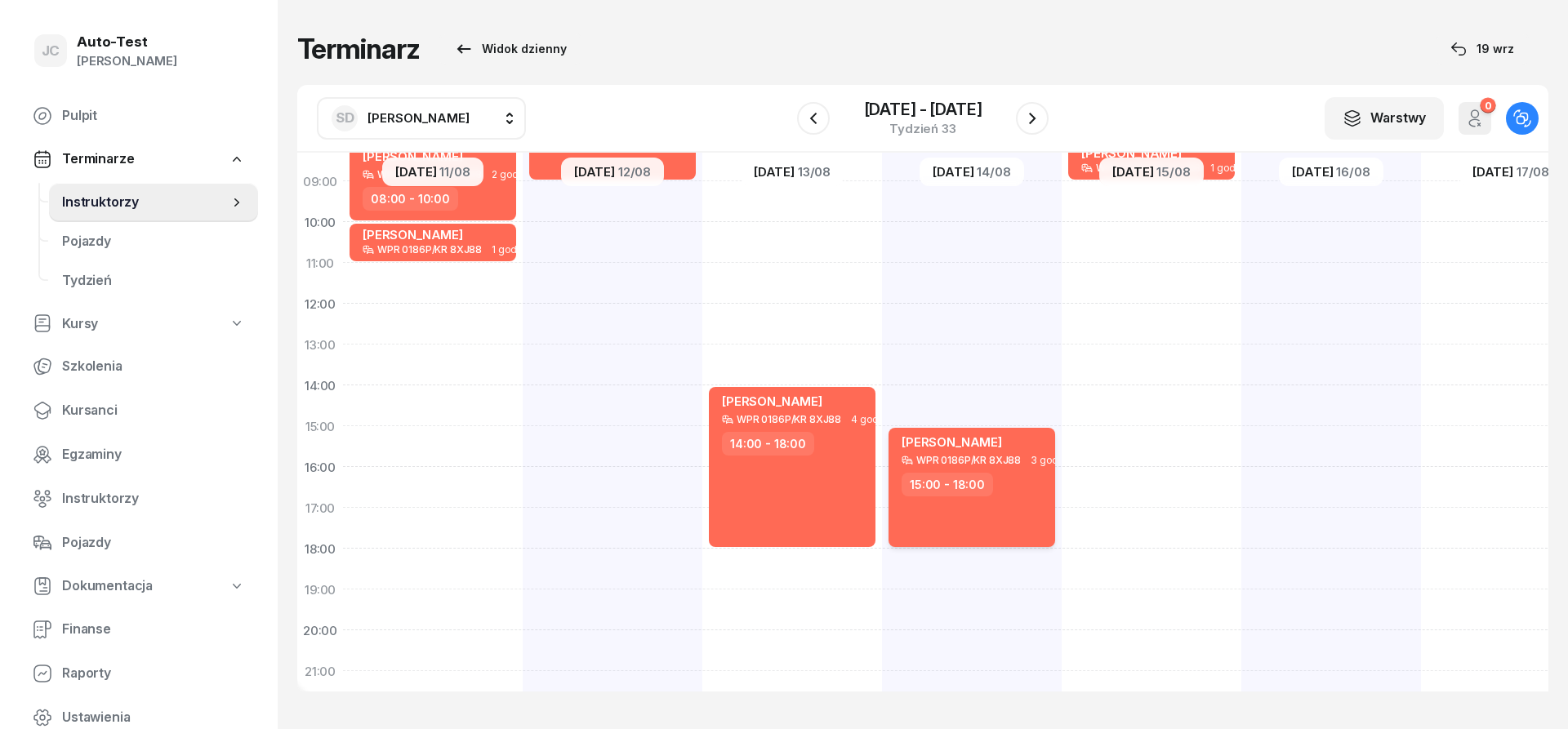
scroll to position [0, 0]
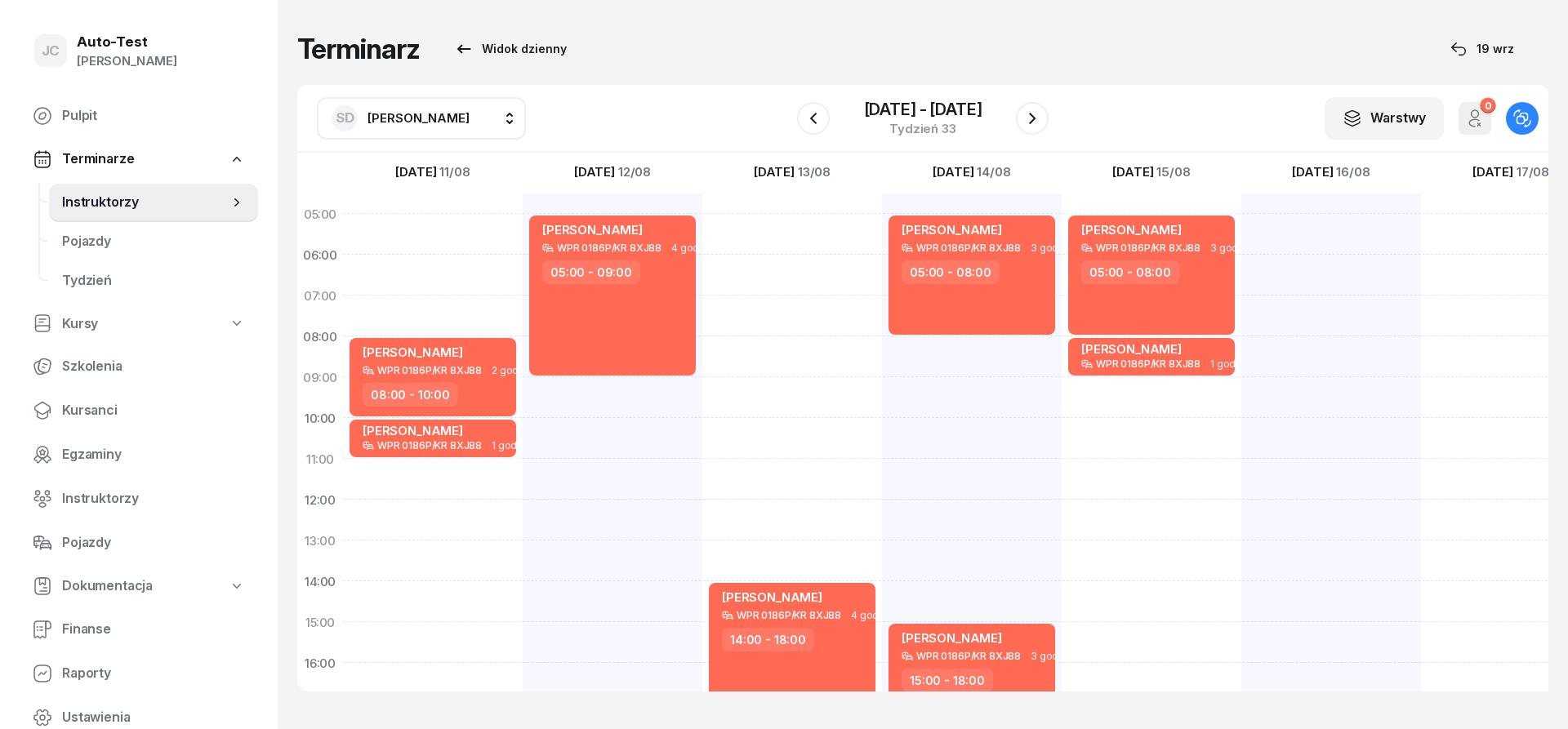
click at [983, 349] on div "[PERSON_NAME] WPR 0186P/KR 8XJ88 3 godz. 05:00 - 08:00 [PERSON_NAME] WPR 0186P/…" at bounding box center [972, 602] width 179 height 817
select select "08"
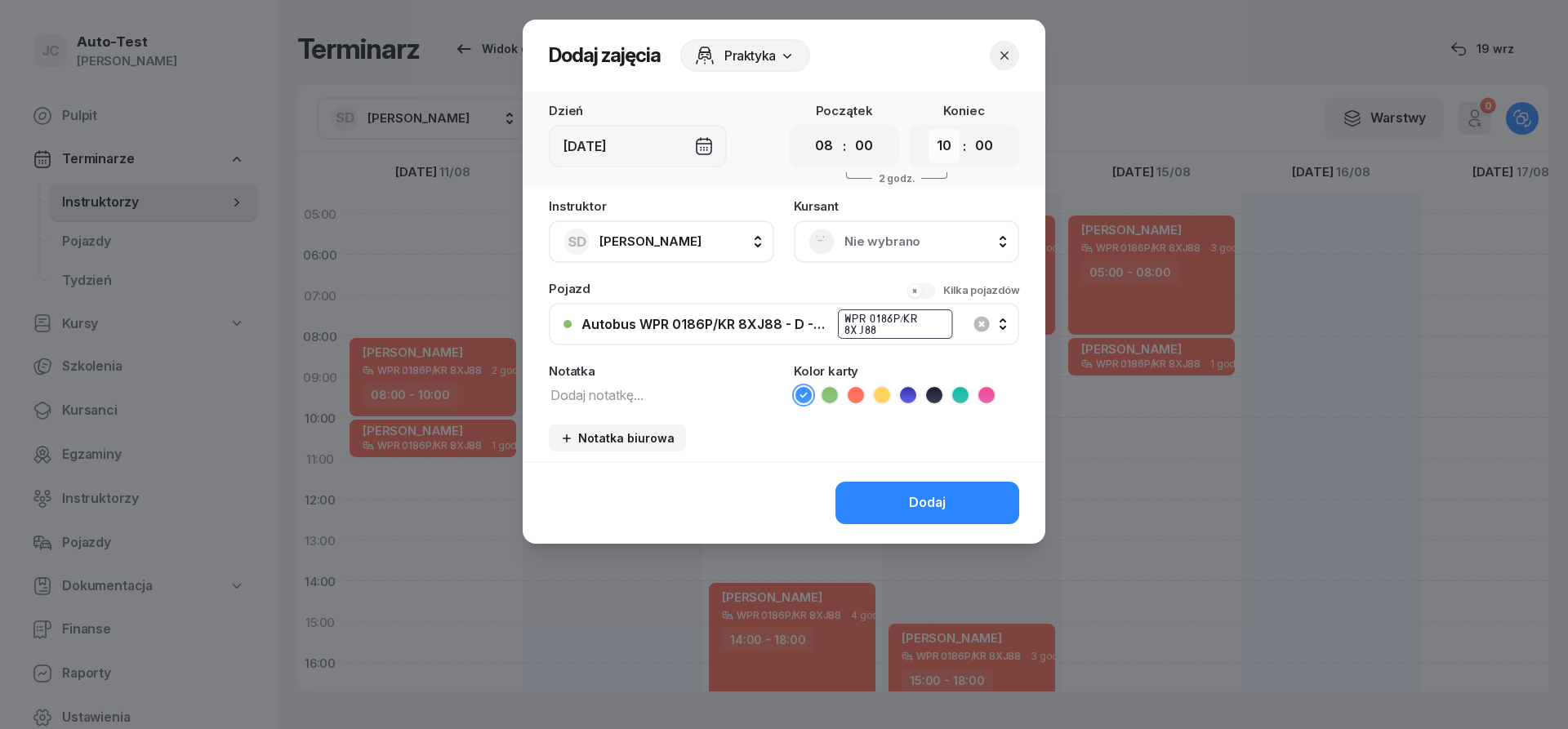
click at [928, 129] on select "00 01 02 03 04 05 06 07 08 09 10 11 12 13 14 15 16 17 18 19 20 21 22 23" at bounding box center [943, 146] width 31 height 34
select select "12"
click option "12" at bounding box center [0, 0] width 0 height 0
click at [868, 246] on span "Nie wybrano" at bounding box center [924, 241] width 160 height 21
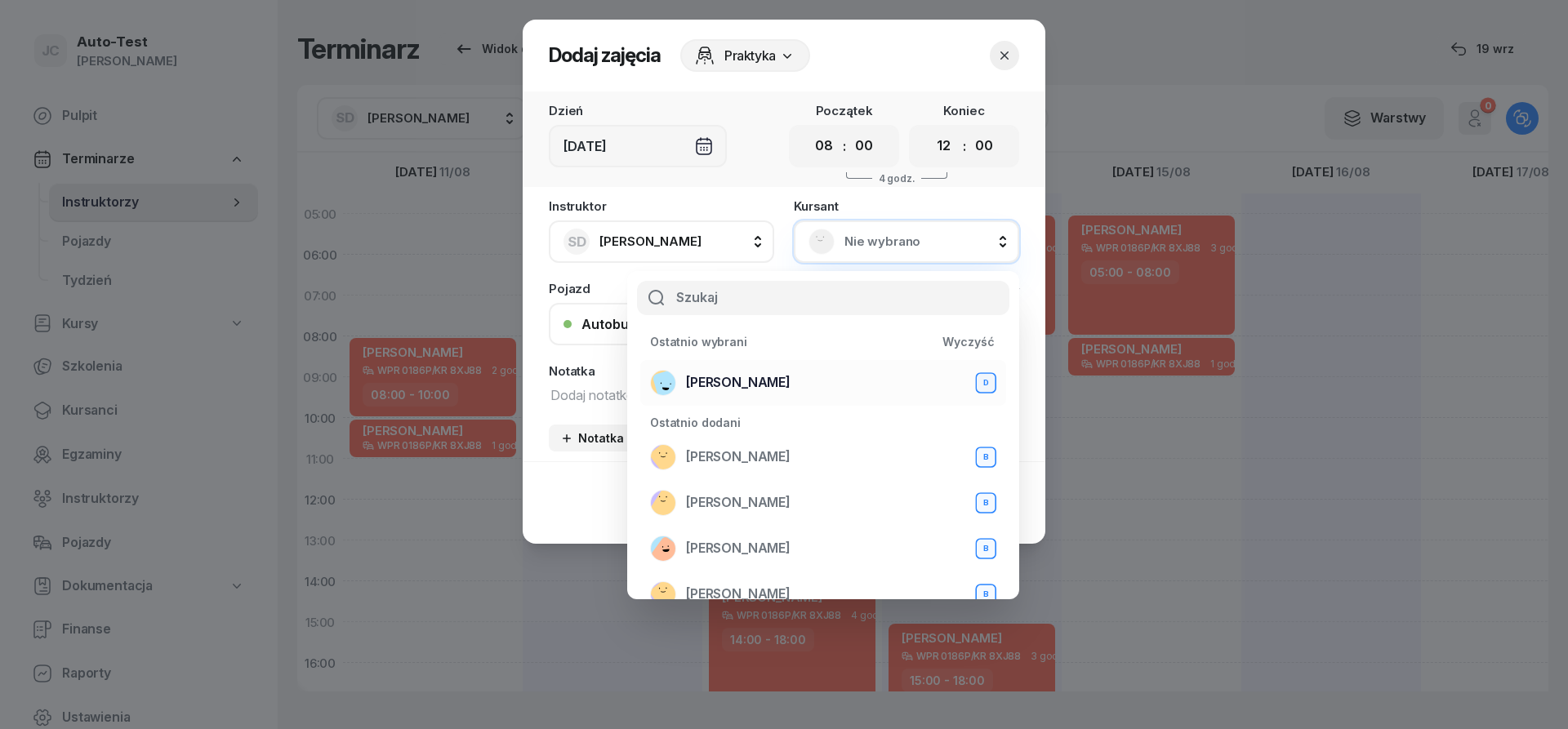
click at [736, 376] on span "[PERSON_NAME]" at bounding box center [738, 383] width 105 height 21
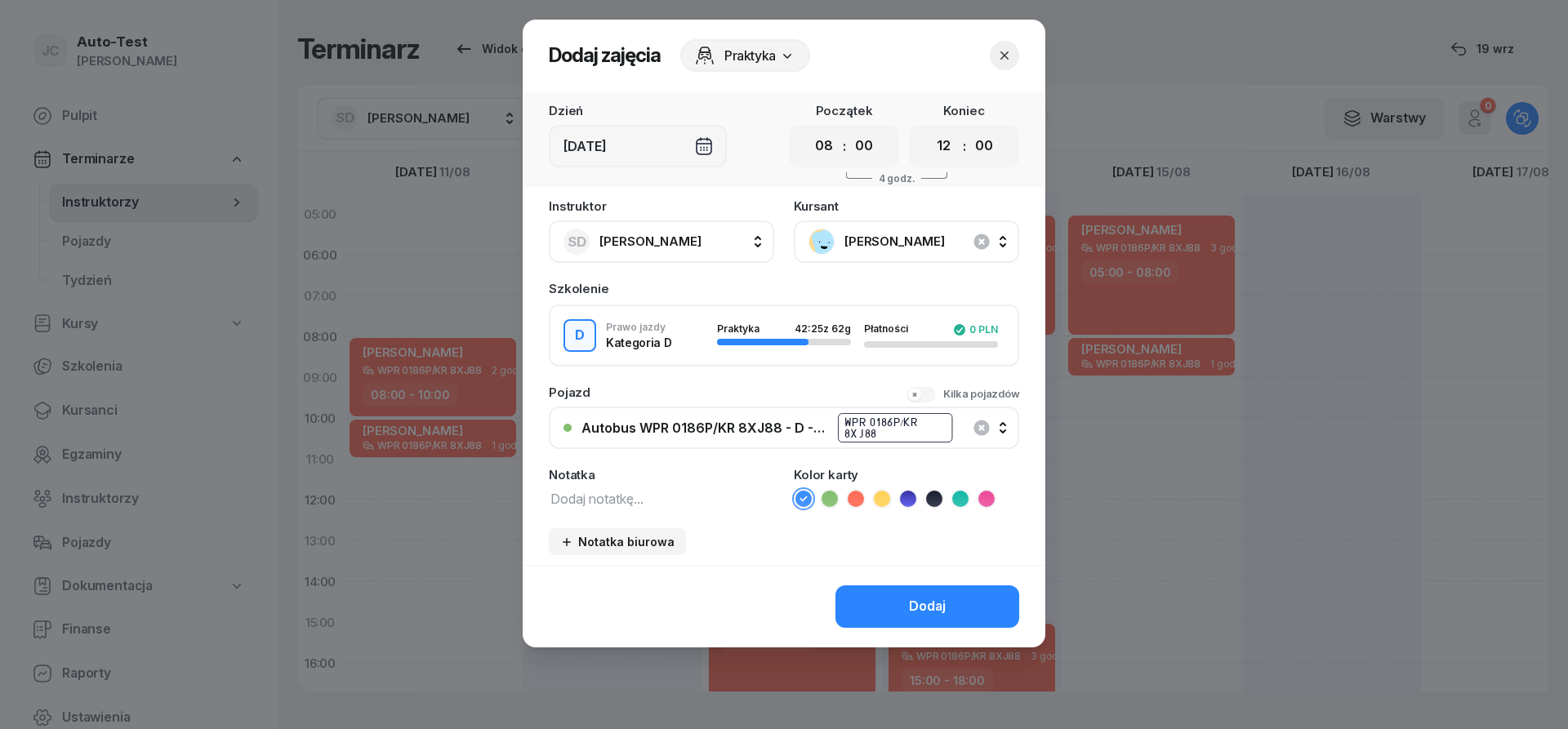
click at [851, 496] on icon at bounding box center [855, 499] width 16 height 16
click at [898, 626] on button "Dodaj" at bounding box center [926, 607] width 183 height 43
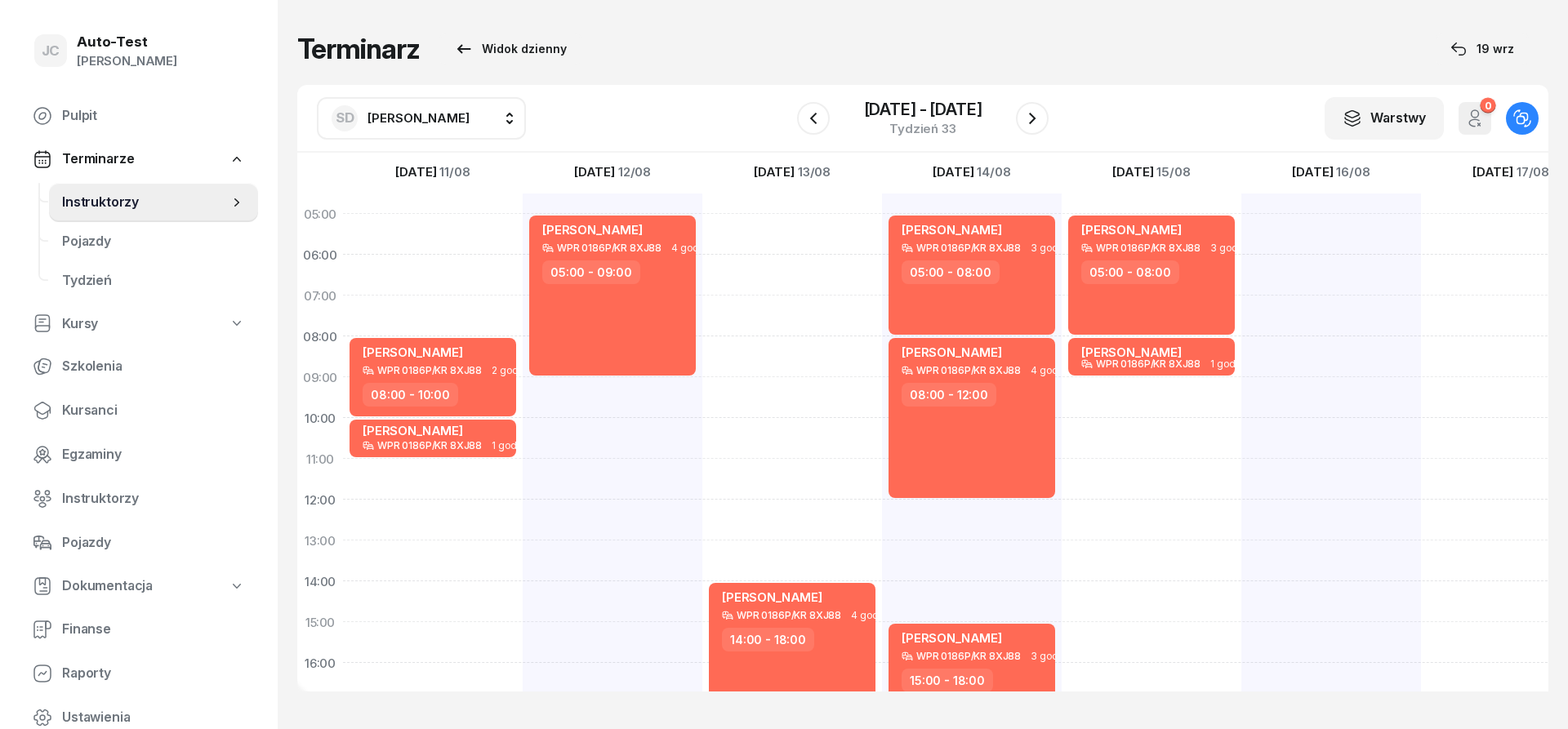
click at [1143, 403] on div "[PERSON_NAME] WPR 0186P/KR 8XJ88 3 godz. 05:00 - 08:00 [PERSON_NAME] WPR 0186P/…" at bounding box center [1151, 602] width 179 height 817
select select "09"
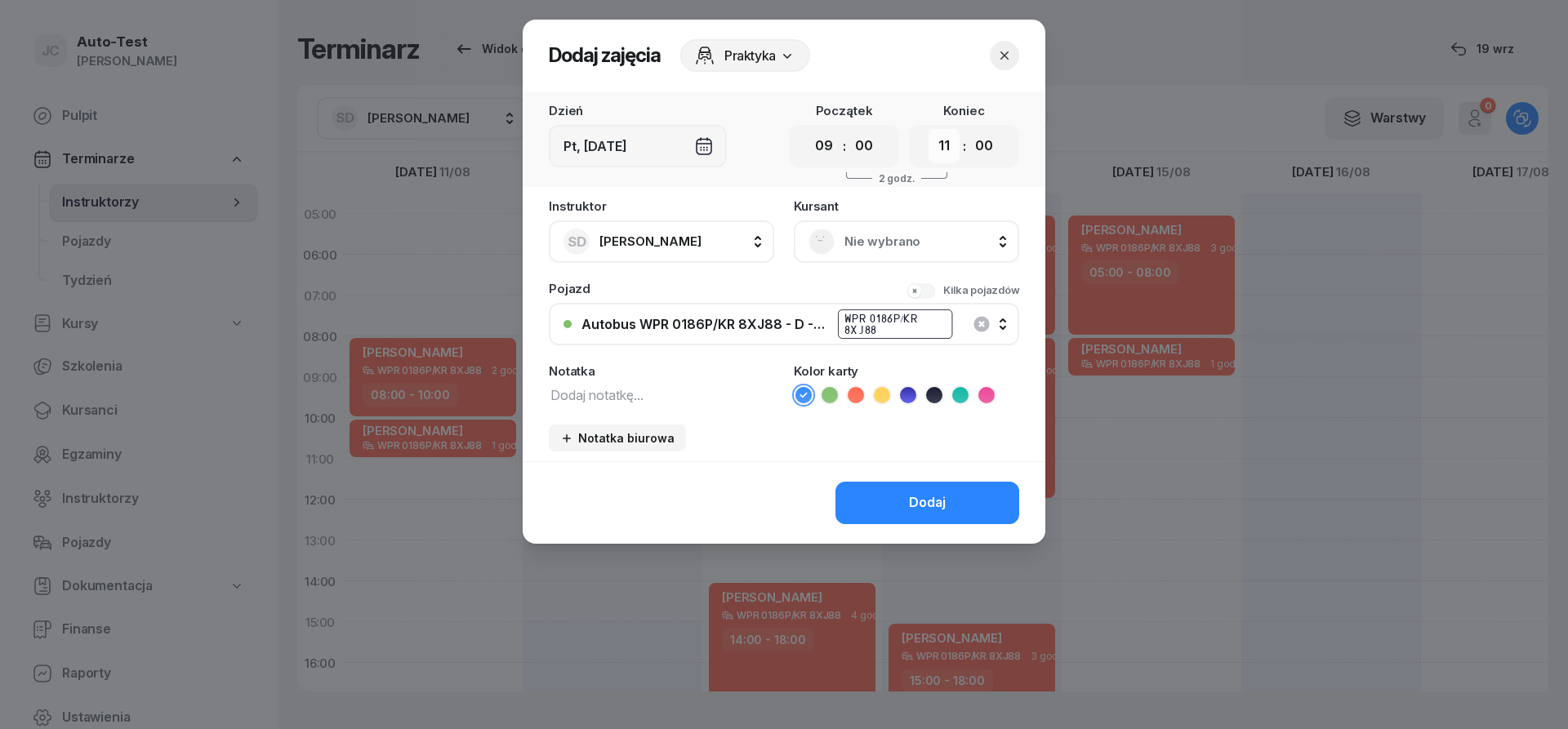
click at [928, 129] on select "00 01 02 03 04 05 06 07 08 09 10 11 12 13 14 15 16 17 18 19 20 21 22 23" at bounding box center [943, 146] width 31 height 34
select select "13"
click option "13" at bounding box center [0, 0] width 0 height 0
click at [857, 235] on span "Nie wybrano" at bounding box center [924, 241] width 160 height 21
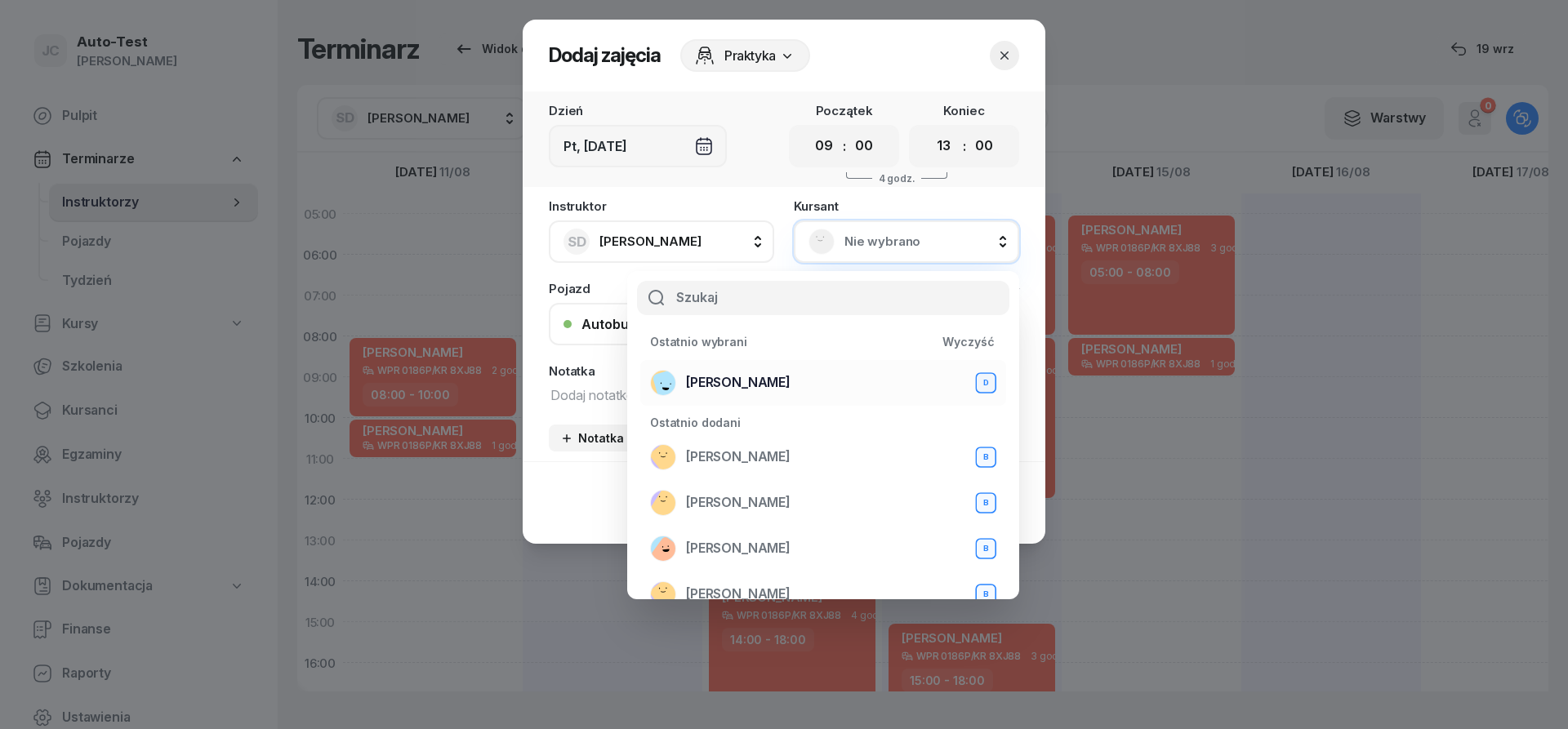
click at [789, 381] on div "[PERSON_NAME] D" at bounding box center [823, 383] width 346 height 26
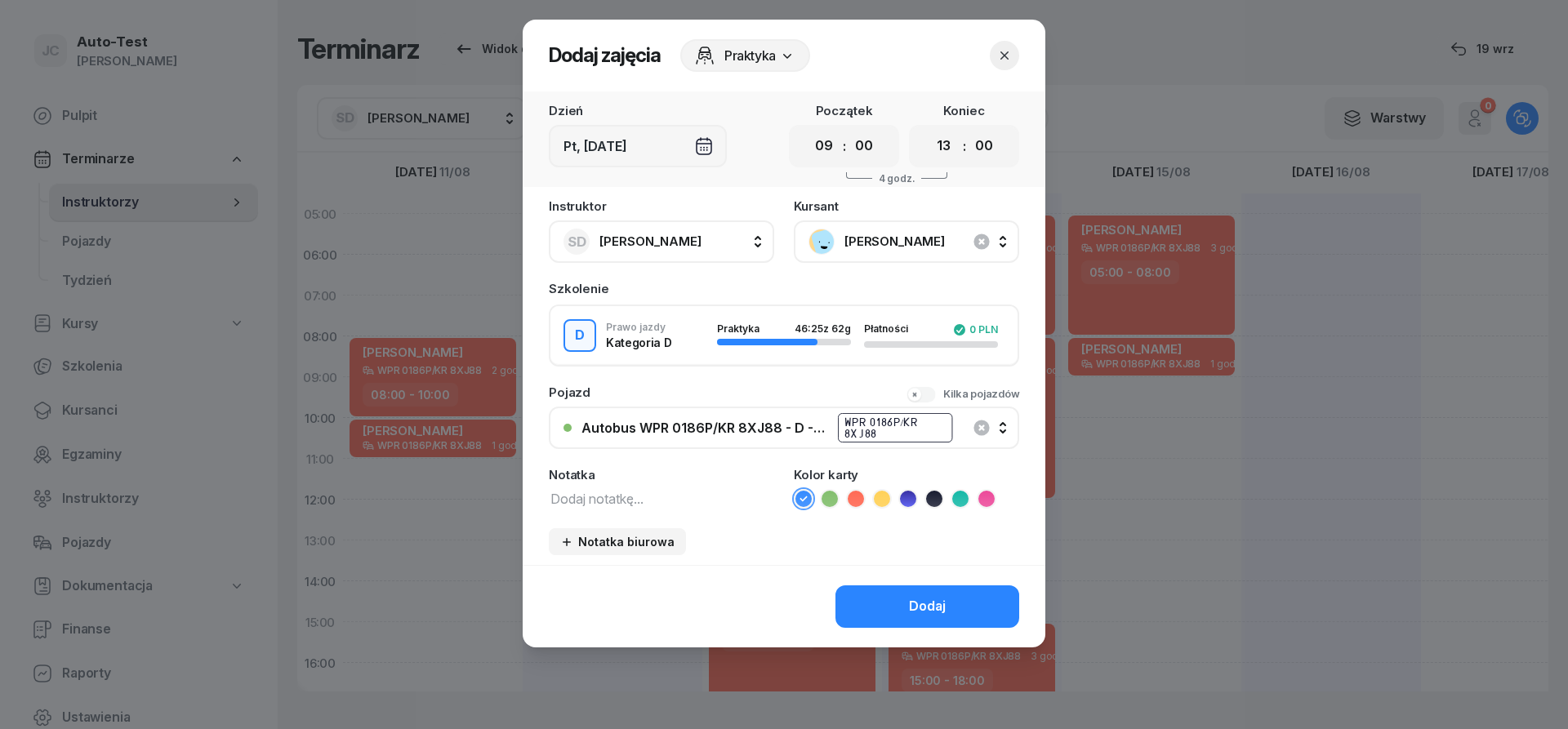
click at [854, 496] on icon at bounding box center [855, 499] width 16 height 16
click at [902, 605] on button "Dodaj" at bounding box center [926, 607] width 183 height 43
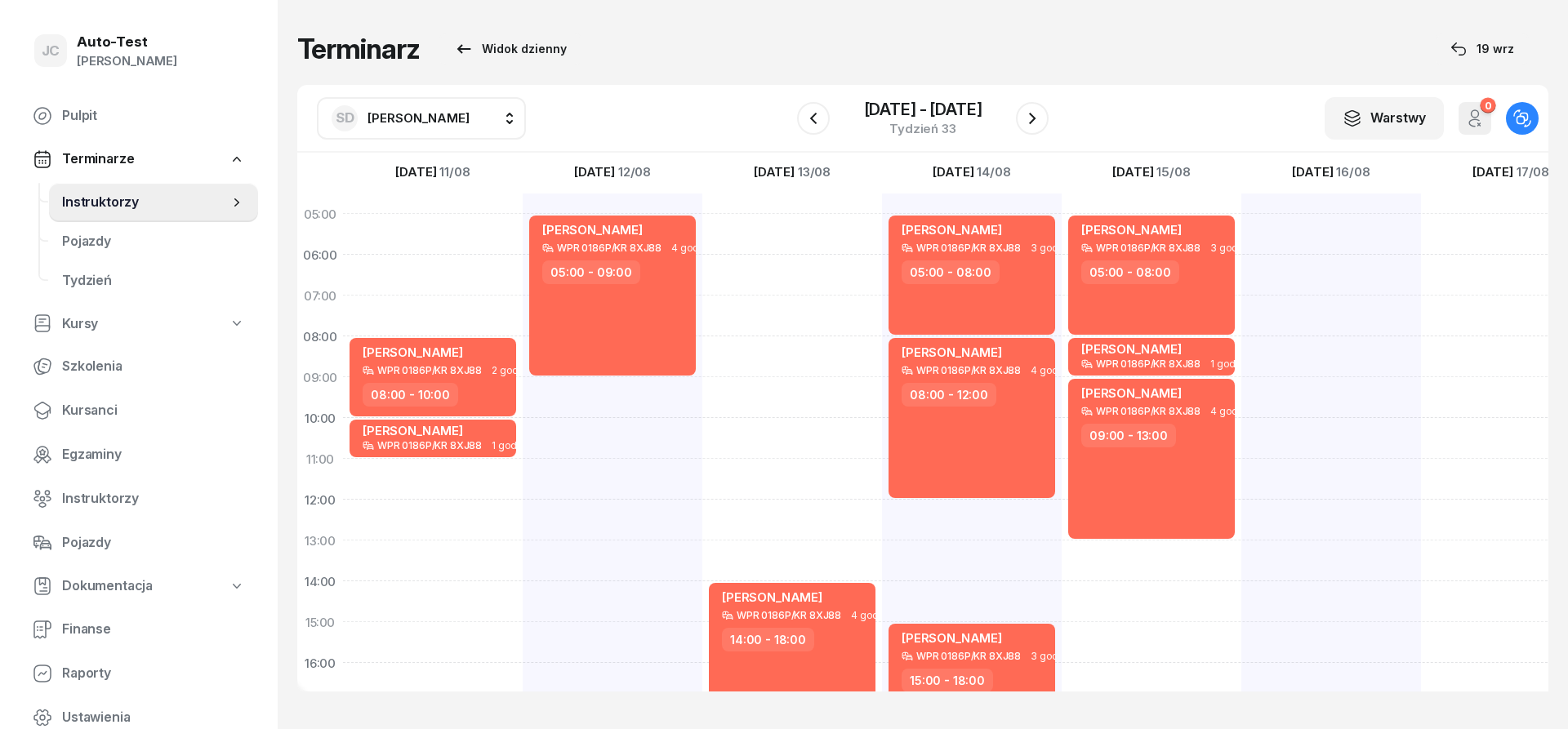
click at [1300, 233] on div at bounding box center [1331, 602] width 179 height 817
select select "05"
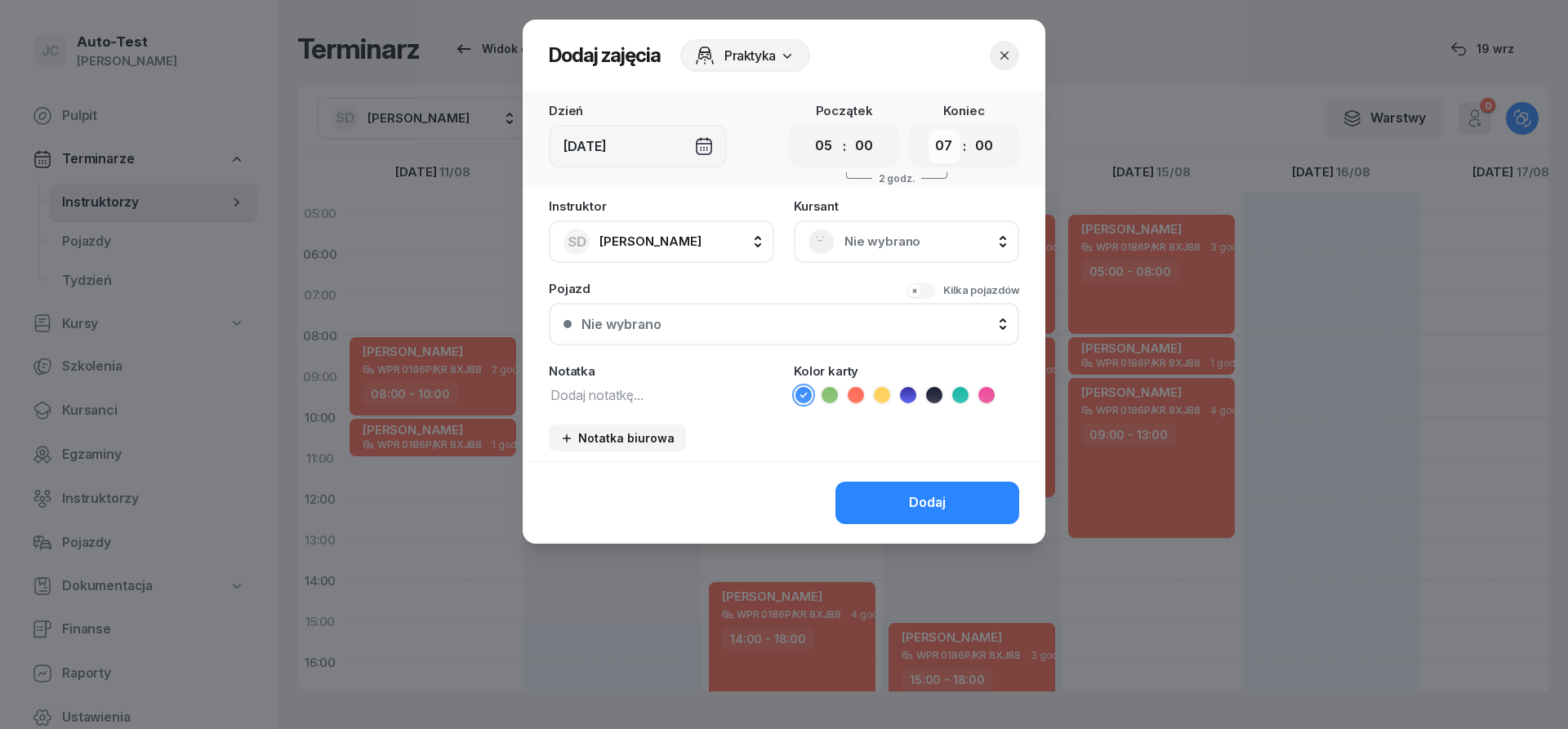
click at [928, 129] on select "00 01 02 03 04 05 06 07 08 09 10 11 12 13 14 15 16 17 18 19 20 21 22 23" at bounding box center [943, 146] width 31 height 34
select select "08"
click option "08" at bounding box center [0, 0] width 0 height 0
click at [869, 239] on span "Nie wybrano" at bounding box center [924, 241] width 160 height 21
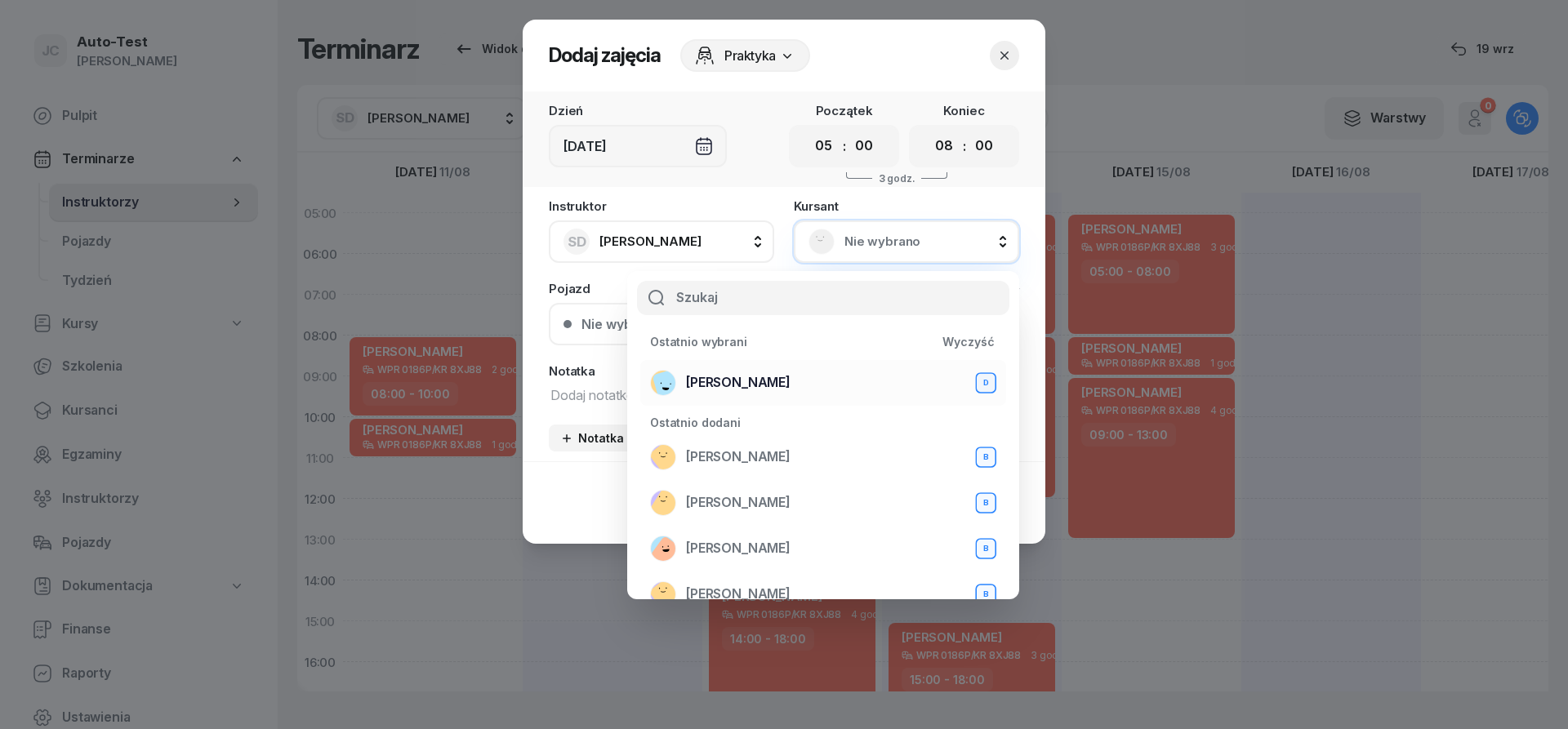
click at [759, 380] on span "[PERSON_NAME]" at bounding box center [738, 383] width 105 height 21
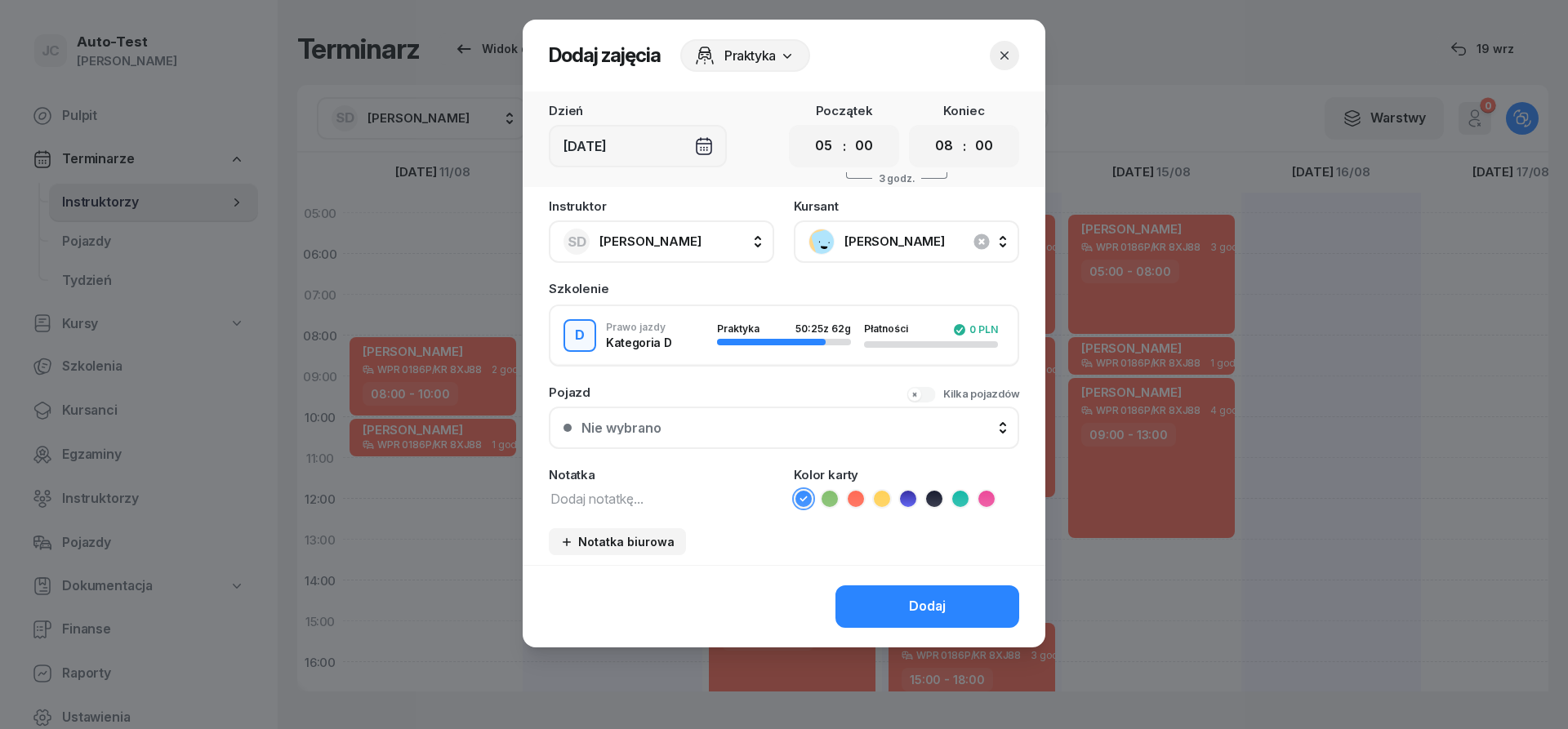
drag, startPoint x: 725, startPoint y: 413, endPoint x: 727, endPoint y: 426, distance: 13.2
click at [725, 414] on button "Nie wybrano" at bounding box center [783, 427] width 470 height 43
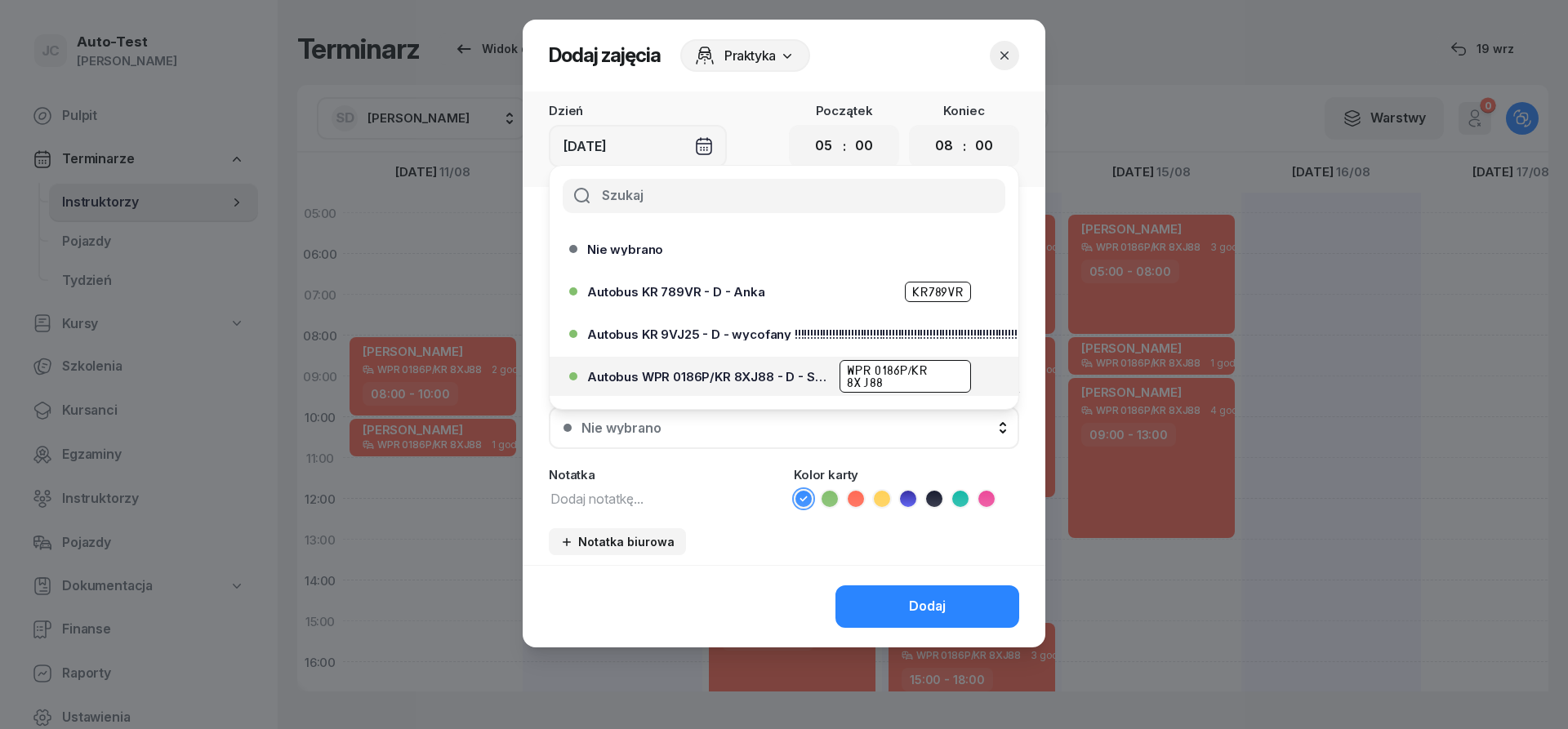
click at [764, 376] on span "Autobus WPR 0186P/KR 8XJ88 - D - Szef" at bounding box center [709, 377] width 243 height 13
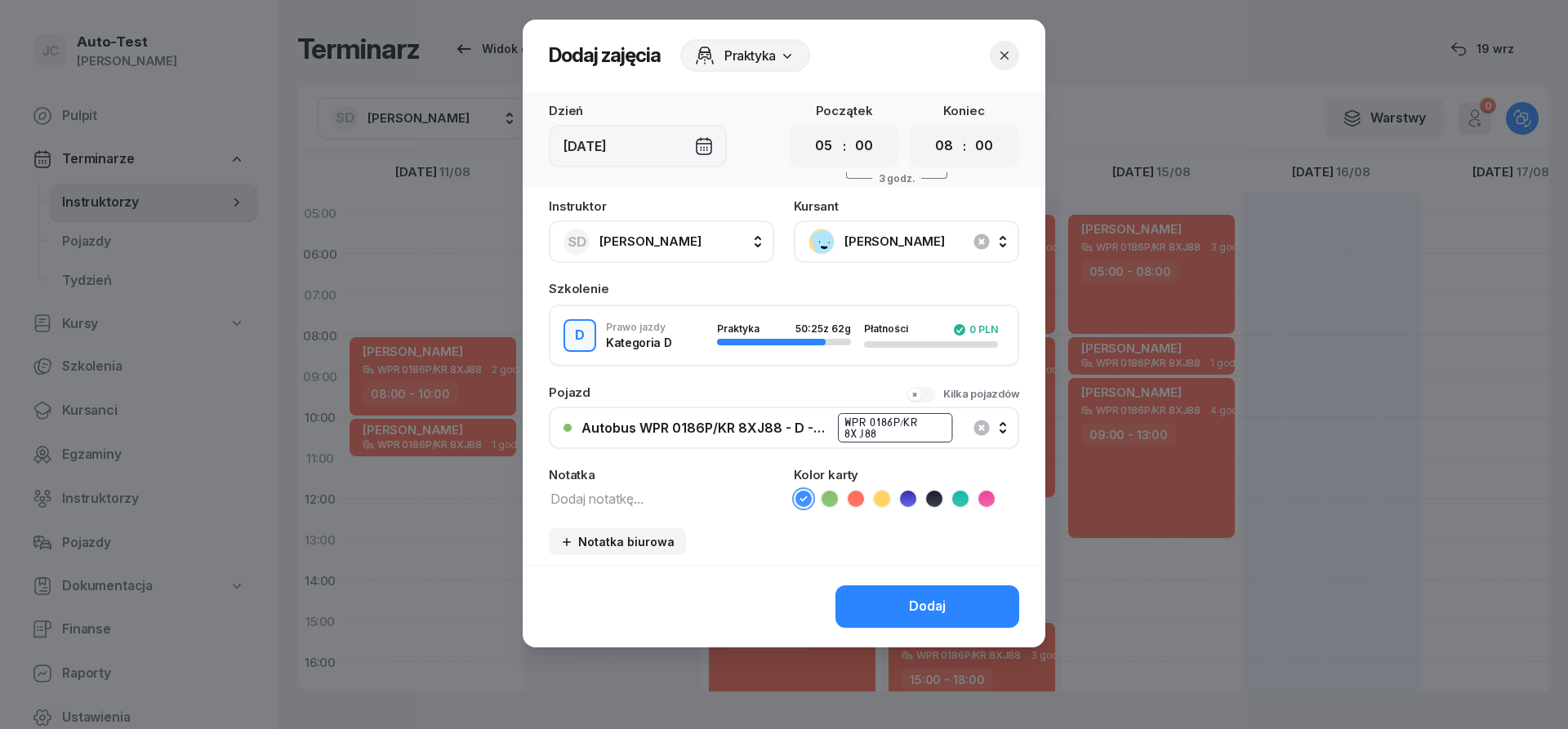
click at [859, 498] on icon at bounding box center [855, 499] width 8 height 6
click at [909, 599] on button "Dodaj" at bounding box center [926, 607] width 183 height 43
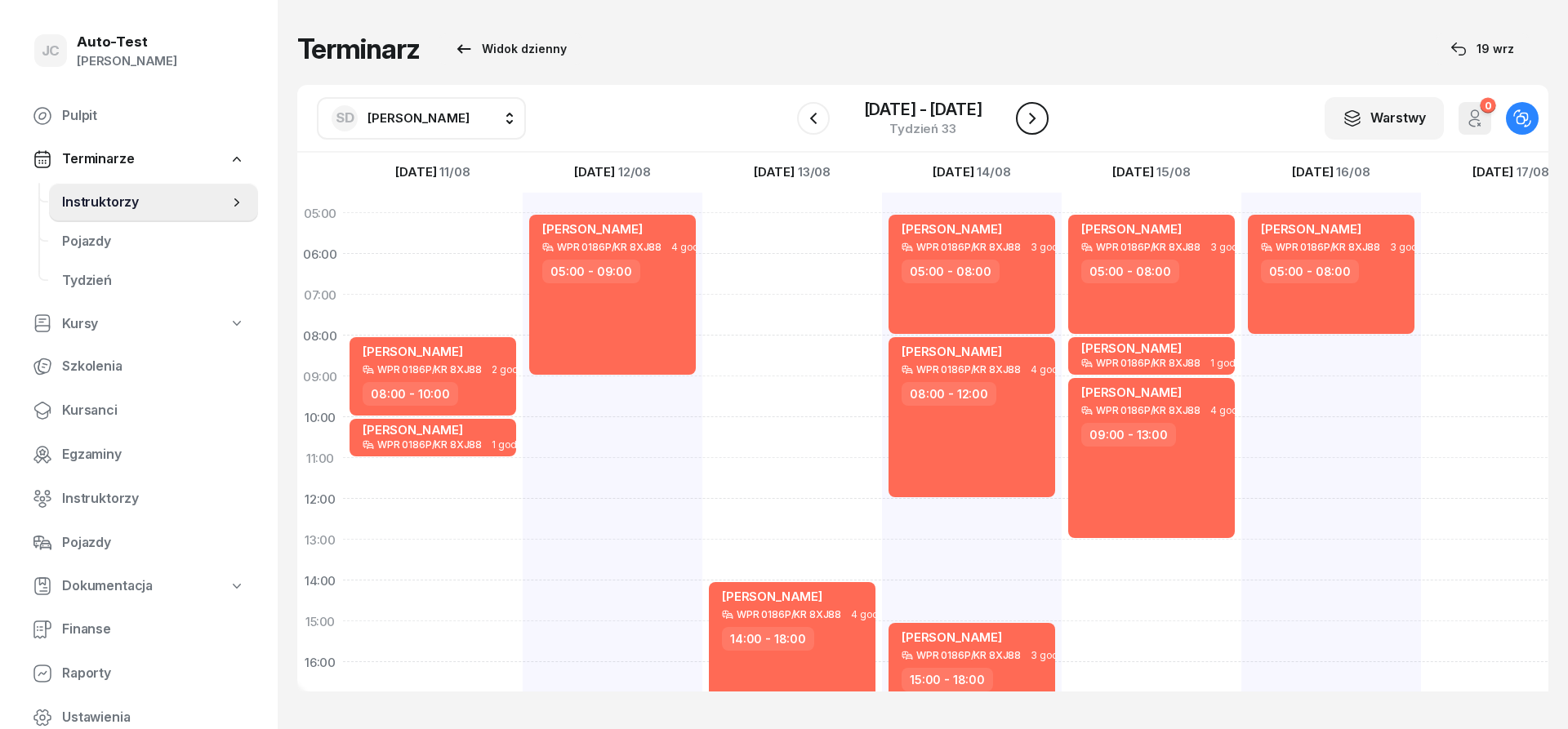
click at [1032, 122] on icon "button" at bounding box center [1032, 119] width 7 height 12
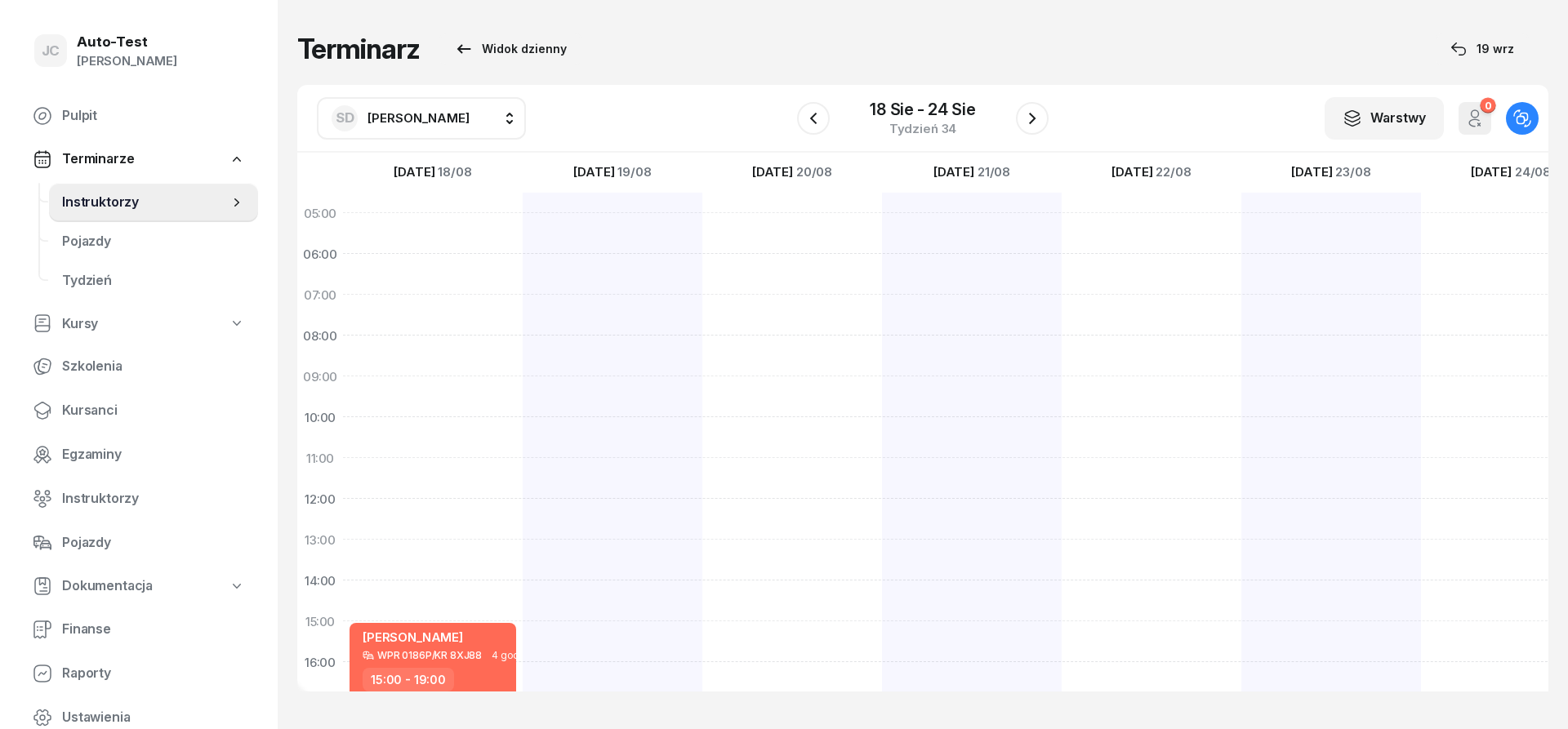
click at [632, 262] on div at bounding box center [612, 601] width 179 height 817
select select "06"
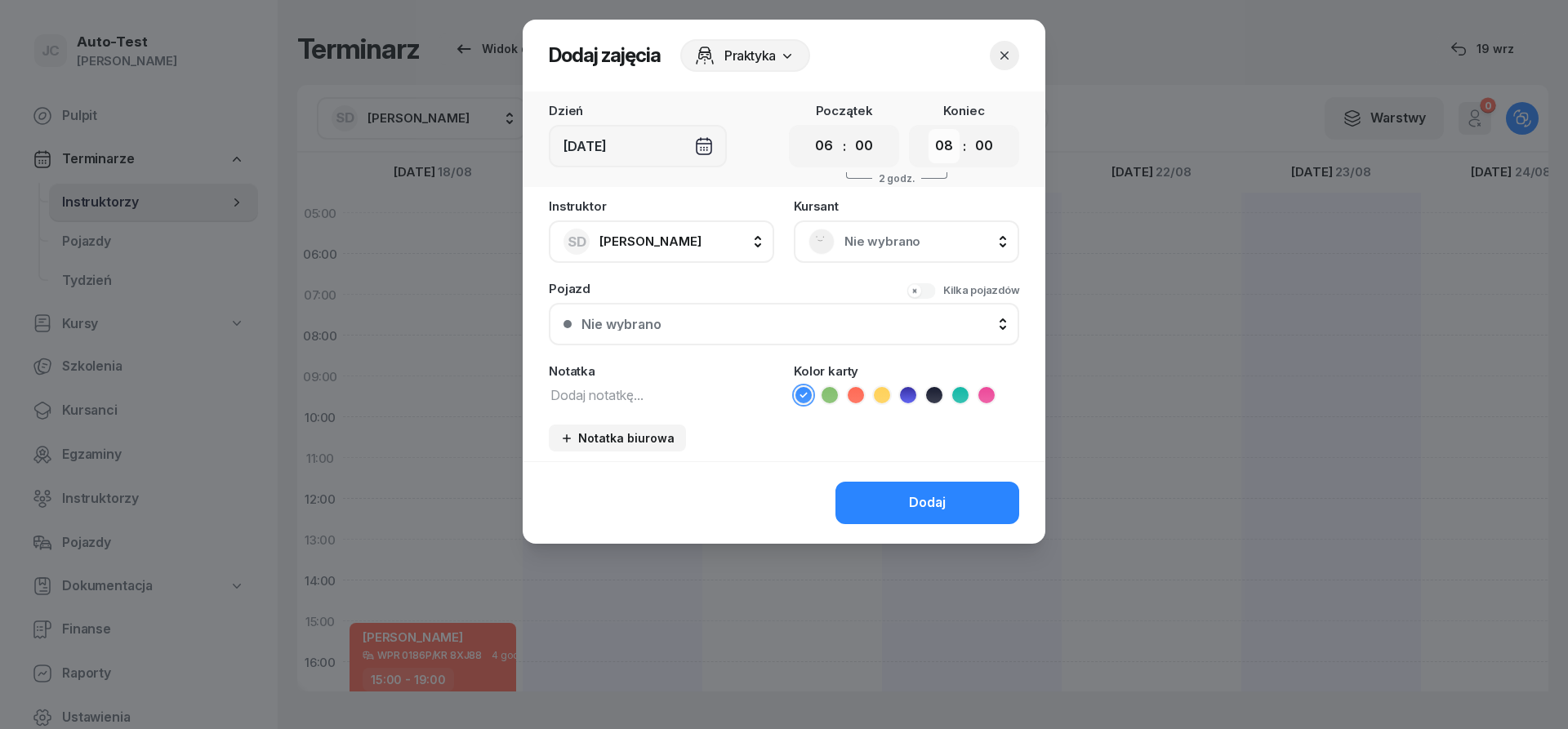
click at [928, 129] on select "00 01 02 03 04 05 06 07 08 09 10 11 12 13 14 15 16 17 18 19 20 21 22 23" at bounding box center [943, 146] width 31 height 34
select select "09"
click option "09" at bounding box center [0, 0] width 0 height 0
click at [869, 251] on span "Nie wybrano" at bounding box center [924, 241] width 160 height 21
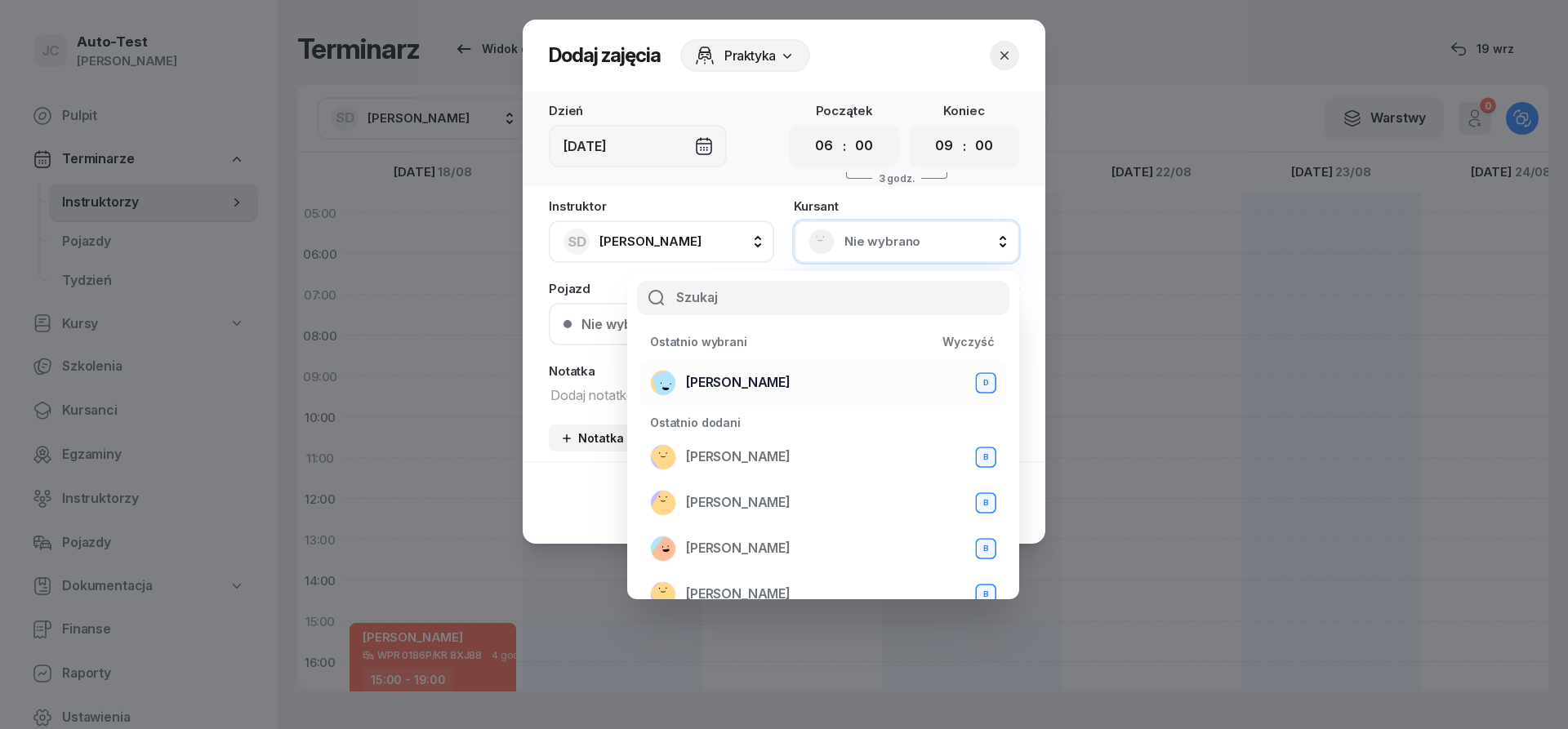
click at [775, 381] on span "[PERSON_NAME]" at bounding box center [738, 383] width 105 height 21
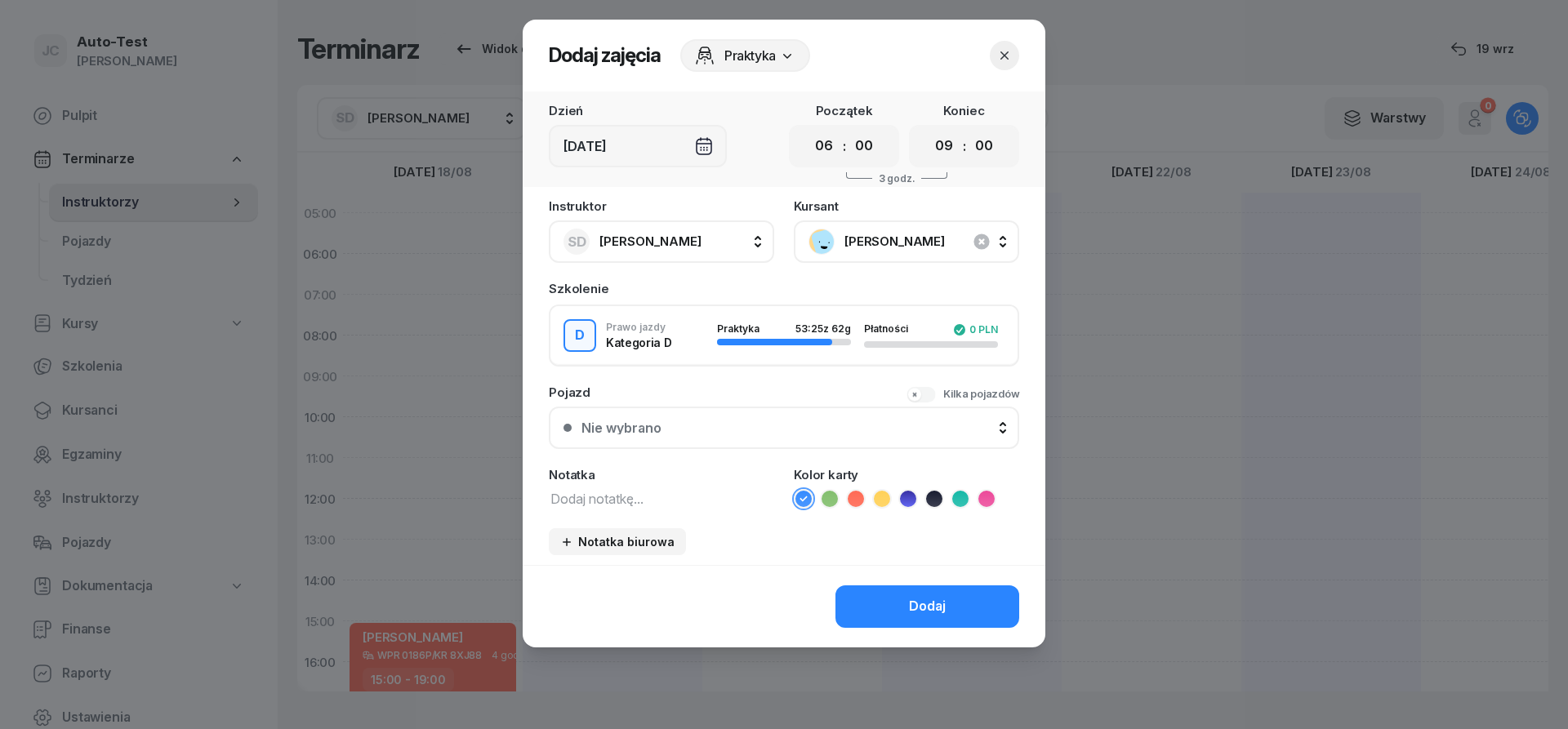
click at [740, 433] on div "Nie wybrano" at bounding box center [792, 428] width 423 height 13
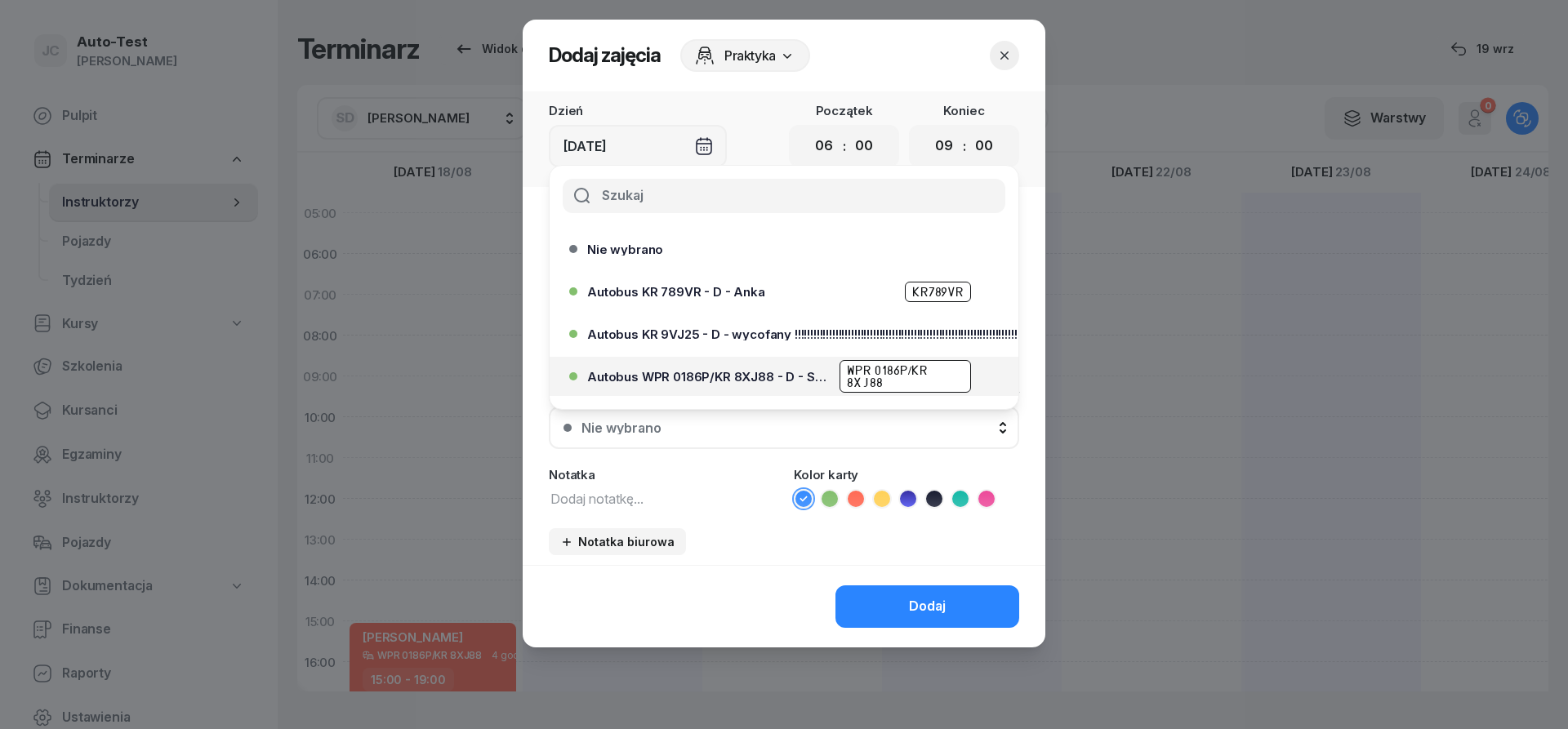
click at [774, 378] on span "Autobus WPR 0186P/KR 8XJ88 - D - Szef" at bounding box center [709, 377] width 243 height 13
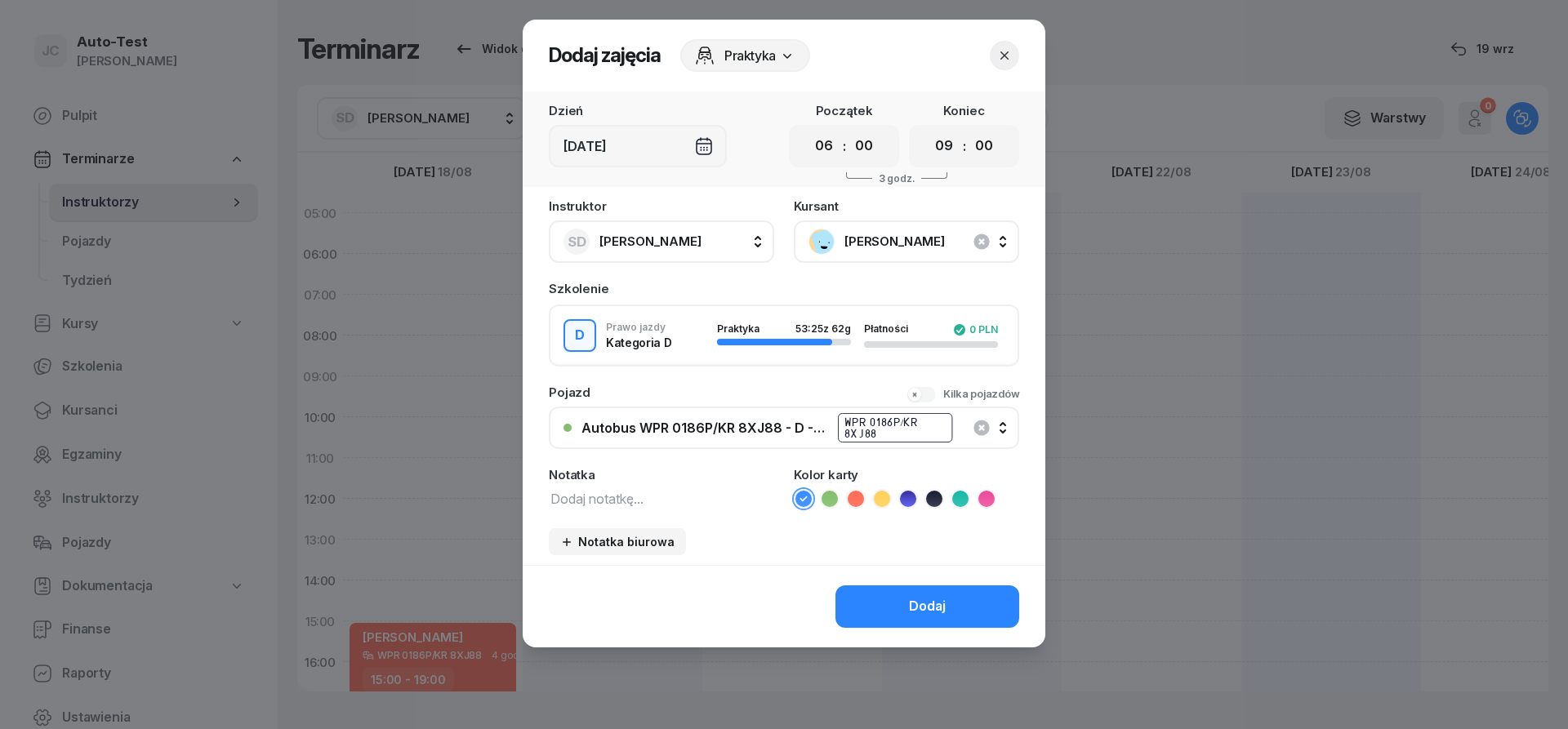
click at [856, 497] on icon at bounding box center [855, 499] width 16 height 16
click at [877, 622] on button "Dodaj" at bounding box center [926, 607] width 183 height 43
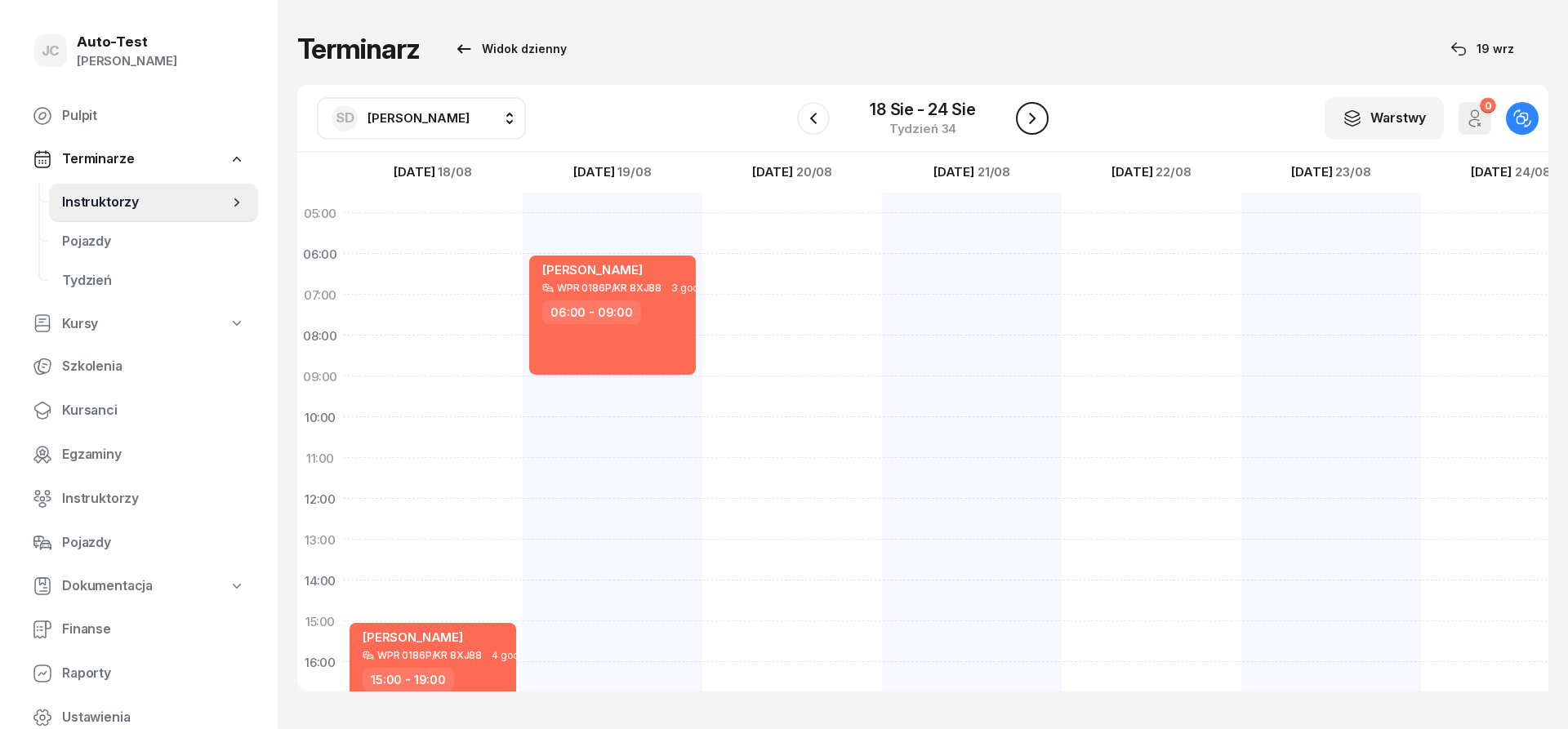
click at [1037, 122] on icon "button" at bounding box center [1031, 118] width 19 height 19
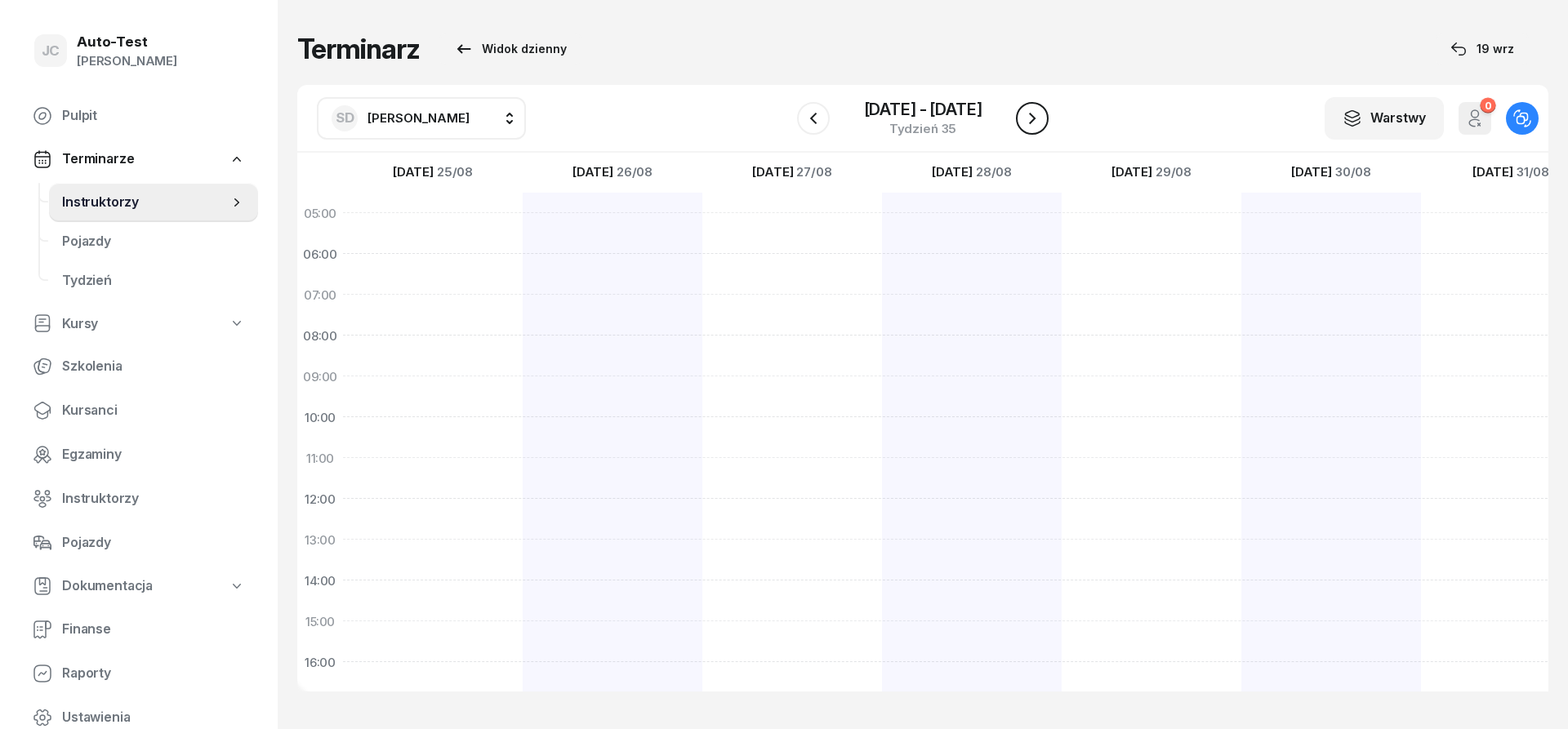
click at [1037, 122] on icon "button" at bounding box center [1031, 118] width 19 height 19
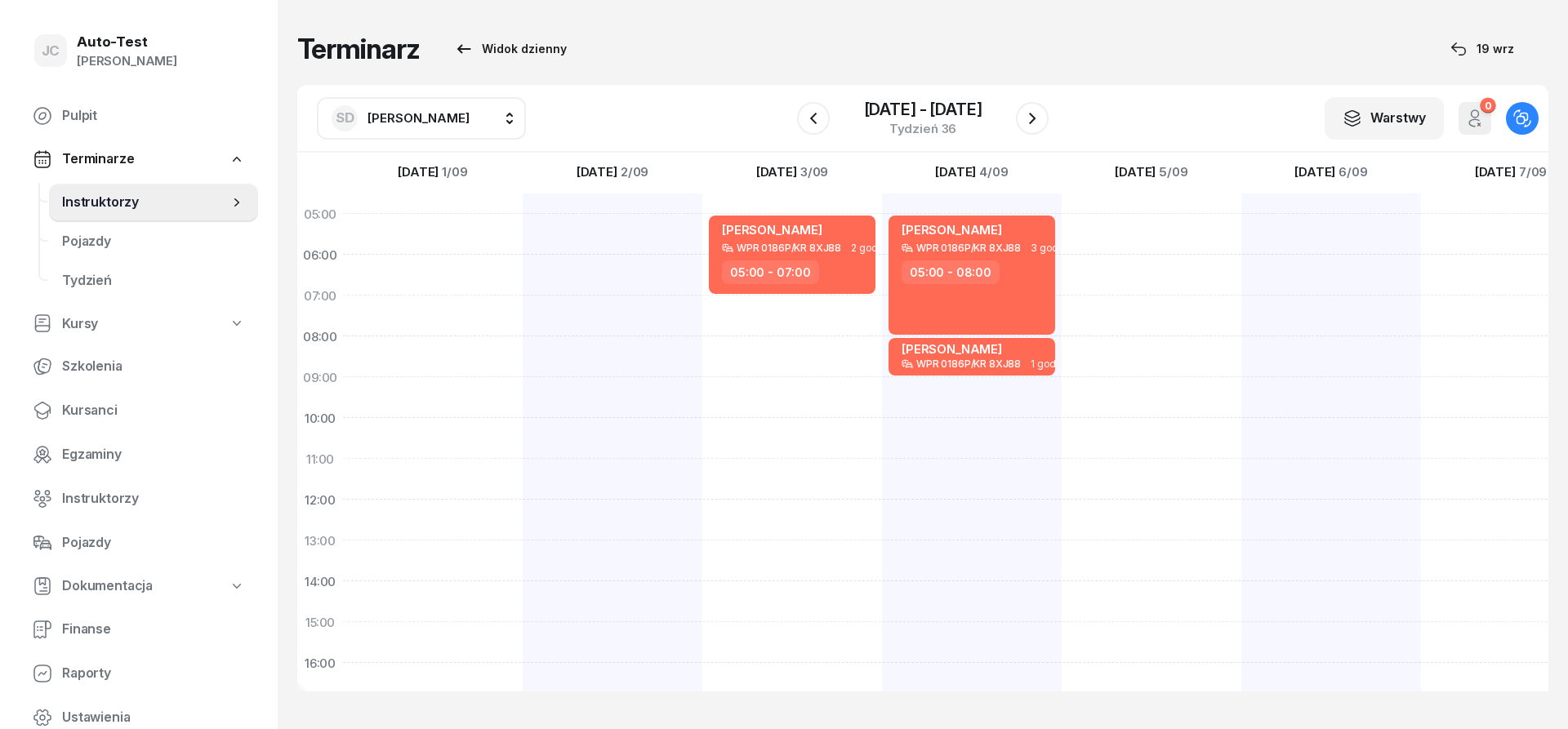
click at [463, 230] on div at bounding box center [432, 602] width 179 height 817
select select "05"
select select "07"
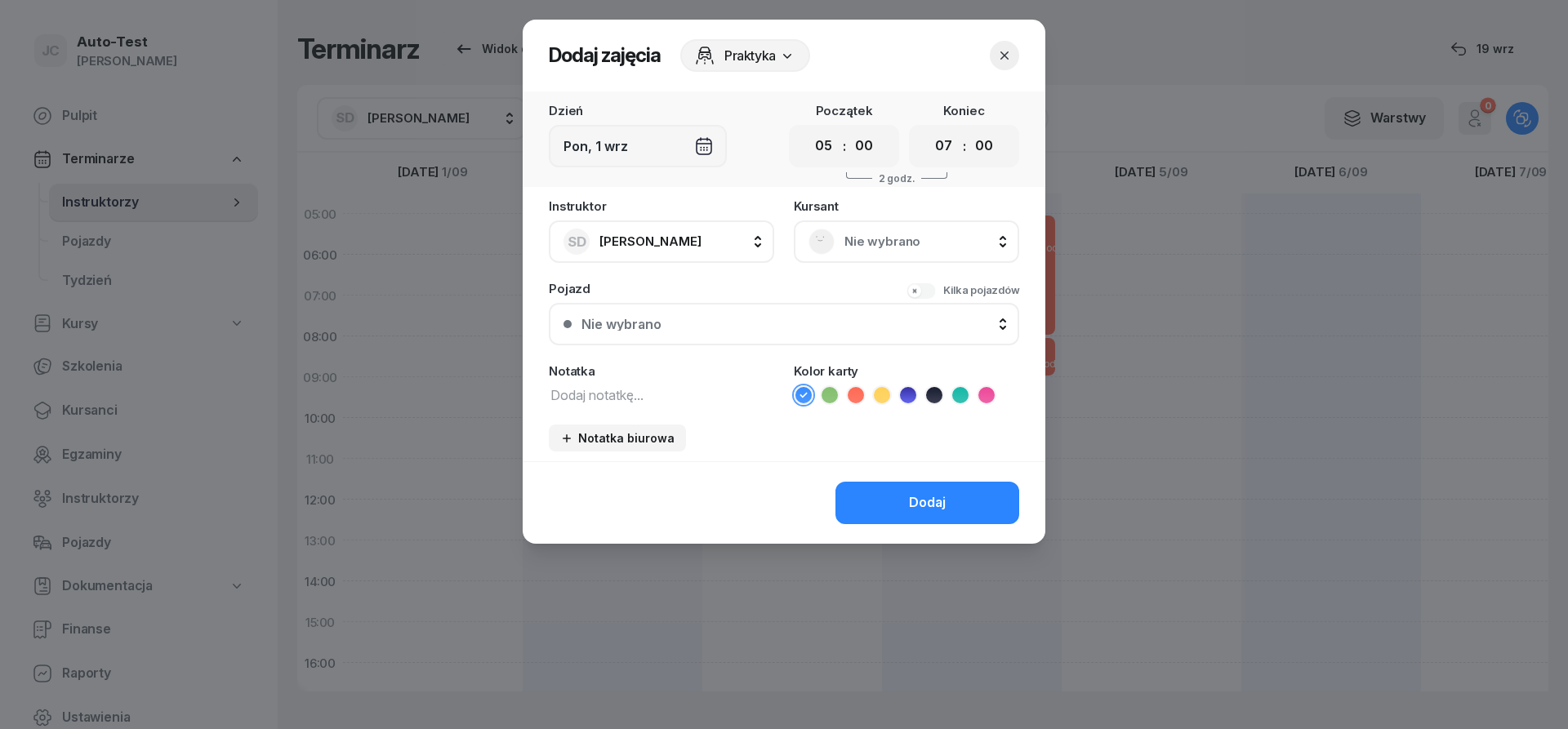
click at [869, 230] on div "Nie wybrano" at bounding box center [906, 241] width 196 height 26
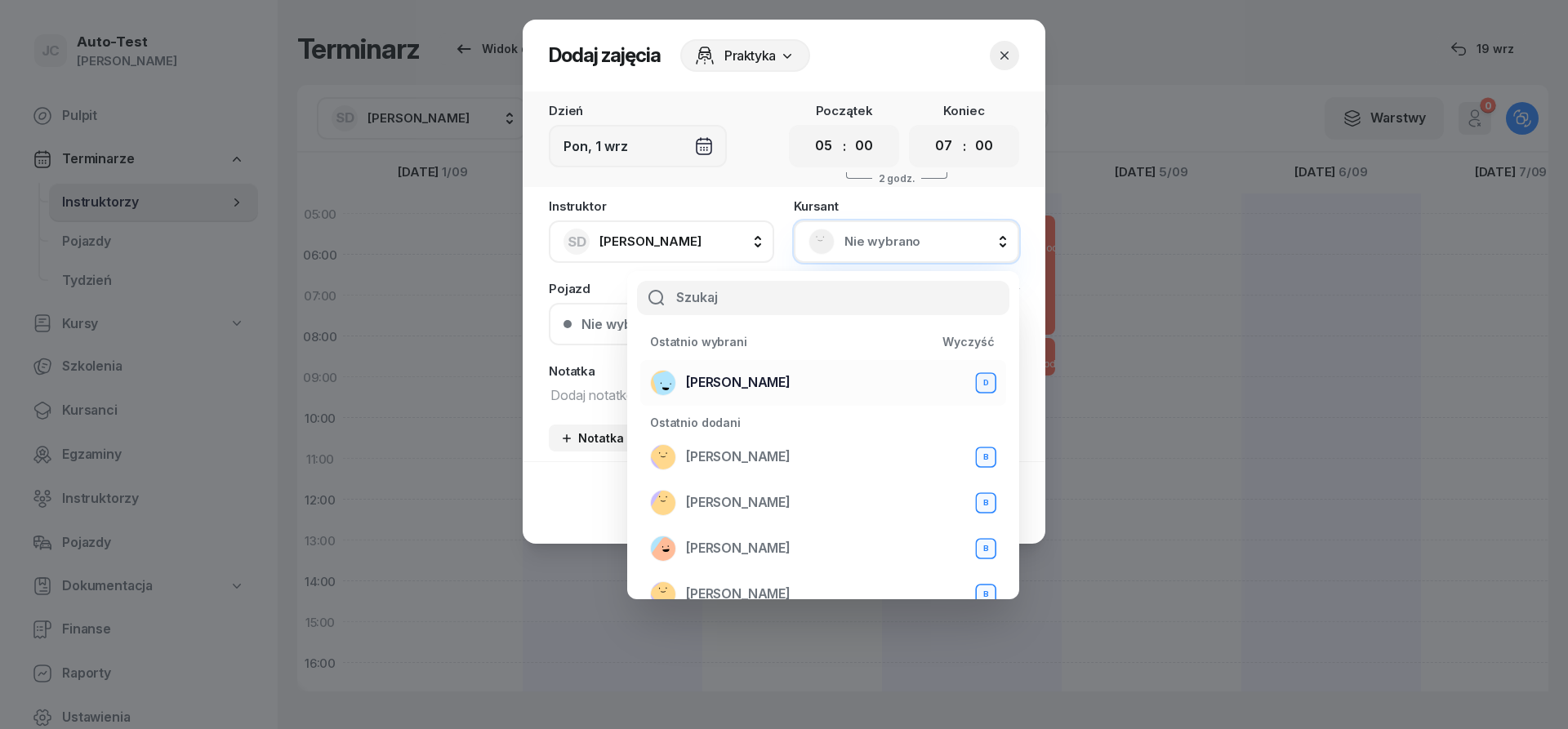
click at [770, 384] on span "[PERSON_NAME]" at bounding box center [738, 383] width 105 height 21
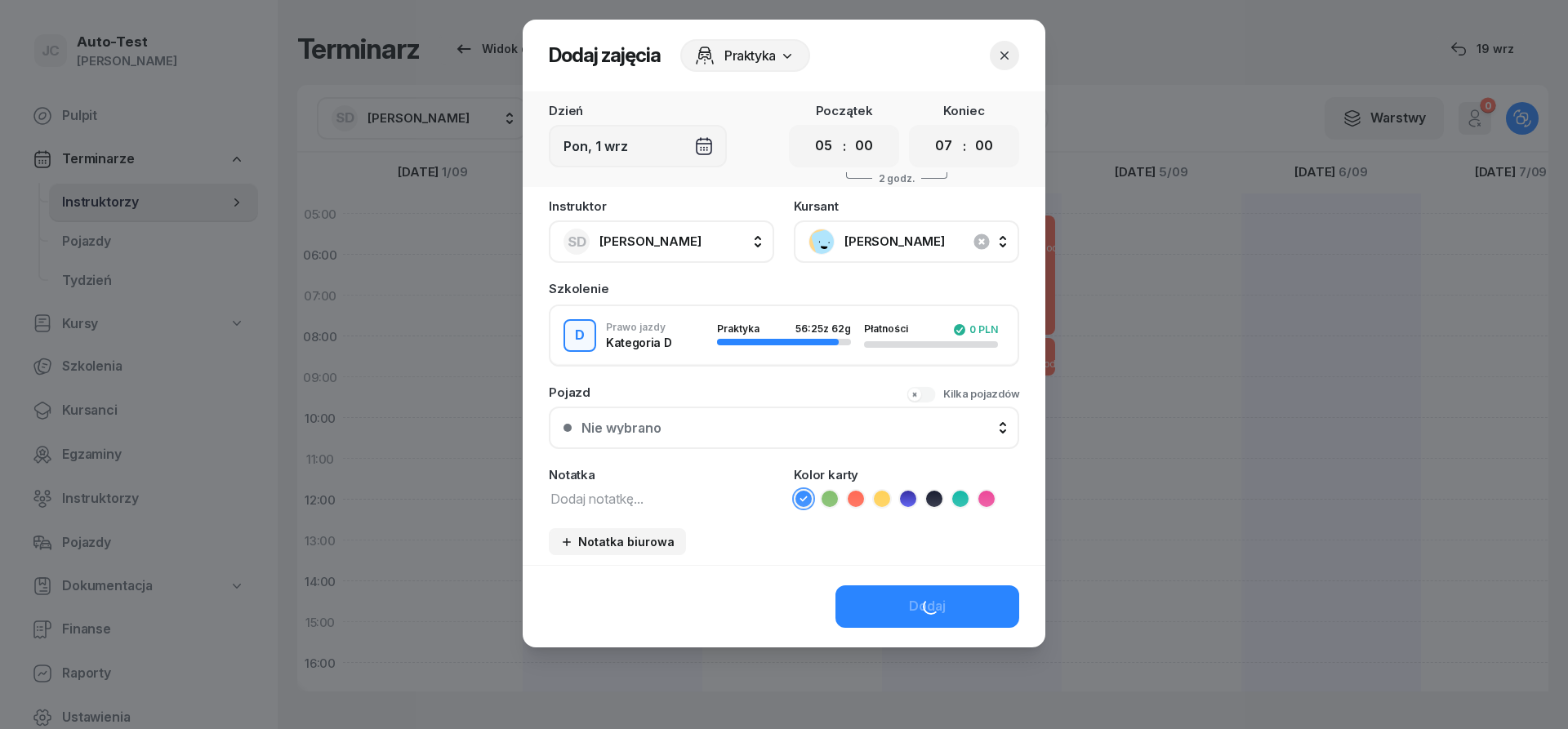
click at [735, 430] on div "Nie wybrano" at bounding box center [792, 428] width 423 height 13
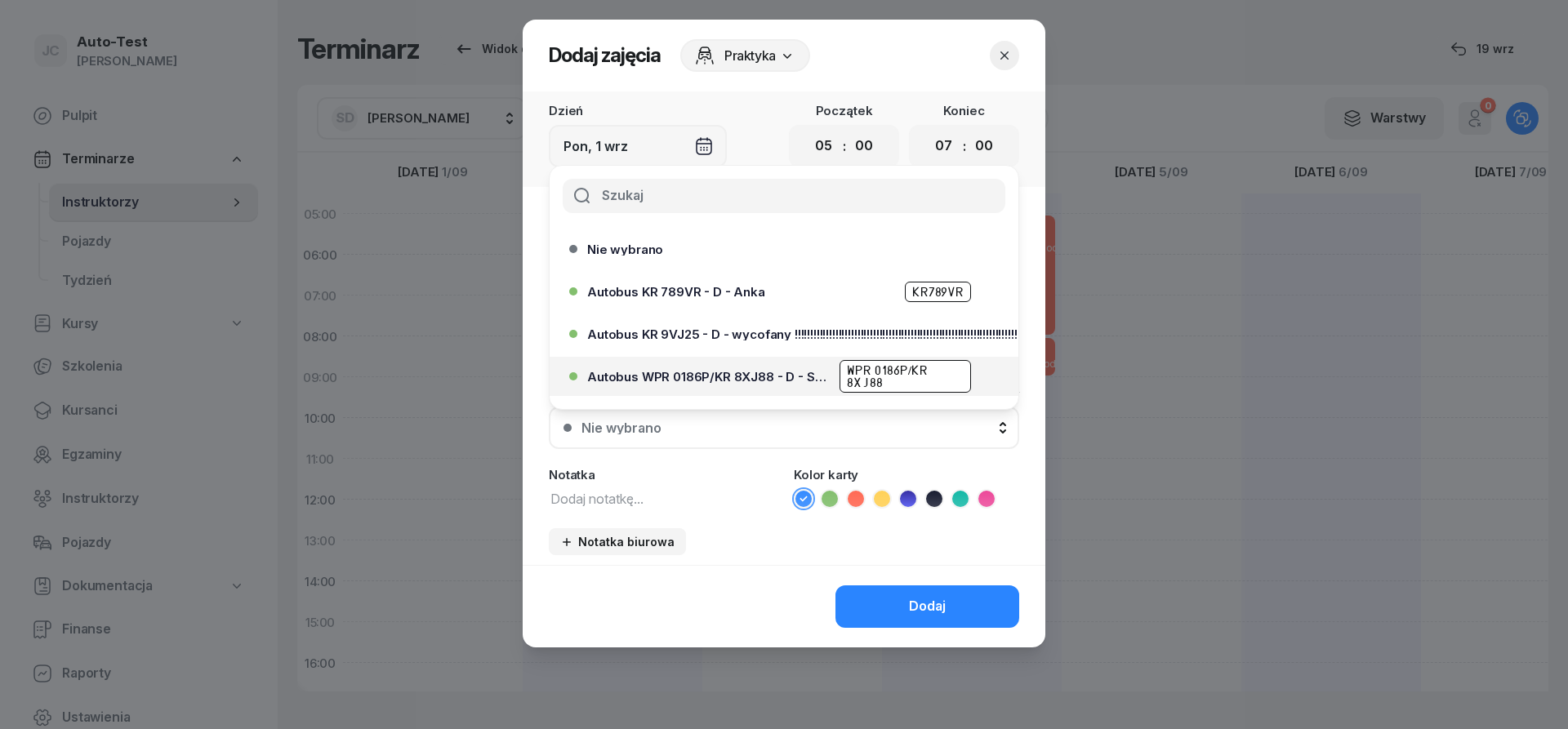
click at [750, 374] on span "Autobus WPR 0186P/KR 8XJ88 - D - Szef" at bounding box center [709, 377] width 243 height 13
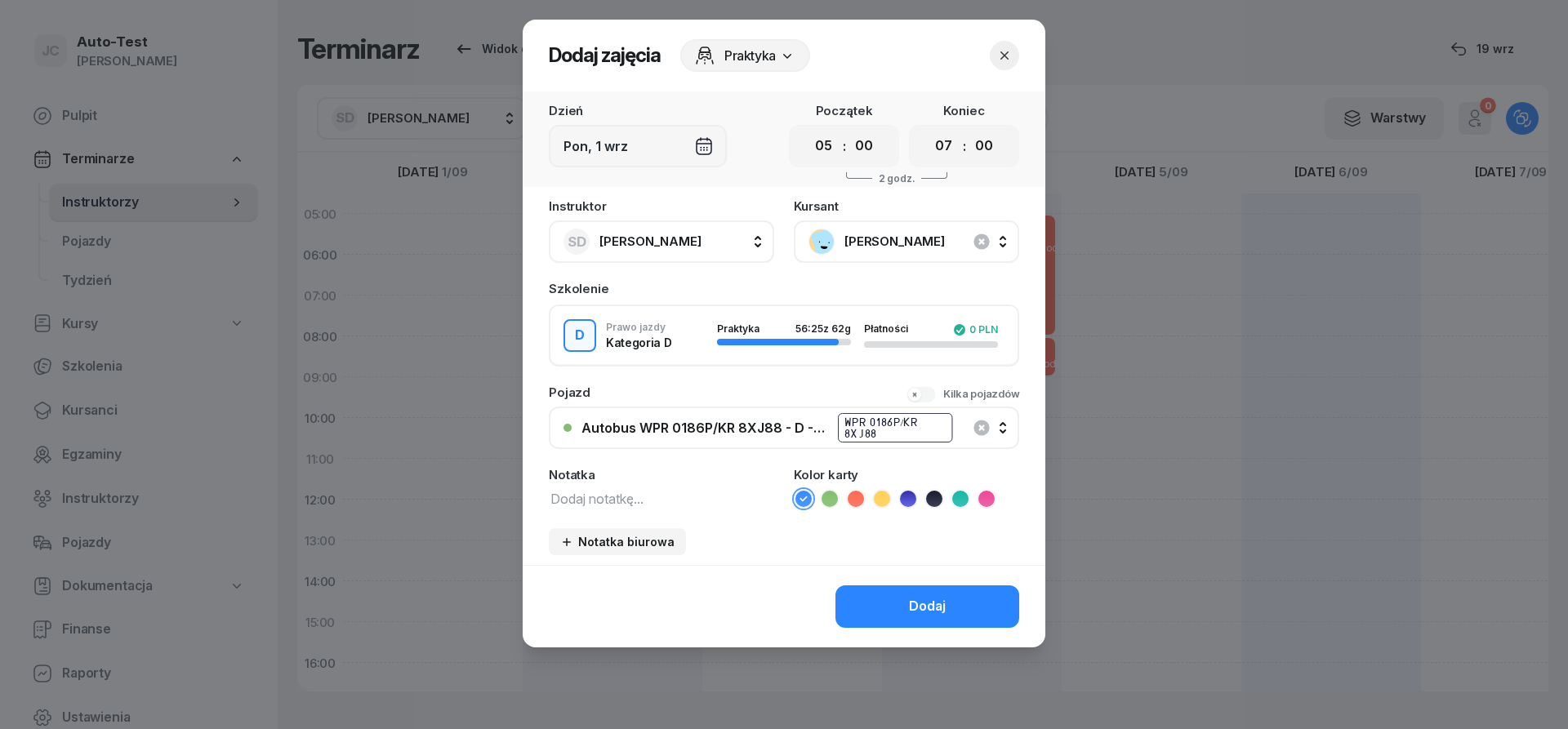
click at [856, 498] on icon at bounding box center [855, 499] width 16 height 16
click at [879, 599] on button "Dodaj" at bounding box center [926, 607] width 183 height 43
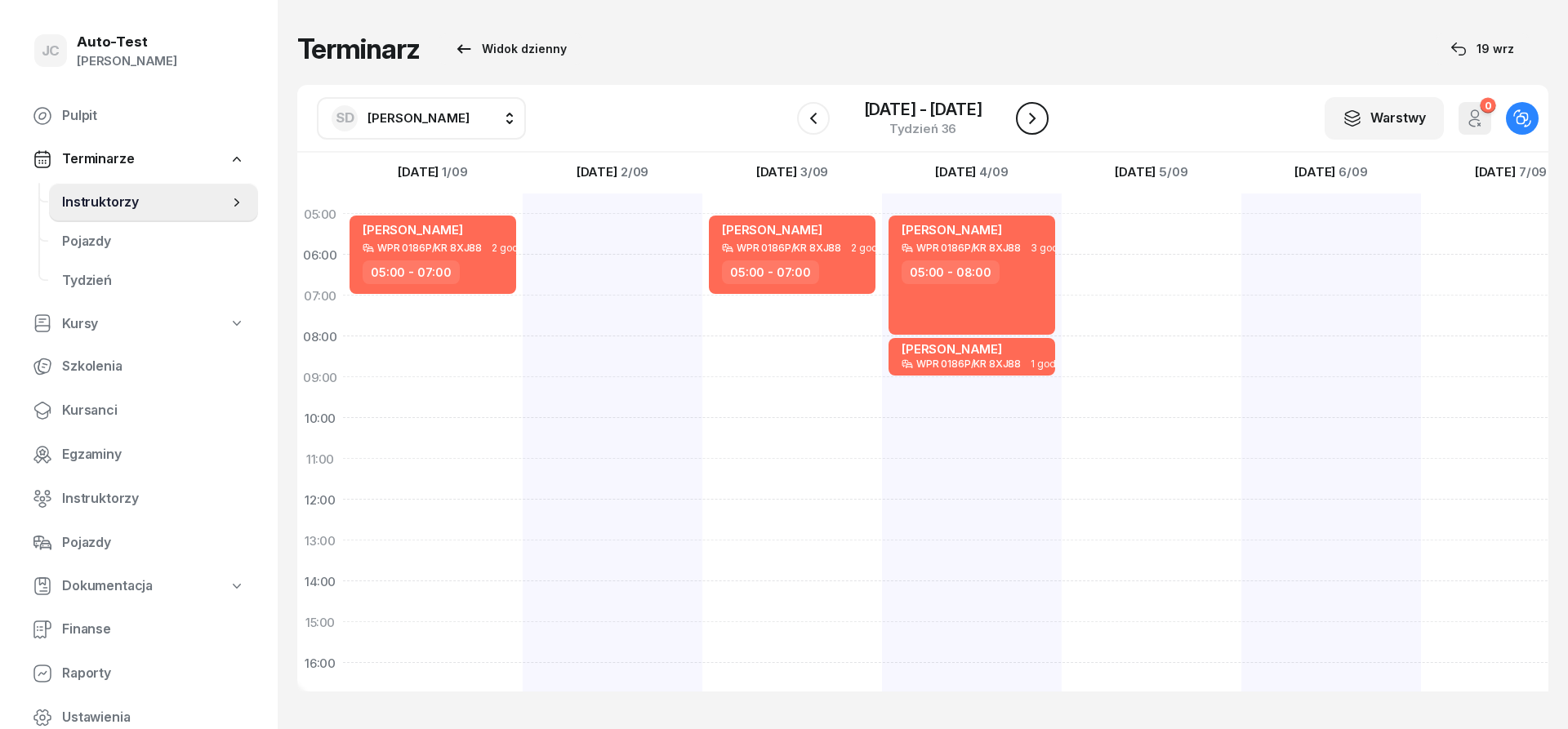
click at [1024, 124] on icon "button" at bounding box center [1031, 118] width 19 height 19
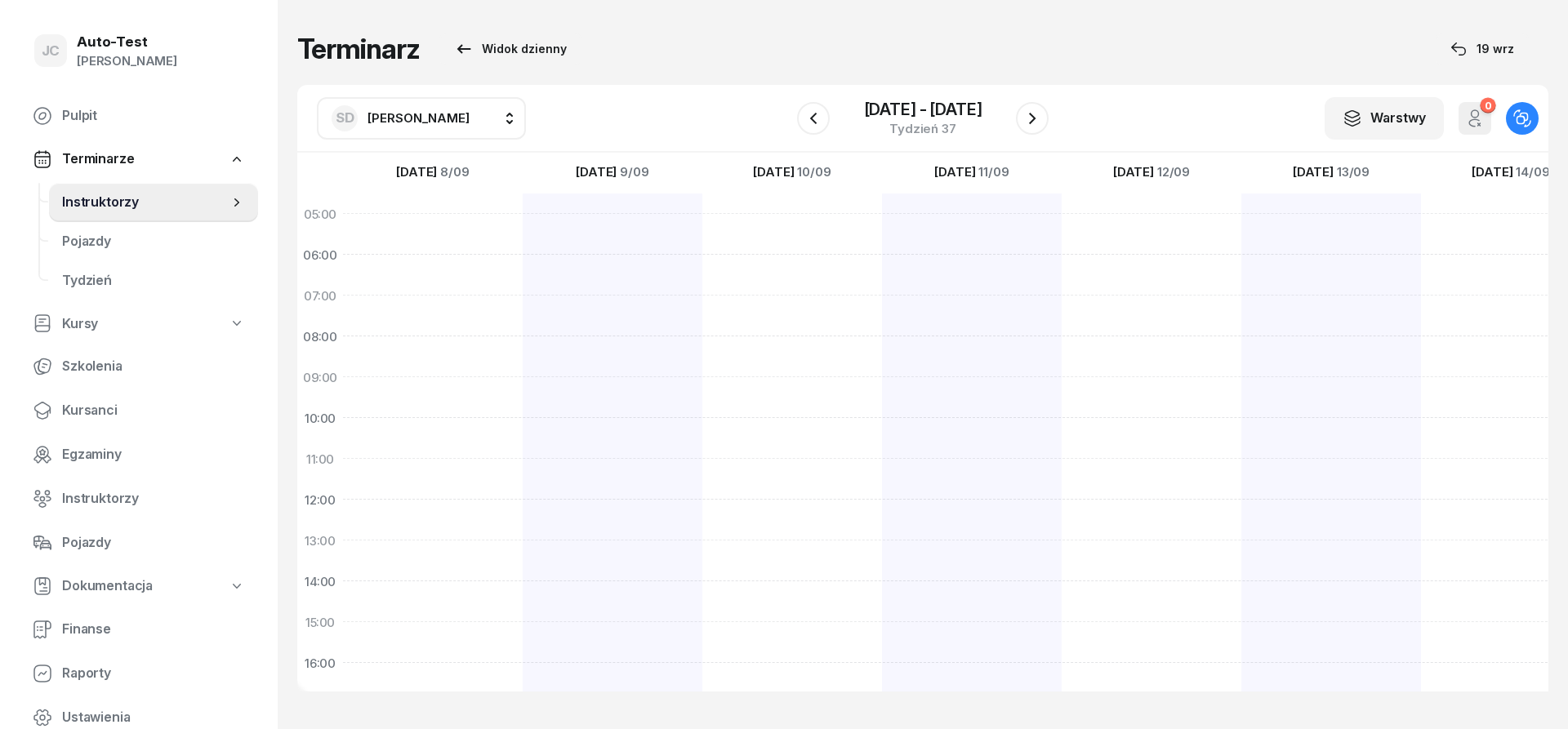
click at [640, 228] on div at bounding box center [612, 602] width 179 height 817
select select "05"
select select "07"
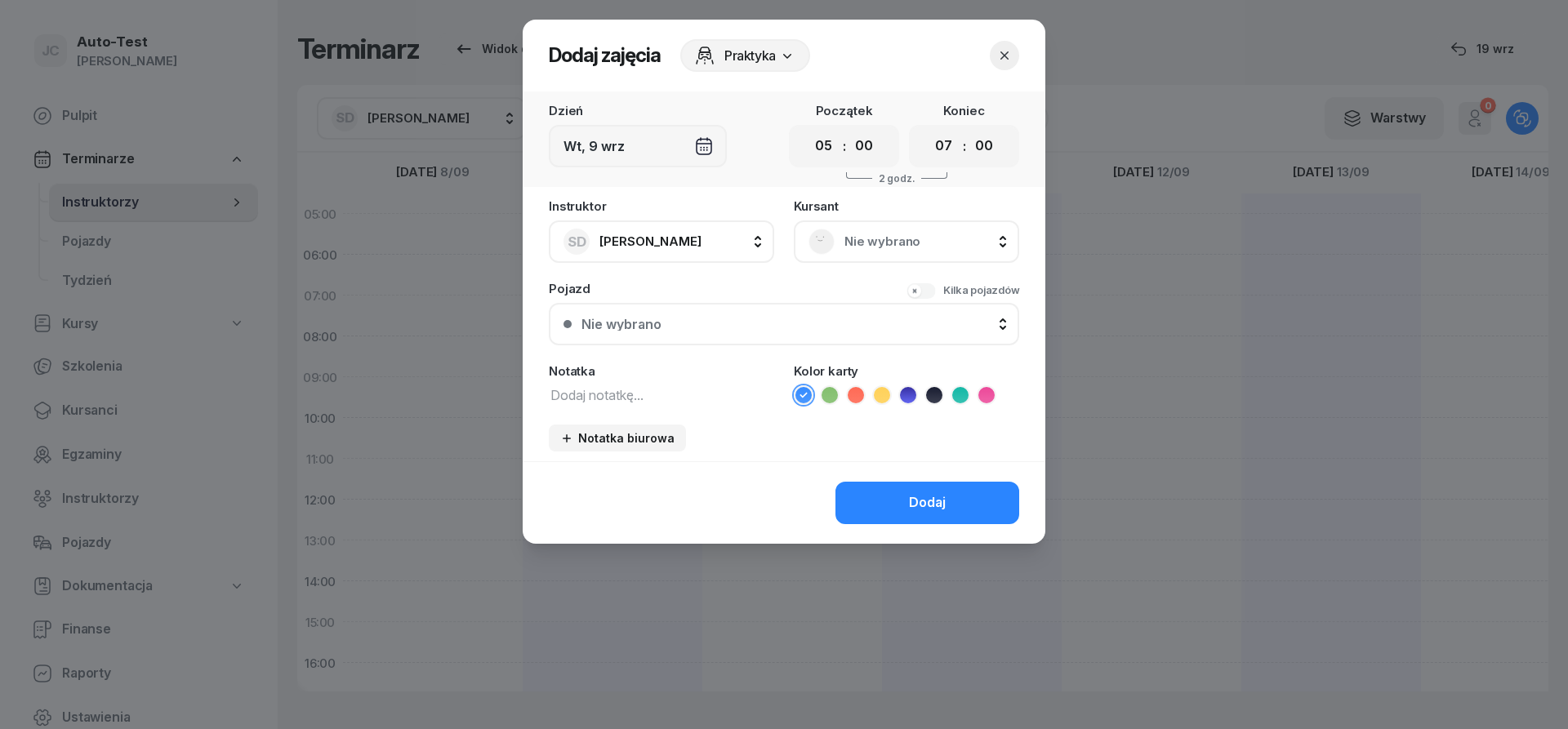
click at [912, 240] on span "Nie wybrano" at bounding box center [924, 241] width 160 height 21
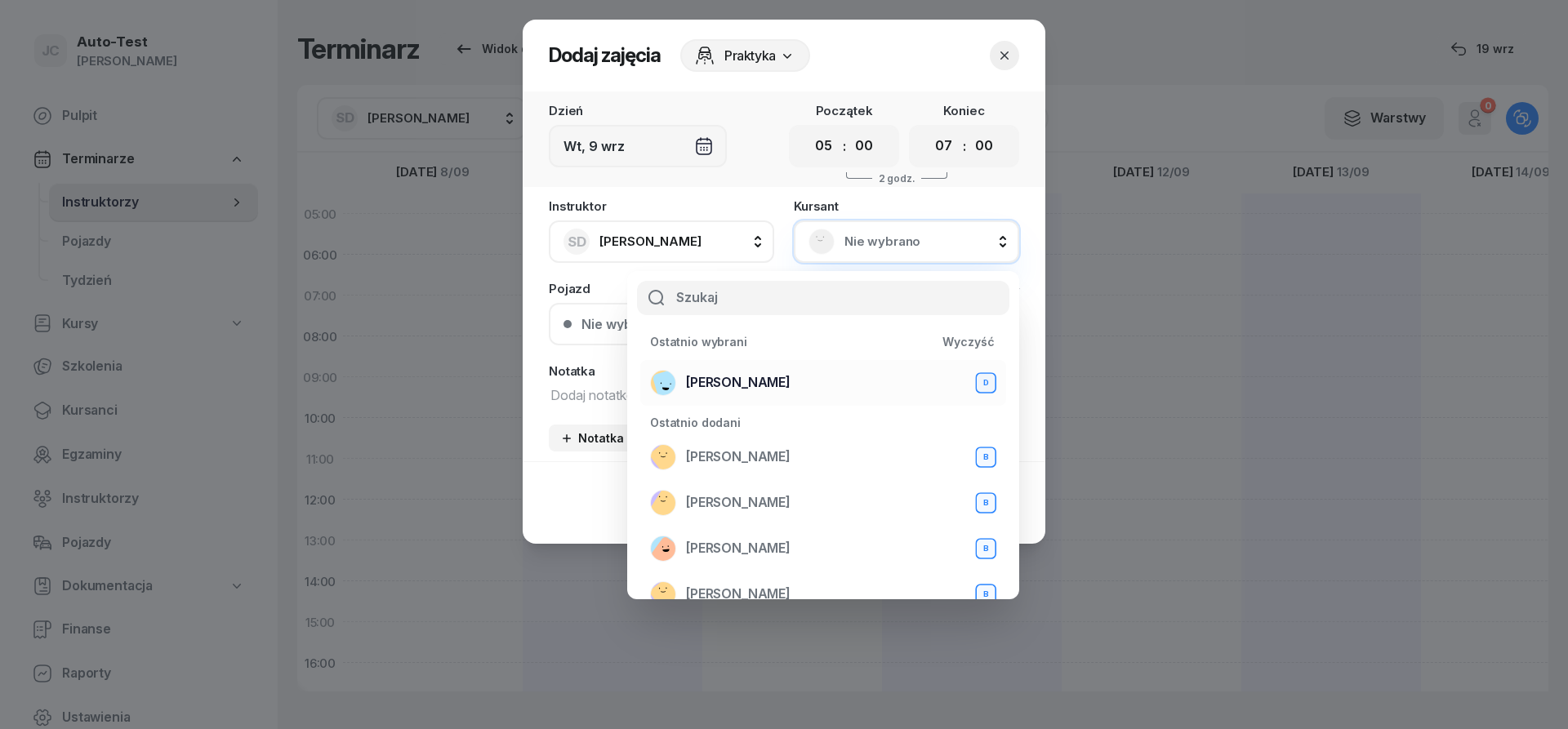
click at [726, 386] on span "[PERSON_NAME]" at bounding box center [738, 383] width 105 height 21
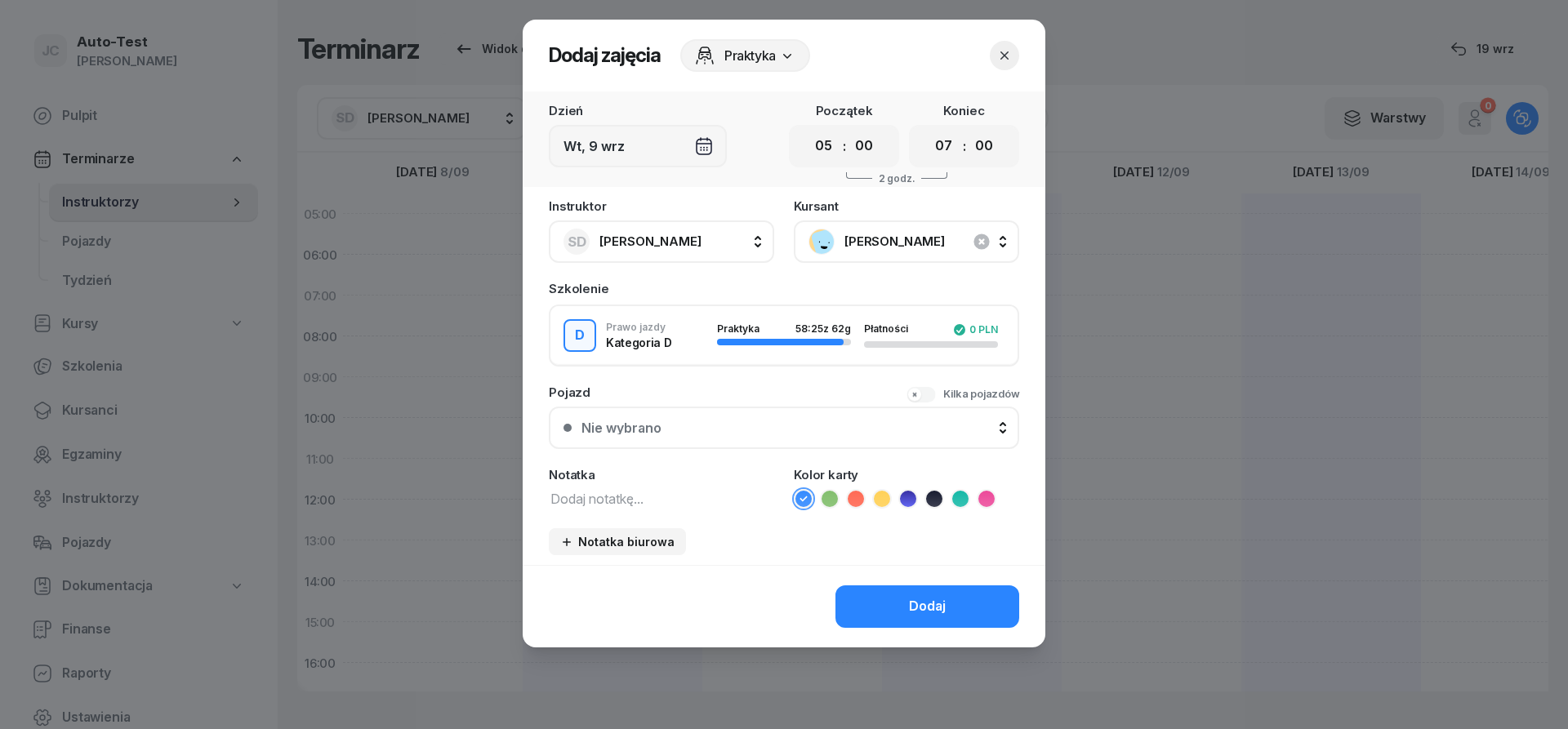
drag, startPoint x: 730, startPoint y: 417, endPoint x: 735, endPoint y: 425, distance: 9.4
click at [731, 418] on button "Nie wybrano" at bounding box center [783, 427] width 470 height 43
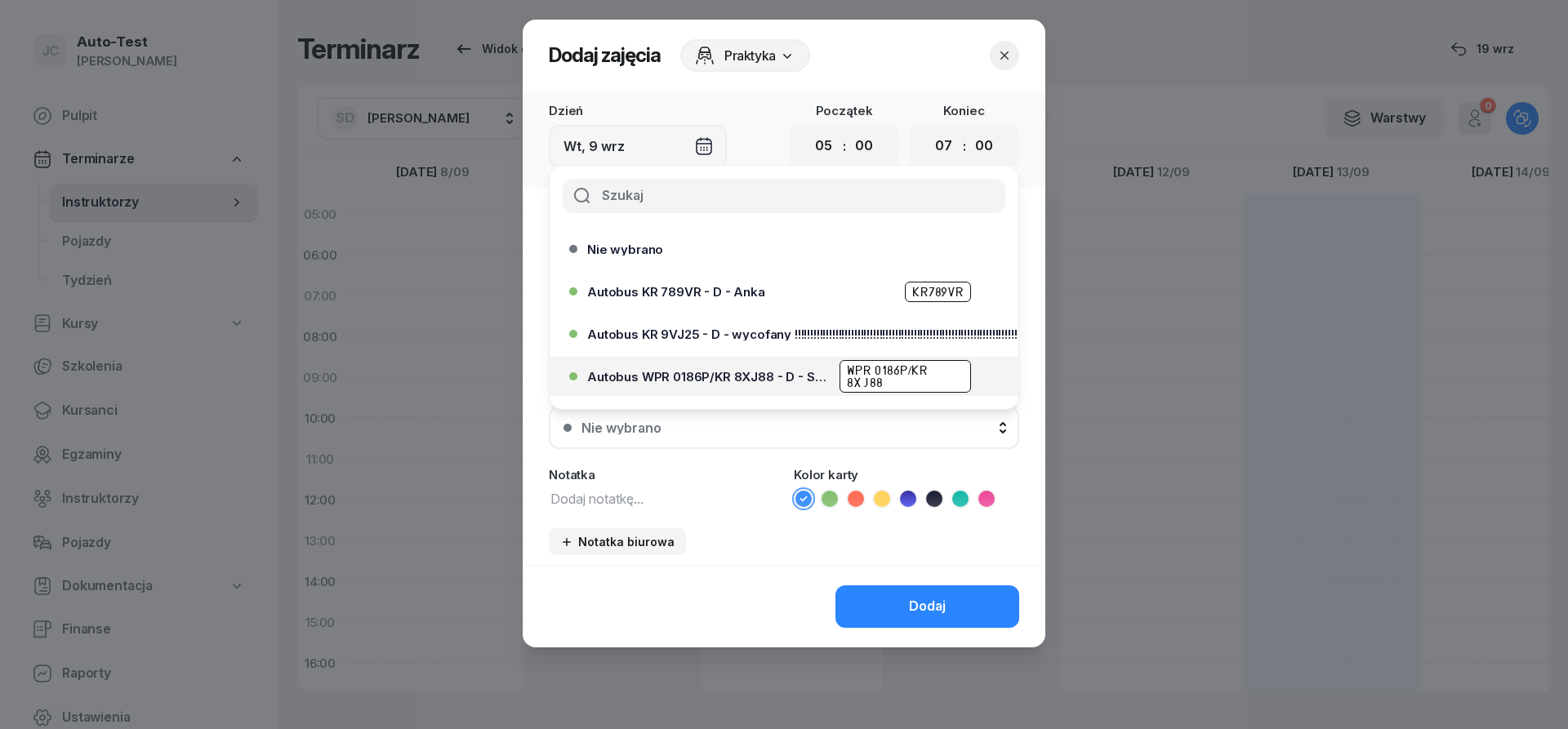
click at [755, 384] on div "Autobus WPR 0186P/KR 8XJ88 - D - Szef WPR 0186P/KR 8XJ88" at bounding box center [788, 376] width 402 height 33
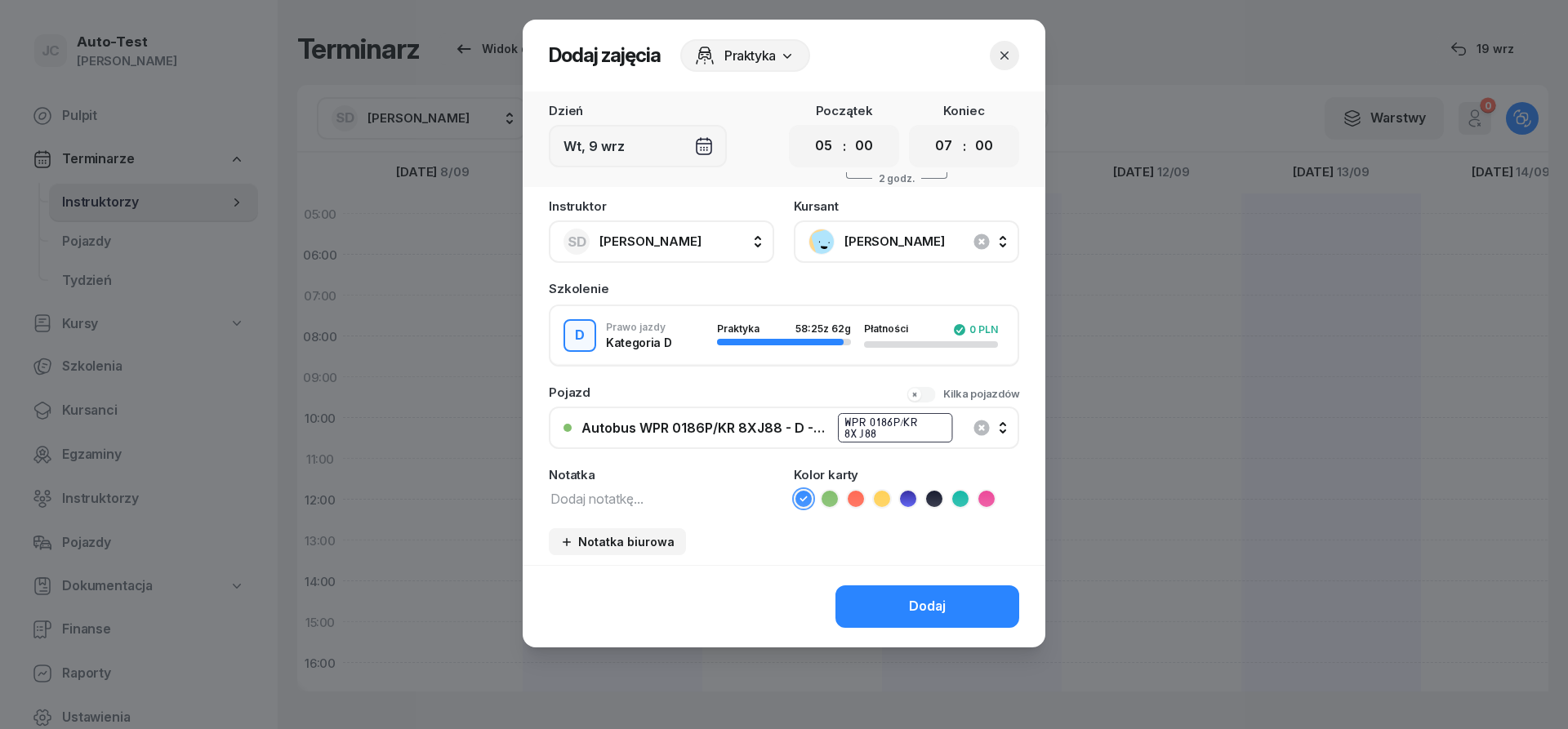
click at [854, 499] on icon at bounding box center [855, 499] width 16 height 16
drag, startPoint x: 890, startPoint y: 592, endPoint x: 877, endPoint y: 596, distance: 13.6
click at [889, 592] on button "Dodaj" at bounding box center [926, 607] width 183 height 43
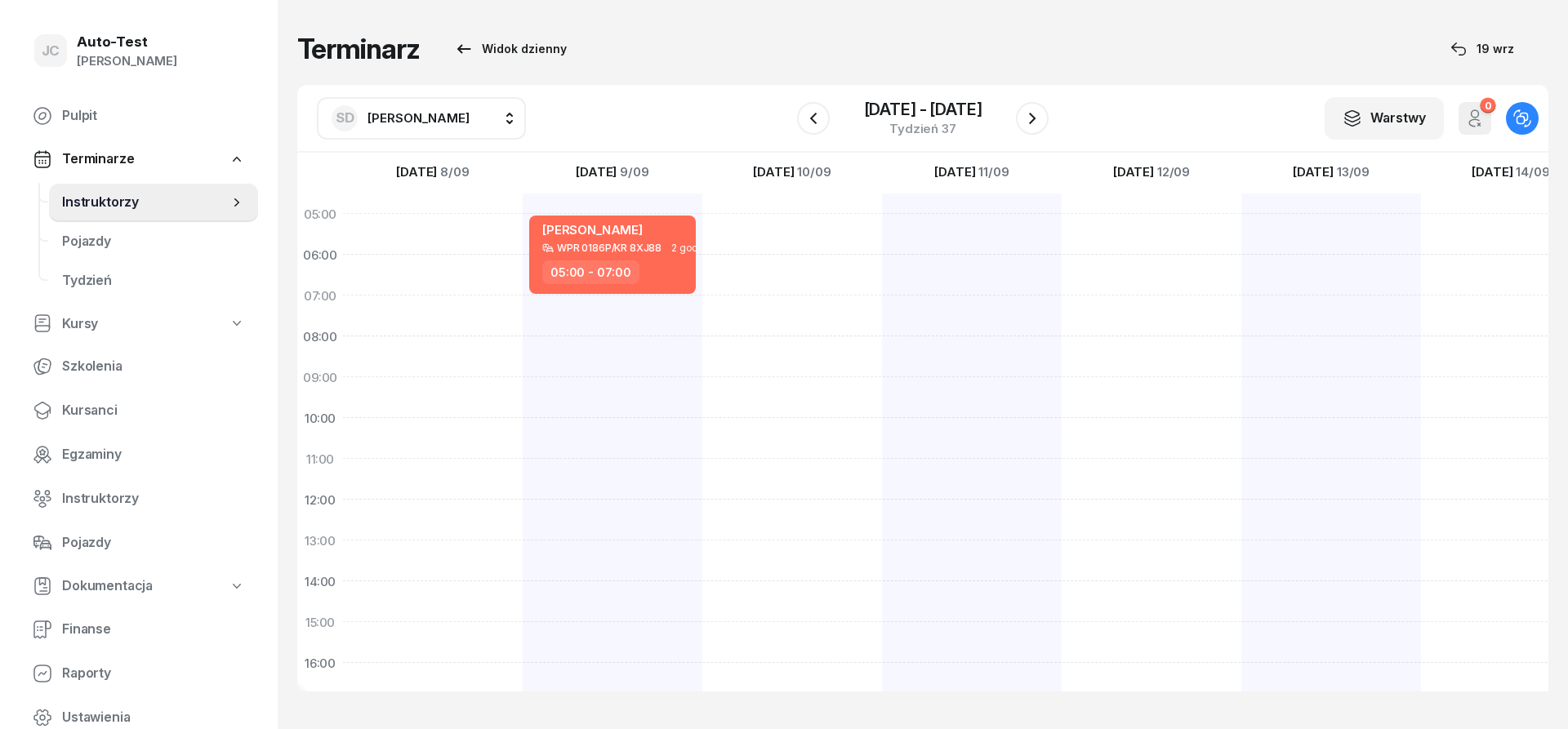
click at [655, 321] on div "[PERSON_NAME] WPR 0186P/KR 8XJ88 2 godz. 05:00 - 07:00" at bounding box center [612, 602] width 179 height 817
select select "07"
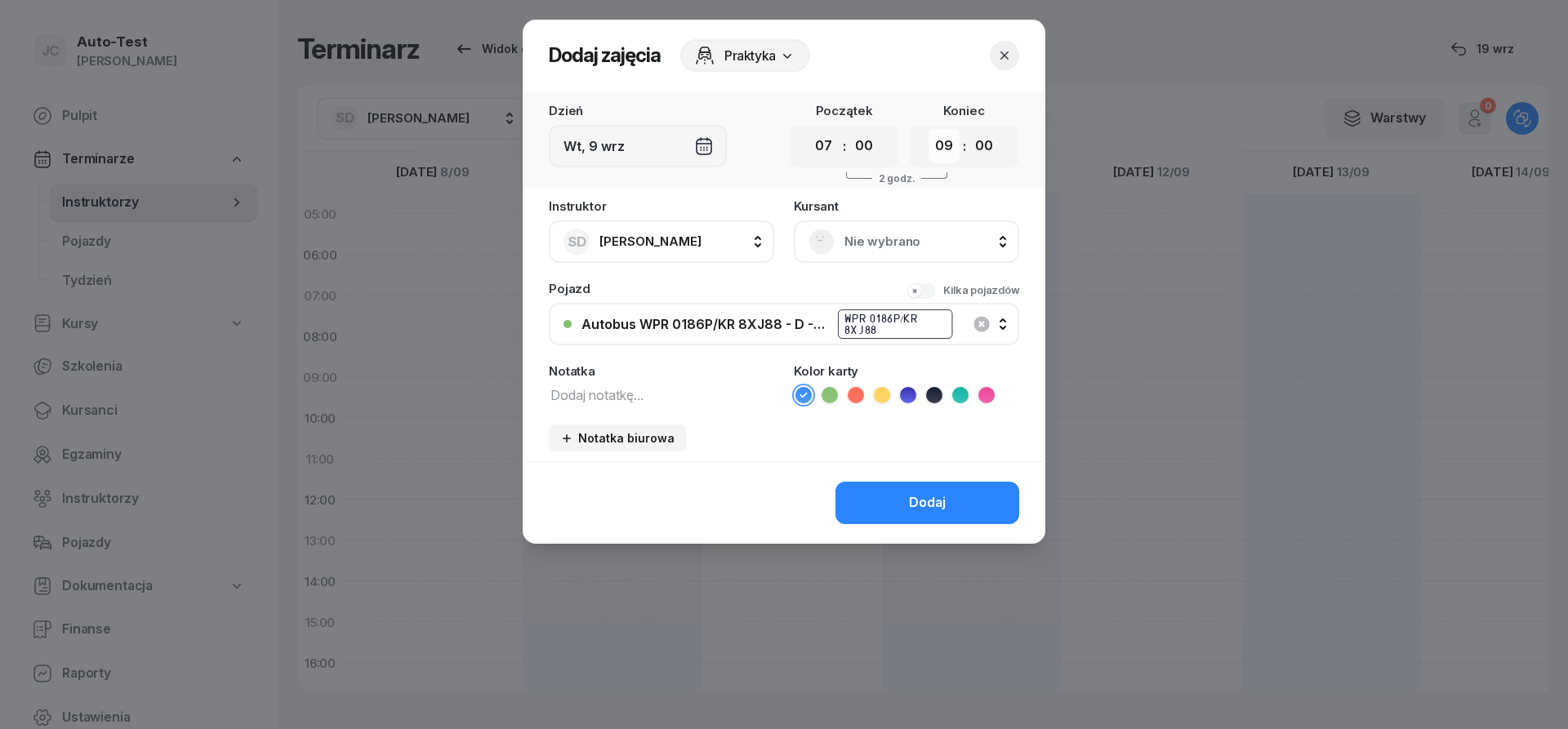
click at [928, 129] on select "00 01 02 03 04 05 06 07 08 09 10 11 12 13 14 15 16 17 18 19 20 21 22 23" at bounding box center [943, 146] width 31 height 34
select select "08"
click option "08" at bounding box center [0, 0] width 0 height 0
click at [859, 242] on span "Nie wybrano" at bounding box center [924, 241] width 160 height 21
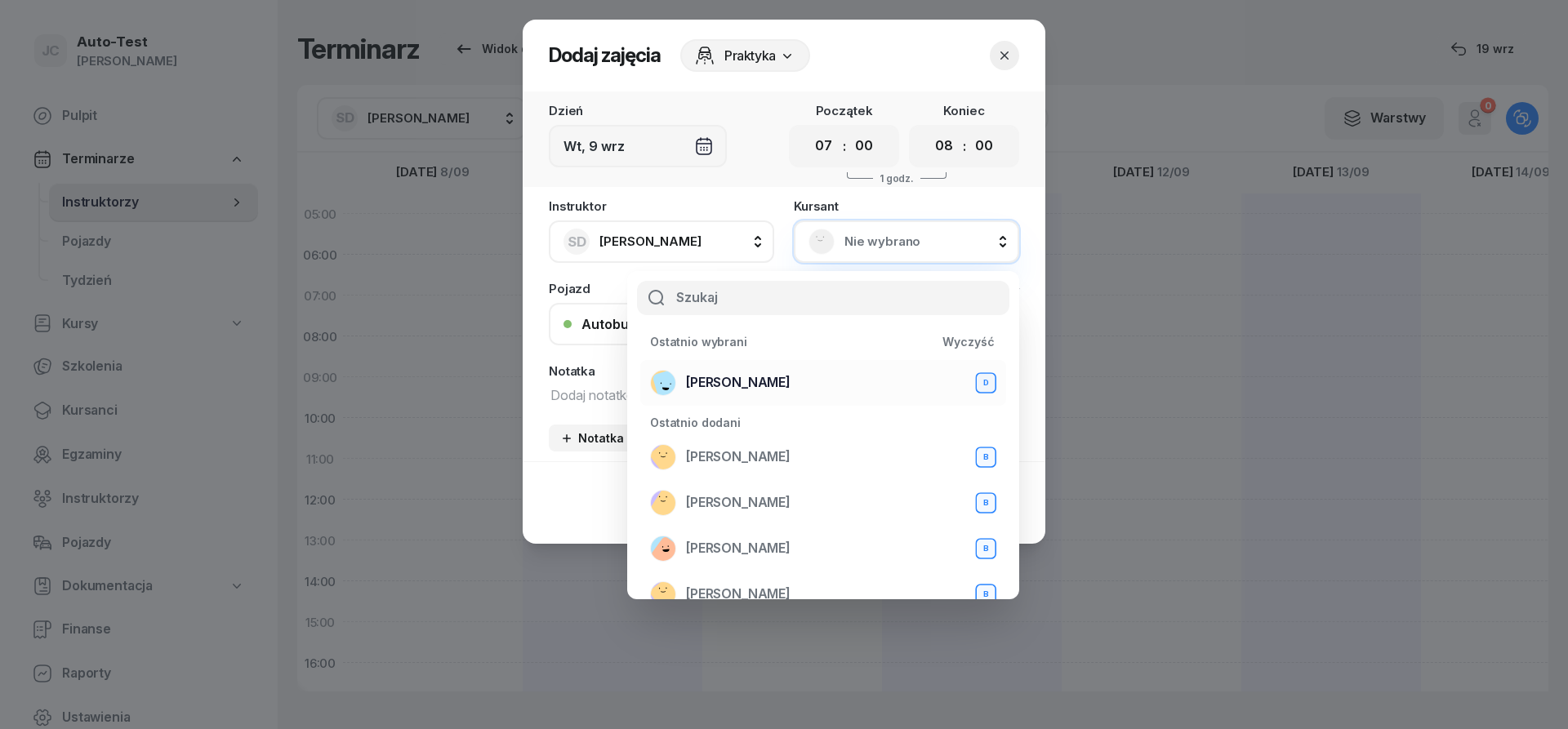
click at [775, 386] on span "[PERSON_NAME]" at bounding box center [738, 383] width 105 height 21
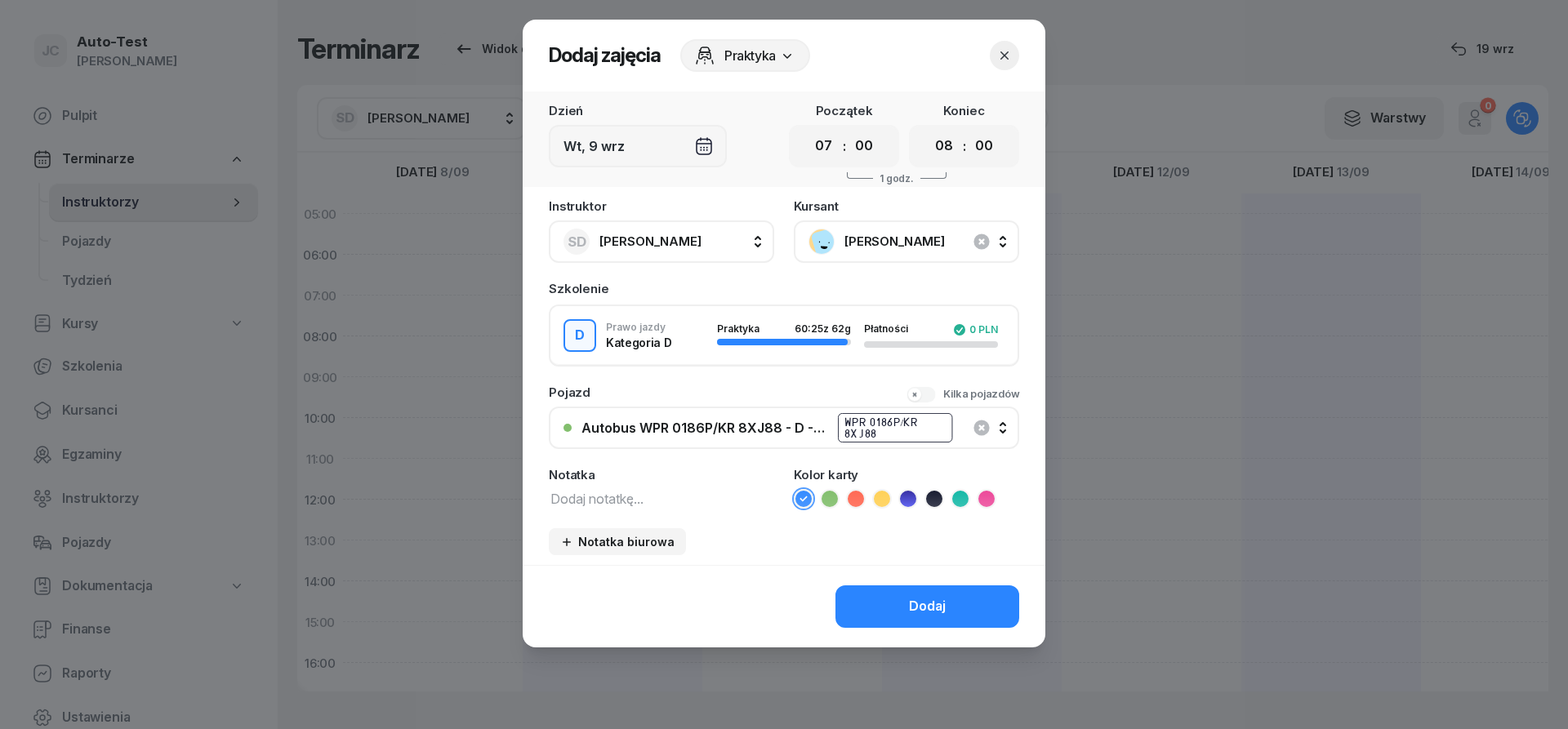
click at [862, 501] on icon at bounding box center [855, 499] width 16 height 16
click at [881, 599] on button "Dodaj" at bounding box center [926, 607] width 183 height 43
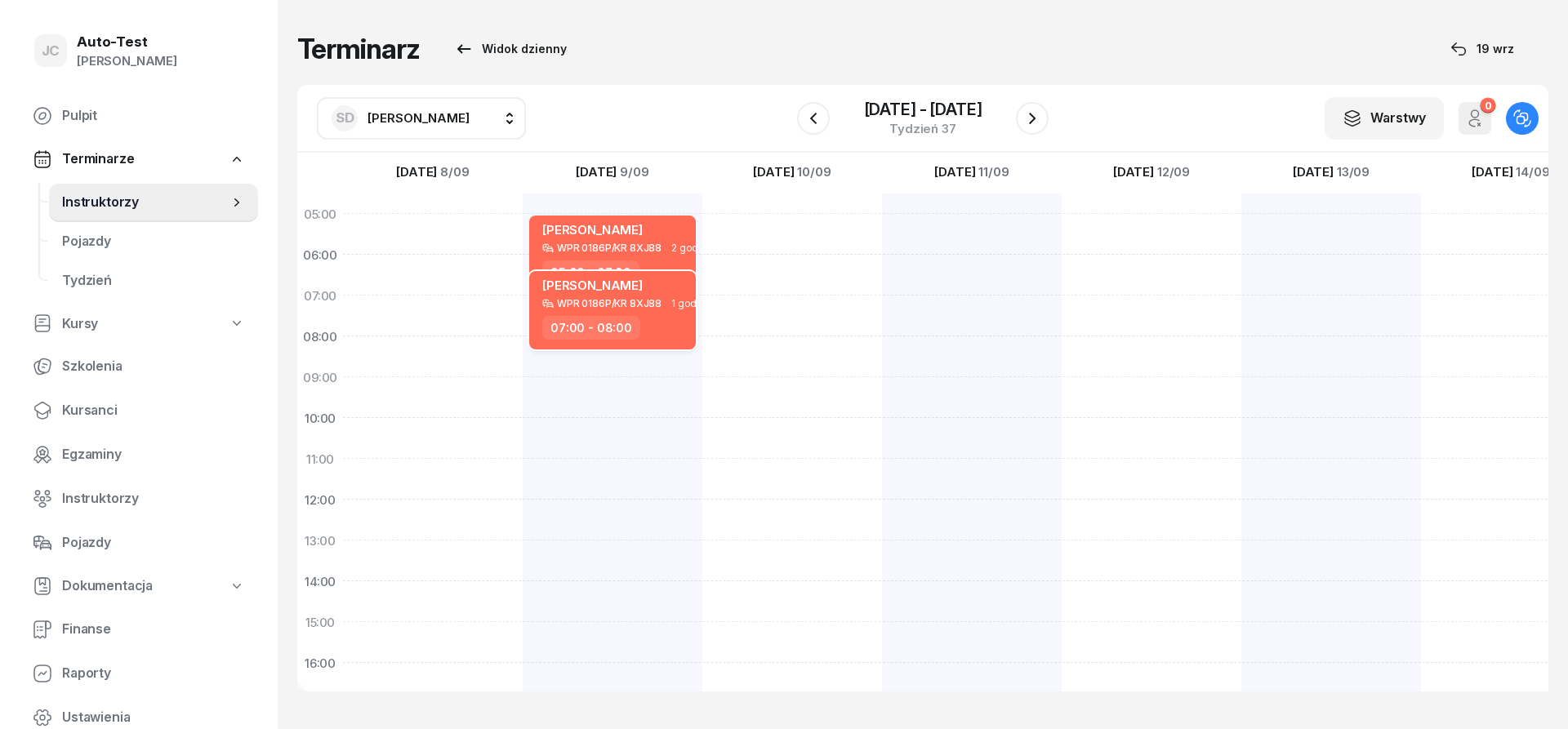
click at [654, 325] on div "07:00 - 08:00" at bounding box center [614, 328] width 144 height 23
select select "07"
select select "08"
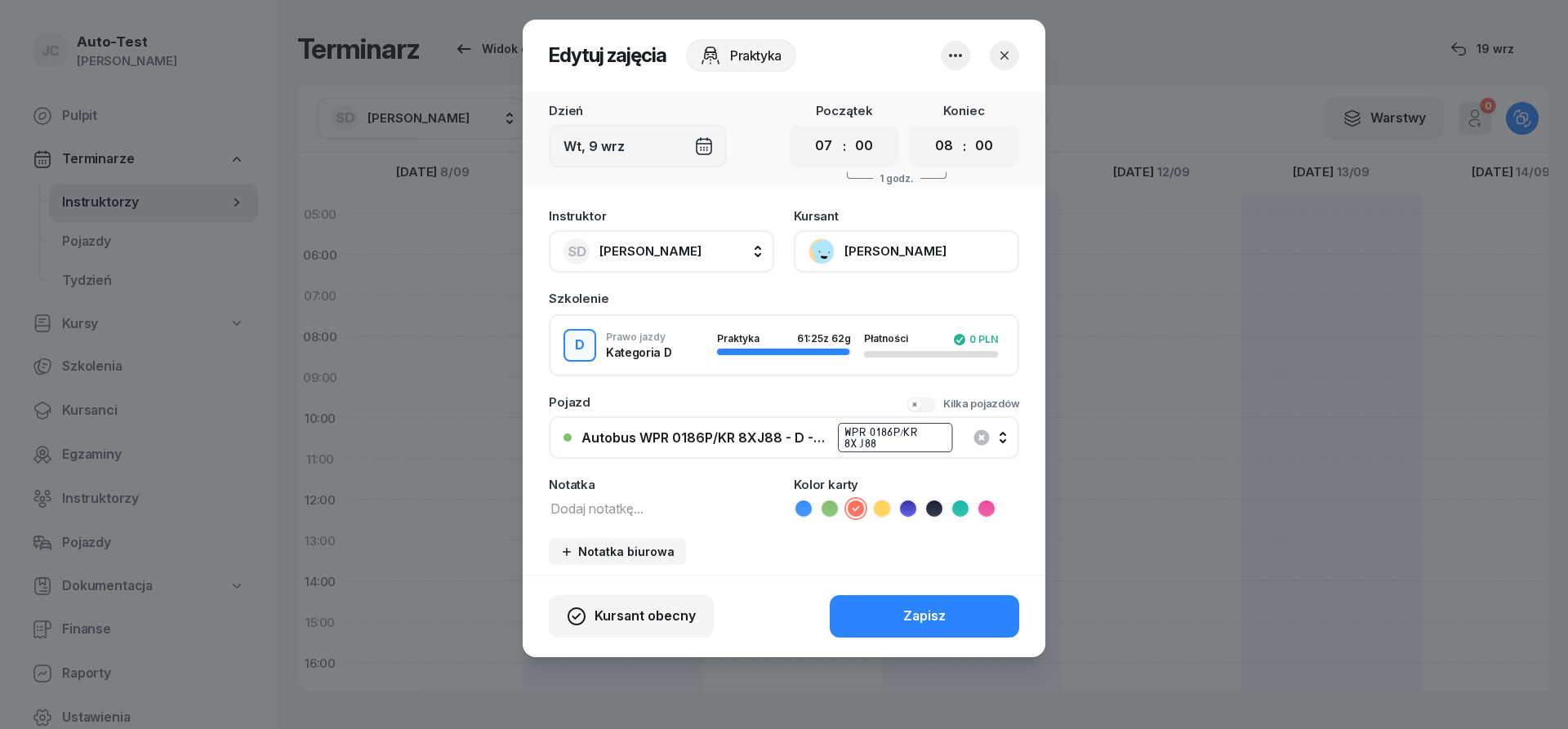
click at [1003, 59] on icon "button" at bounding box center [1003, 55] width 16 height 16
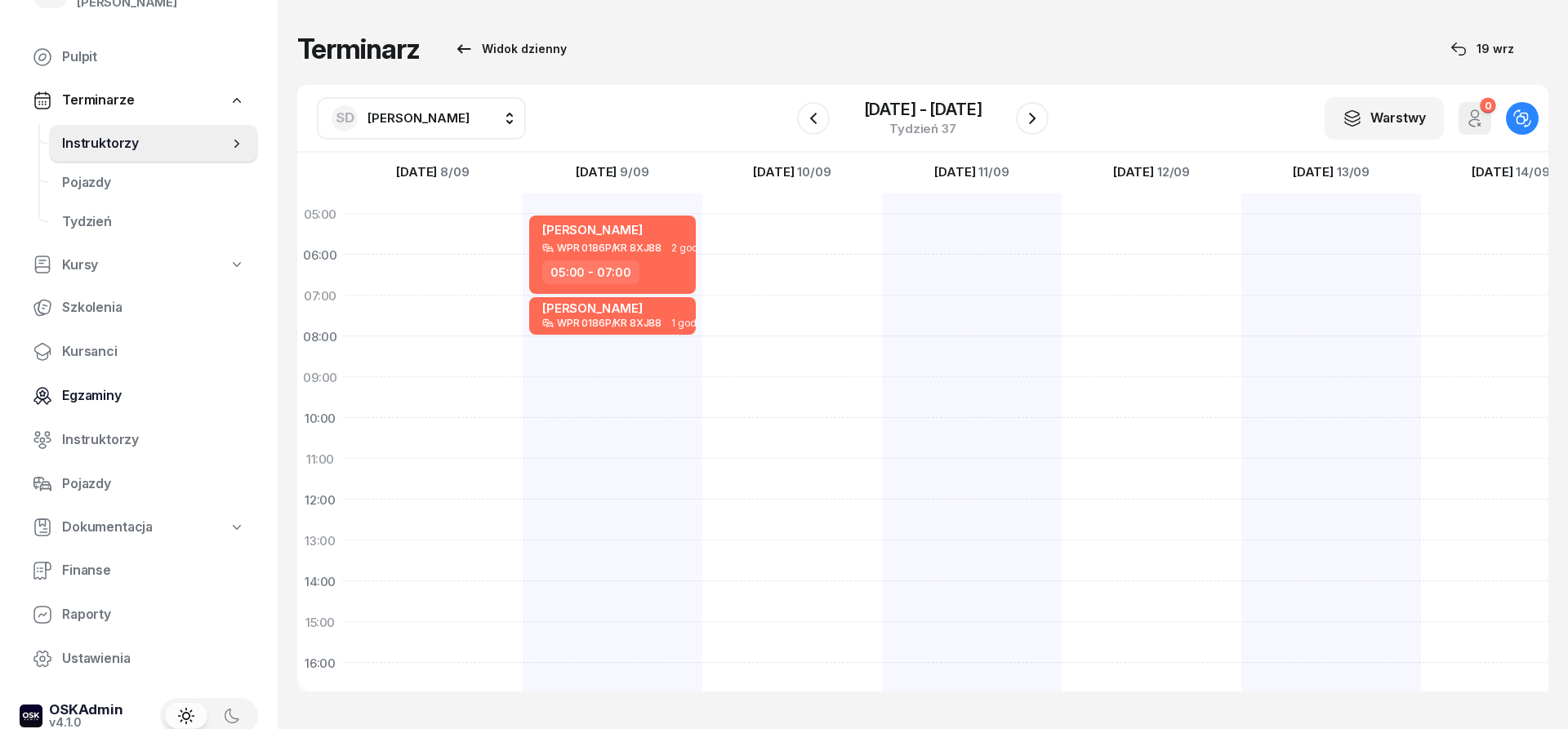
scroll to position [83, 0]
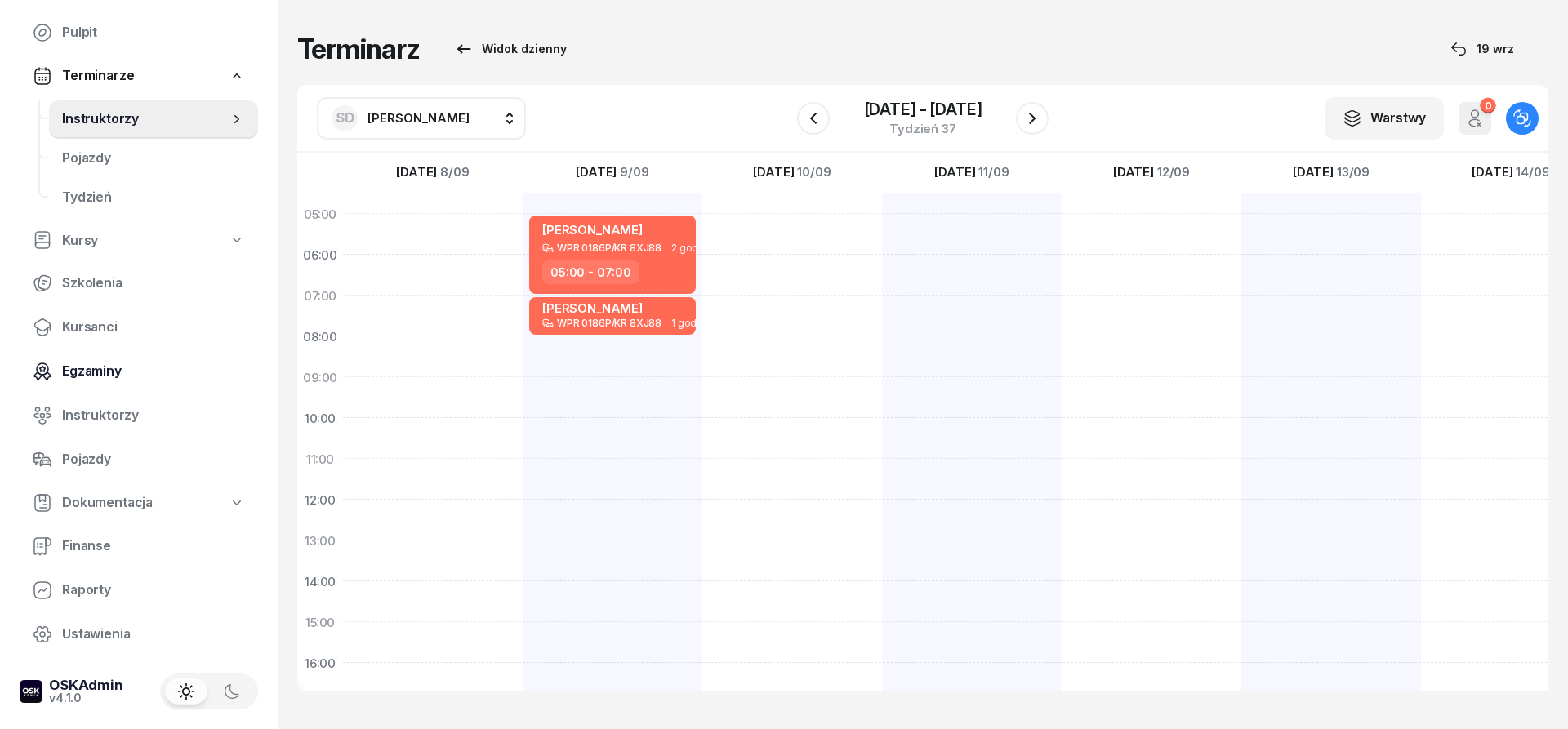
click at [137, 466] on span "Pojazdy" at bounding box center [153, 459] width 183 height 21
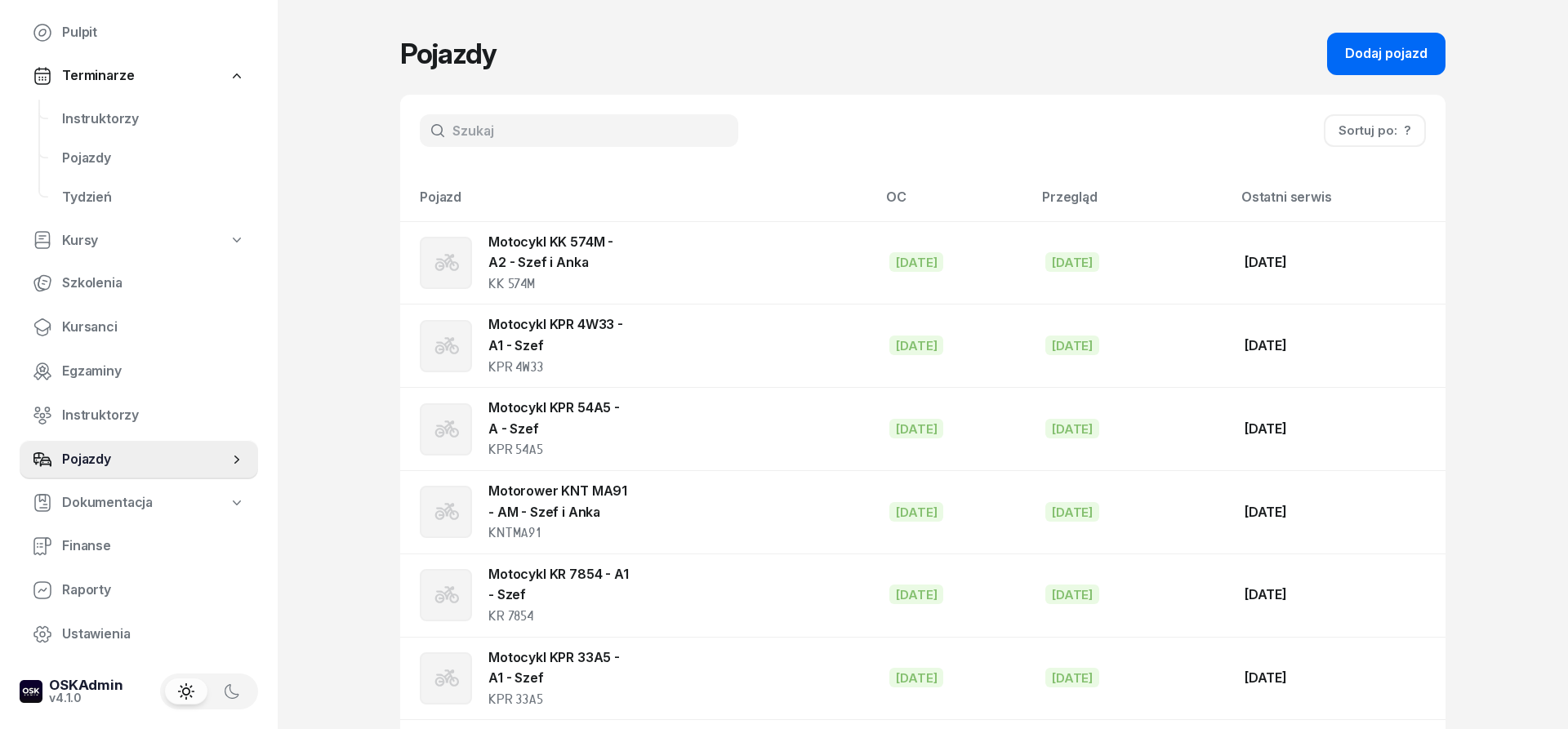
click at [1387, 59] on div "Dodaj pojazd" at bounding box center [1385, 54] width 82 height 21
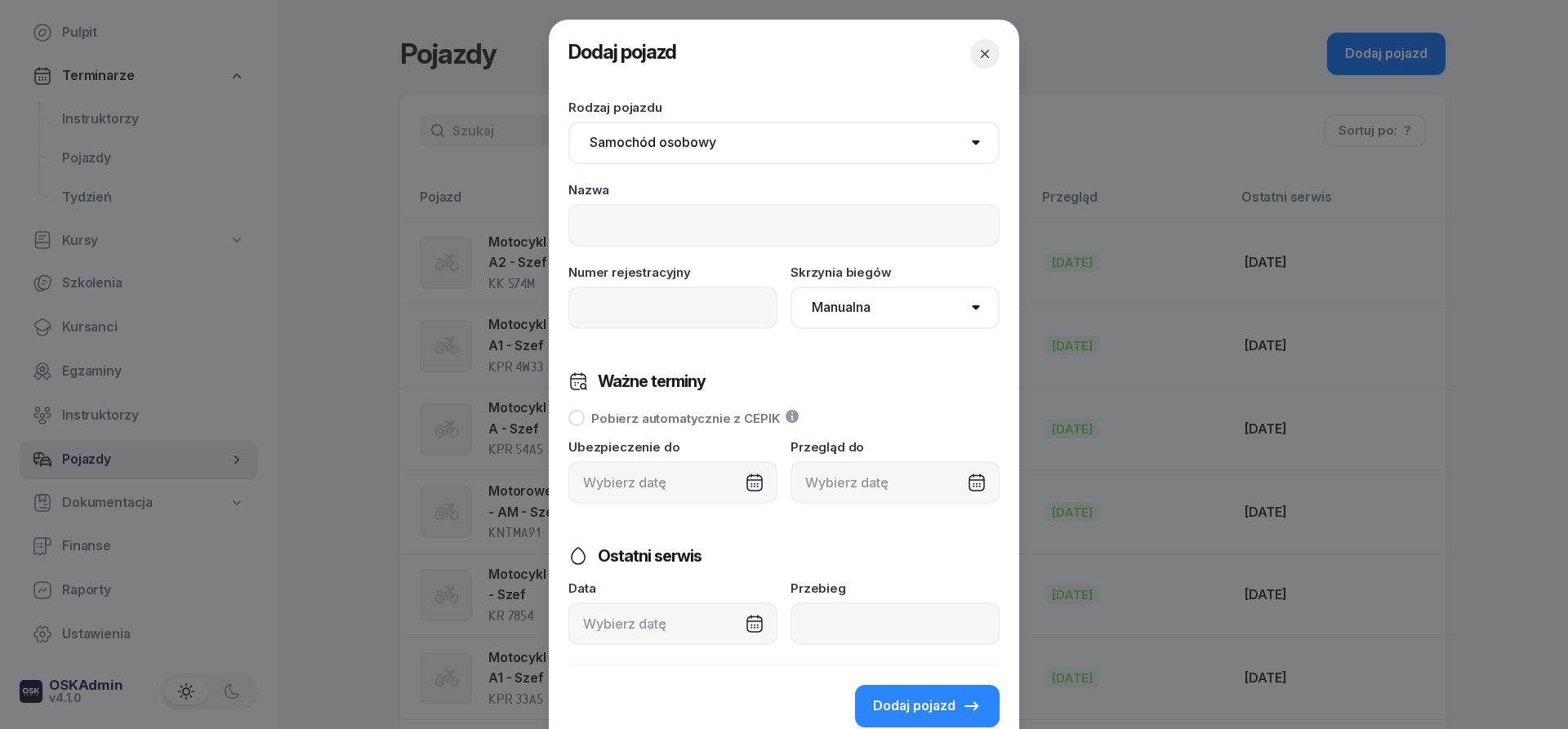
scroll to position [83, 0]
click at [568, 122] on select "Samochód osobowy Motocykl Samochód ciężarowy Przyczepa Autobus Traktor Tramwaj …" at bounding box center [783, 142] width 431 height 43
click at [983, 54] on icon "button" at bounding box center [984, 54] width 16 height 16
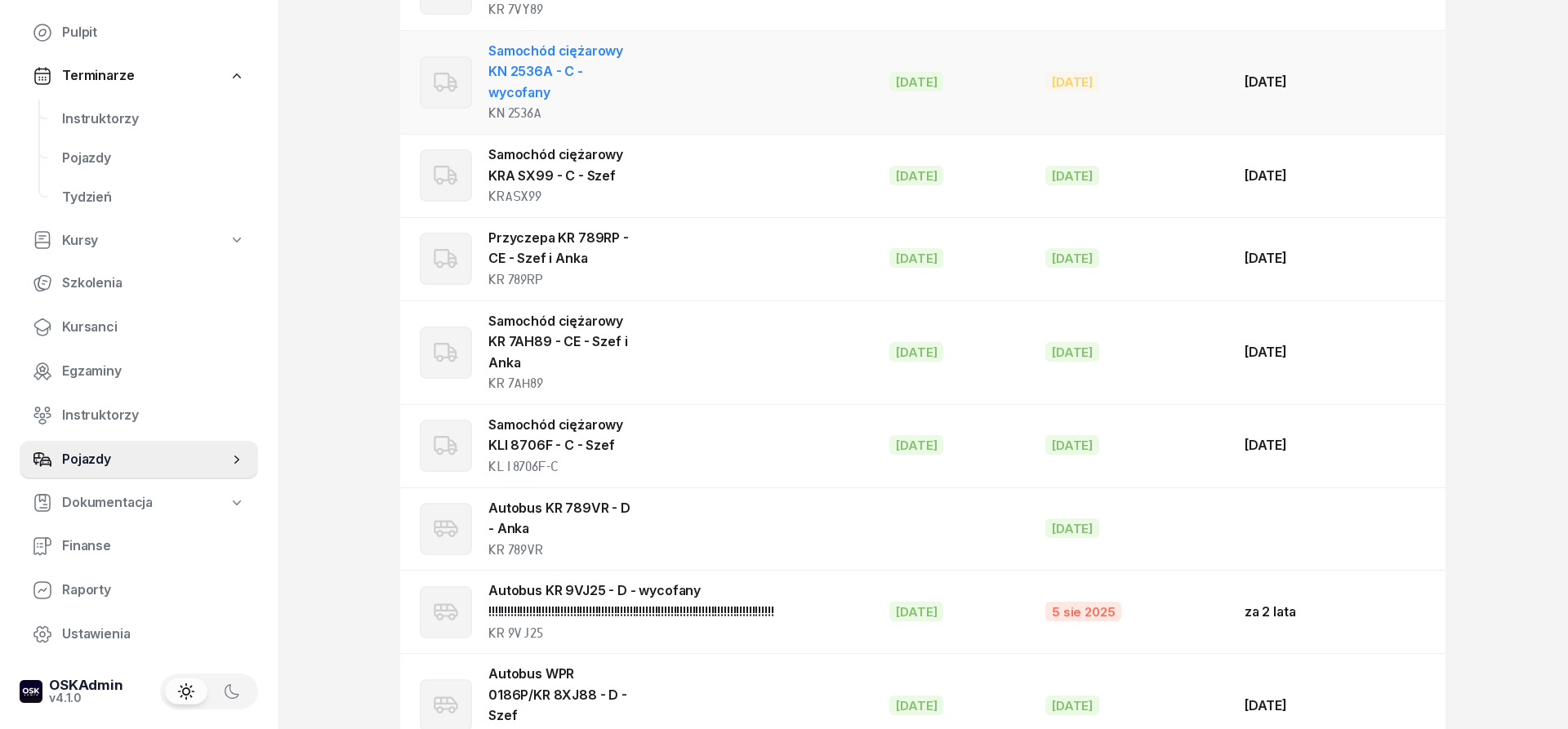
scroll to position [2477, 0]
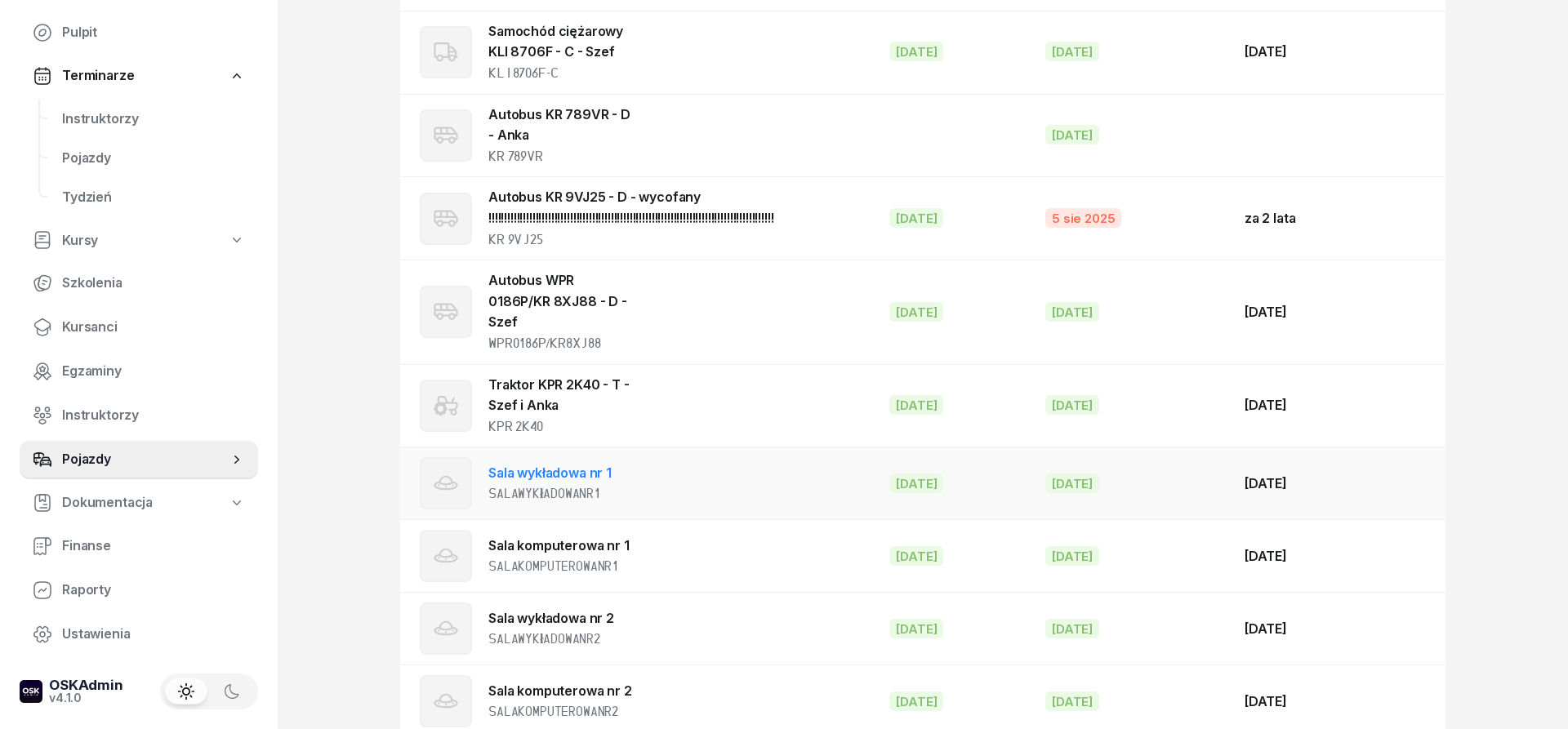
click at [549, 465] on link "Sala wykładowa nr 1" at bounding box center [549, 473] width 123 height 16
select select "other"
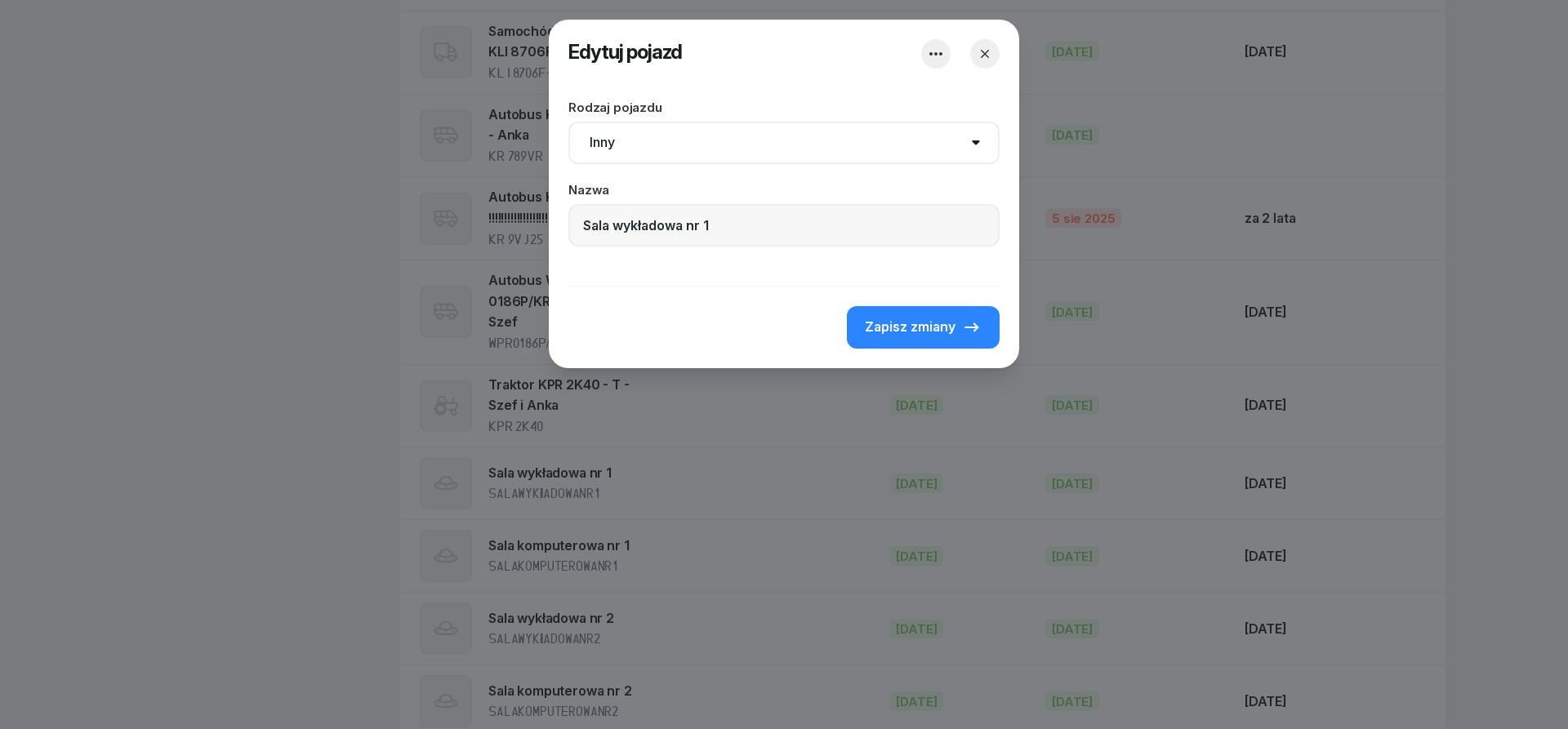
click at [982, 56] on icon "button" at bounding box center [985, 54] width 8 height 8
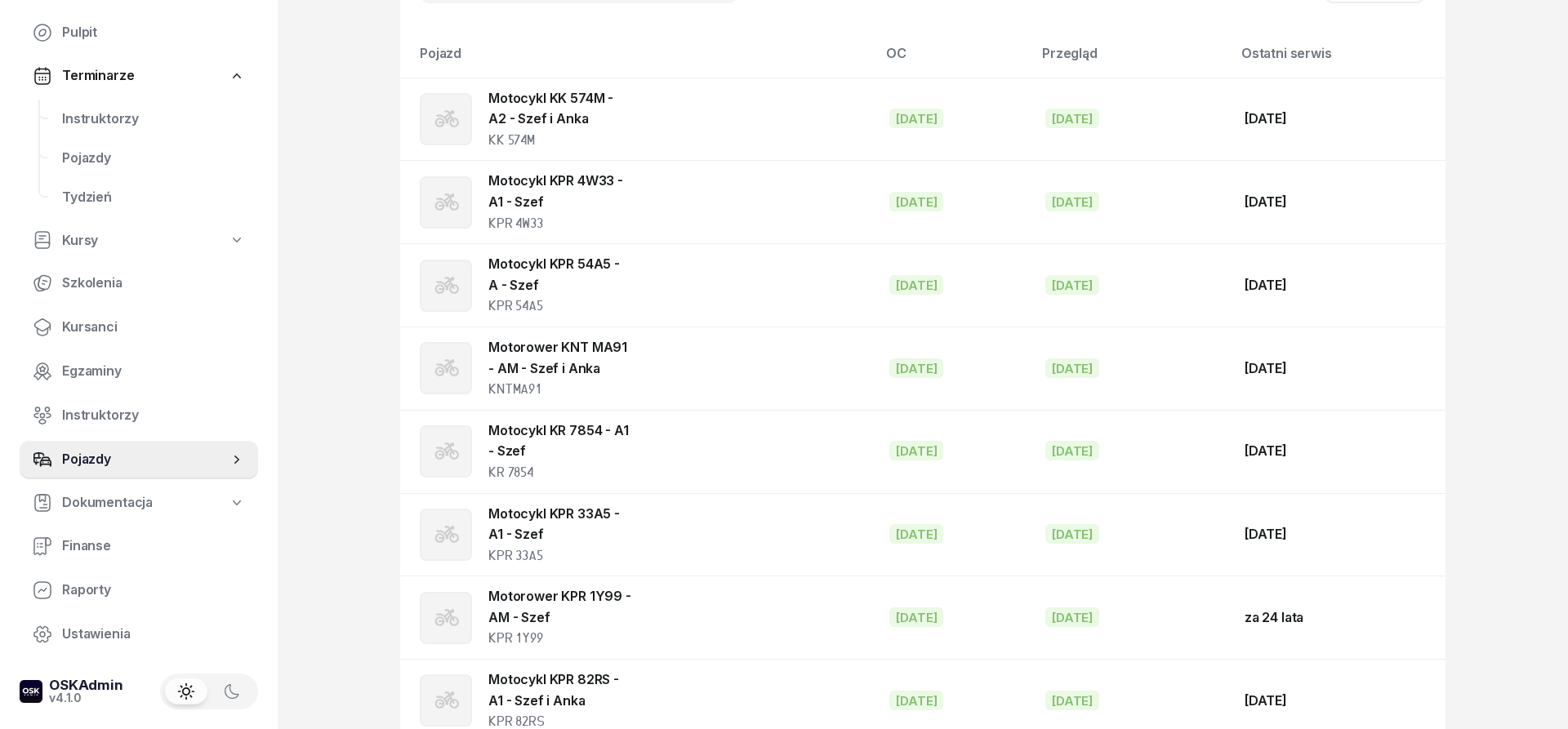
scroll to position [0, 0]
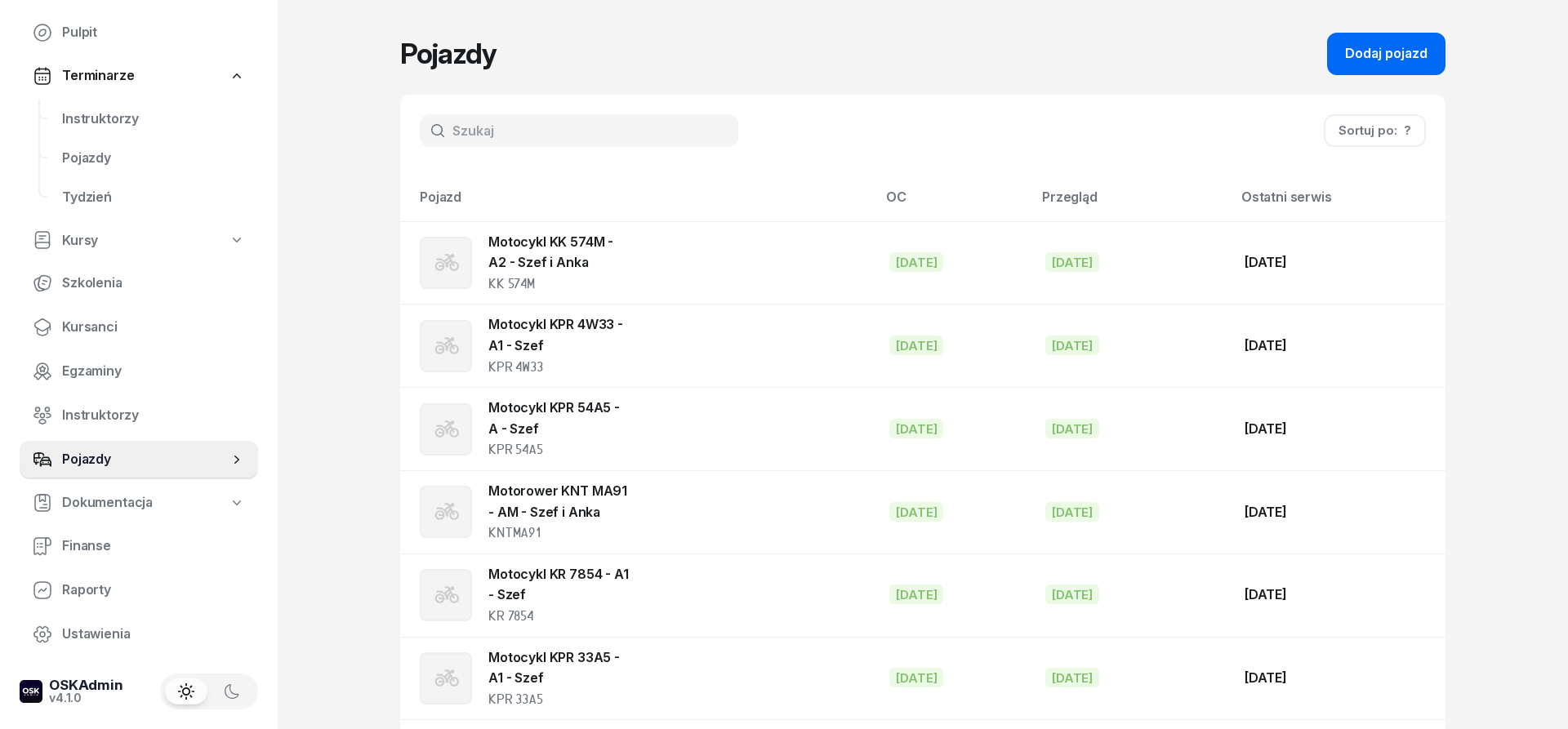
click at [1347, 65] on button "Dodaj pojazd" at bounding box center [1385, 54] width 118 height 43
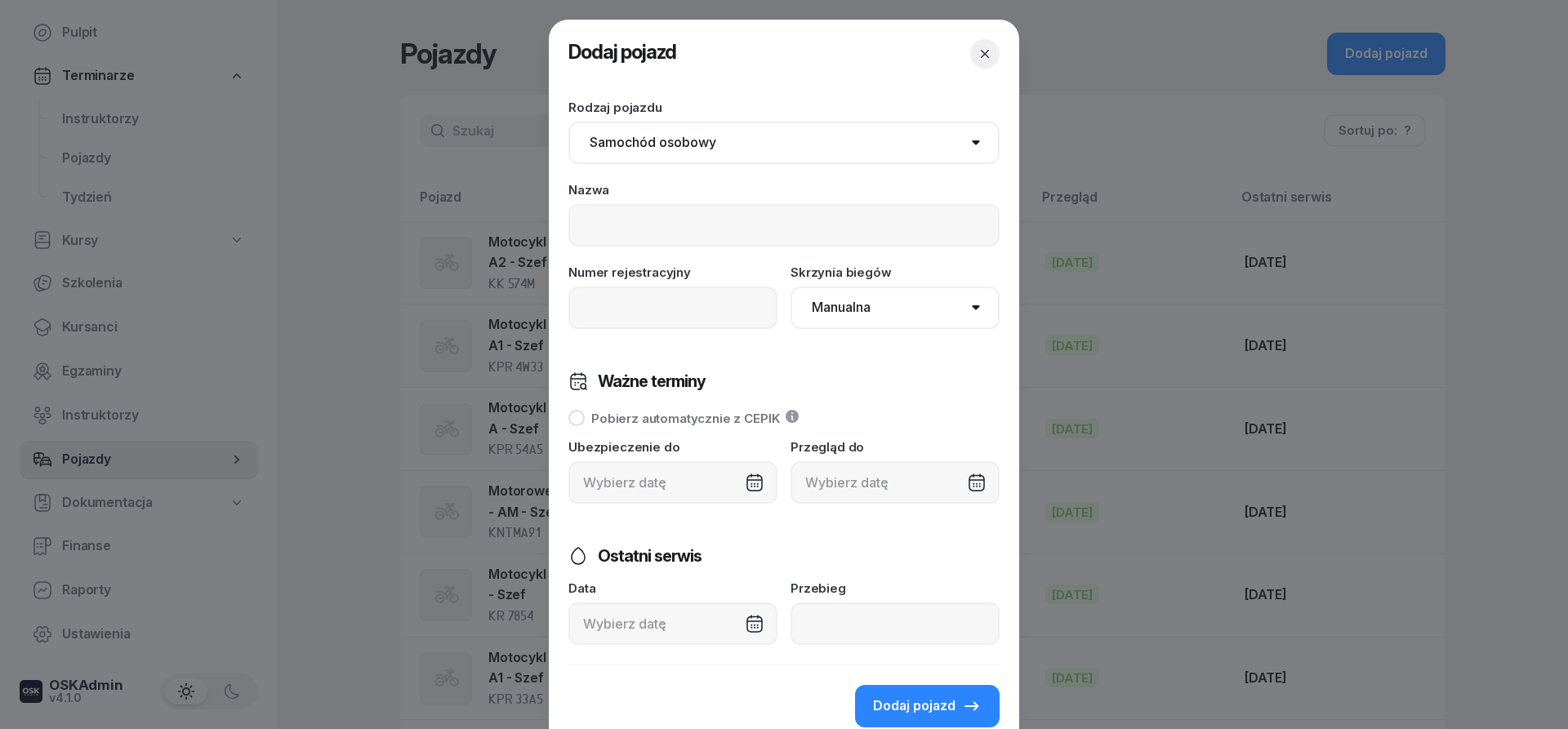
click at [568, 122] on select "Samochód osobowy Motocykl Samochód ciężarowy Przyczepa Autobus Traktor Tramwaj …" at bounding box center [783, 142] width 431 height 43
select select "other"
click option "Inny" at bounding box center [0, 0] width 0 height 0
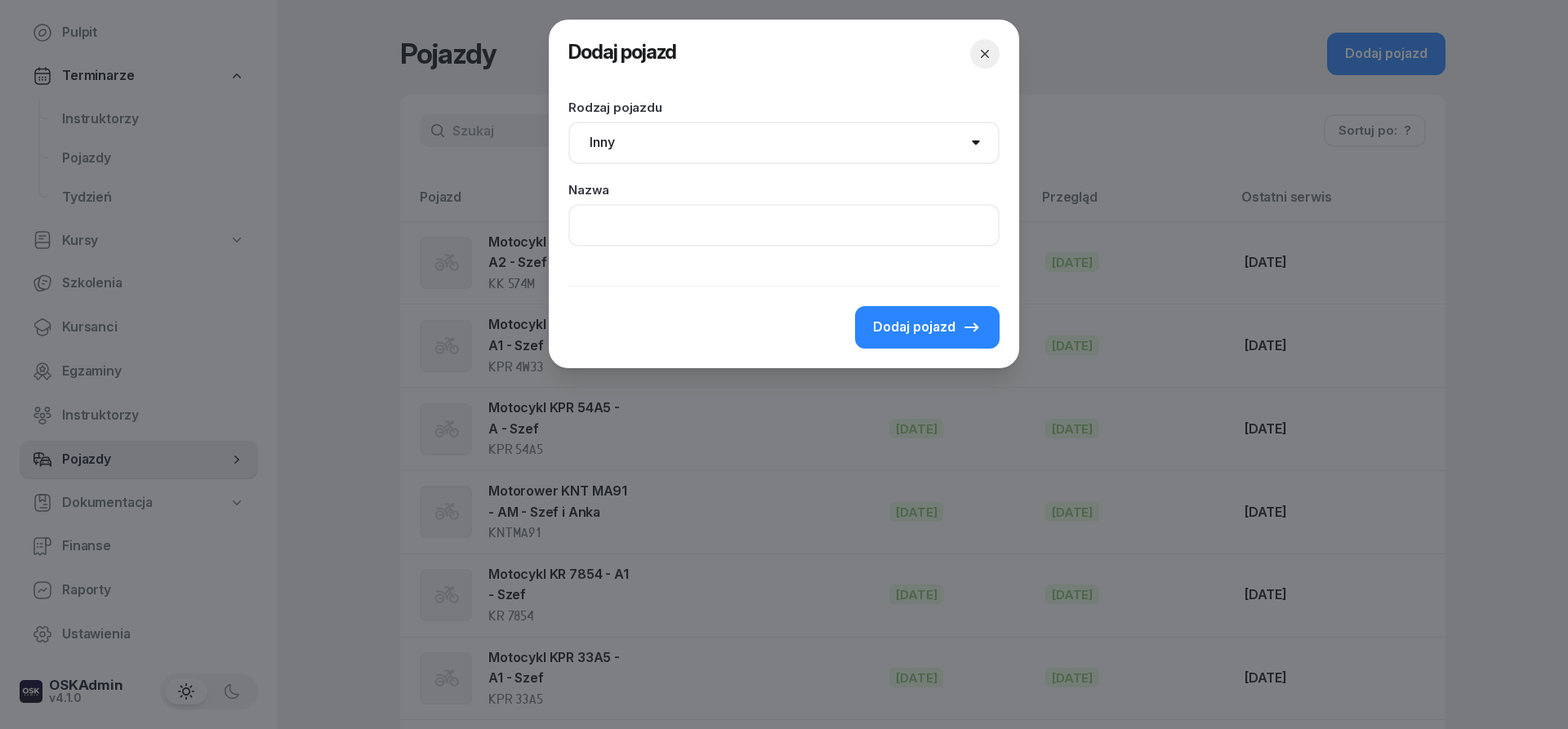
click at [632, 211] on input at bounding box center [783, 225] width 431 height 43
type input "Sale wykładowe"
click at [988, 59] on icon "button" at bounding box center [984, 54] width 16 height 16
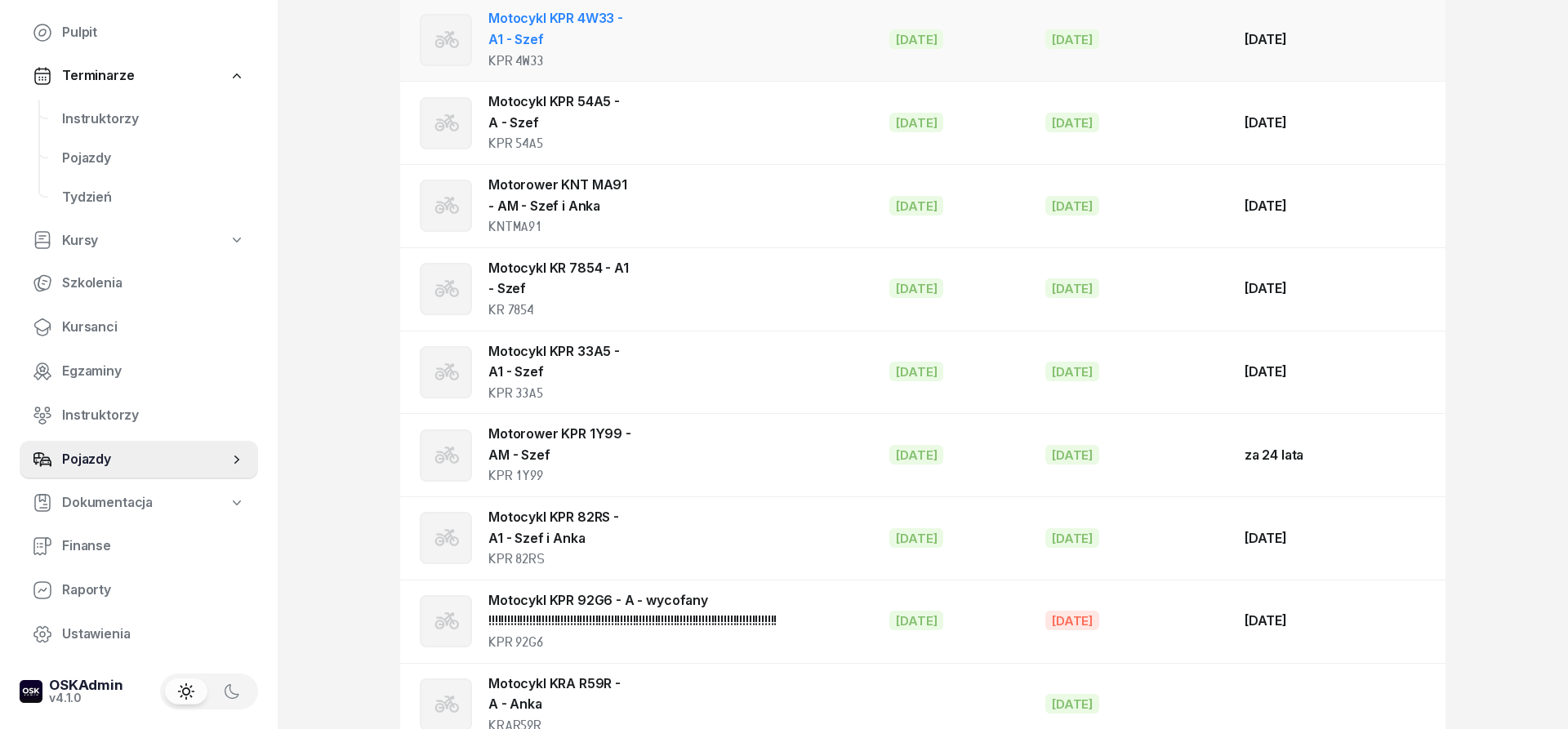
scroll to position [0, 0]
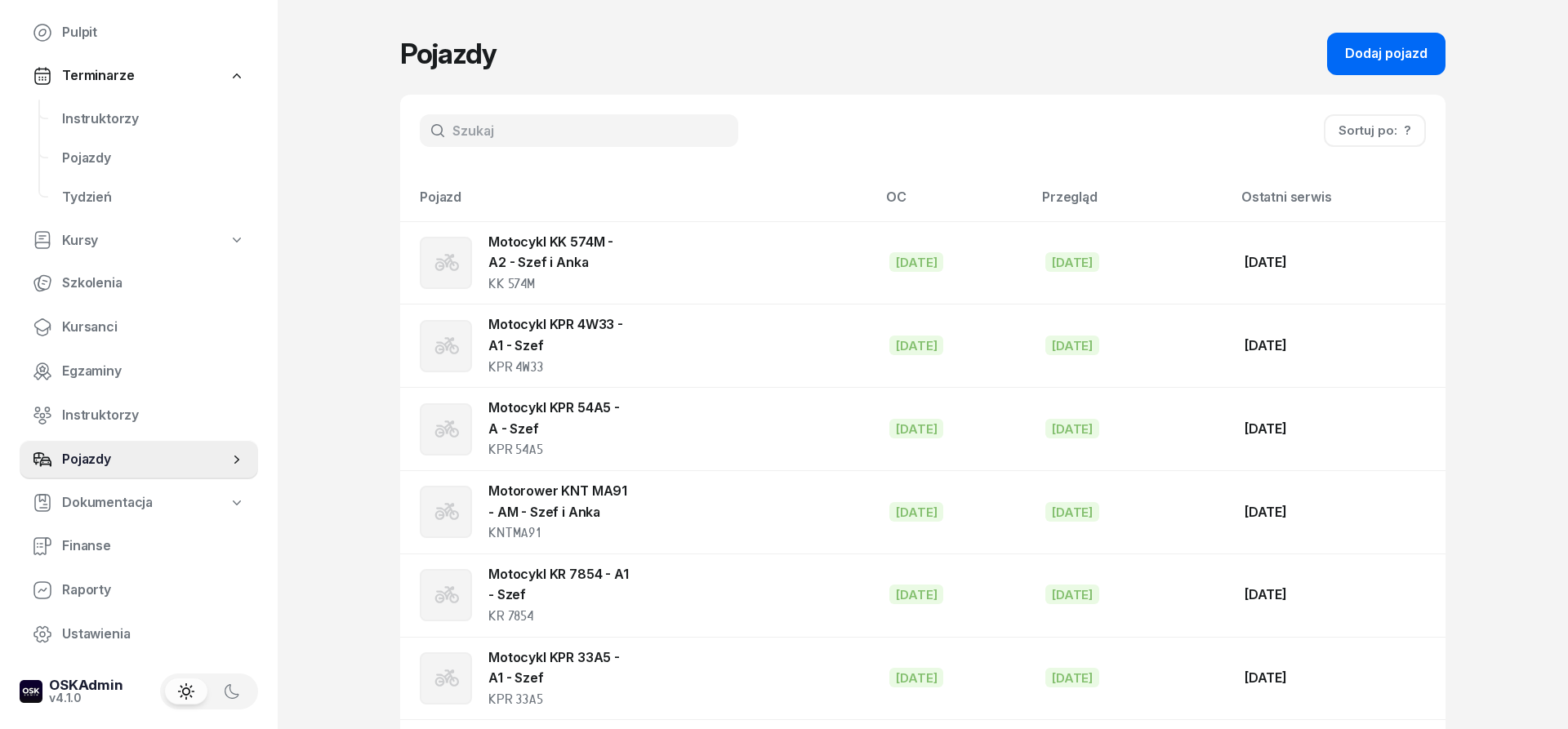
click at [1366, 47] on div "Dodaj pojazd" at bounding box center [1385, 54] width 82 height 21
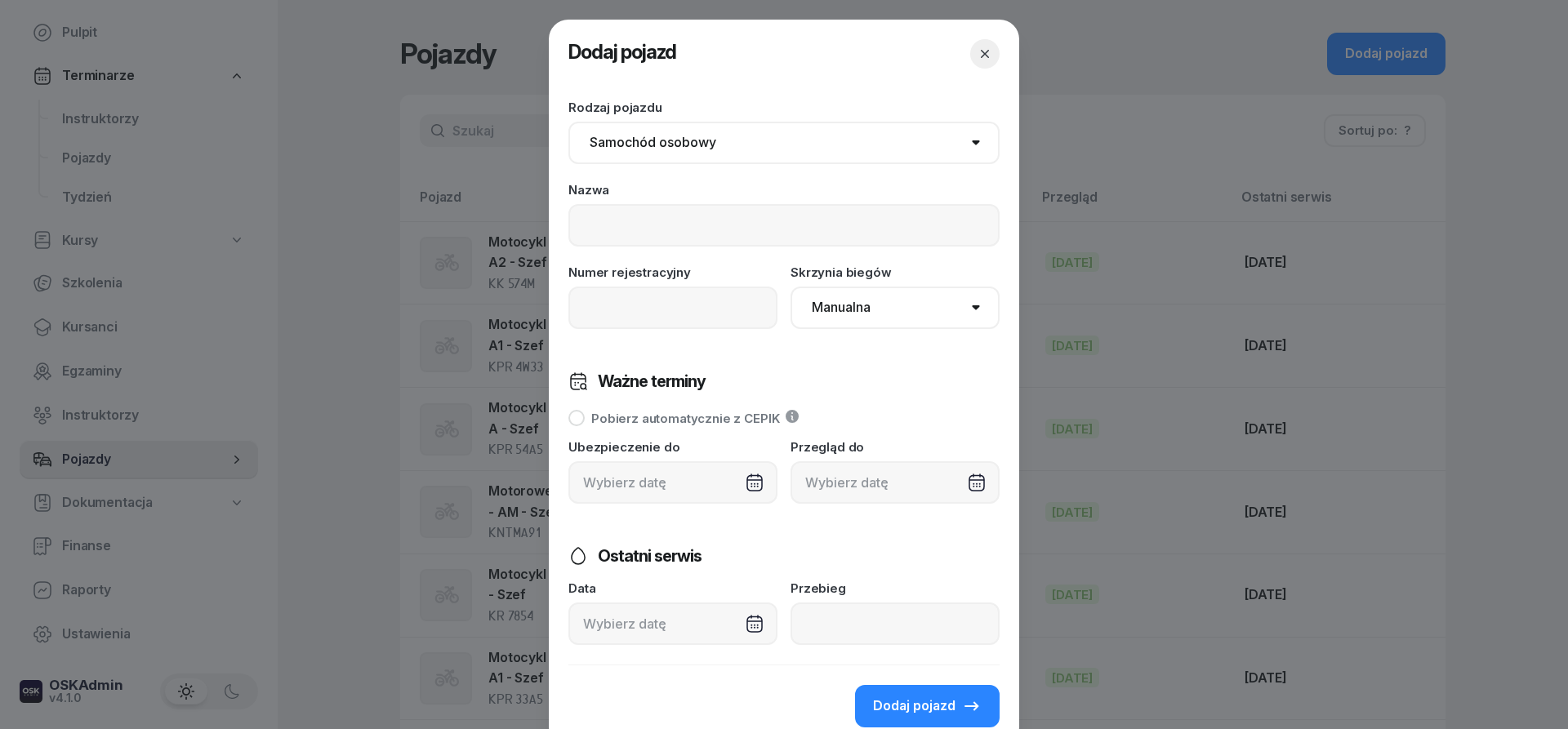
click at [568, 122] on select "Samochód osobowy Motocykl Samochód ciężarowy Przyczepa Autobus Traktor Tramwaj …" at bounding box center [783, 142] width 431 height 43
select select "other"
click option "Inny" at bounding box center [0, 0] width 0 height 0
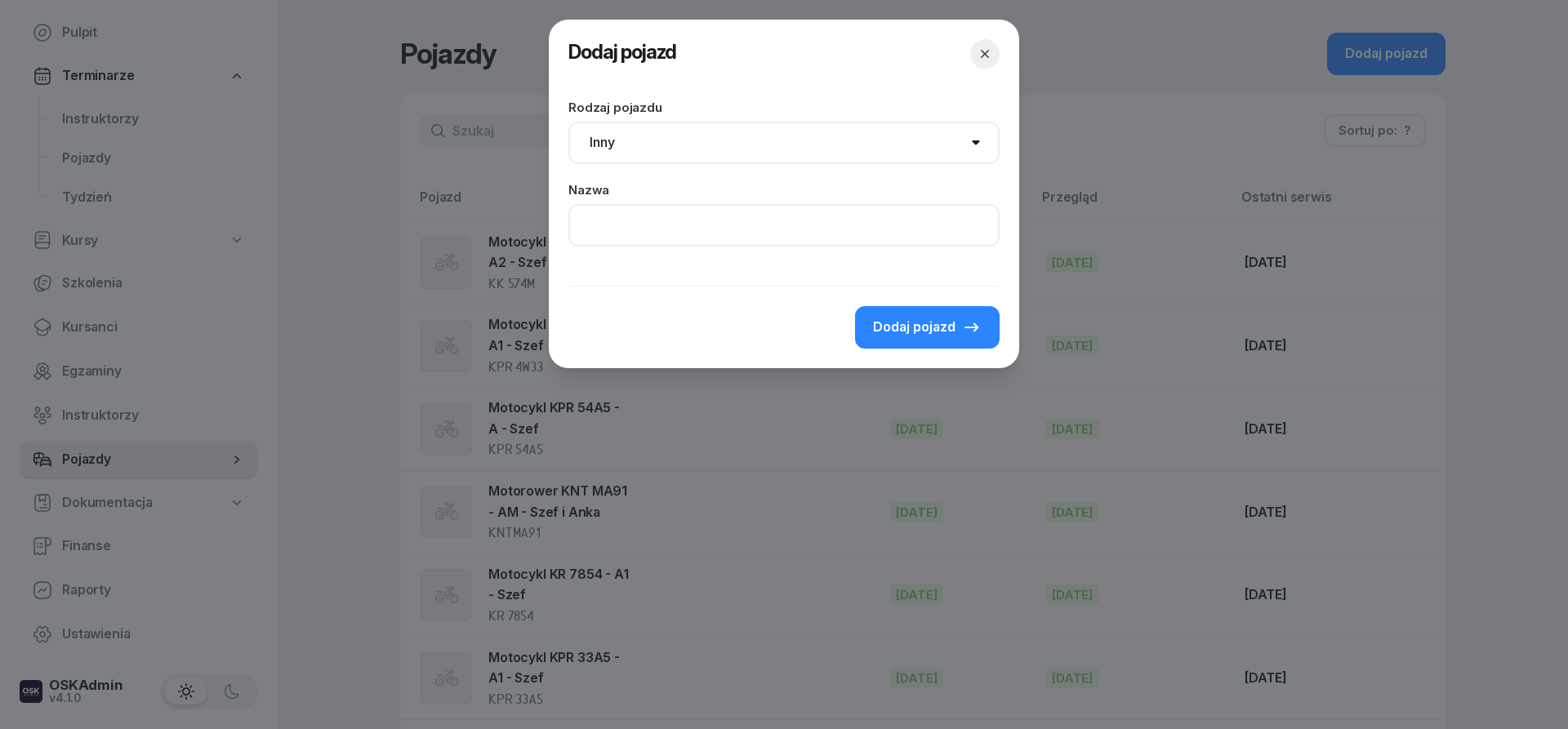
drag, startPoint x: 646, startPoint y: 213, endPoint x: 690, endPoint y: 218, distance: 44.3
click at [646, 214] on input at bounding box center [783, 225] width 431 height 43
click at [674, 233] on input "Sale wykładow na os. 2 Pułku Lotniczego" at bounding box center [783, 225] width 431 height 43
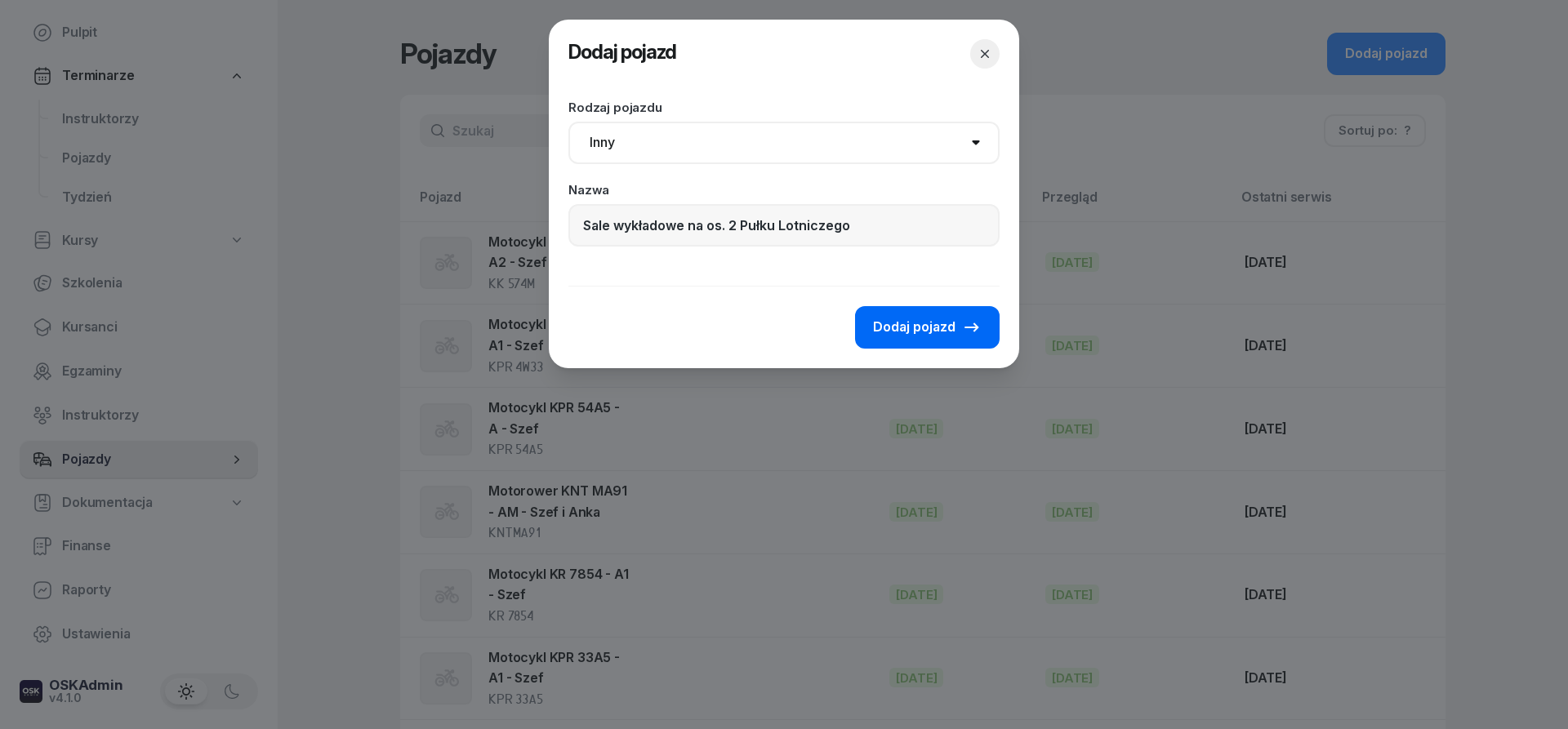
click at [926, 325] on span "Dodaj pojazd" at bounding box center [914, 327] width 82 height 21
click at [930, 333] on span "Dodaj pojazd" at bounding box center [914, 327] width 82 height 21
click at [948, 328] on span "Dodaj pojazd" at bounding box center [914, 327] width 82 height 21
click at [944, 323] on span "Dodaj pojazd" at bounding box center [914, 327] width 82 height 21
click at [945, 323] on span "Dodaj pojazd" at bounding box center [914, 327] width 82 height 21
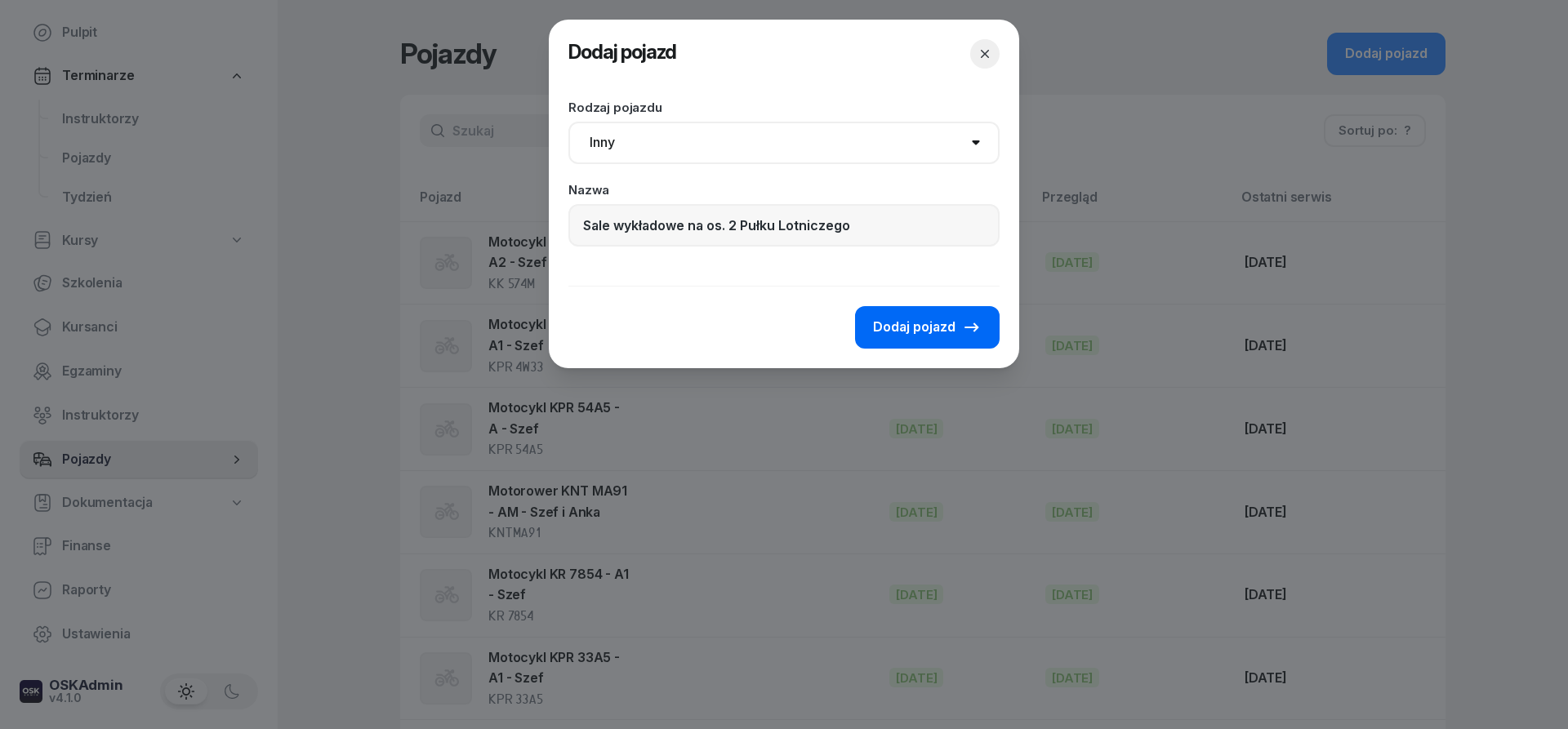
click at [945, 323] on span "Dodaj pojazd" at bounding box center [914, 327] width 82 height 21
click at [945, 324] on span "Dodaj pojazd" at bounding box center [914, 327] width 82 height 21
click at [891, 240] on input "Sale wykładowe na os. 2 Pułku Lotniczego" at bounding box center [783, 225] width 431 height 43
click at [941, 332] on span "Dodaj pojazd" at bounding box center [914, 327] width 82 height 21
click at [568, 122] on select "Samochód osobowy Motocykl Samochód ciężarowy Przyczepa Autobus Traktor Tramwaj …" at bounding box center [783, 142] width 431 height 43
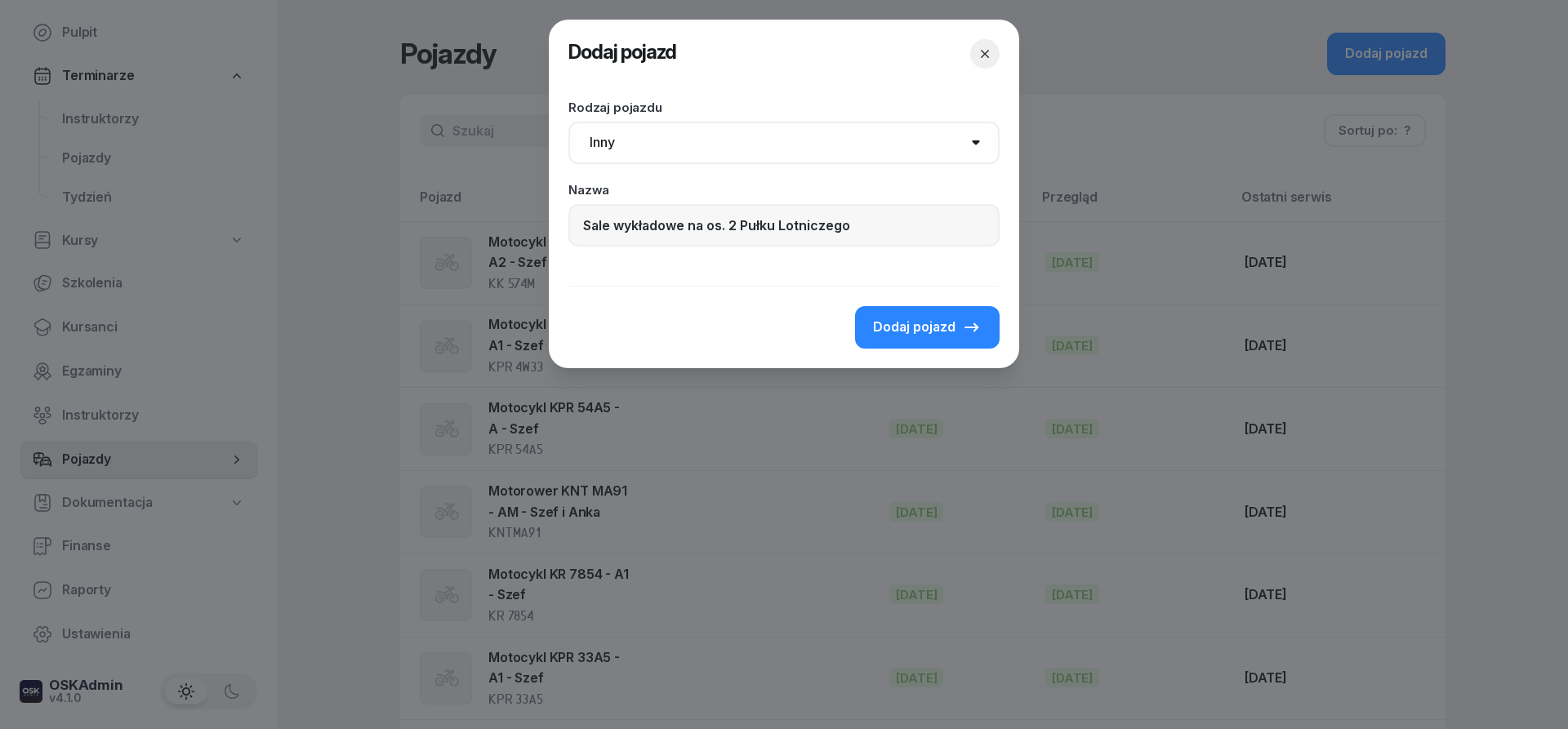
click option "Inny" at bounding box center [0, 0] width 0 height 0
click at [955, 320] on span "Dodaj pojazd" at bounding box center [914, 327] width 82 height 21
click at [956, 322] on div "Dodaj pojazd" at bounding box center [927, 327] width 109 height 21
click at [956, 323] on div "Dodaj pojazd" at bounding box center [927, 327] width 109 height 21
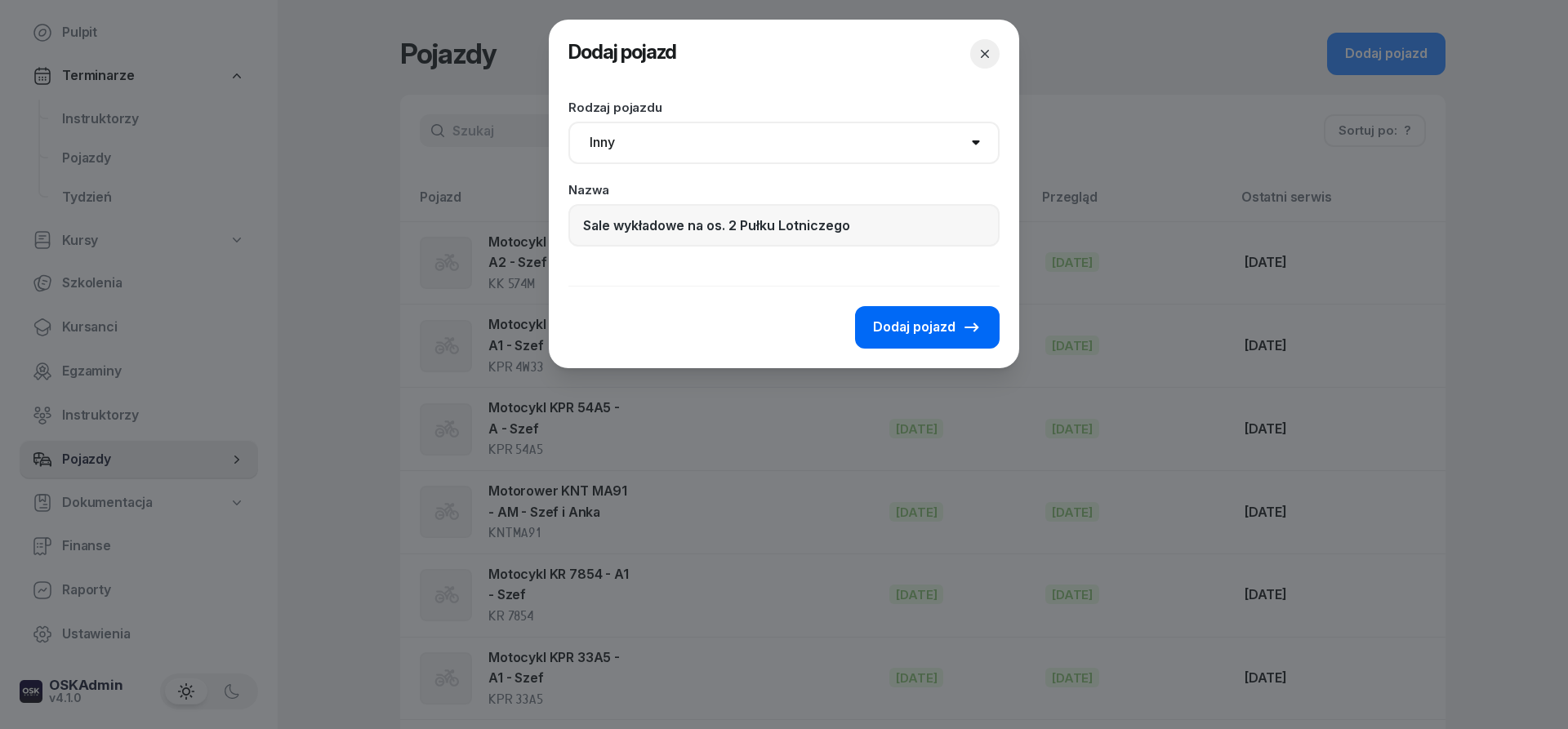
click at [954, 326] on span "Dodaj pojazd" at bounding box center [914, 327] width 82 height 21
click at [965, 339] on button "Dodaj pojazd" at bounding box center [927, 328] width 145 height 43
click at [965, 339] on button "Dodaj pojazd" at bounding box center [927, 328] width 145 height 43
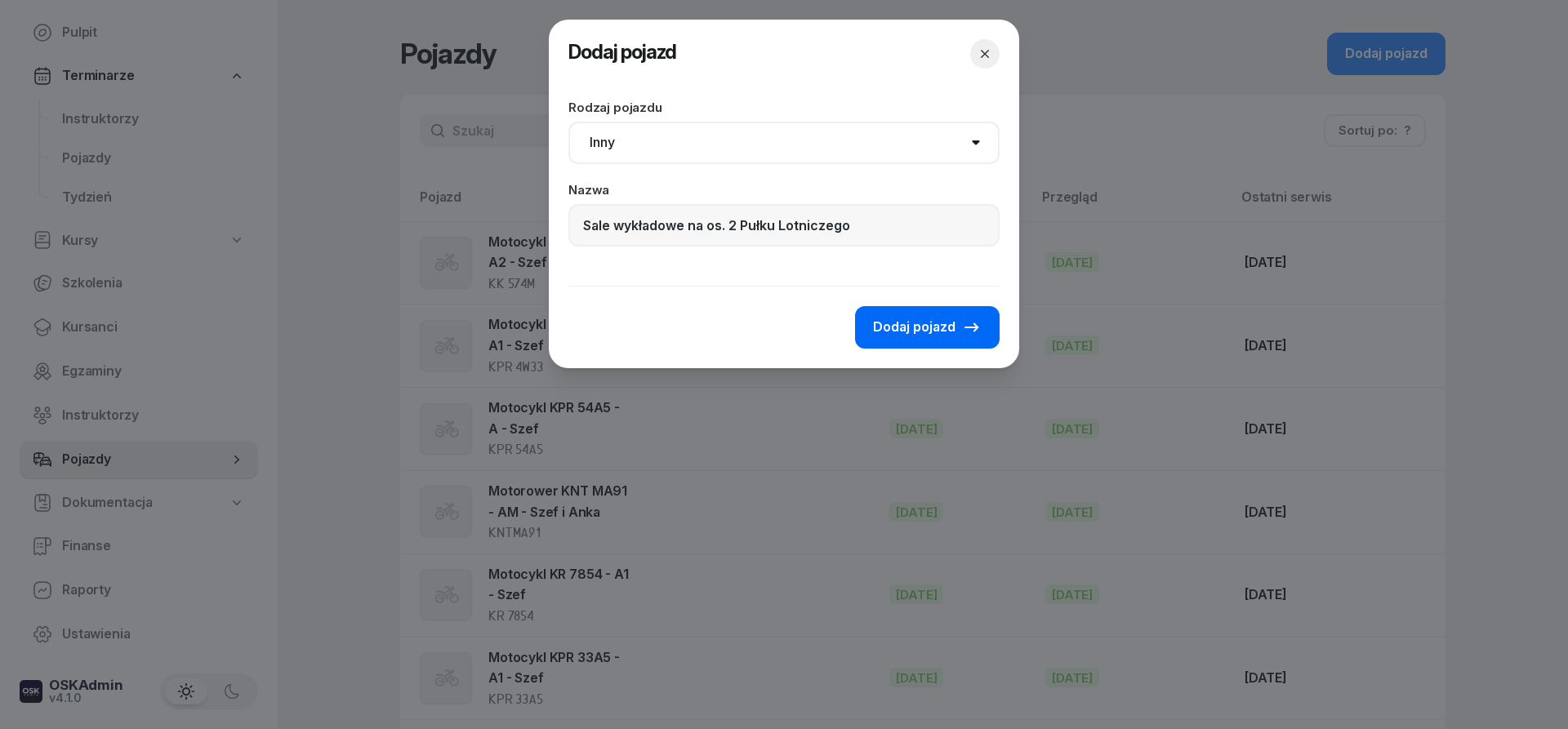
click at [965, 339] on button "Dodaj pojazd" at bounding box center [927, 328] width 145 height 43
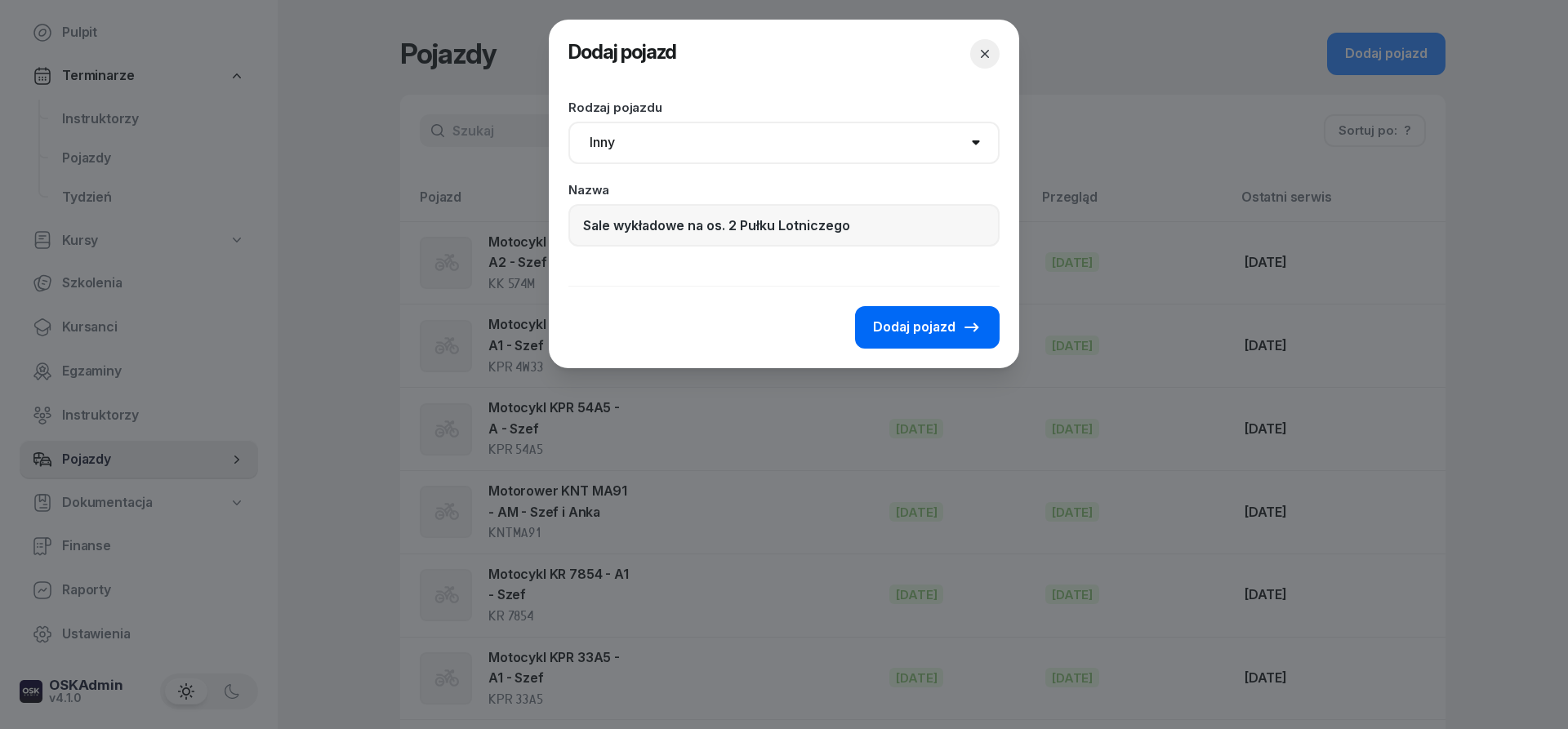
click at [921, 326] on span "Dodaj pojazd" at bounding box center [914, 327] width 82 height 21
click at [935, 324] on span "Dodaj pojazd" at bounding box center [914, 327] width 82 height 21
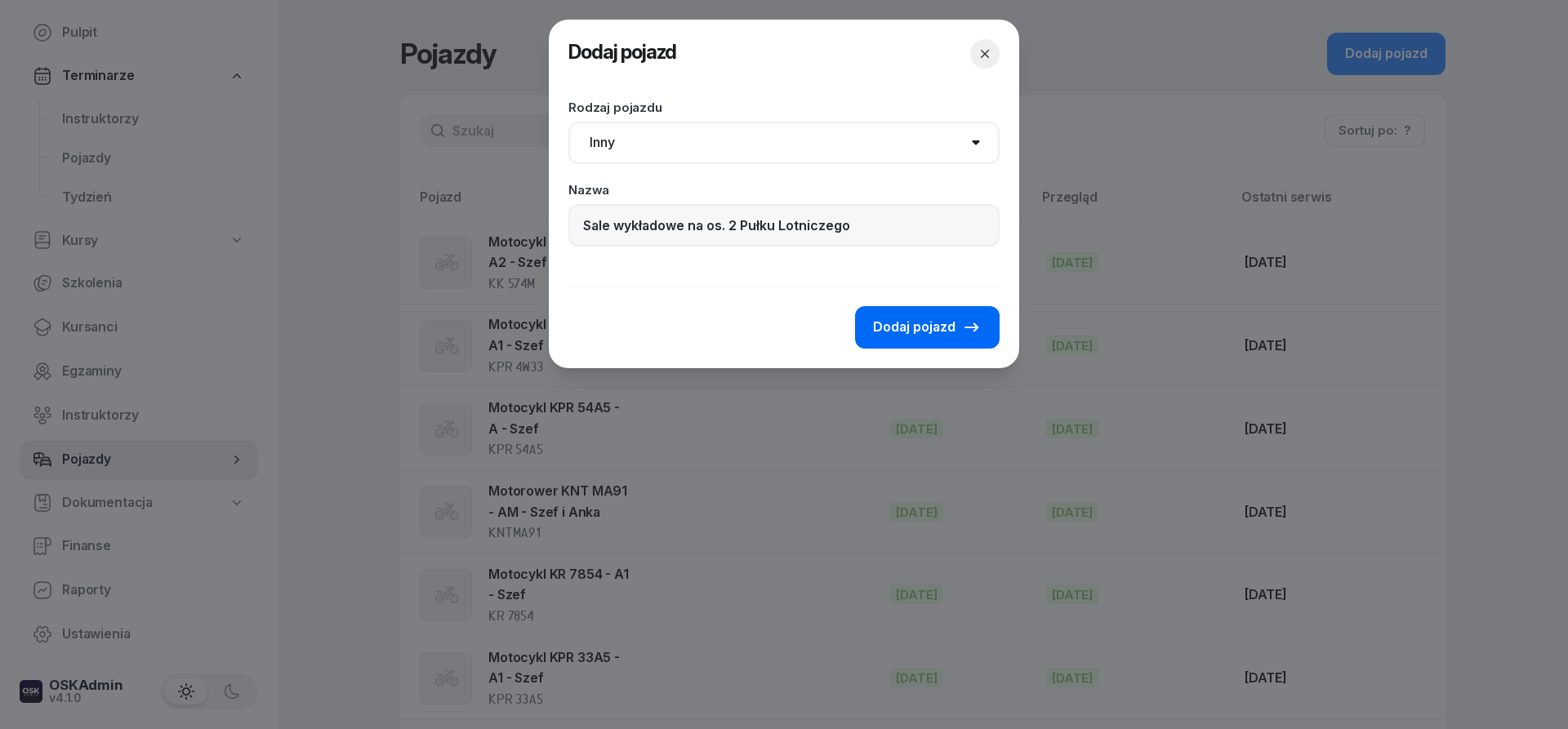
click at [935, 324] on span "Dodaj pojazd" at bounding box center [914, 327] width 82 height 21
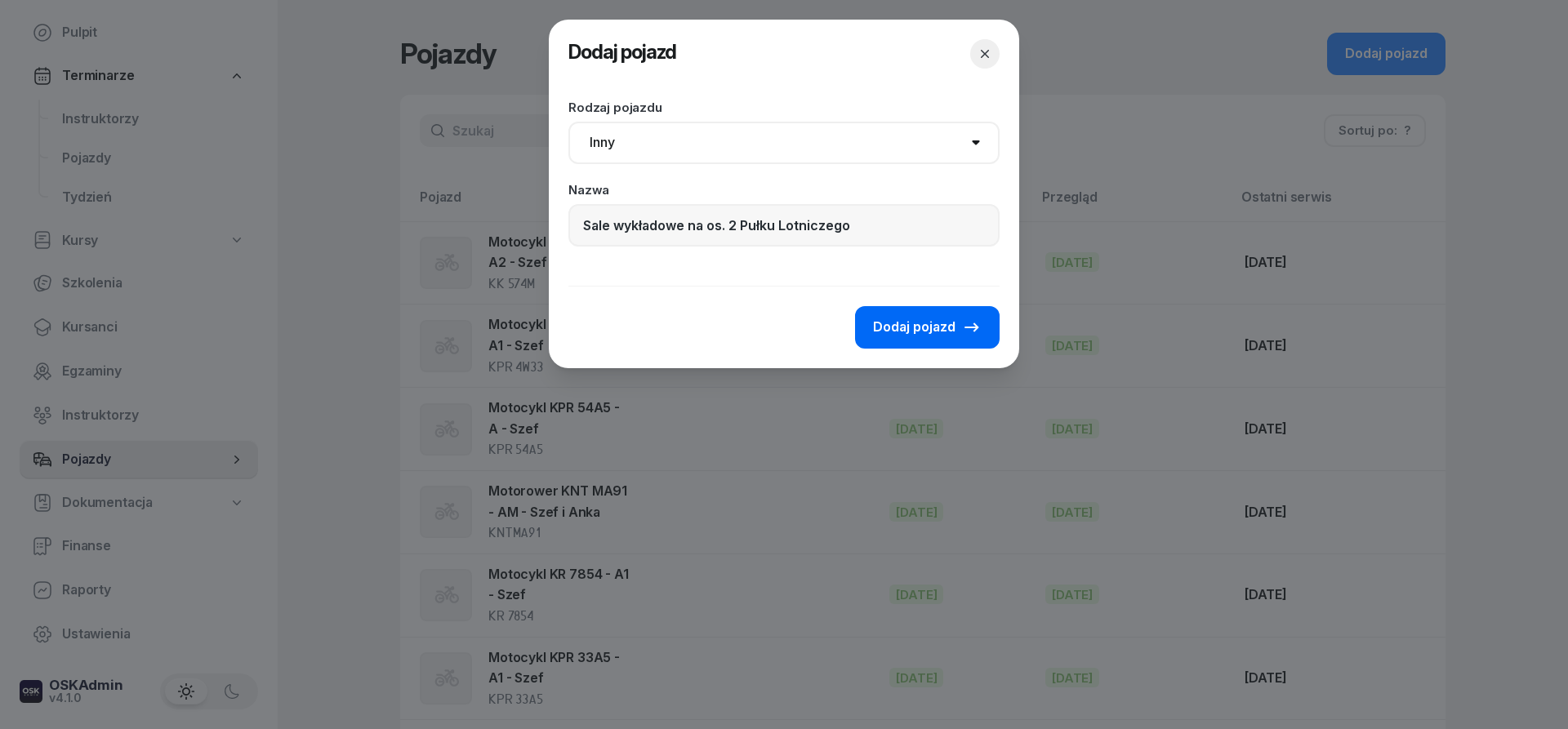
click at [935, 324] on span "Dodaj pojazd" at bounding box center [914, 327] width 82 height 21
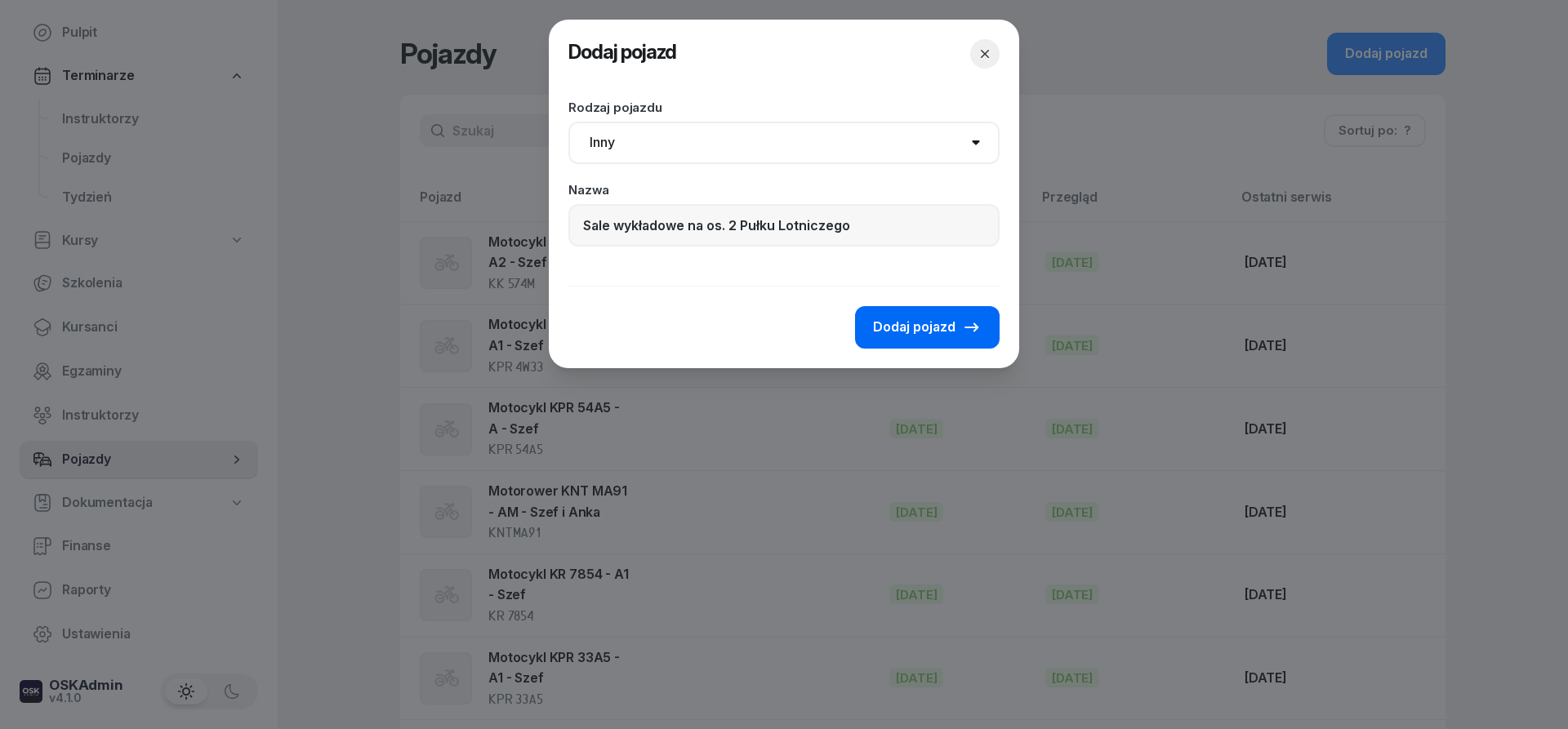
click at [935, 324] on span "Dodaj pojazd" at bounding box center [914, 327] width 82 height 21
click at [568, 122] on select "Samochód osobowy Motocykl Samochód ciężarowy Przyczepa Autobus Traktor Tramwaj …" at bounding box center [783, 142] width 431 height 43
click option "Inny" at bounding box center [0, 0] width 0 height 0
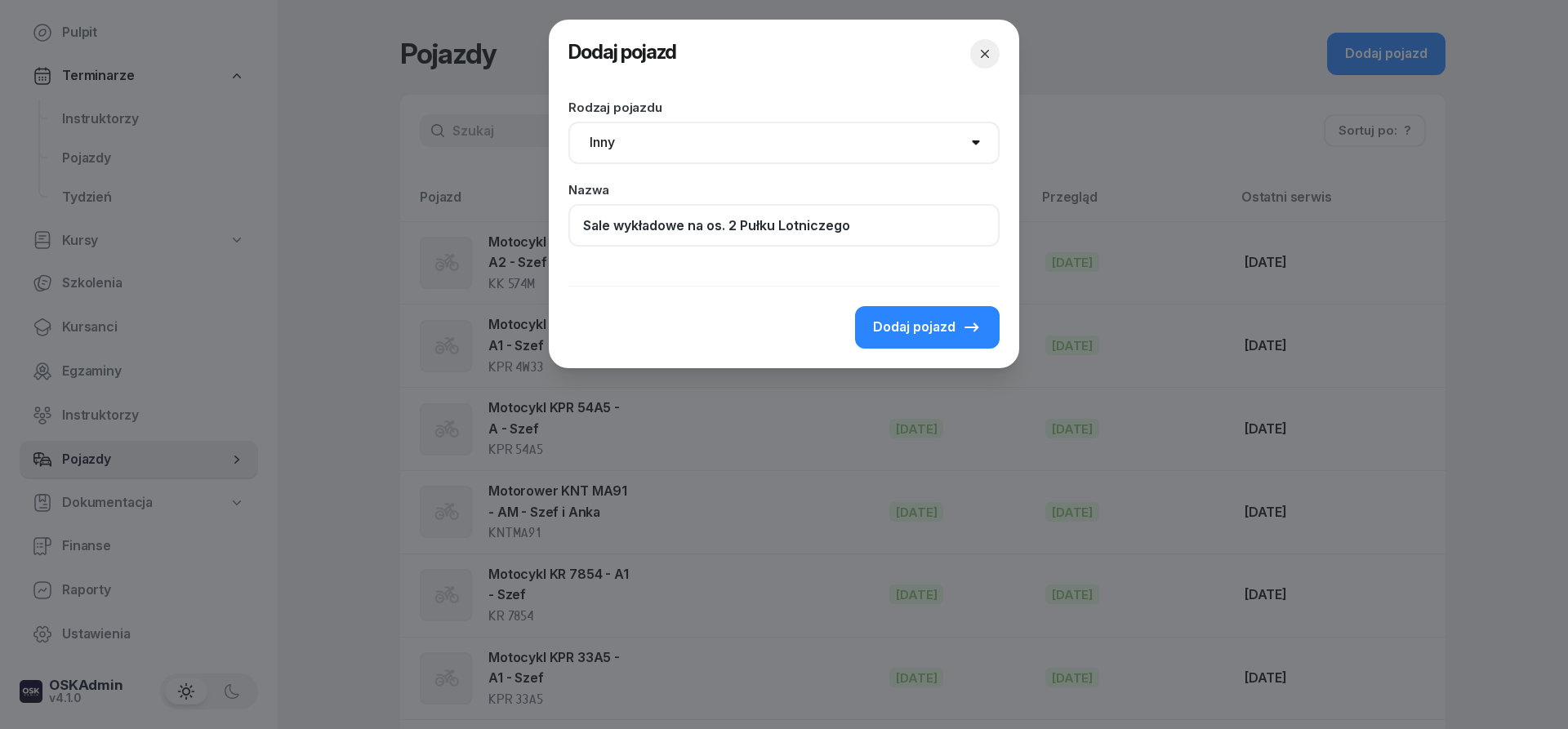
drag, startPoint x: 867, startPoint y: 234, endPoint x: 385, endPoint y: 217, distance: 482.3
click at [568, 217] on input "Sale wykładowe na os. 2 Pułku Lotniczego" at bounding box center [783, 225] width 431 height 43
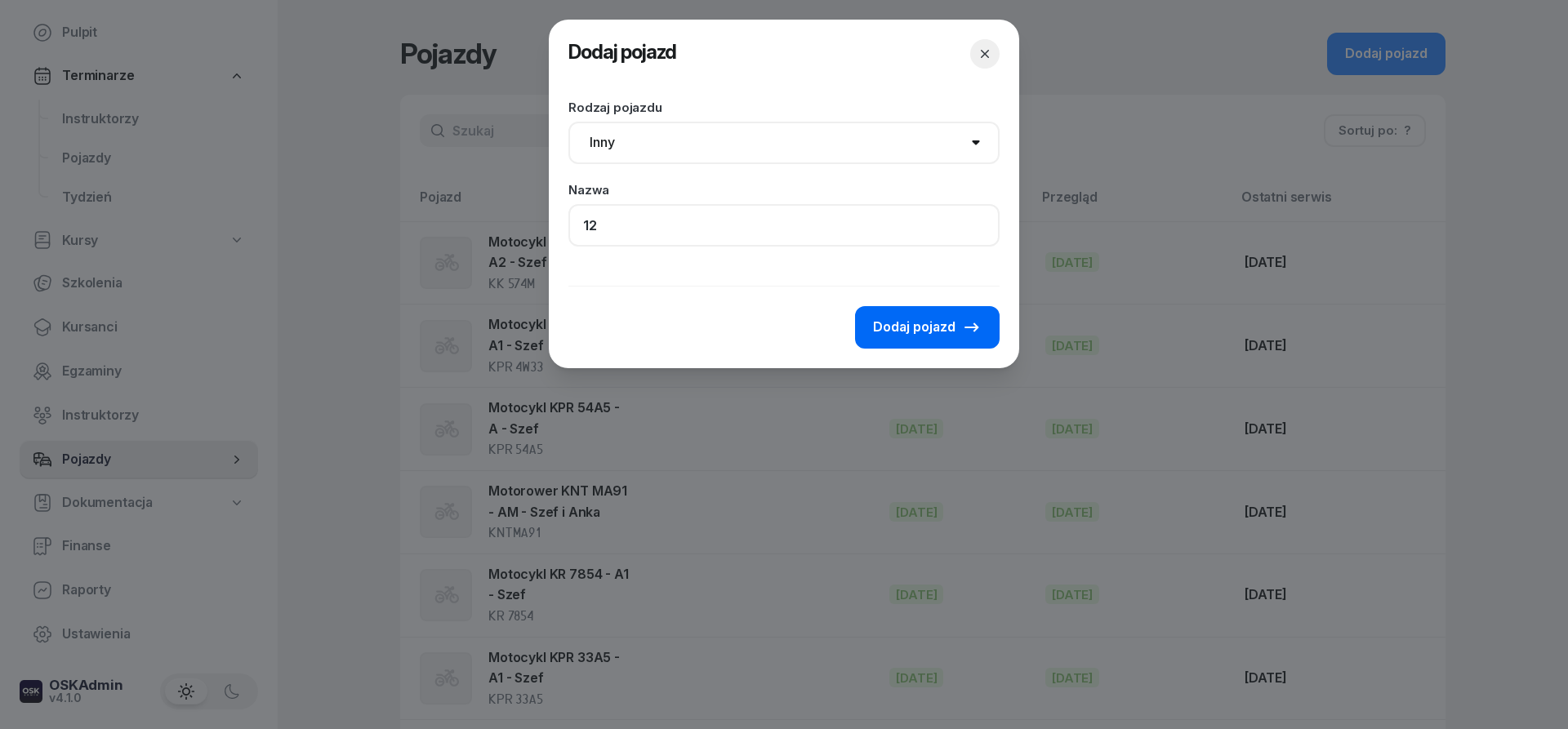
type input "12"
click at [891, 325] on span "Dodaj pojazd" at bounding box center [914, 327] width 82 height 21
click at [903, 333] on span "Dodaj pojazd" at bounding box center [914, 327] width 82 height 21
click at [904, 333] on span "Dodaj pojazd" at bounding box center [914, 327] width 82 height 21
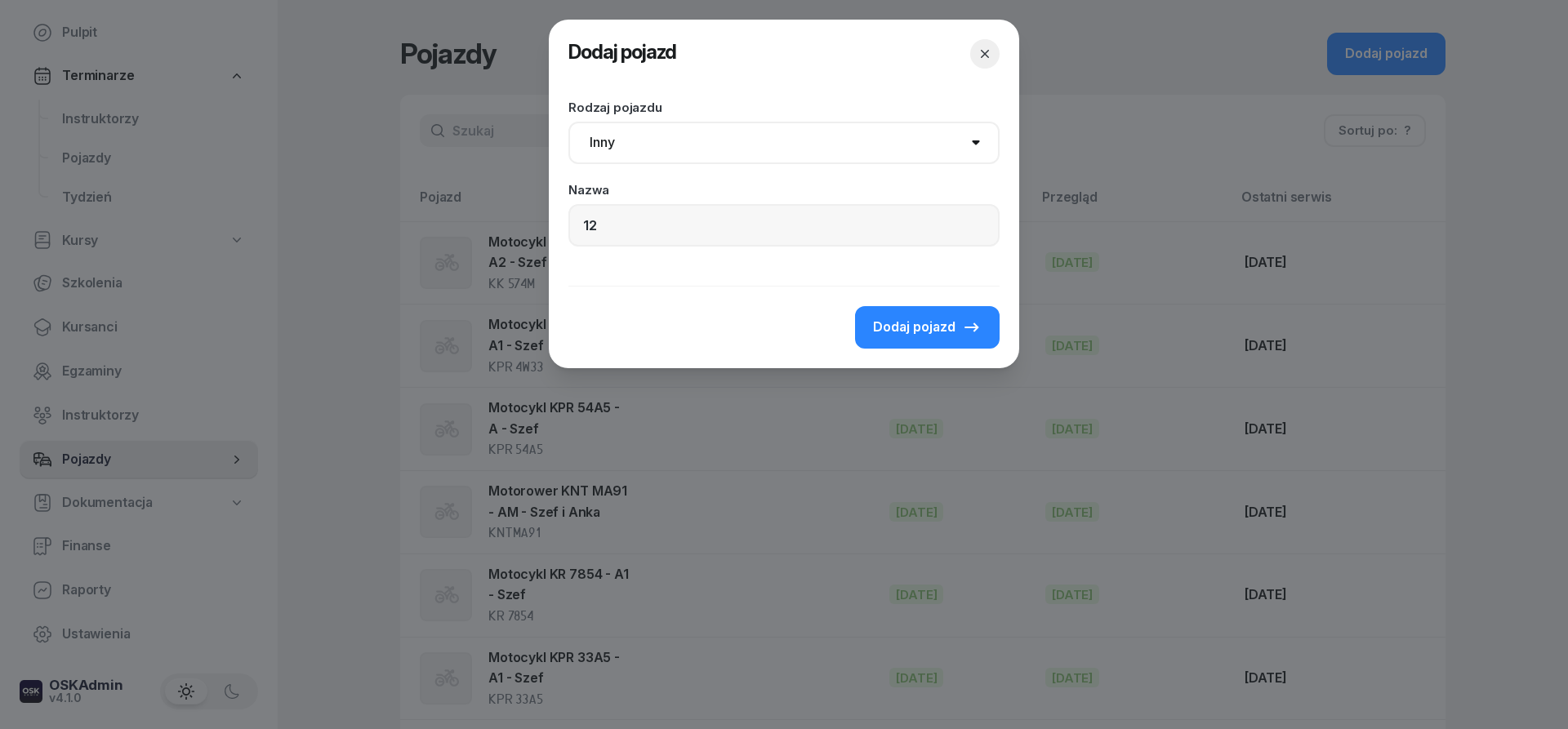
click at [974, 53] on button "button" at bounding box center [984, 54] width 29 height 29
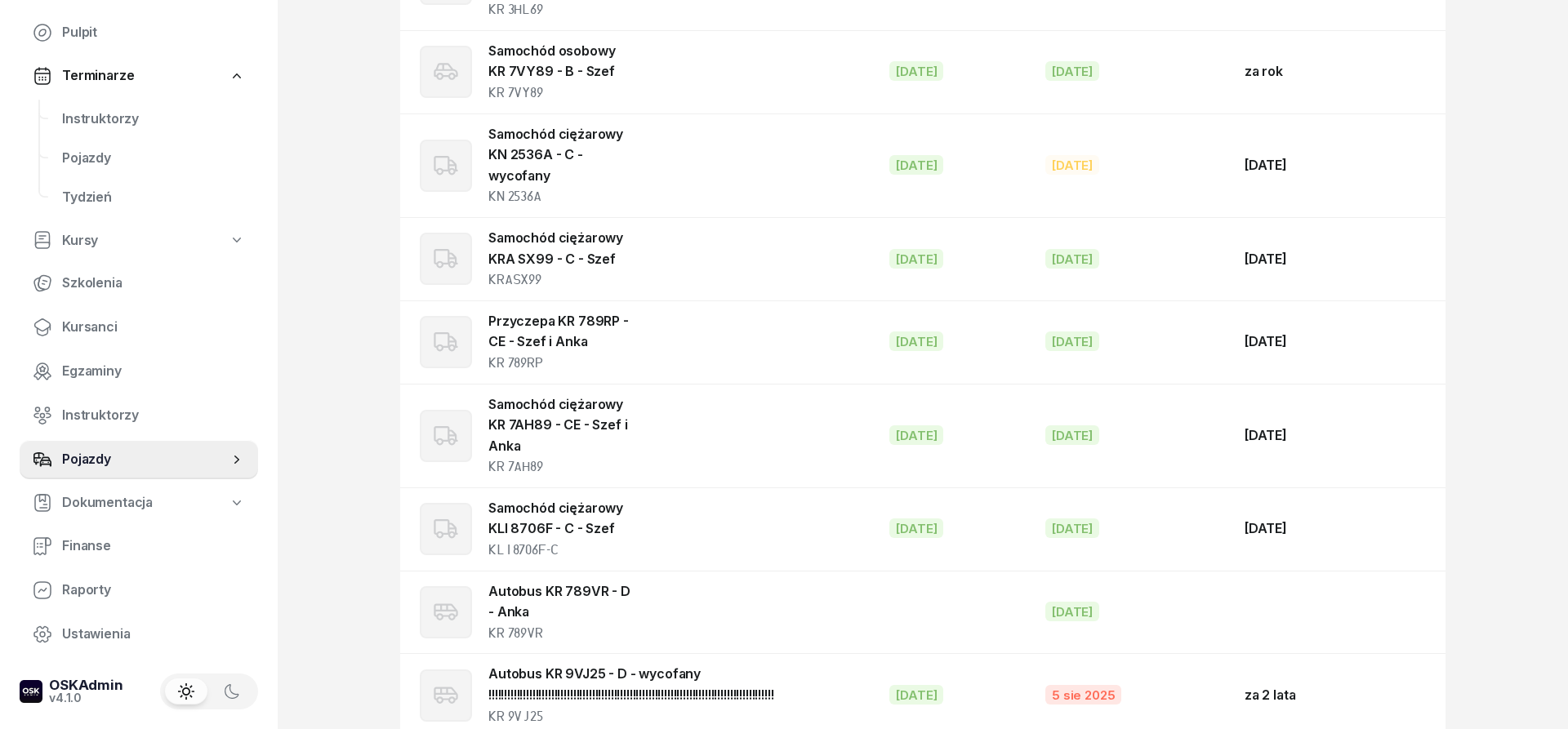
scroll to position [2477, 0]
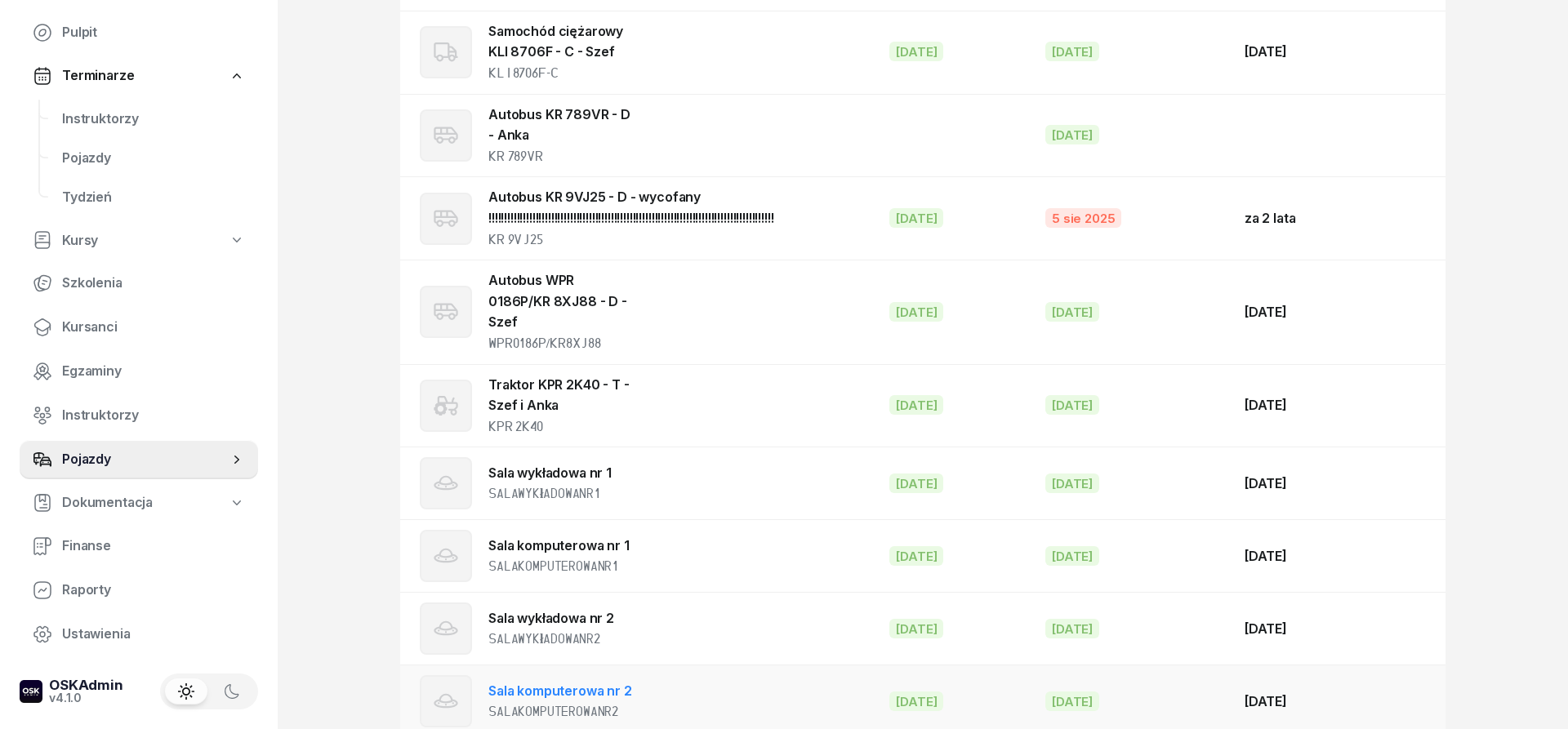
click at [597, 683] on link "Sala komputerowa nr 2" at bounding box center [560, 690] width 144 height 16
select select "other"
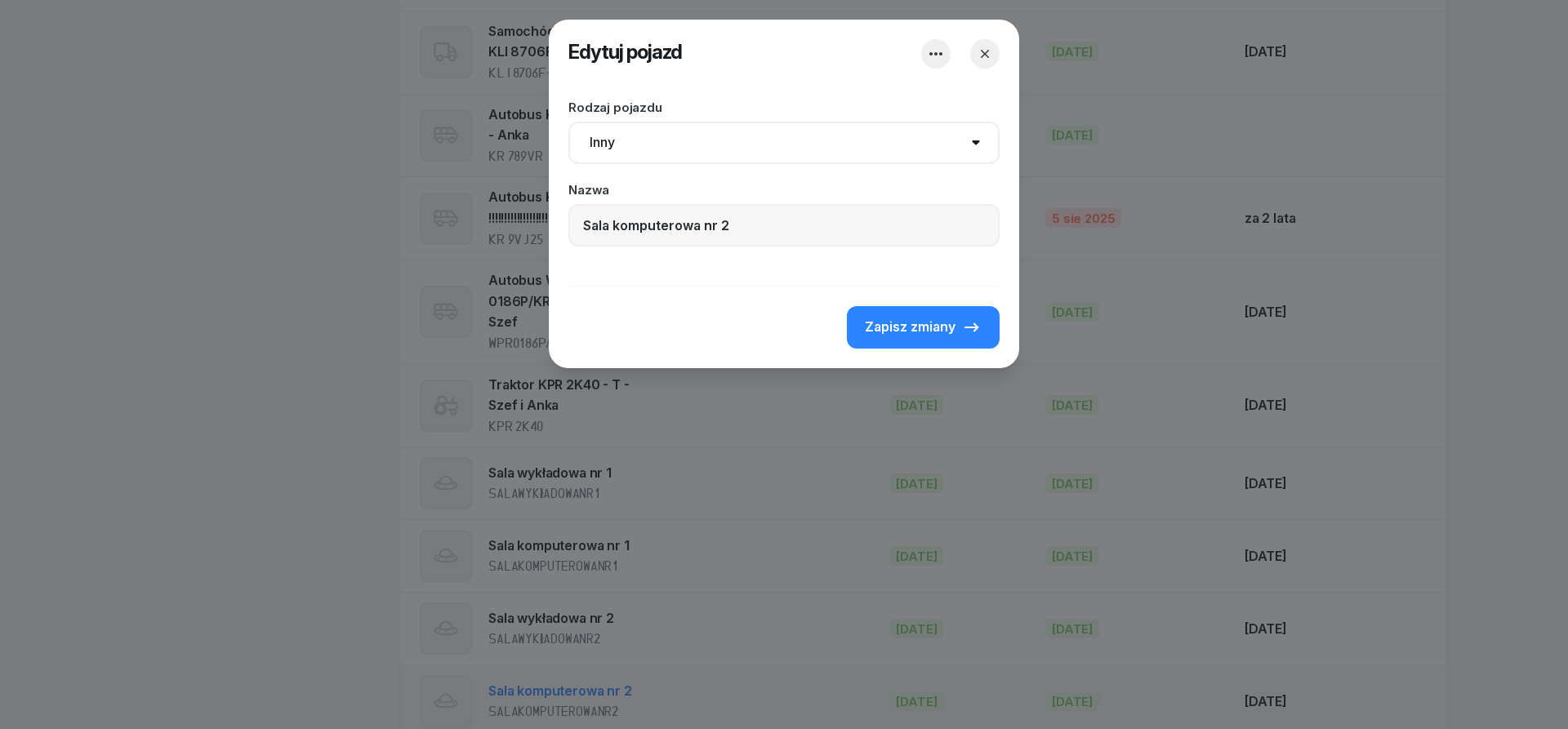
scroll to position [83, 0]
click at [939, 54] on icon "button" at bounding box center [935, 54] width 19 height 19
click at [971, 90] on fieldset "Zapisuję zmiany Rodzaj pojazdu Samochód osobowy Motocykl Samochód ciężarowy Prz…" at bounding box center [783, 177] width 431 height 178
click at [568, 122] on select "Samochód osobowy Motocykl Samochód ciężarowy Przyczepa Autobus Traktor Tramwaj …" at bounding box center [783, 142] width 431 height 43
click at [973, 138] on select "Samochód osobowy Motocykl Samochód ciężarowy Przyczepa Autobus Traktor Tramwaj …" at bounding box center [783, 142] width 431 height 43
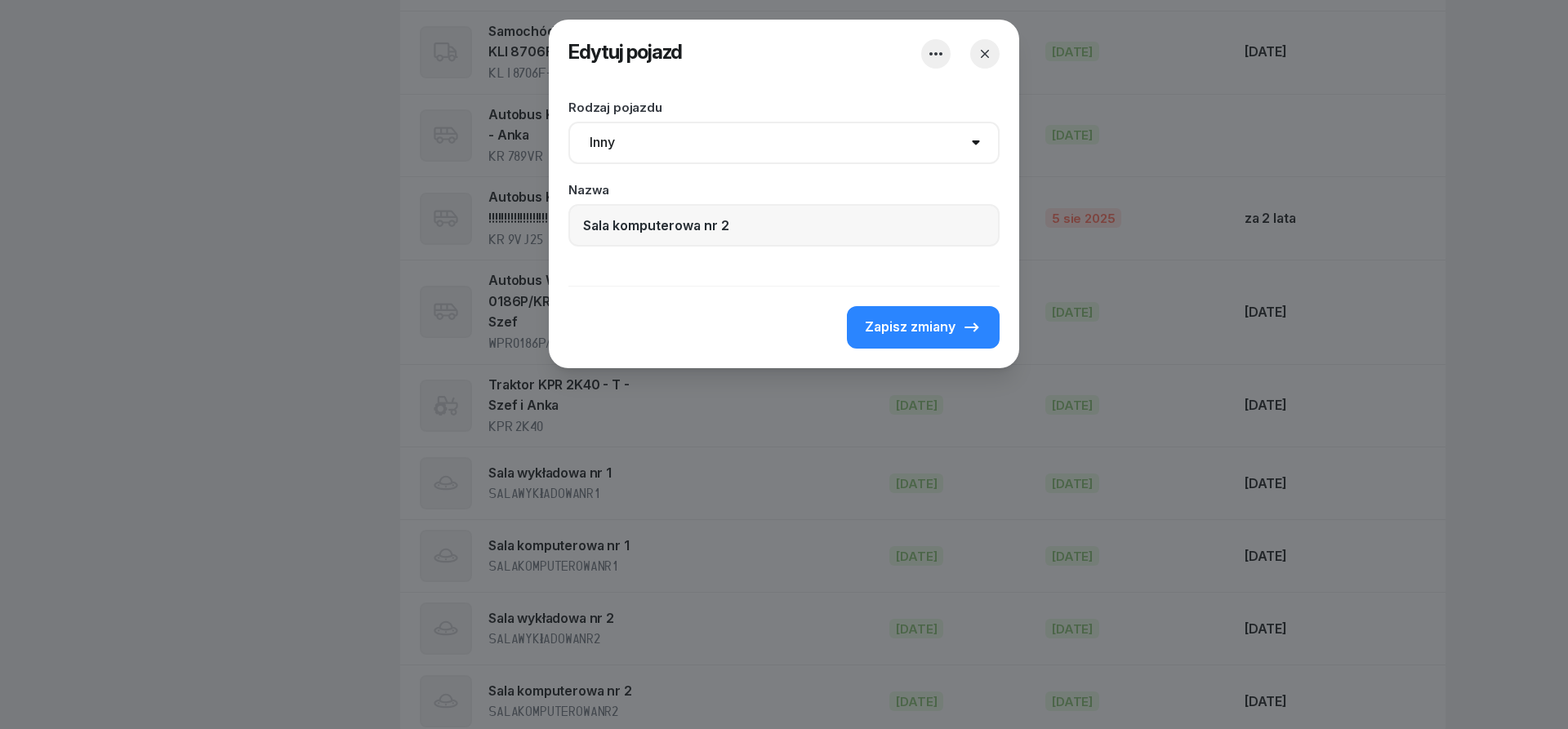
click at [982, 50] on icon "button" at bounding box center [985, 54] width 8 height 8
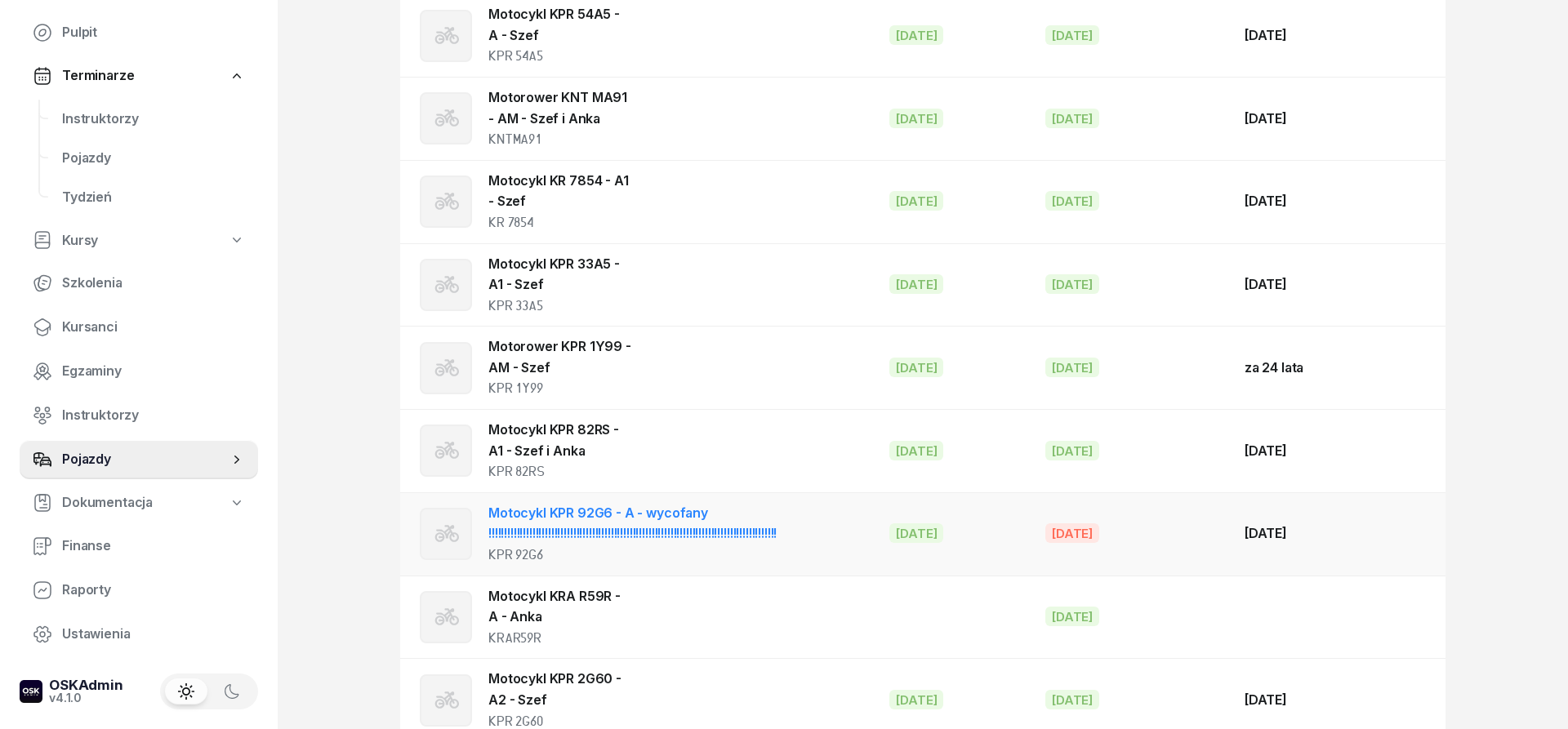
scroll to position [0, 0]
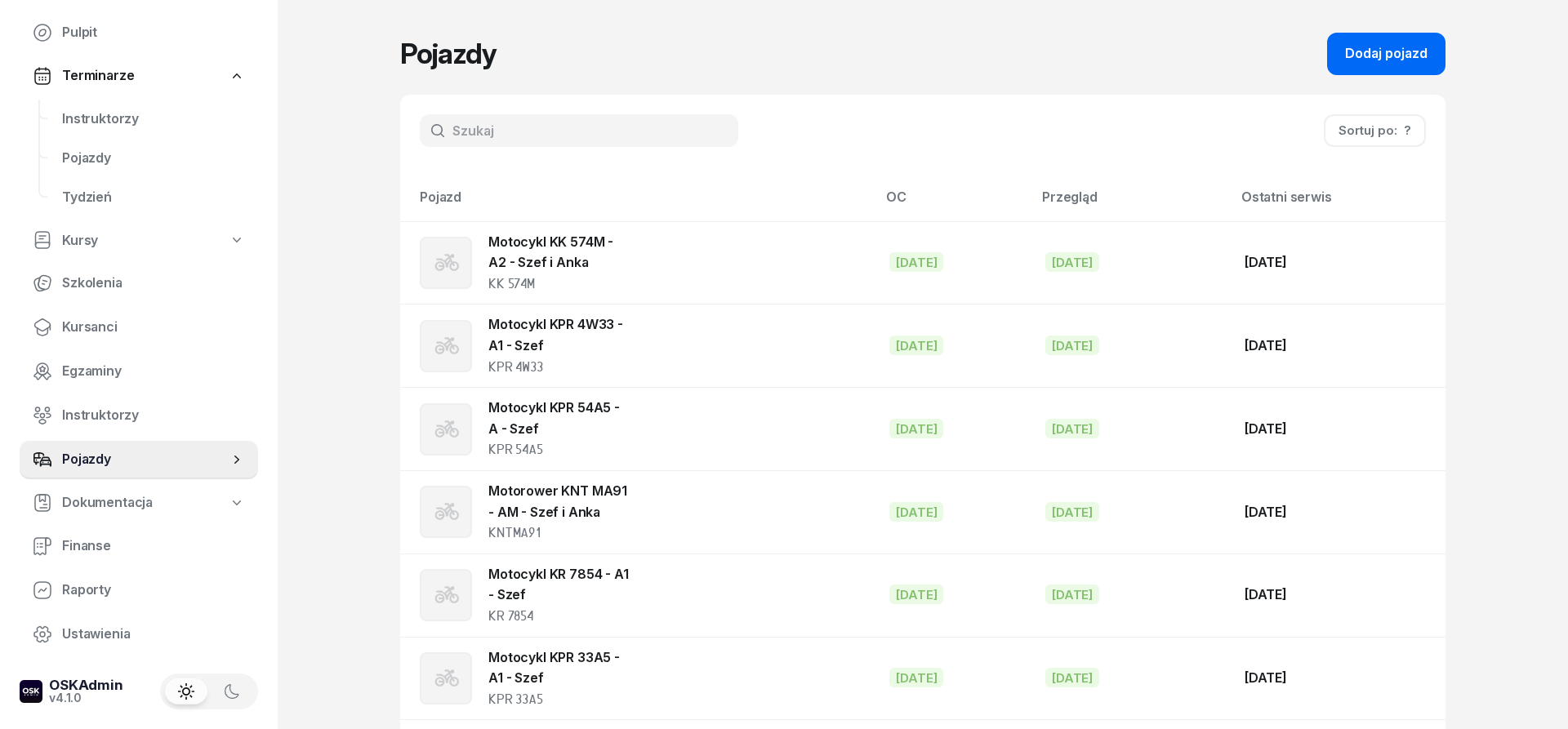
click at [1390, 64] on div "Dodaj pojazd" at bounding box center [1385, 54] width 82 height 21
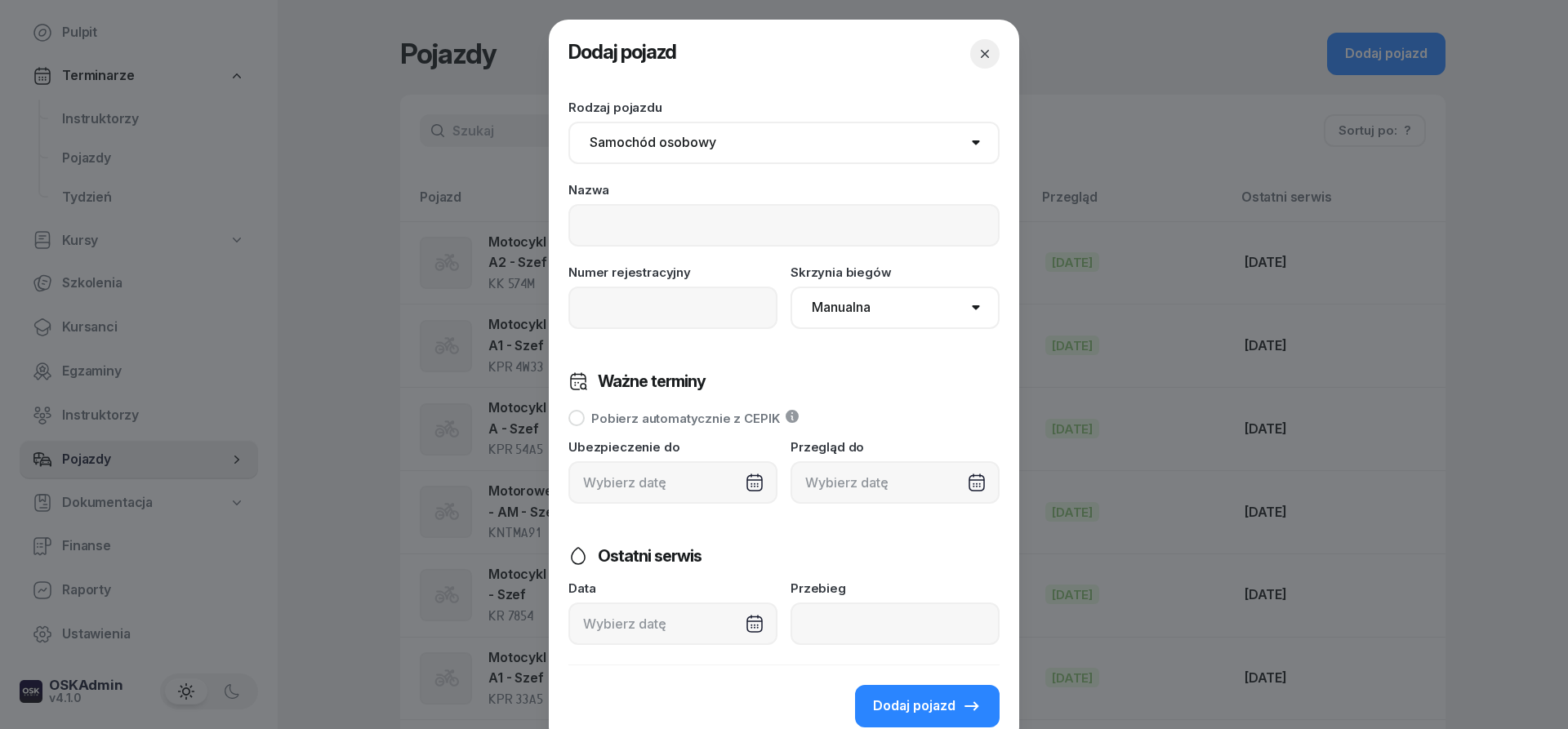
click at [568, 122] on select "Samochód osobowy Motocykl Samochód ciężarowy Przyczepa Autobus Traktor Tramwaj …" at bounding box center [783, 142] width 431 height 43
click option "Traktor" at bounding box center [0, 0] width 0 height 0
click at [568, 122] on select "Samochód osobowy Motocykl Samochód ciężarowy Przyczepa Autobus Traktor Tramwaj …" at bounding box center [783, 142] width 431 height 43
click option "Tramwaj" at bounding box center [0, 0] width 0 height 0
click at [568, 122] on select "Samochód osobowy Motocykl Samochód ciężarowy Przyczepa Autobus Traktor Tramwaj …" at bounding box center [783, 142] width 431 height 43
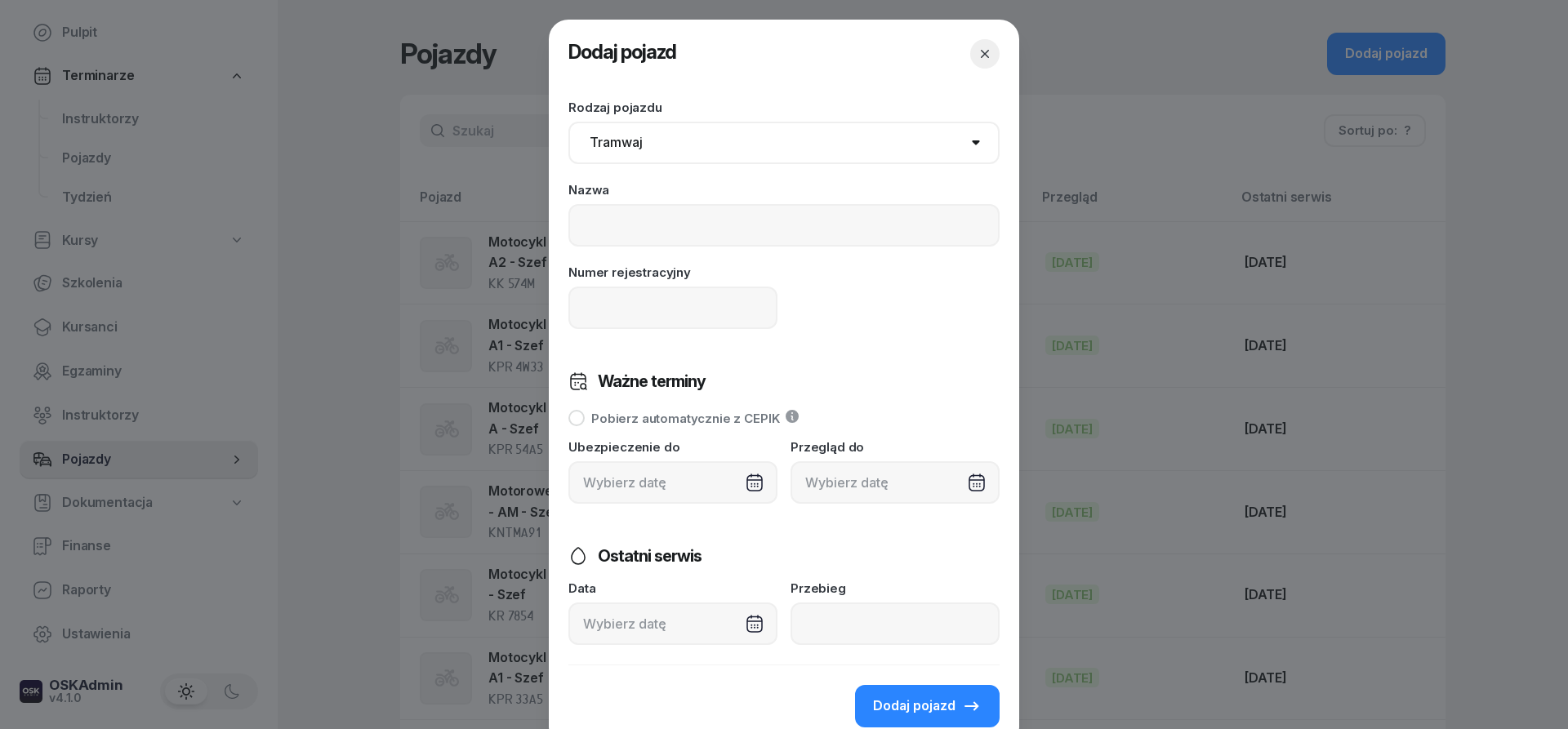
select select "other"
click option "Inny" at bounding box center [0, 0] width 0 height 0
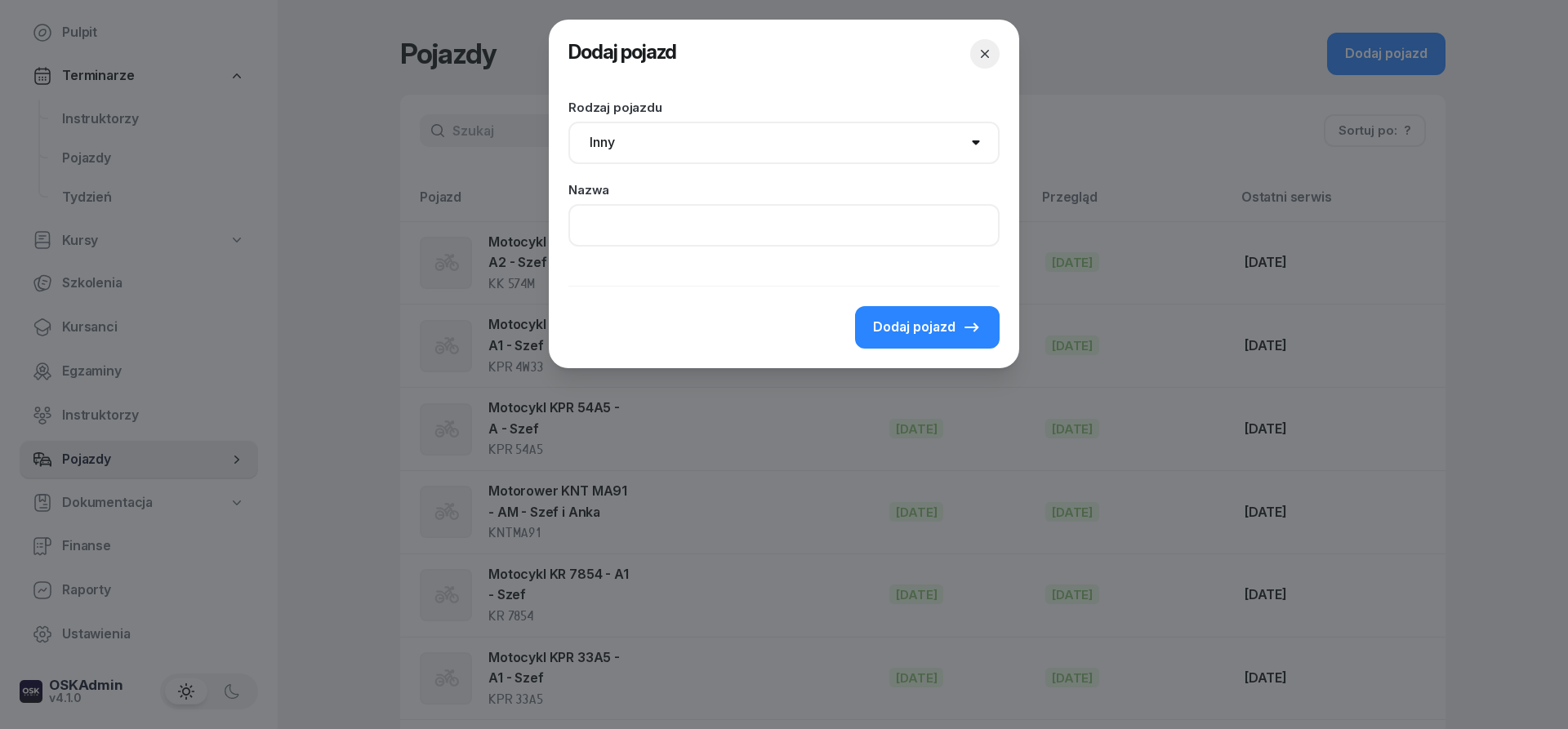
click at [643, 230] on input at bounding box center [783, 225] width 431 height 43
click at [916, 333] on span "Dodaj pojazd" at bounding box center [914, 327] width 82 height 21
drag, startPoint x: 679, startPoint y: 220, endPoint x: 464, endPoint y: 210, distance: 215.2
click at [568, 210] on input "1cvhg" at bounding box center [783, 225] width 431 height 43
type input "cos"
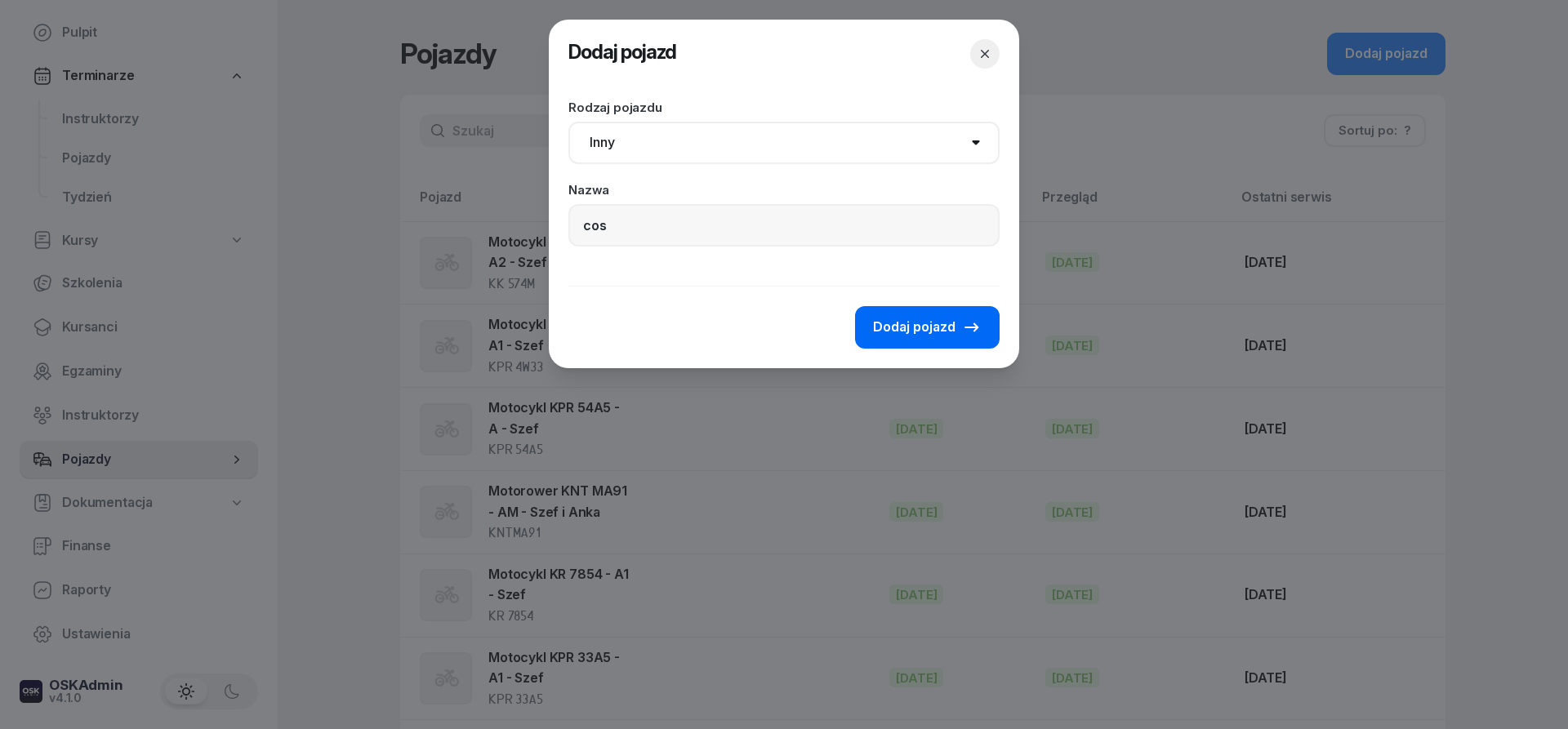
click at [914, 317] on button "Dodaj pojazd" at bounding box center [927, 328] width 145 height 43
click at [914, 319] on span "Dodaj pojazd" at bounding box center [914, 327] width 82 height 21
click at [983, 57] on icon "button" at bounding box center [984, 54] width 16 height 16
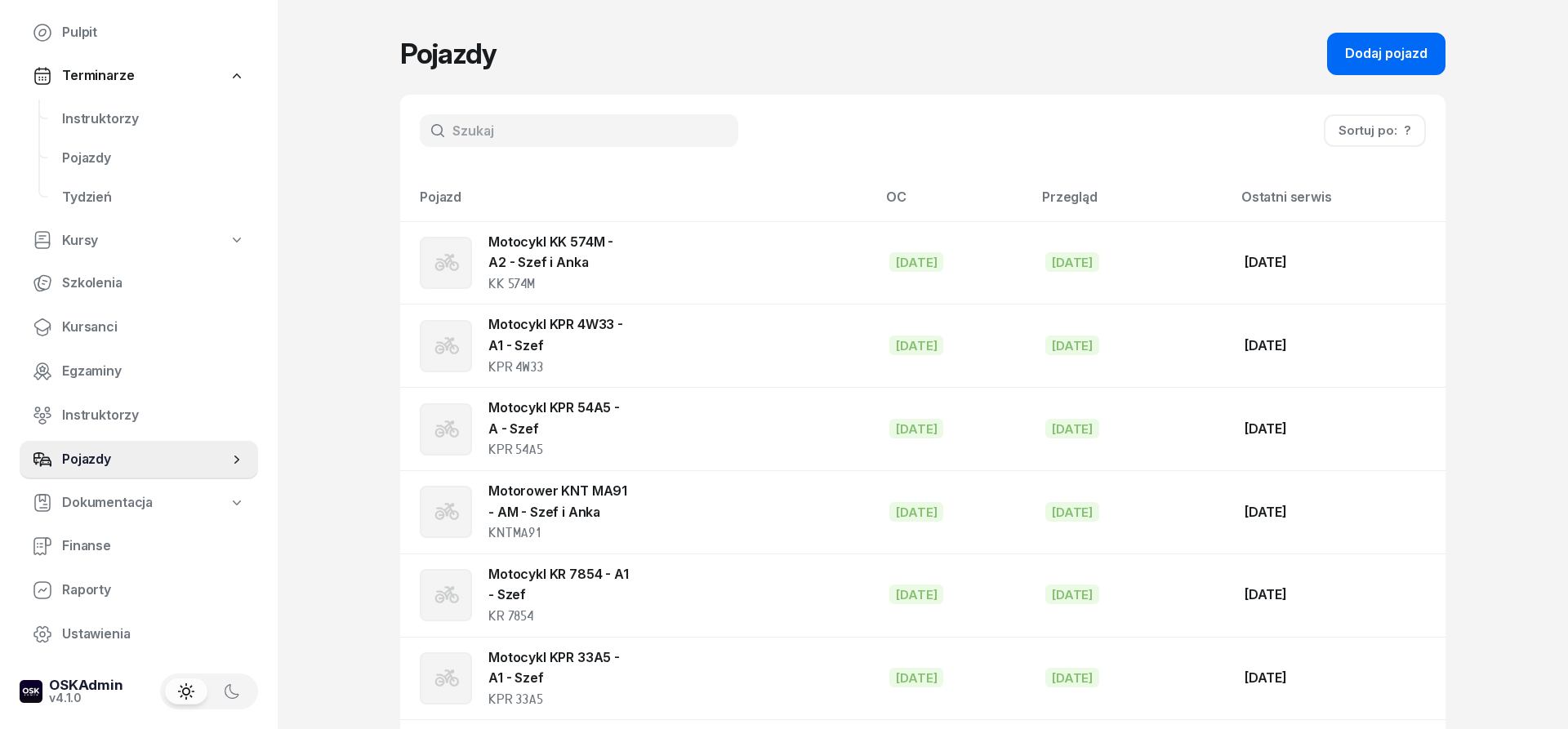
click at [1395, 48] on div "Dodaj pojazd" at bounding box center [1385, 54] width 82 height 21
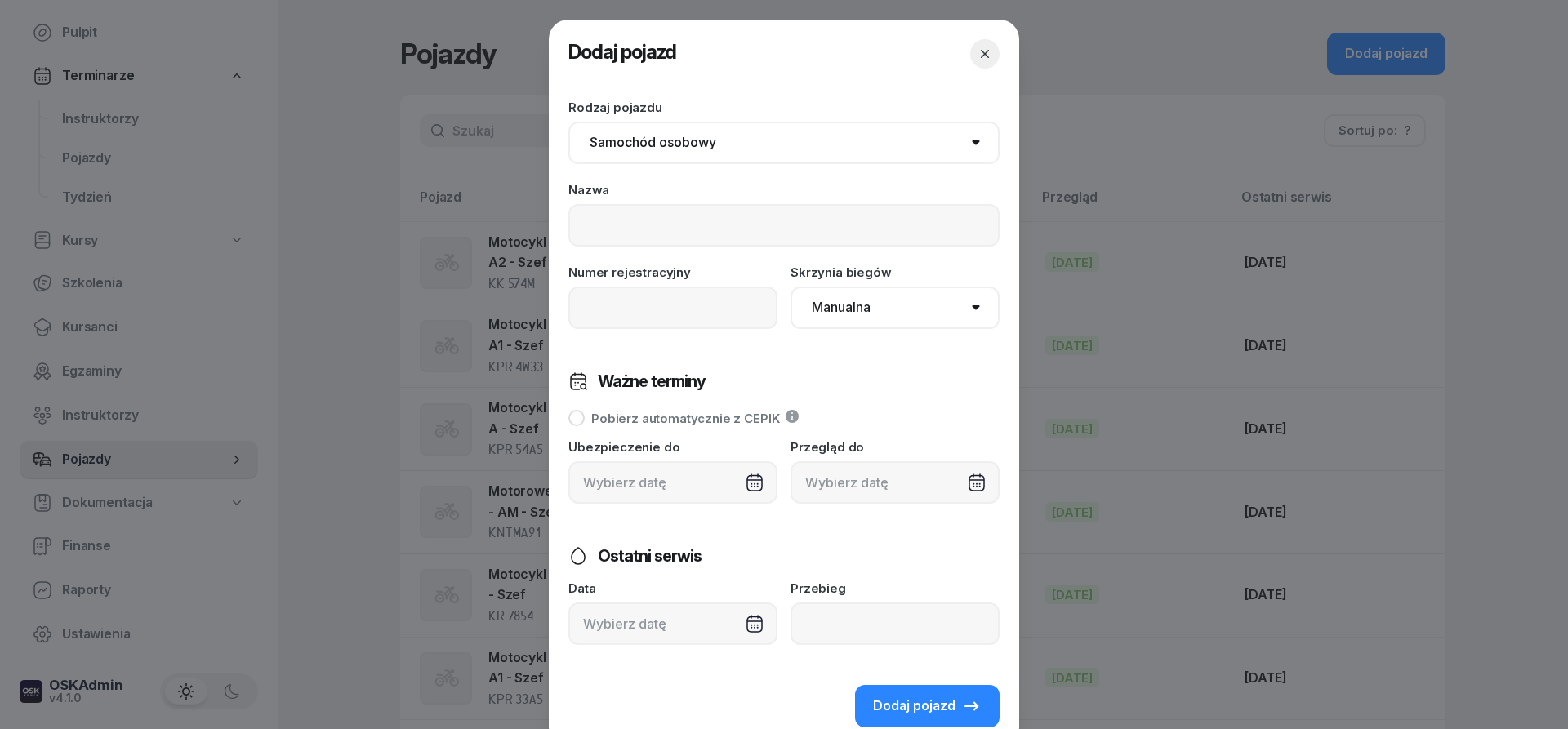
click at [568, 122] on select "Samochód osobowy Motocykl Samochód ciężarowy Przyczepa Autobus Traktor Tramwaj …" at bounding box center [783, 142] width 431 height 43
select select "tram"
click option "Tramwaj" at bounding box center [0, 0] width 0 height 0
click at [626, 224] on input at bounding box center [783, 225] width 431 height 43
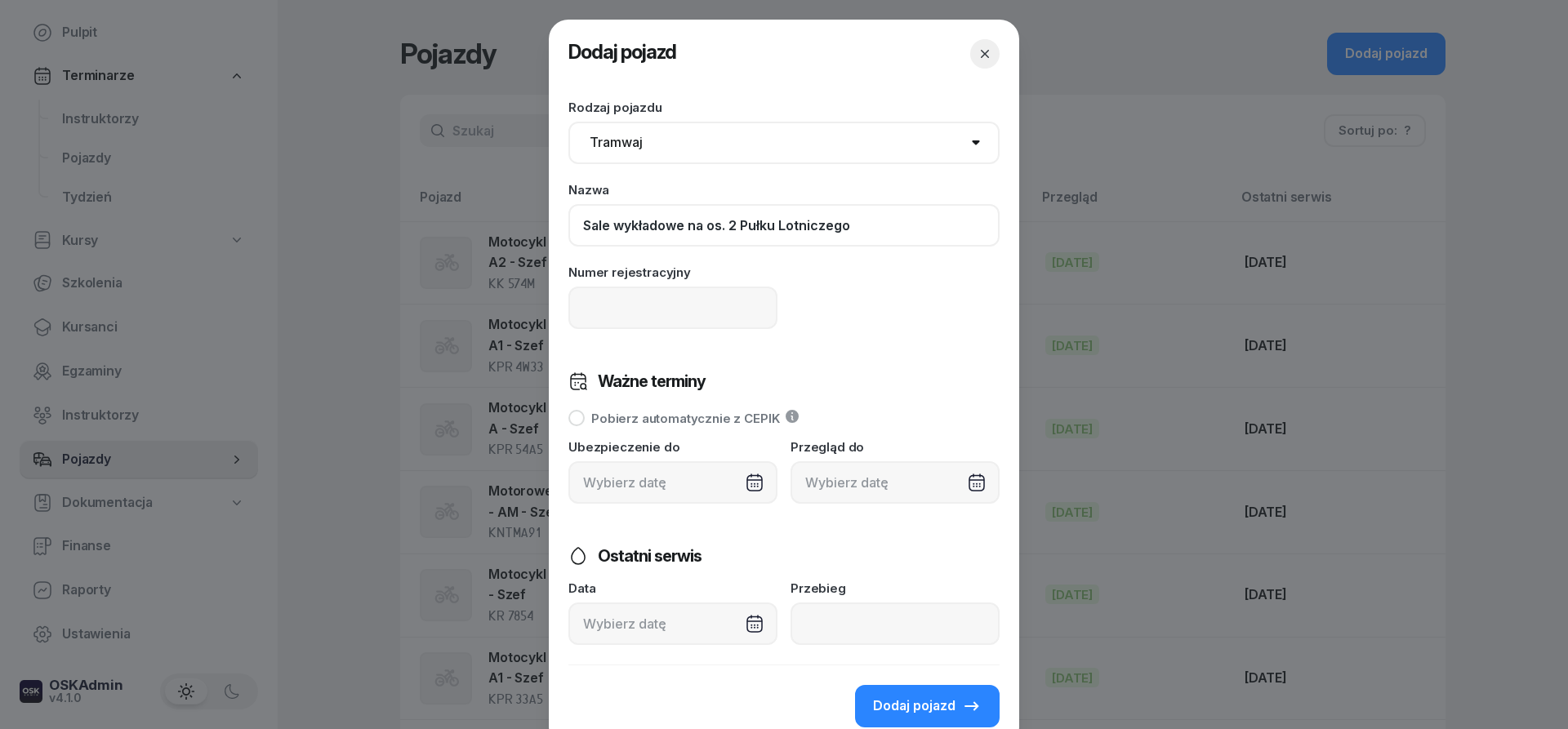
type input "Sale wykładowe na os. 2 Pułku Lotniczego"
click at [879, 295] on div "Numer rejestracyjny Skrzynia biegów Manualna Automatyczna" at bounding box center [783, 297] width 431 height 63
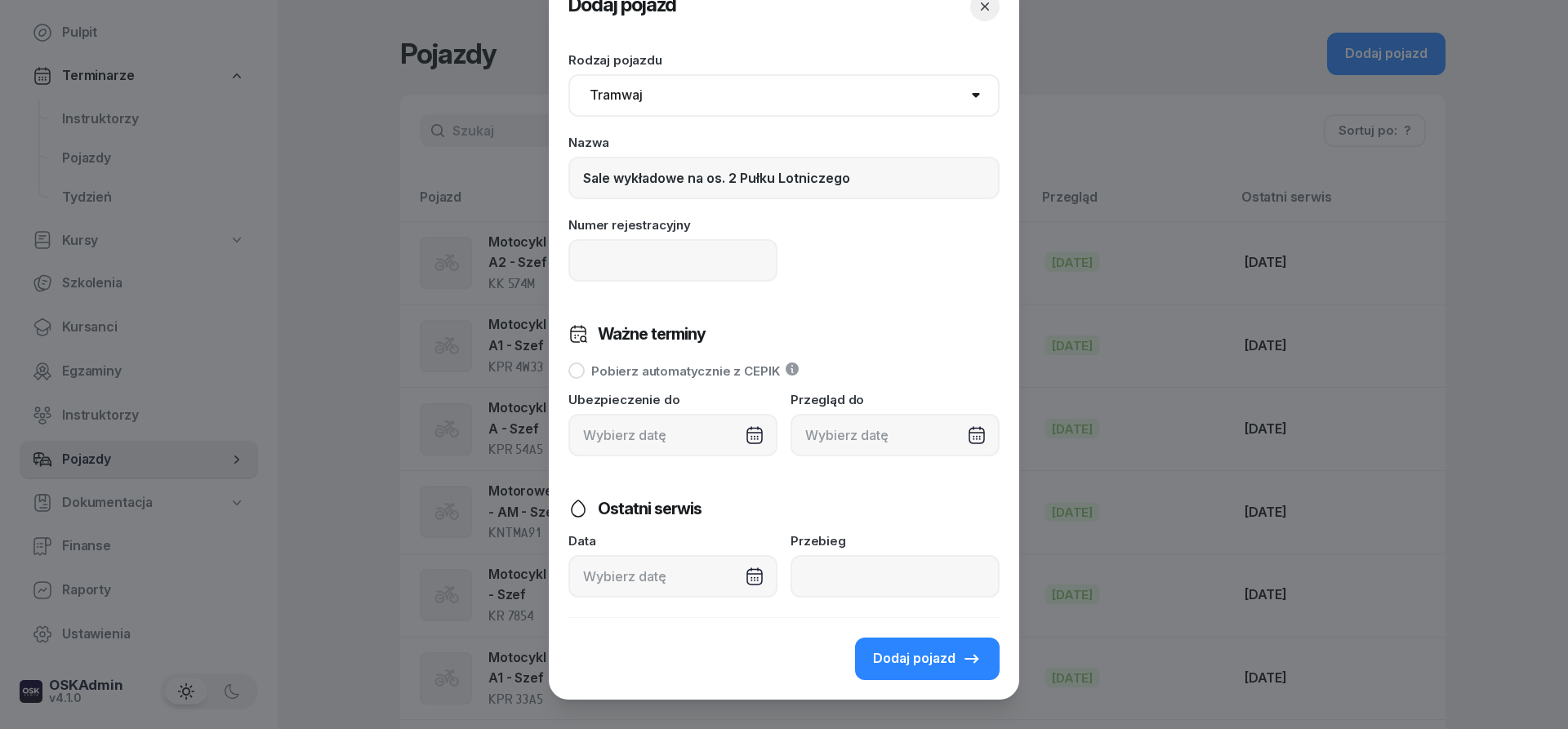
scroll to position [70, 0]
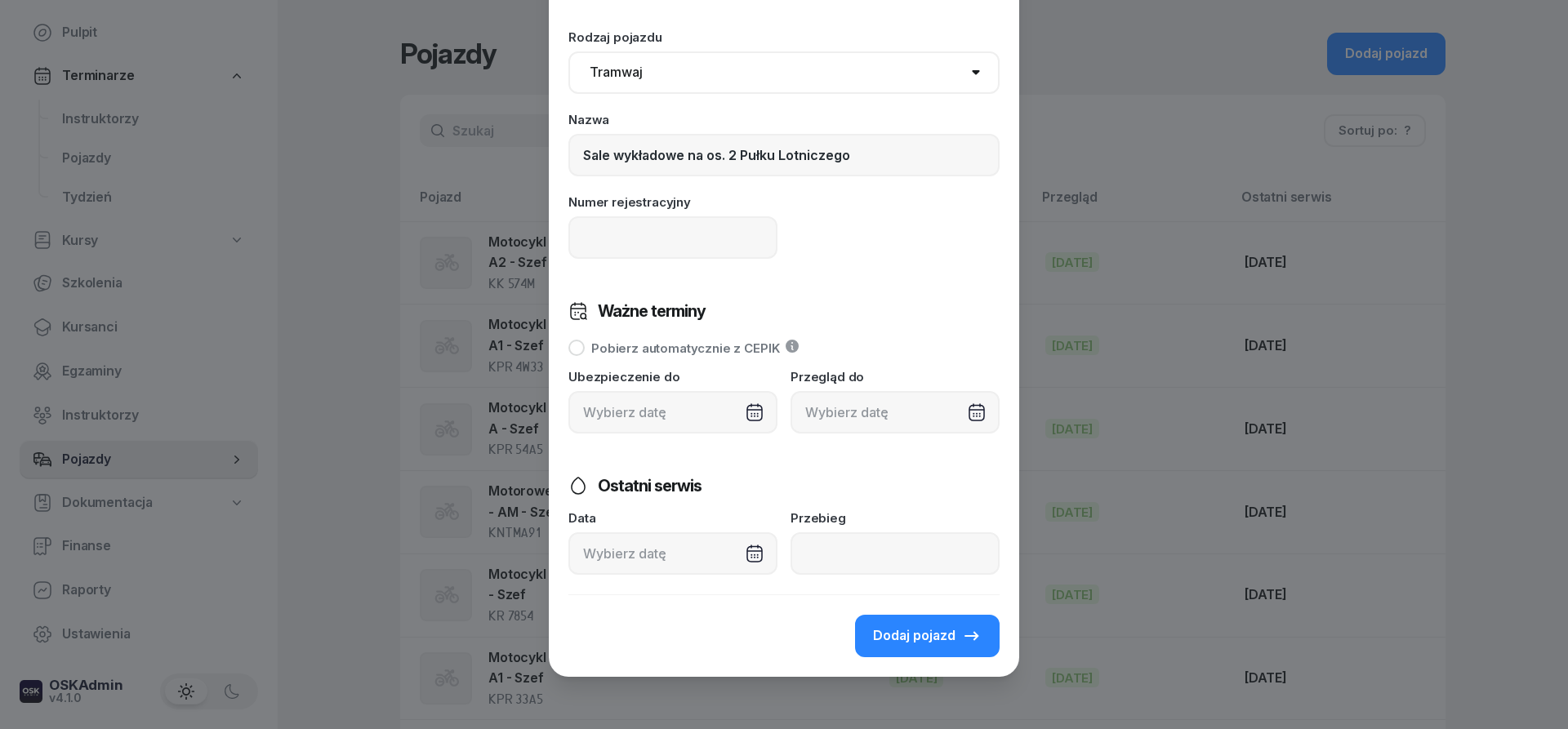
click at [909, 414] on div at bounding box center [895, 412] width 209 height 43
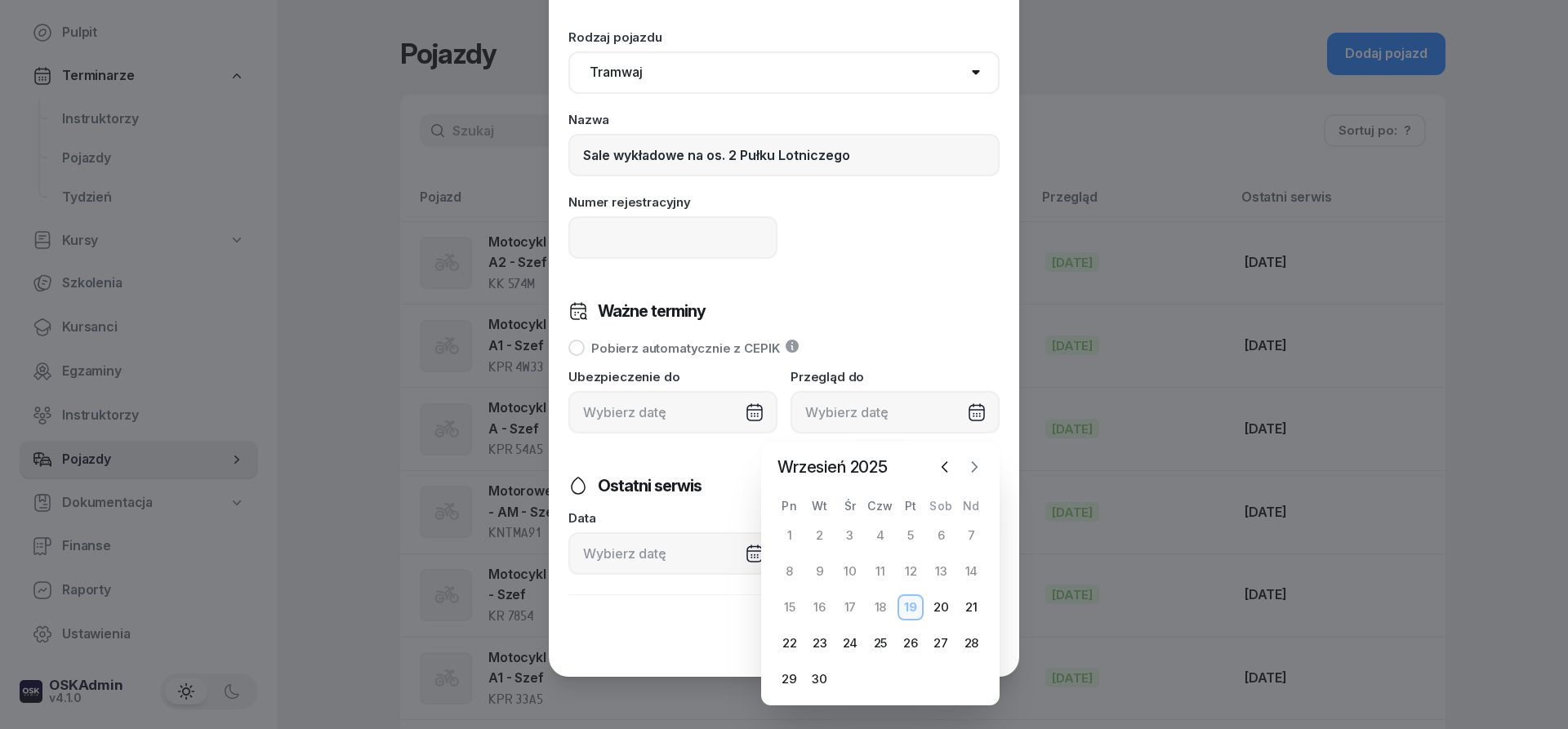
click at [968, 469] on icon "button" at bounding box center [973, 467] width 16 height 16
click at [970, 468] on icon "button" at bounding box center [973, 467] width 16 height 16
click at [972, 468] on icon "button" at bounding box center [973, 467] width 16 height 16
click at [849, 680] on div "31" at bounding box center [849, 679] width 26 height 26
type input "[DATE]"
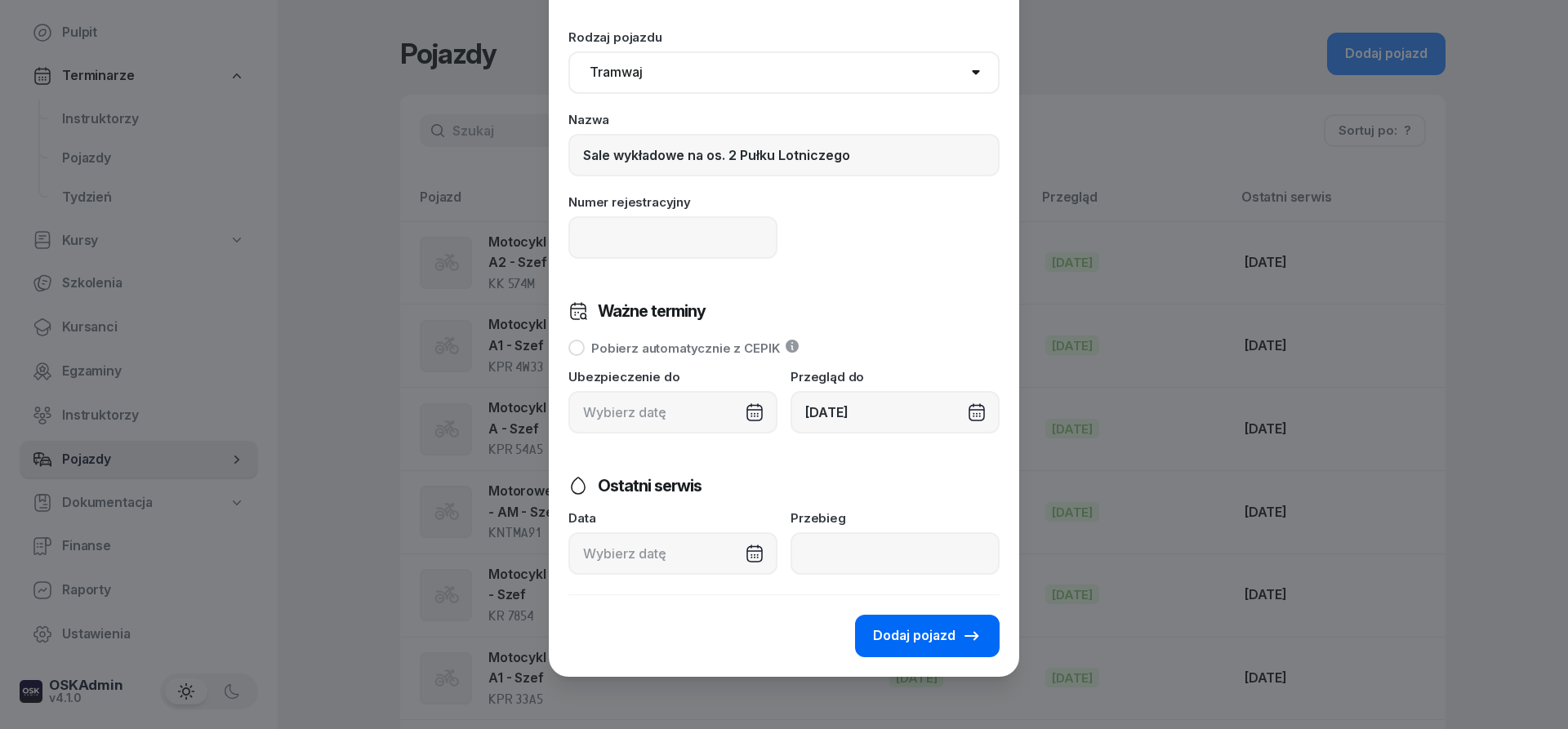
click at [928, 636] on span "Dodaj pojazd" at bounding box center [914, 636] width 82 height 21
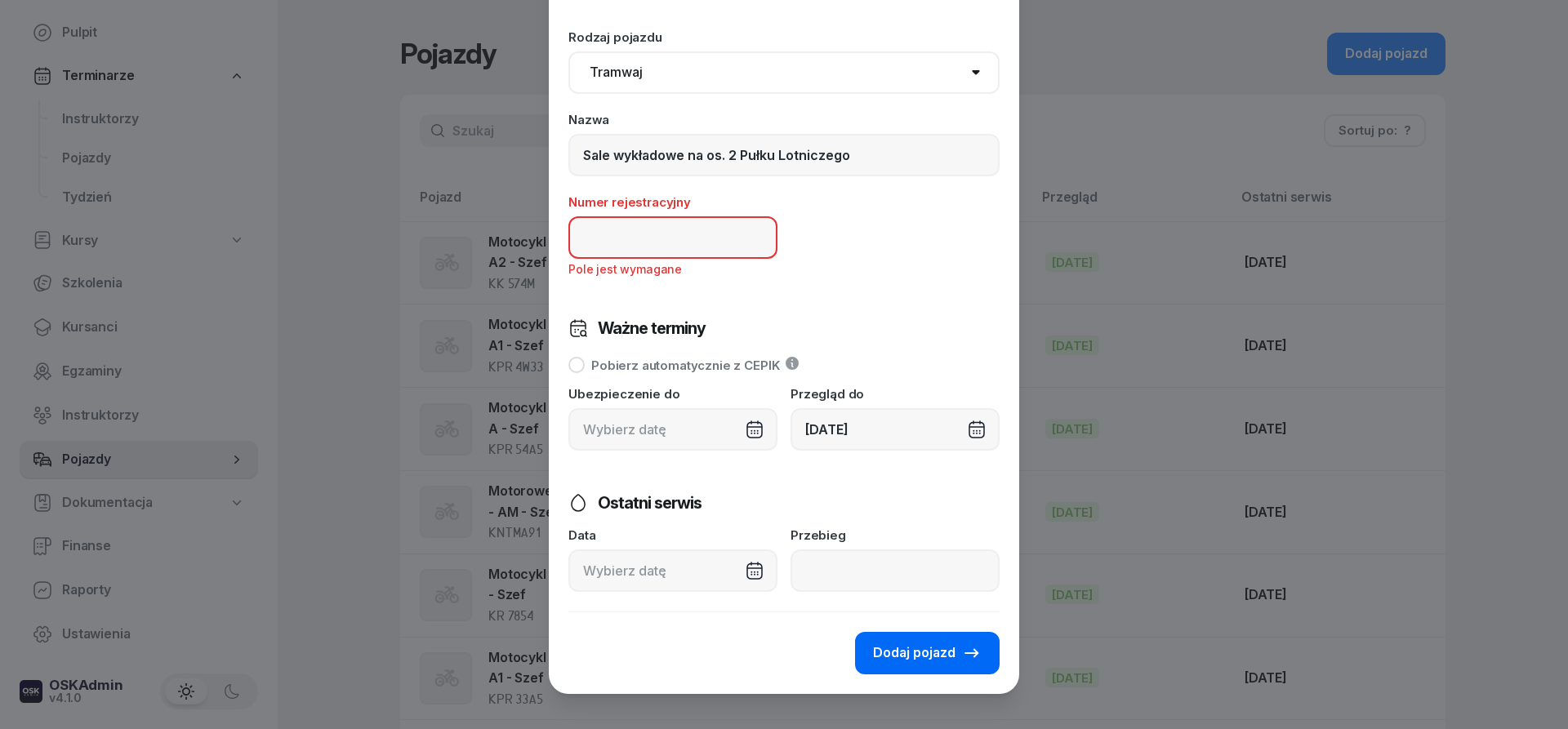
scroll to position [87, 0]
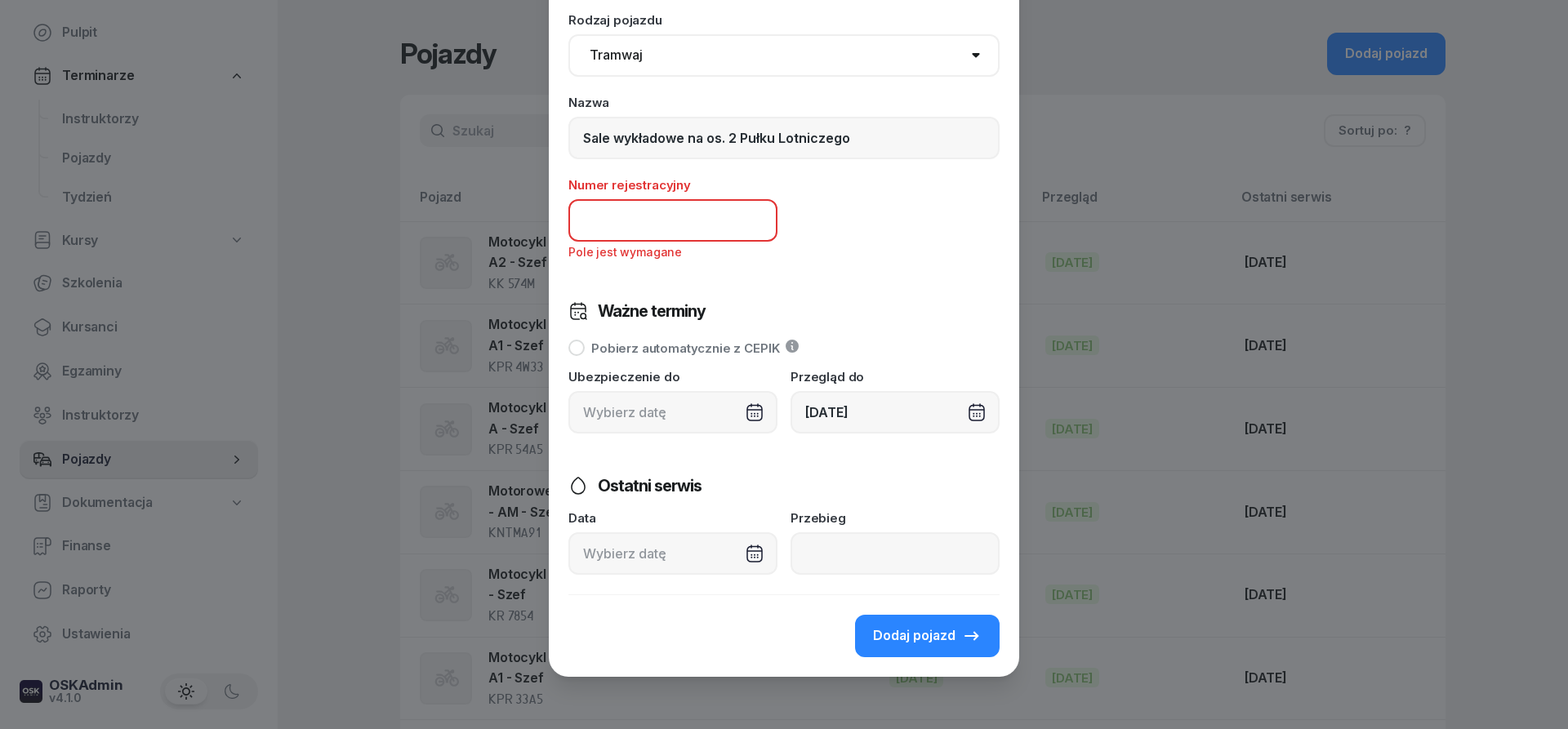
click at [608, 225] on input at bounding box center [673, 220] width 209 height 43
drag, startPoint x: 853, startPoint y: 136, endPoint x: 541, endPoint y: 144, distance: 312.1
click at [568, 144] on input "Sale wykładowe na os. 2 Pułku Lotniczego" at bounding box center [783, 137] width 431 height 43
click at [688, 216] on input at bounding box center [673, 220] width 209 height 43
paste input "Sale wykładowe na os. 2 Pułku Lotniczego"
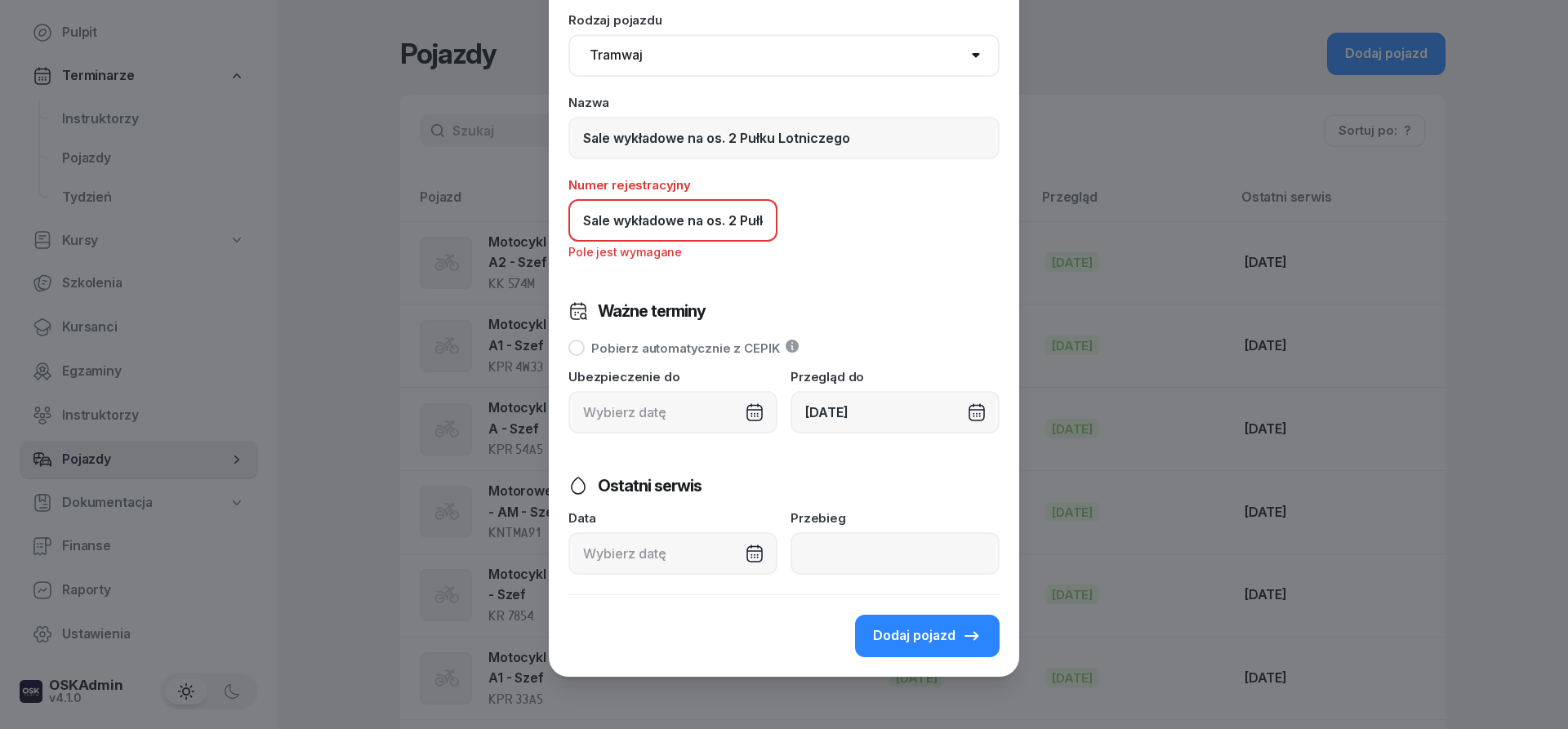
scroll to position [0, 84]
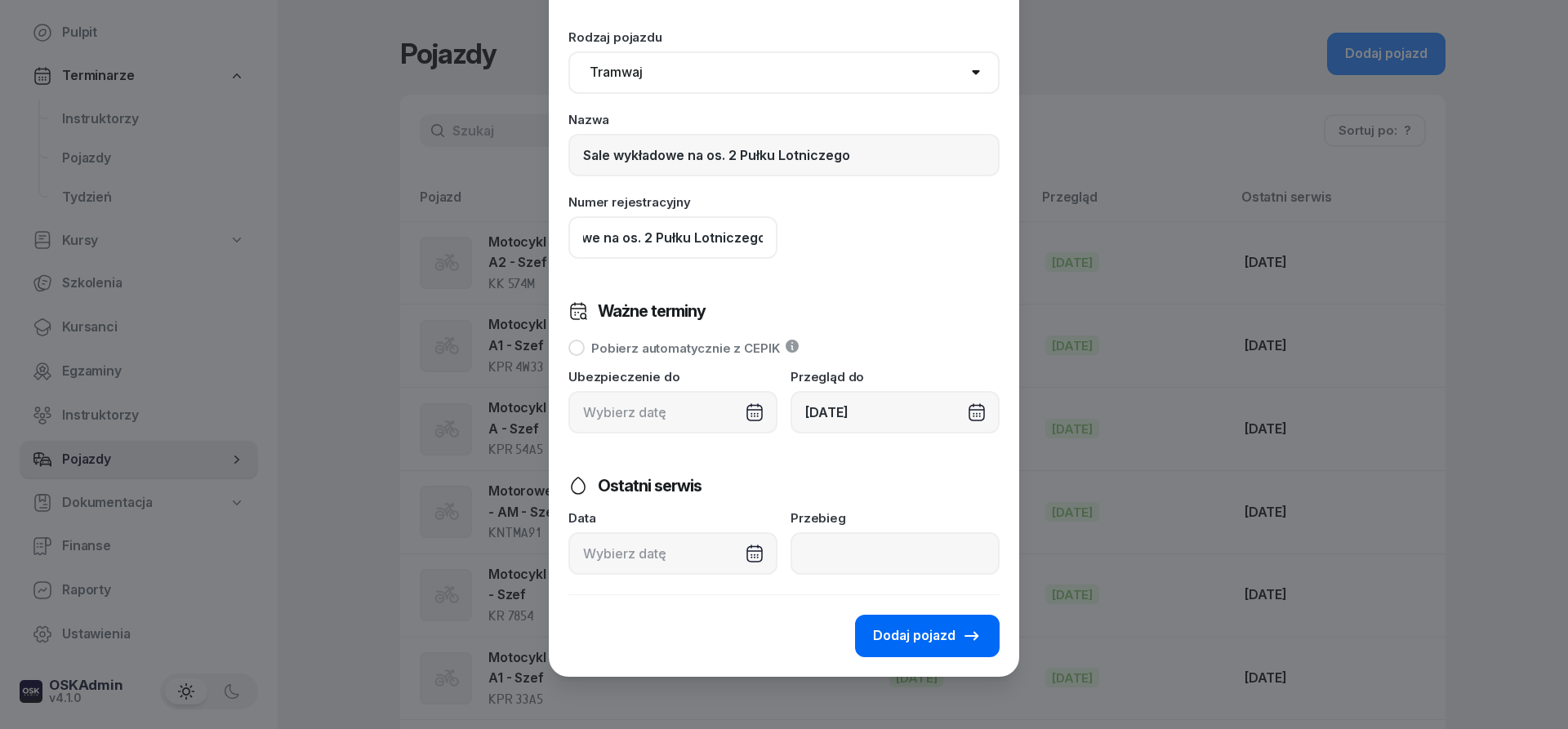
type input "Sale wykładowe na os. 2 Pułku Lotniczego"
click at [946, 631] on span "Dodaj pojazd" at bounding box center [914, 636] width 82 height 21
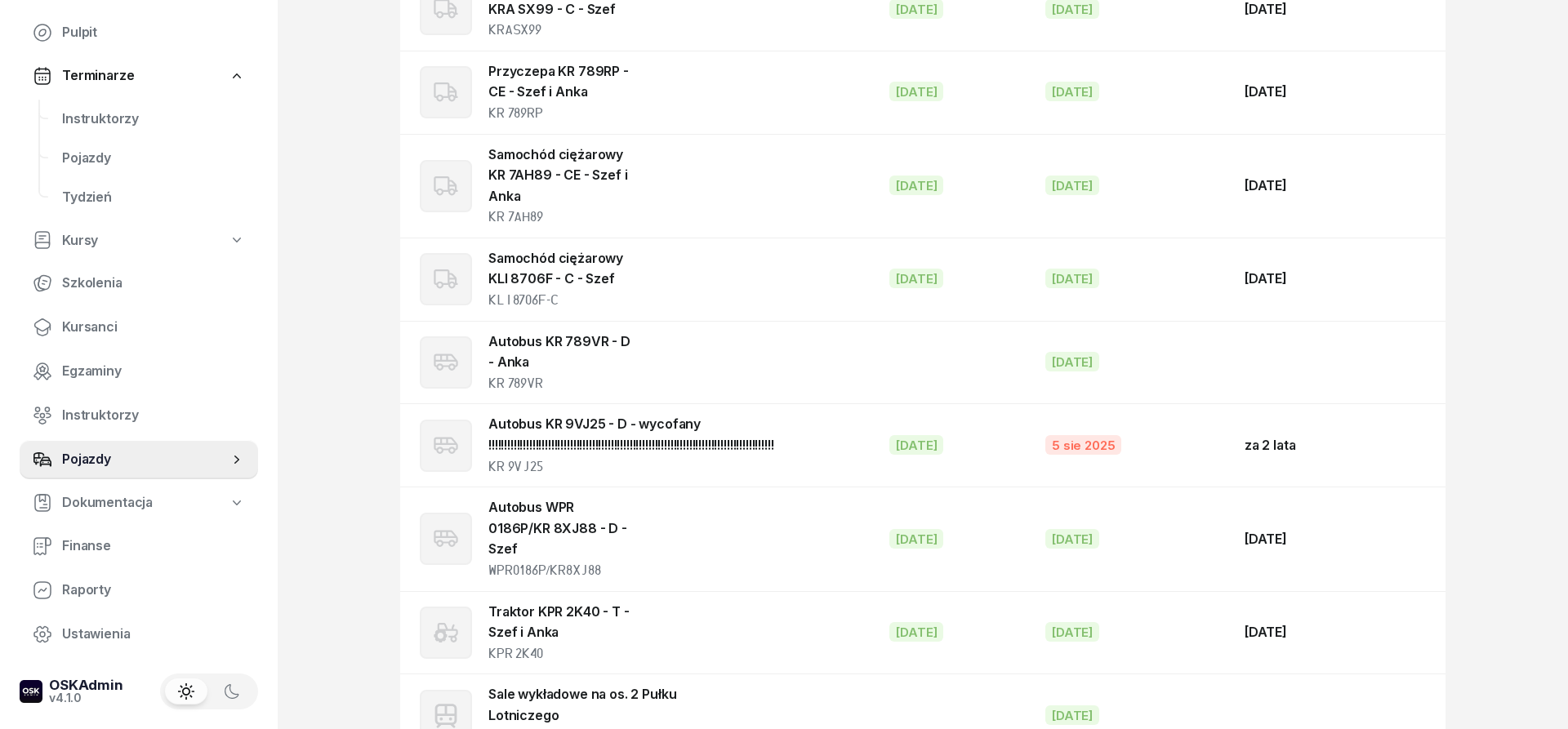
scroll to position [2560, 0]
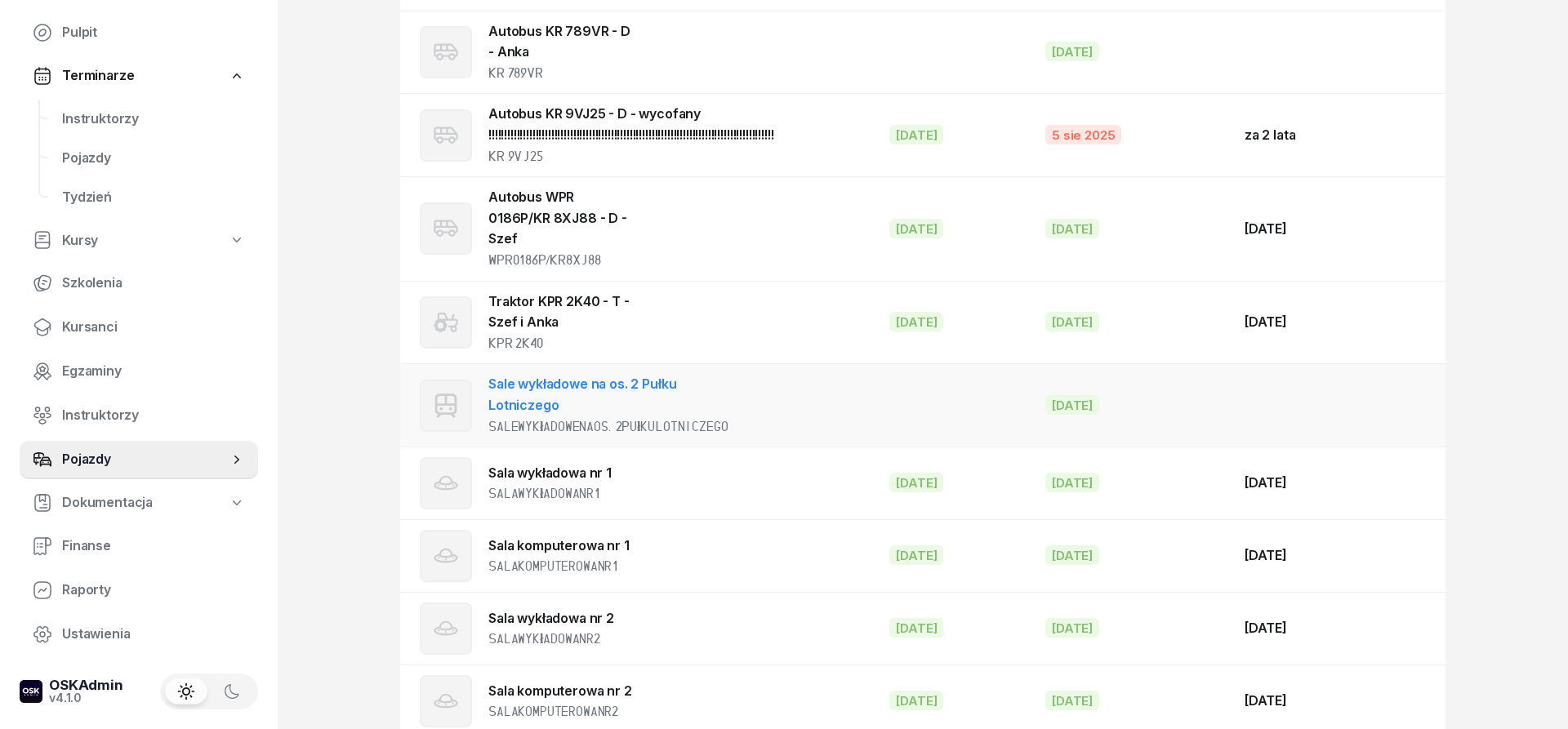
click at [634, 416] on div "Salewykładowenaos.2PułkuLotniczego" at bounding box center [608, 427] width 240 height 21
select select "tram"
select select
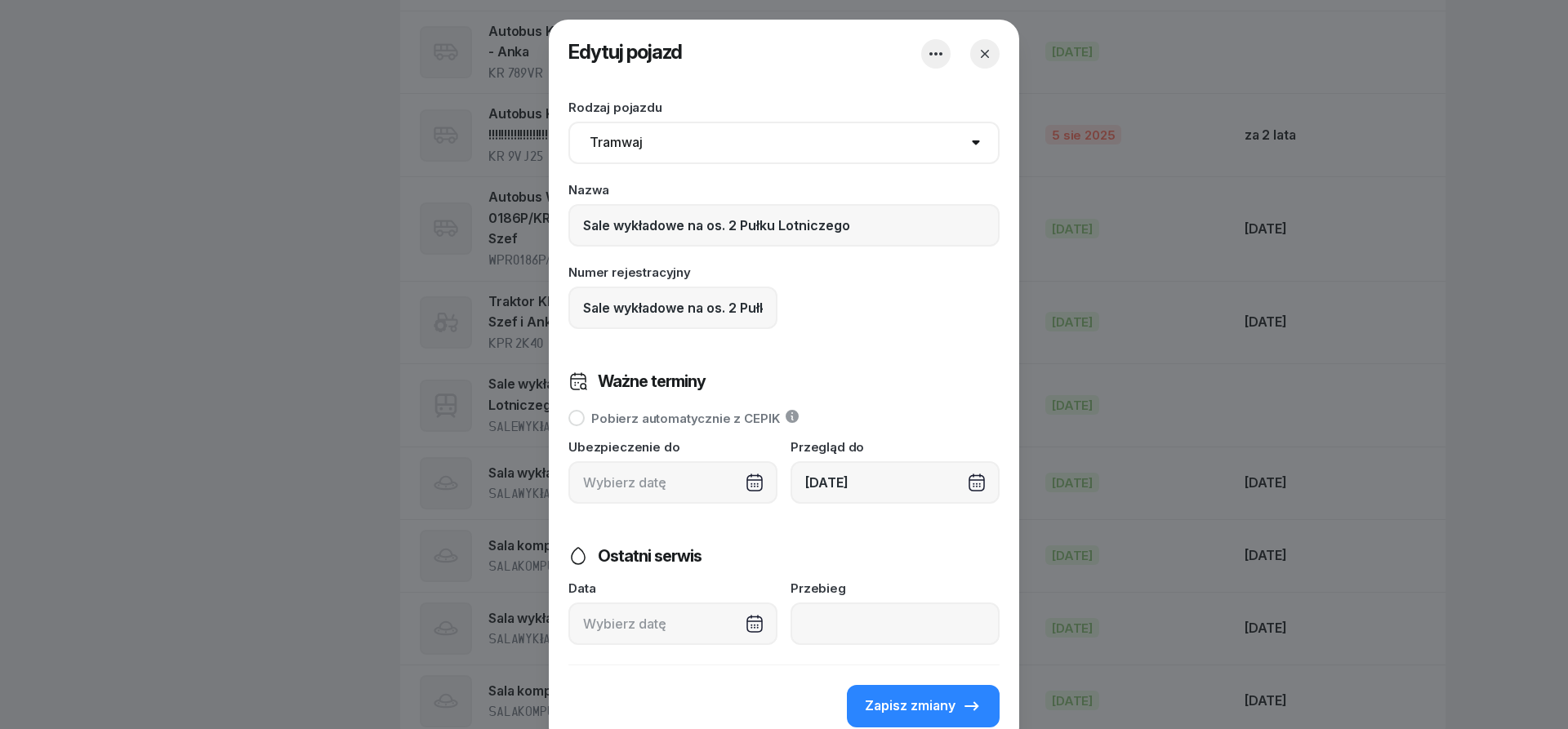
click at [936, 53] on icon "button" at bounding box center [936, 54] width 13 height 3
click at [906, 341] on form "Zapisuję zmiany Rodzaj pojazdu Samochód osobowy Motocykl Samochód ciężarowy Prz…" at bounding box center [783, 366] width 431 height 557
drag, startPoint x: 752, startPoint y: 310, endPoint x: 726, endPoint y: 311, distance: 26.0
click at [716, 311] on input "Sale wykładowe na os. 2 Pułku Lotniczego" at bounding box center [673, 308] width 209 height 43
click at [707, 311] on input "Sale wykładowe na os. 2 Pułku Lotniczego" at bounding box center [673, 308] width 209 height 43
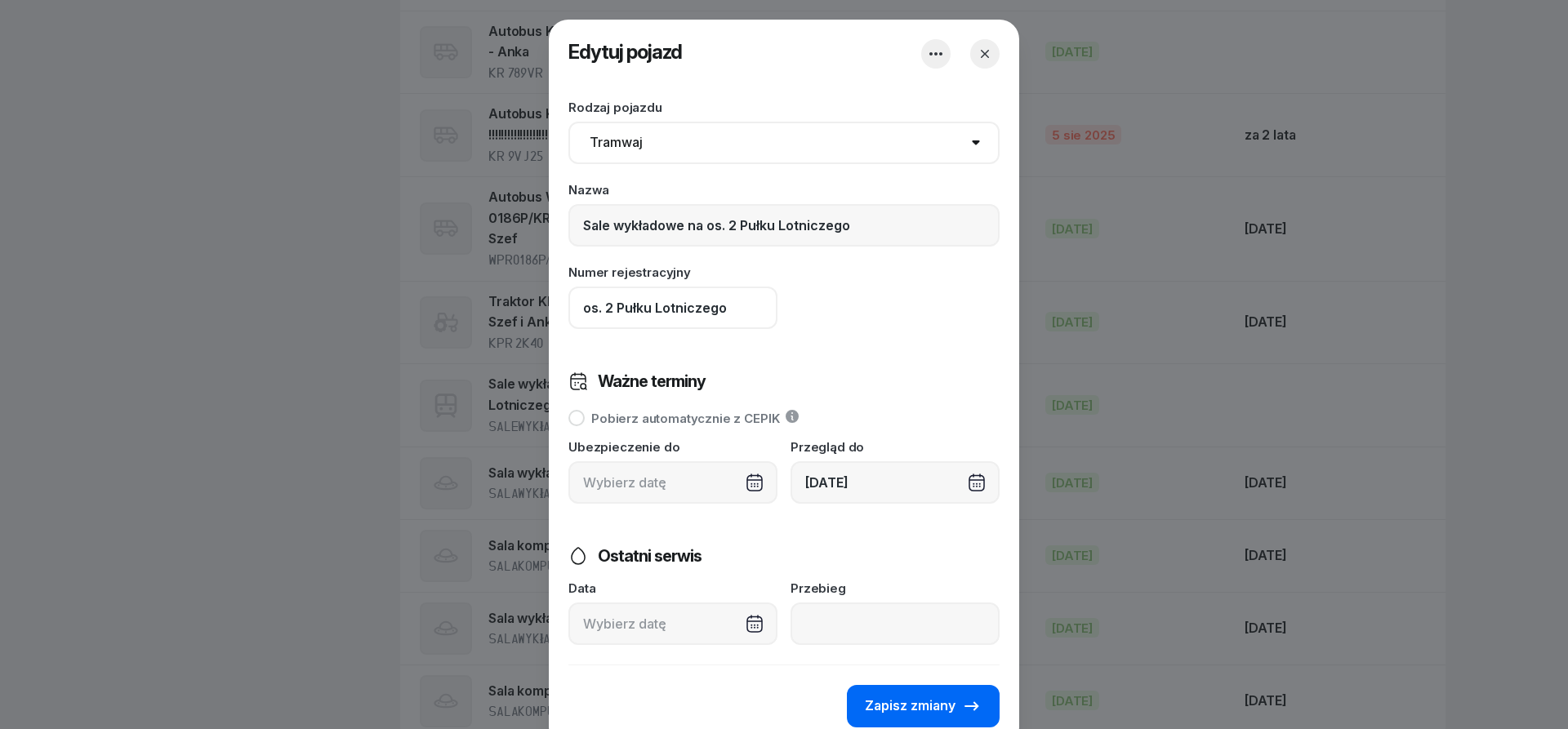
type input "os. 2 Pułku Lotniczego"
click at [941, 701] on span "Zapisz zmiany" at bounding box center [910, 706] width 90 height 21
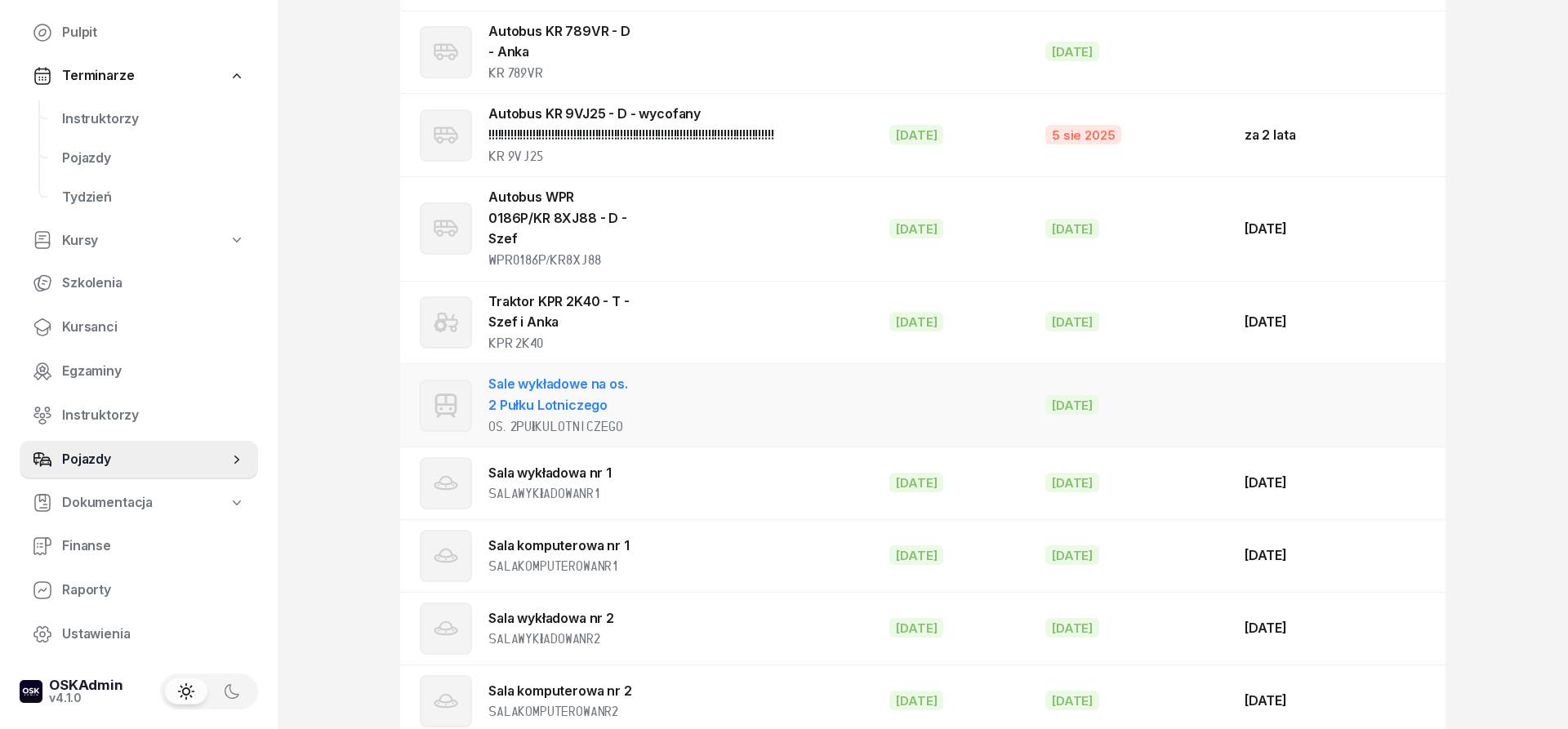
click at [618, 416] on div "os.2PułkuLotniczego" at bounding box center [560, 427] width 144 height 21
select select "tram"
select select
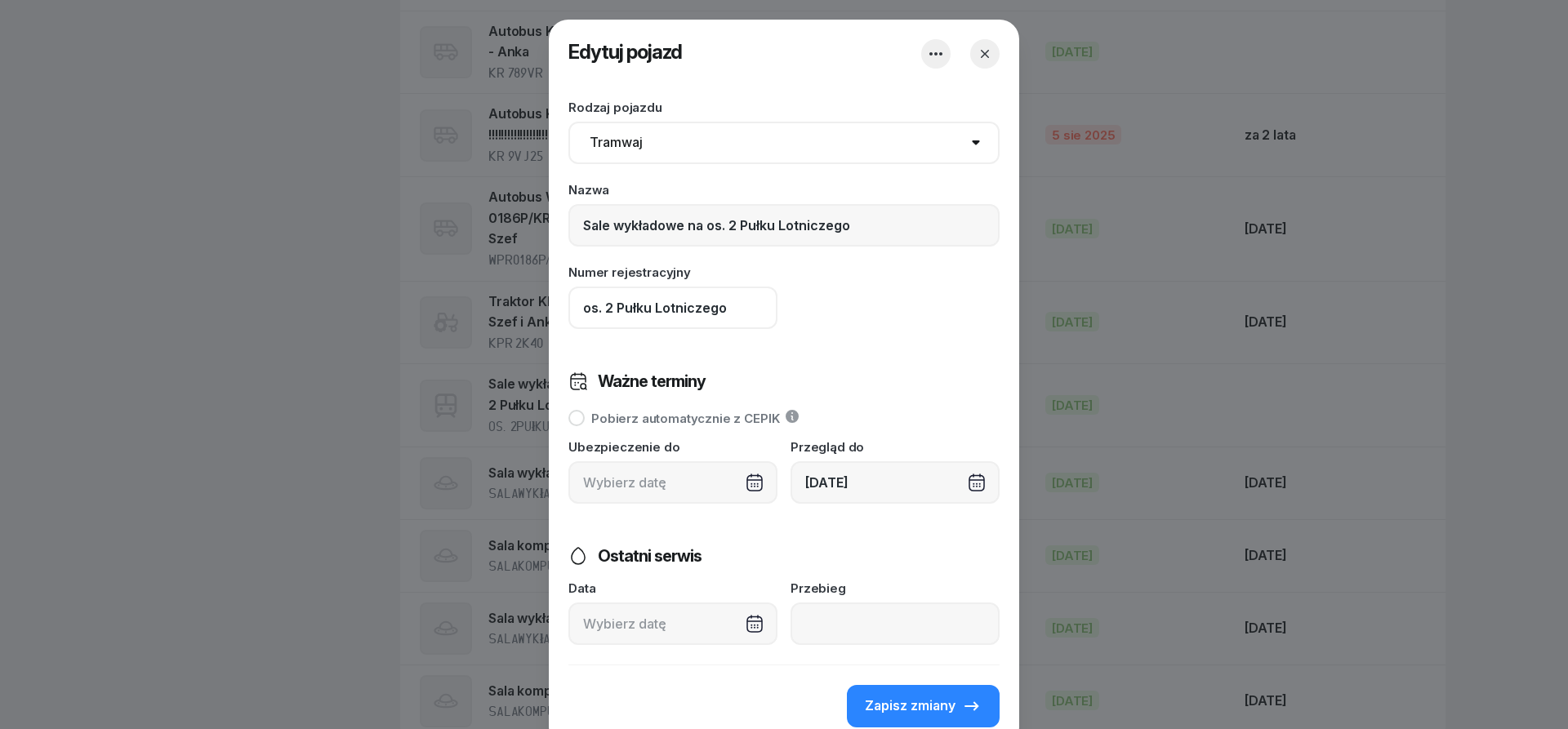
drag, startPoint x: 749, startPoint y: 305, endPoint x: 493, endPoint y: 315, distance: 256.2
click at [568, 315] on input "os. 2 Pułku Lotniczego" at bounding box center [673, 308] width 209 height 43
type input "-"
click at [927, 709] on span "Zapisz zmiany" at bounding box center [910, 706] width 90 height 21
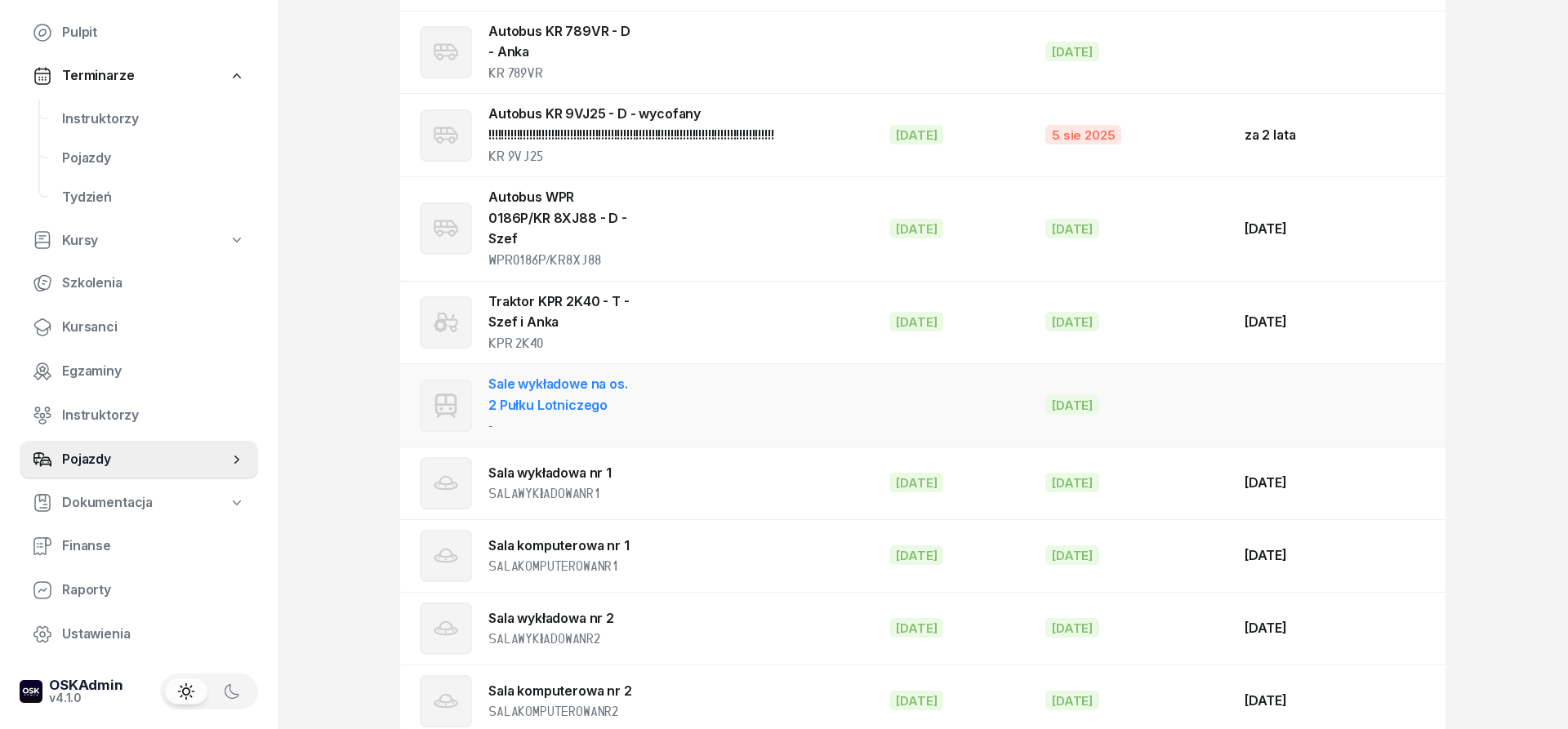
click at [609, 374] on div "Sale wykładowe na os. 2 Pułku Lotniczego -" at bounding box center [560, 405] width 144 height 63
select select "tram"
select select
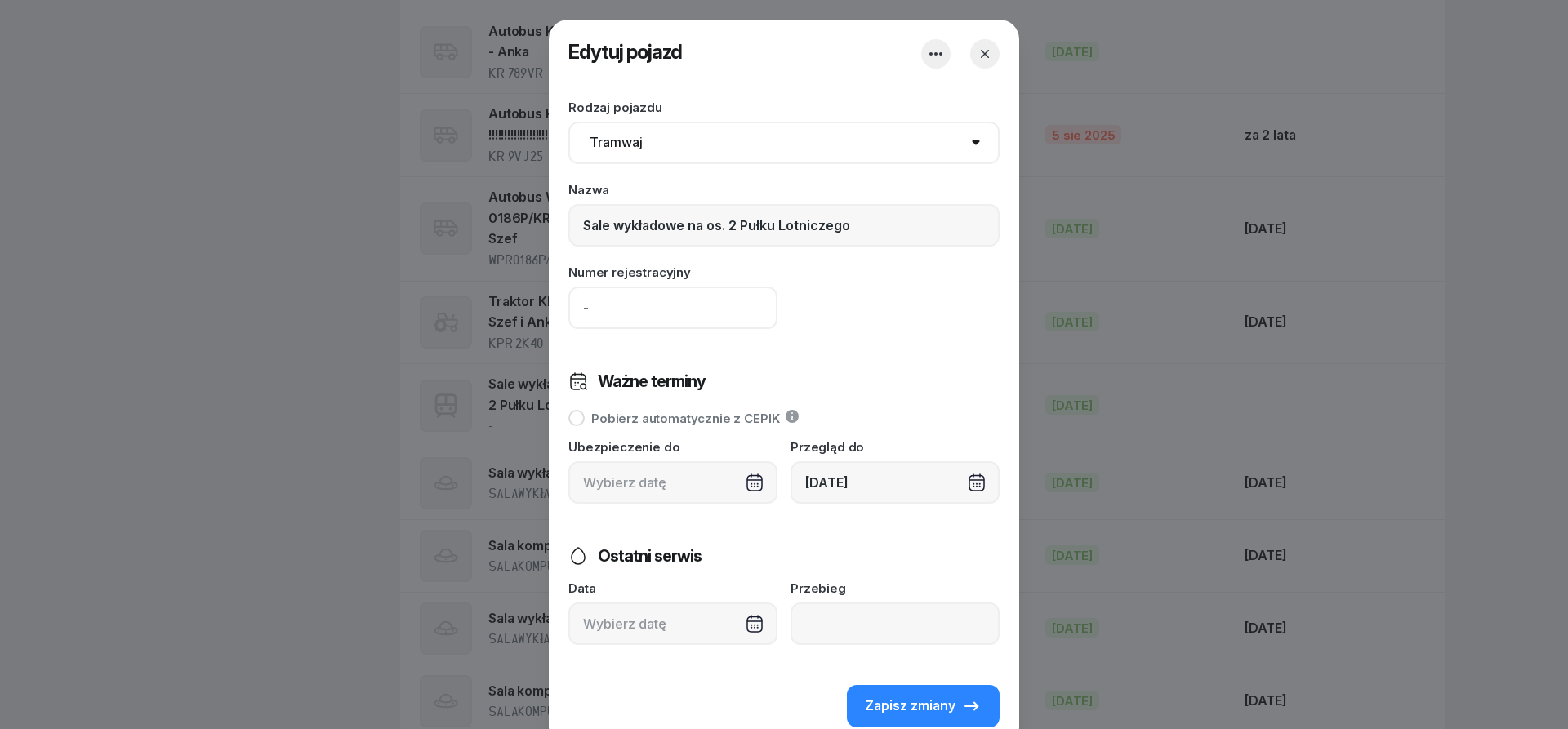
click at [608, 313] on input "-" at bounding box center [673, 308] width 209 height 43
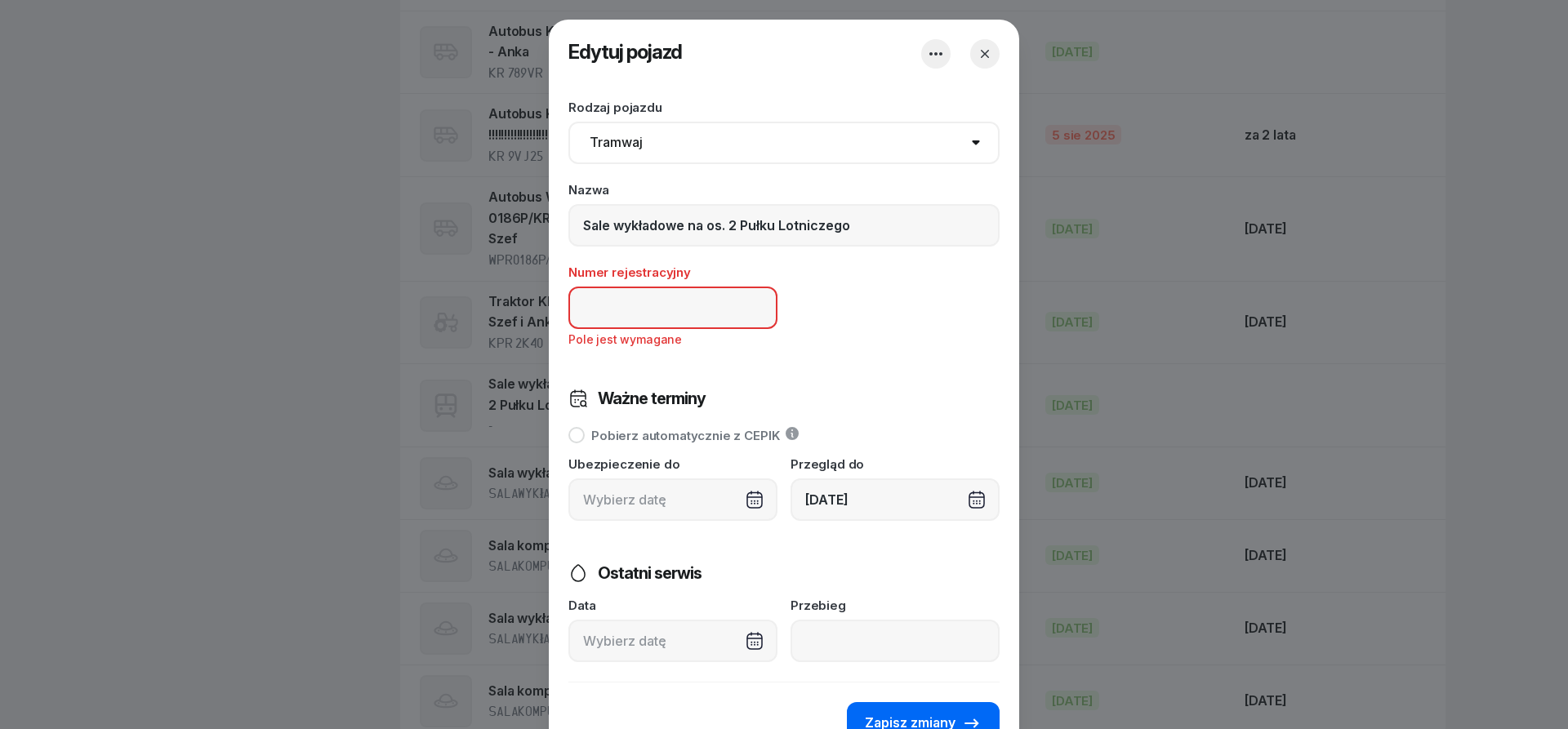
click at [936, 724] on span "Zapisz zmiany" at bounding box center [910, 723] width 90 height 21
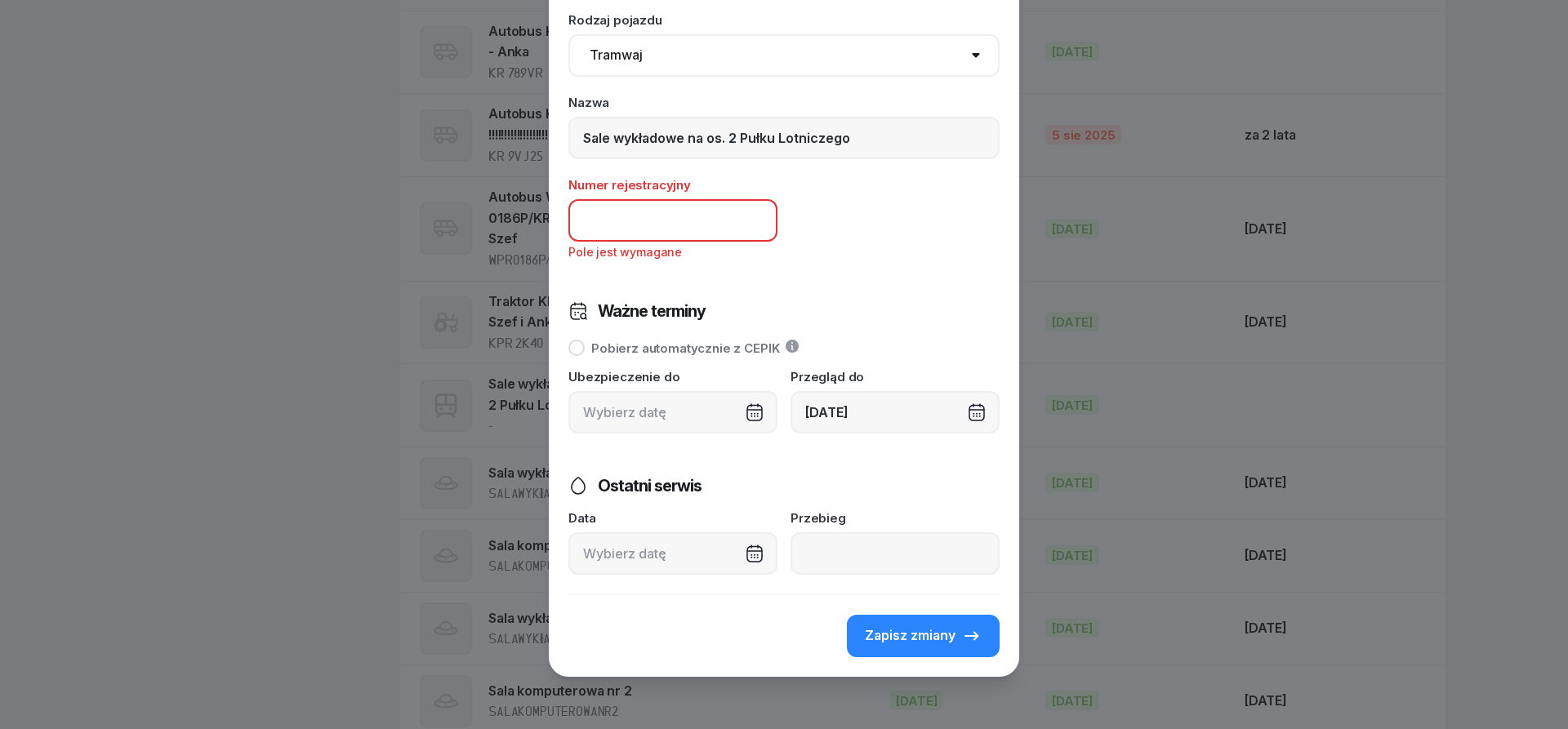
click at [603, 226] on input at bounding box center [673, 220] width 209 height 43
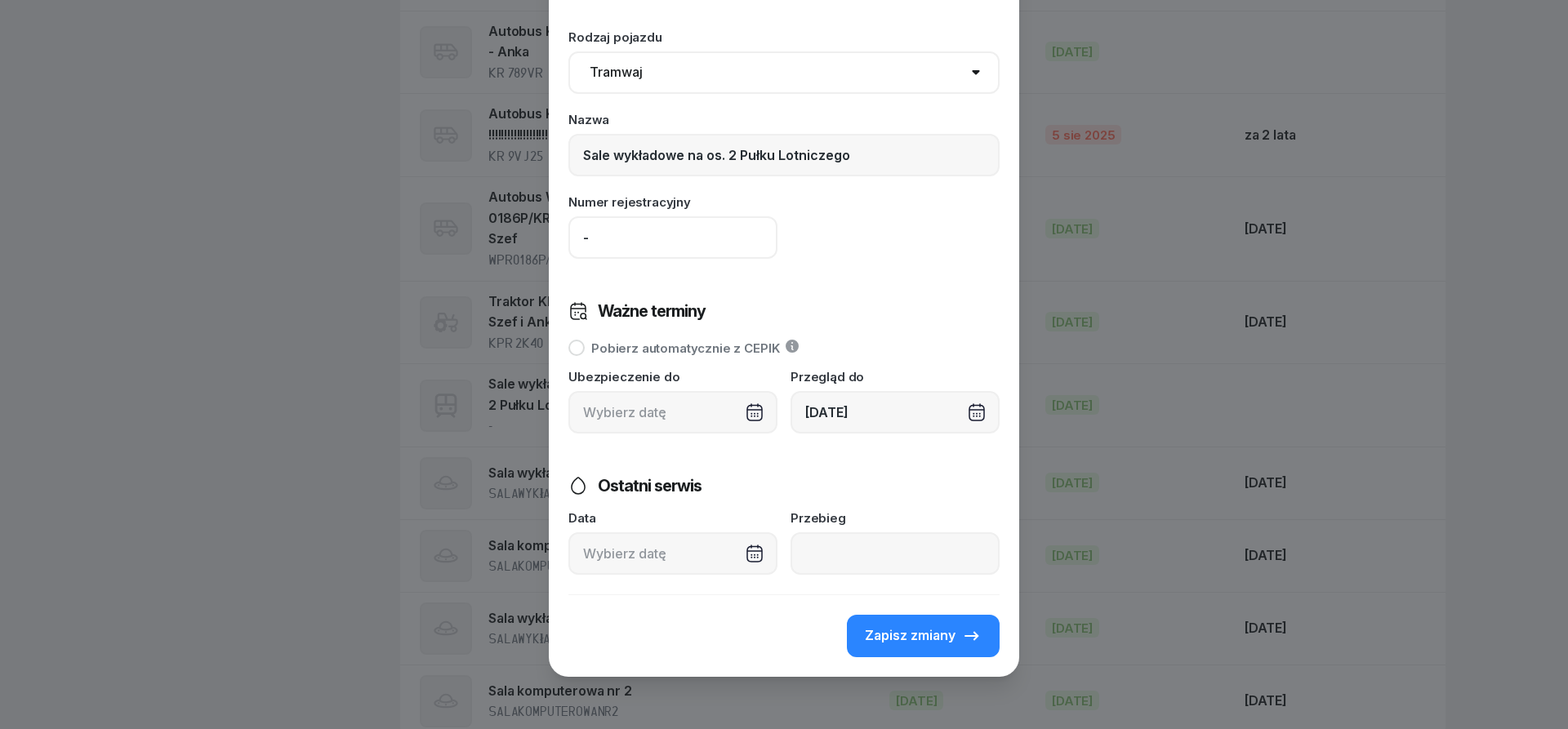
scroll to position [70, 0]
type input "-"
click at [941, 639] on span "Zapisz zmiany" at bounding box center [910, 636] width 90 height 21
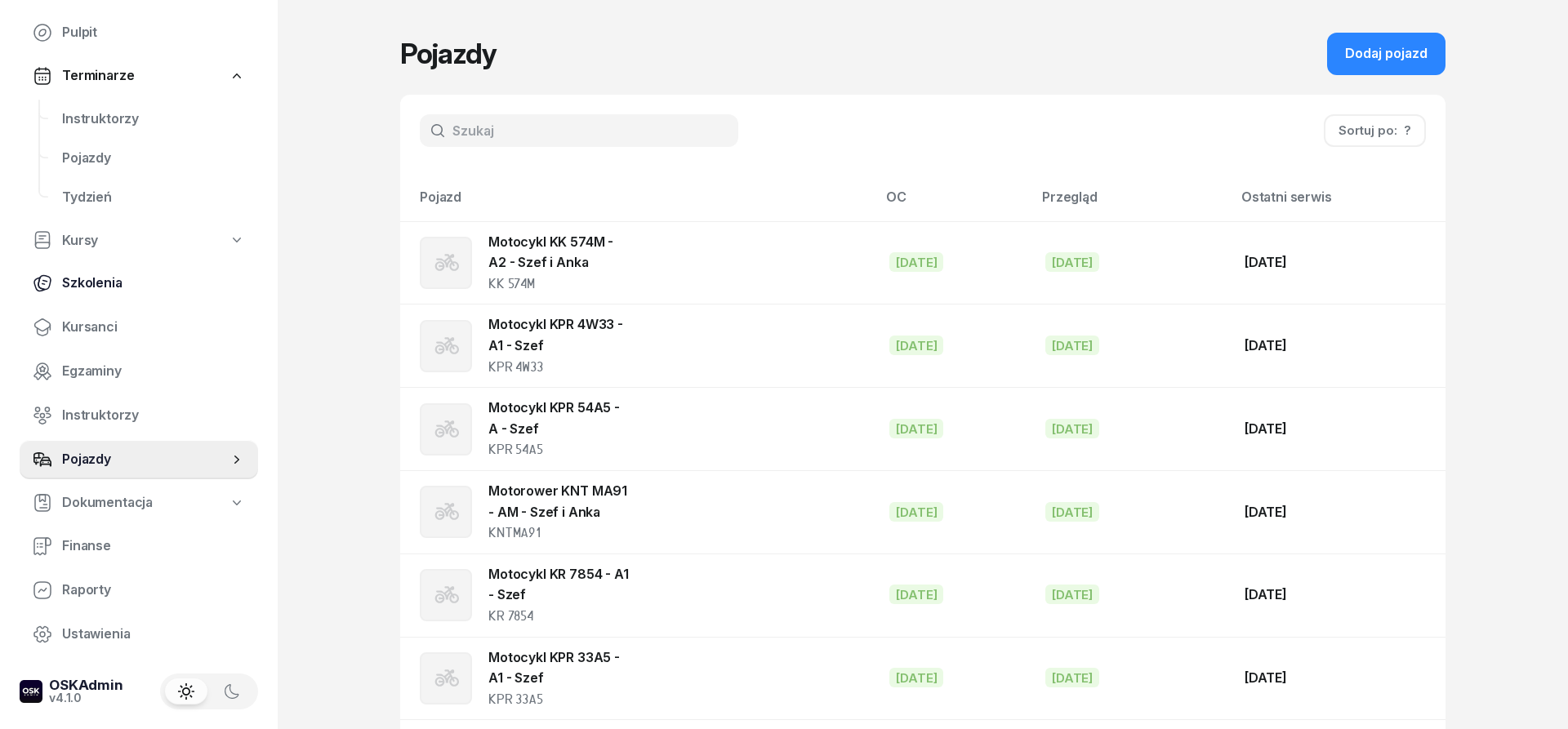
scroll to position [0, 0]
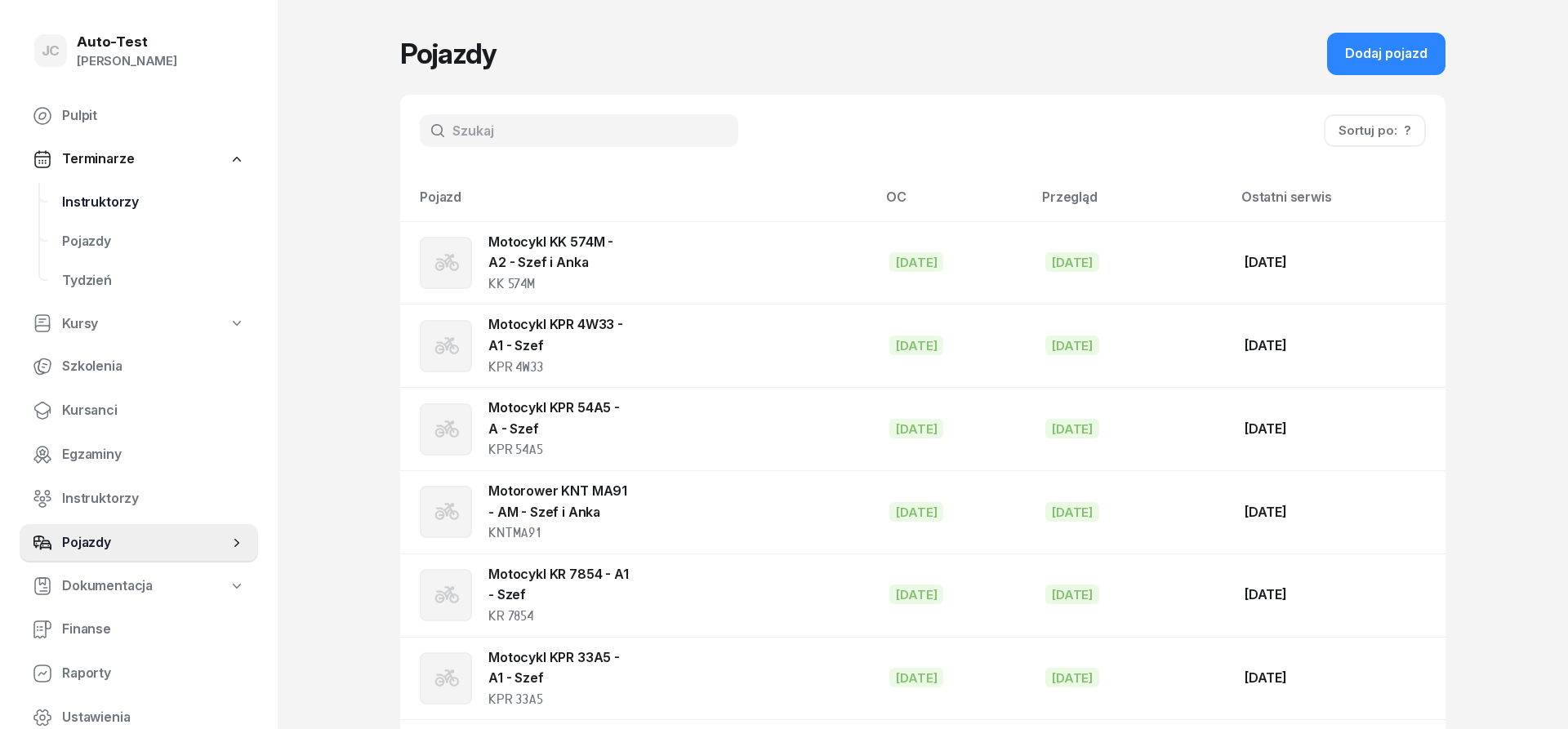
click at [132, 209] on span "Instruktorzy" at bounding box center [153, 202] width 183 height 21
